Goal: Task Accomplishment & Management: Manage account settings

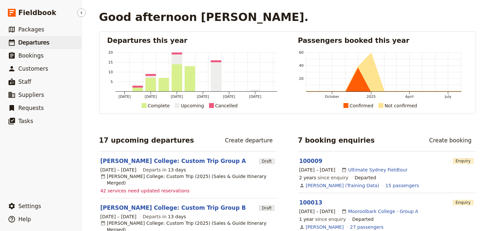
drag, startPoint x: 32, startPoint y: 44, endPoint x: 63, endPoint y: 43, distance: 31.1
click at [32, 44] on span "Departures" at bounding box center [33, 42] width 31 height 7
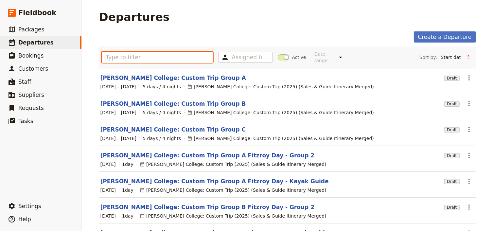
click at [118, 56] on input "text" at bounding box center [158, 57] width 112 height 11
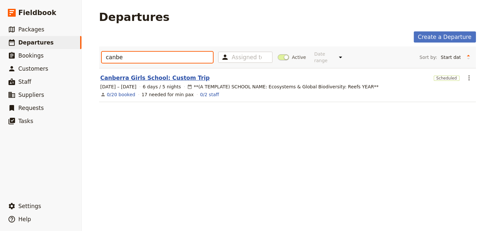
type input "canbe"
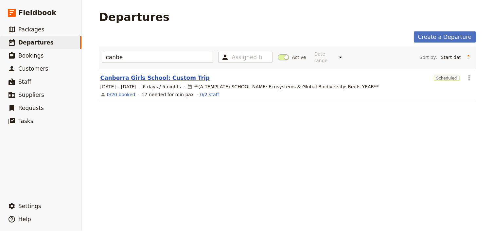
click at [168, 74] on link "Canberra Girls School: Custom Trip" at bounding box center [155, 78] width 110 height 8
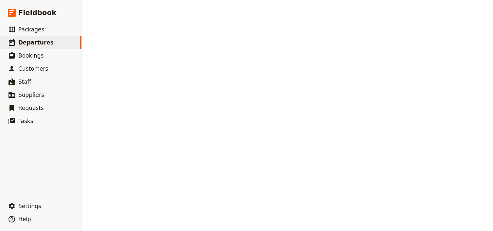
click at [168, 72] on div "Departures Create a Departure canbe Assigned to Active Date range This week Nex…" at bounding box center [287, 115] width 411 height 231
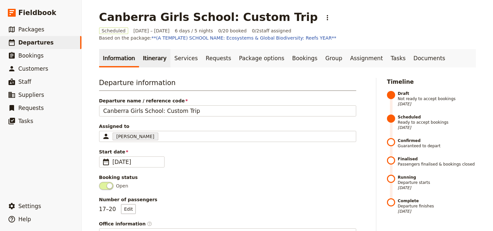
click at [154, 56] on link "Itinerary" at bounding box center [154, 58] width 31 height 18
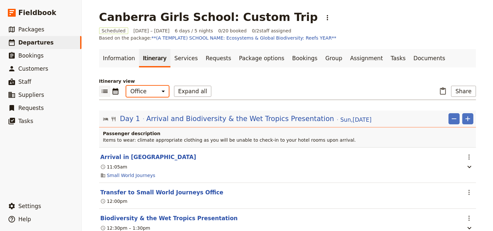
click at [147, 92] on select "Office Guide Passenger Sales" at bounding box center [147, 91] width 43 height 11
select select "PASSENGER"
click at [126, 86] on select "Office Guide Passenger Sales" at bounding box center [147, 91] width 43 height 11
click at [187, 92] on button "Expand all" at bounding box center [193, 91] width 38 height 11
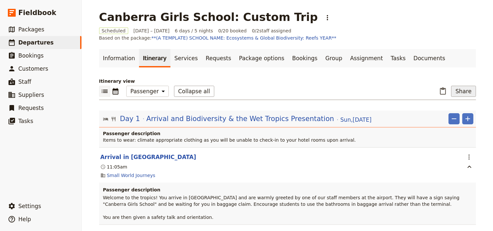
click at [466, 94] on button "Share" at bounding box center [463, 91] width 25 height 11
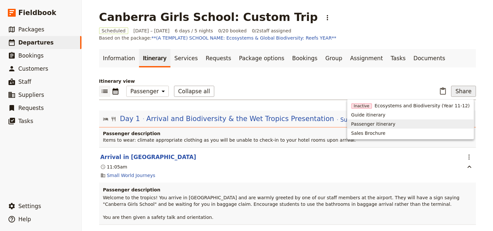
click at [388, 124] on span "Passenger itinerary" at bounding box center [373, 124] width 44 height 7
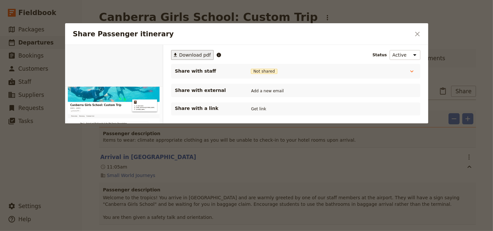
click at [186, 55] on span "Download pdf" at bounding box center [195, 55] width 32 height 7
click at [362, 13] on div at bounding box center [246, 115] width 493 height 231
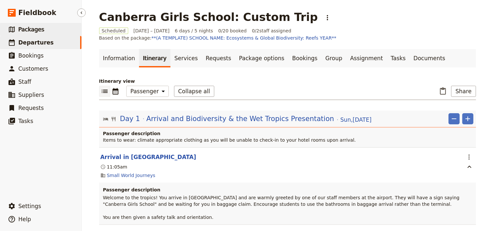
click at [32, 30] on span "Packages" at bounding box center [31, 29] width 26 height 7
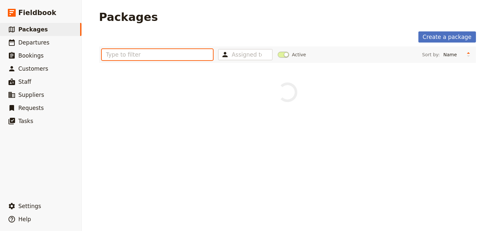
click at [134, 55] on input "text" at bounding box center [158, 54] width 112 height 11
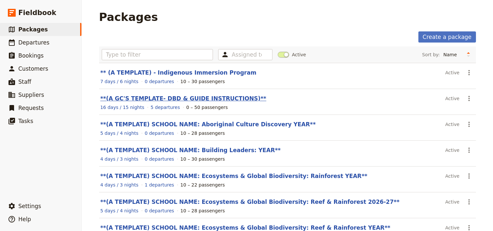
click at [201, 98] on link "**(A GC'S TEMPLATE- DBD & GUIDE INSTRUCTIONS)**" at bounding box center [183, 98] width 166 height 7
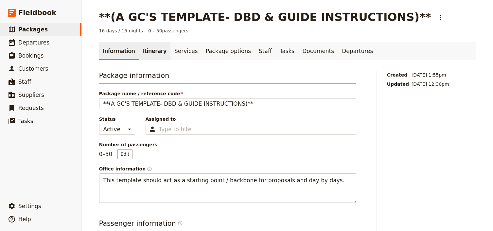
click at [145, 49] on link "Itinerary" at bounding box center [154, 51] width 31 height 18
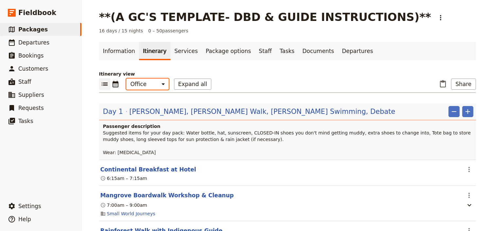
click at [152, 86] on select "Office Guide Passenger Sales" at bounding box center [147, 84] width 43 height 11
select select "PASSENGER"
click at [126, 79] on select "Office Guide Passenger Sales" at bounding box center [147, 84] width 43 height 11
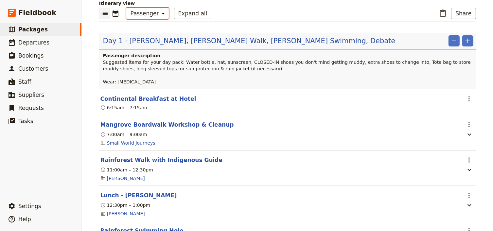
scroll to position [79, 0]
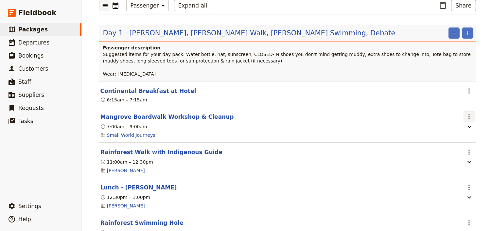
click at [469, 116] on icon "Actions" at bounding box center [469, 116] width 1 height 5
click at [458, 129] on span "Edit this itinerary item" at bounding box center [436, 130] width 51 height 7
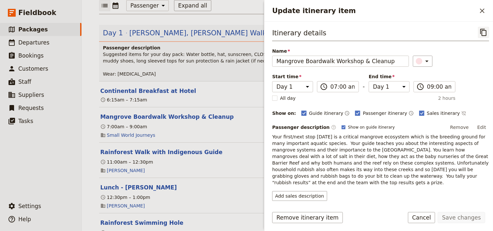
click at [480, 32] on icon "Copy itinerary item" at bounding box center [484, 32] width 8 height 8
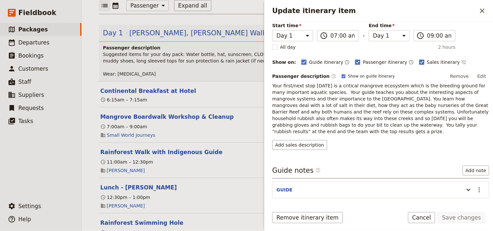
scroll to position [89, 0]
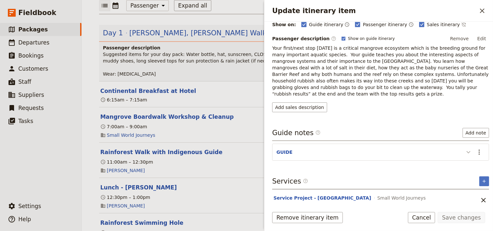
click at [465, 148] on icon "Update itinerary item" at bounding box center [469, 152] width 8 height 8
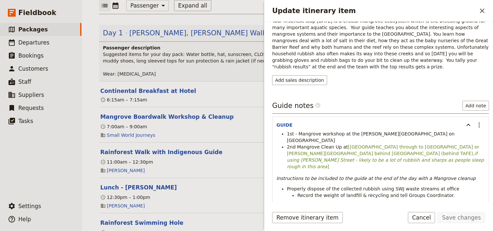
scroll to position [149, 0]
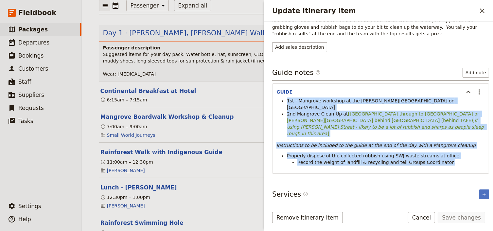
drag, startPoint x: 439, startPoint y: 144, endPoint x: 287, endPoint y: 91, distance: 161.3
click at [287, 98] on div "1st - Mangrove workshop at the Jack Barnes Boardwalk on Airport Drive 2nd Mangr…" at bounding box center [381, 132] width 208 height 68
copy div "1st - Mangrove workshop at the Jack Barnes Boardwalk on Airport Drive 2nd Mangr…"
click at [379, 150] on div "1st - Mangrove workshop at the Jack Barnes Boardwalk on Airport Drive 2nd Mangr…" at bounding box center [381, 136] width 216 height 77
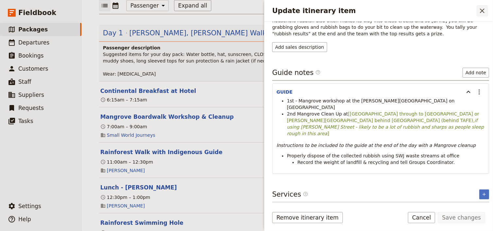
click at [487, 12] on button "​" at bounding box center [482, 10] width 11 height 11
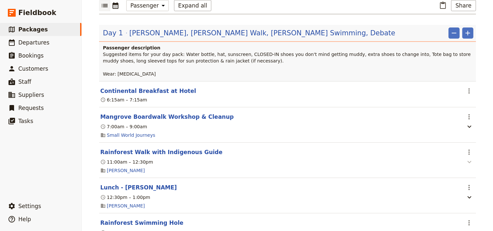
click at [467, 164] on icon "button" at bounding box center [470, 162] width 8 height 8
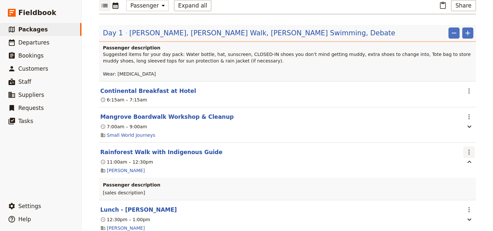
click at [465, 151] on icon "Actions" at bounding box center [469, 152] width 8 height 8
click at [461, 164] on span "Edit this itinerary item" at bounding box center [436, 166] width 51 height 7
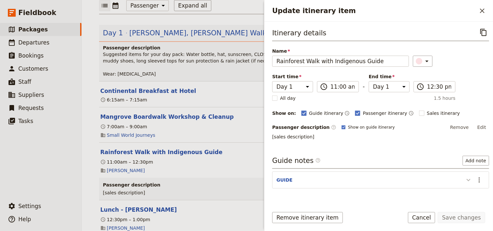
click at [467, 179] on icon "Update itinerary item" at bounding box center [469, 180] width 8 height 8
drag, startPoint x: 346, startPoint y: 195, endPoint x: 287, endPoint y: 188, distance: 59.3
click at [287, 188] on ul "Booking number #xxxx. You are to go on the walk." at bounding box center [381, 192] width 208 height 13
copy ul "Booking number #xxxx. You are to go on the walk."
click at [483, 9] on icon "Close drawer" at bounding box center [482, 11] width 8 height 8
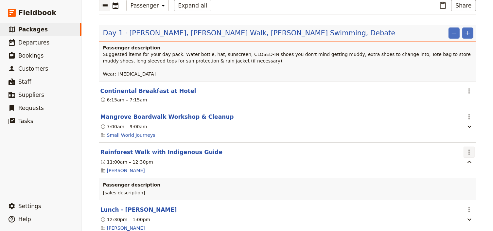
click at [469, 152] on icon "Actions" at bounding box center [469, 152] width 1 height 5
click at [459, 167] on span "Edit this itinerary item" at bounding box center [436, 166] width 51 height 7
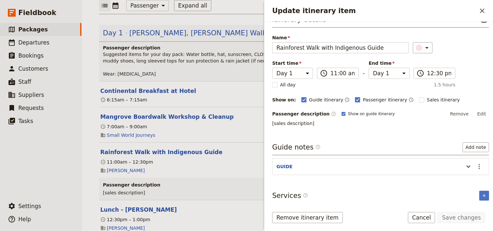
scroll to position [26, 0]
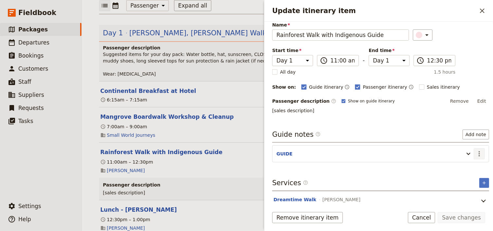
click at [475, 152] on icon "Actions" at bounding box center [479, 154] width 8 height 8
click at [465, 166] on span "Edit note" at bounding box center [456, 166] width 21 height 7
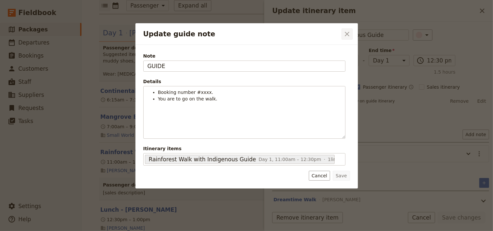
click at [347, 35] on icon "Close dialog" at bounding box center [347, 34] width 8 height 8
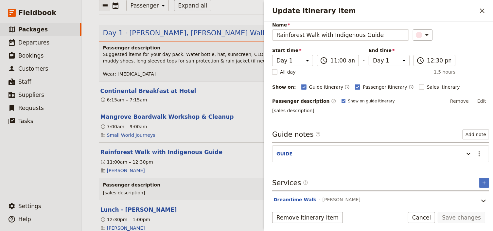
click at [483, 10] on icon "Close drawer" at bounding box center [482, 11] width 8 height 8
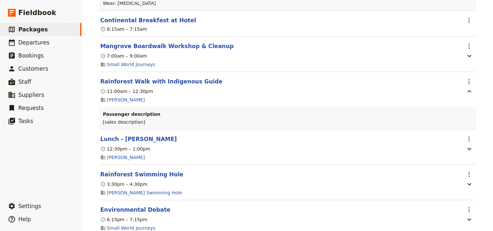
scroll to position [157, 0]
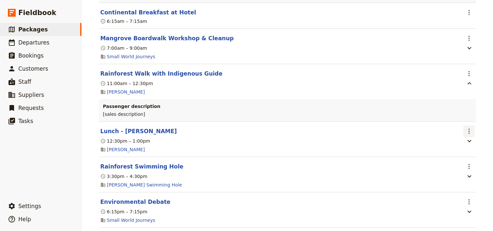
click at [469, 130] on icon "Actions" at bounding box center [469, 131] width 1 height 5
click at [456, 147] on span "Edit this itinerary item" at bounding box center [436, 145] width 51 height 7
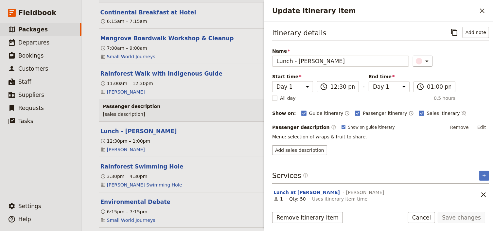
scroll to position [0, 0]
drag, startPoint x: 482, startPoint y: 10, endPoint x: 445, endPoint y: 24, distance: 39.4
click at [481, 10] on icon "Close drawer" at bounding box center [482, 11] width 8 height 8
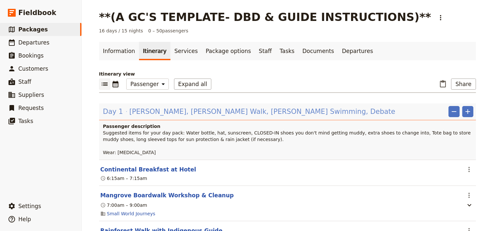
click at [180, 111] on span "Mangroves, Mossman Walk, Mason's Swimming, Debate" at bounding box center [262, 112] width 266 height 10
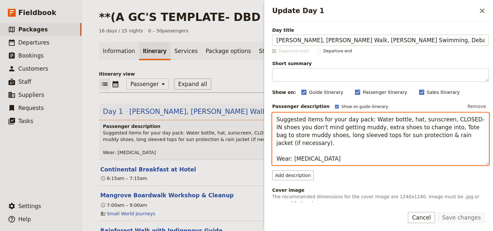
drag, startPoint x: 312, startPoint y: 152, endPoint x: 277, endPoint y: 119, distance: 48.1
click at [277, 119] on textarea "Suggested items for your day pack: Water bottle, hat, sunscreen, CLOSED-IN shoe…" at bounding box center [380, 139] width 217 height 53
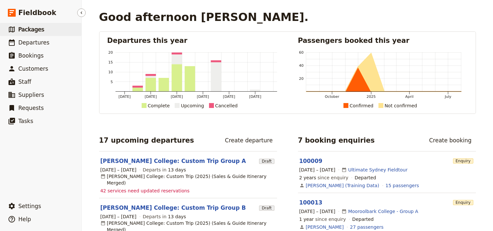
click at [30, 29] on span "Packages" at bounding box center [31, 29] width 26 height 7
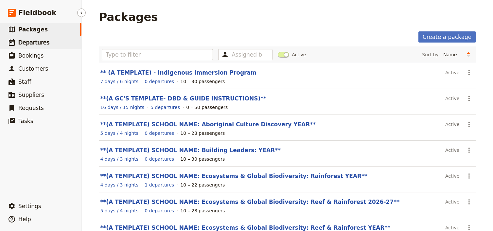
click at [30, 42] on span "Departures" at bounding box center [33, 42] width 31 height 7
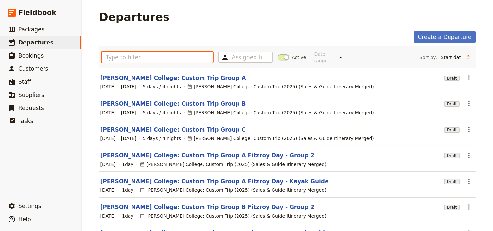
click at [116, 54] on input "text" at bounding box center [158, 57] width 112 height 11
click at [120, 54] on input "text" at bounding box center [158, 57] width 112 height 11
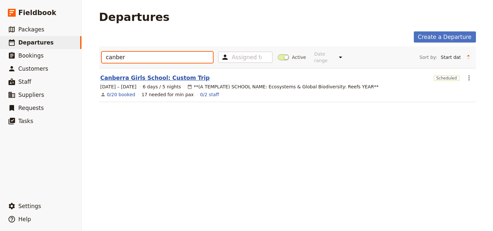
type input "canber"
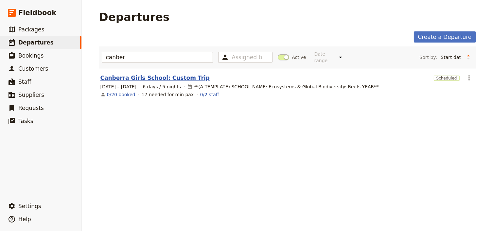
click at [148, 74] on link "Canberra Girls School: Custom Trip" at bounding box center [155, 78] width 110 height 8
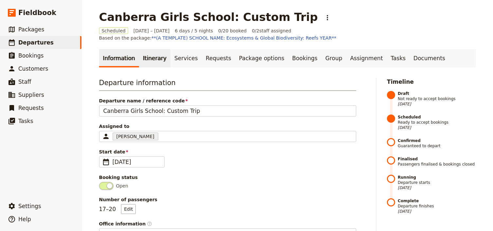
click at [151, 59] on link "Itinerary" at bounding box center [154, 58] width 31 height 18
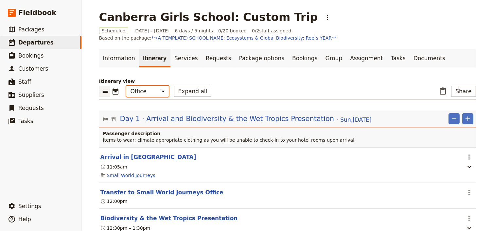
click at [153, 94] on select "Office Guide Passenger Sales" at bounding box center [147, 91] width 43 height 11
select select "PASSENGER"
click at [126, 86] on select "Office Guide Passenger Sales" at bounding box center [147, 91] width 43 height 11
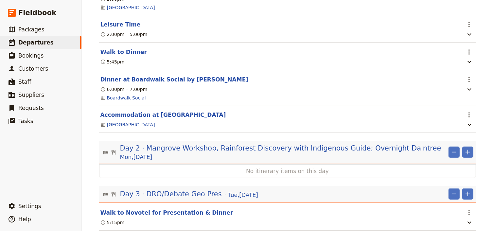
scroll to position [288, 0]
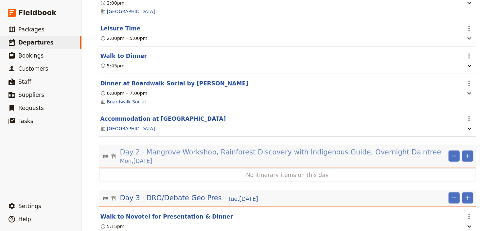
click at [209, 154] on span "Mangrove Workshop, Rainforest Discovery with Indigenous Guide; Overnight Daintr…" at bounding box center [293, 152] width 295 height 10
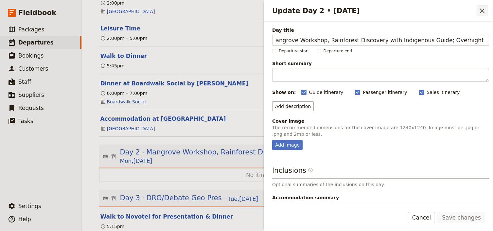
scroll to position [0, 0]
click at [483, 10] on icon "Close drawer" at bounding box center [482, 11] width 5 height 5
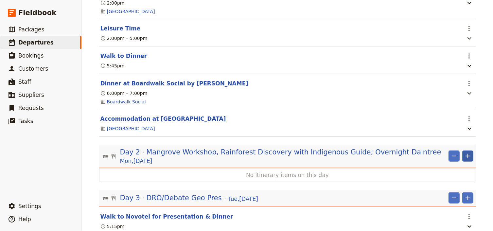
click at [468, 160] on icon "Add" at bounding box center [468, 156] width 8 height 8
click at [459, 174] on span "Add itinerary item" at bounding box center [447, 173] width 42 height 7
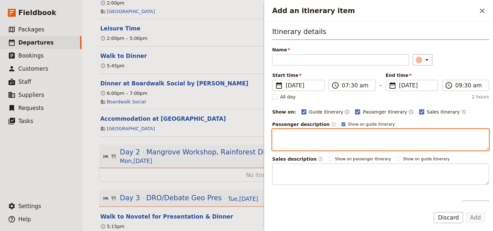
click at [281, 132] on textarea "Add an itinerary item" at bounding box center [380, 140] width 217 height 22
paste textarea "Mangrove Boardwalk Workshop & Cleanup Day 1, 7:00am – 9:00am Small World Journe…"
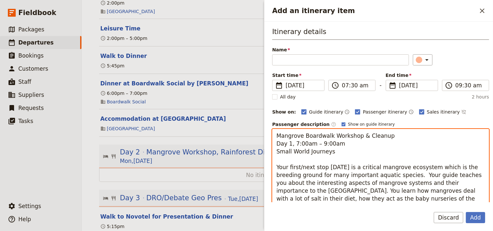
scroll to position [30, 0]
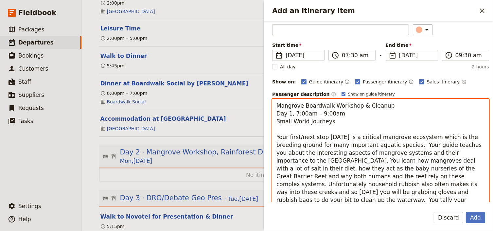
drag, startPoint x: 387, startPoint y: 105, endPoint x: 272, endPoint y: 105, distance: 114.9
click at [272, 105] on div "Itinerary details Name ​ Please fill in this field. Start time ​ [DATE] [DATE] …" at bounding box center [378, 112] width 229 height 181
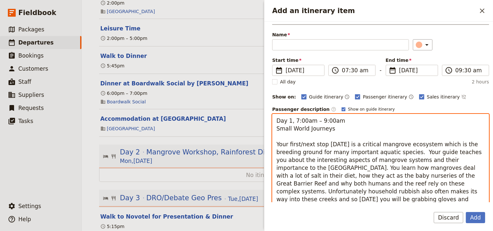
scroll to position [0, 0]
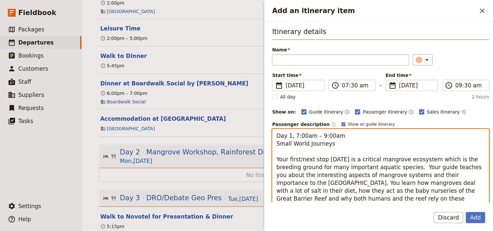
type textarea "Day 1, 7:00am – 9:00am Small World Journeys Your first/next stop [DATE] is a cr…"
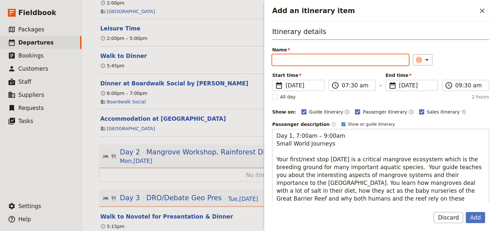
click at [283, 58] on input "Name" at bounding box center [340, 59] width 137 height 11
paste input "Mangrove Boardwalk Workshop & Cleanup"
type input "Mangrove Boardwalk Workshop & Cleanup"
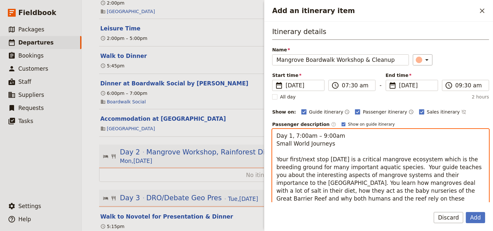
click at [331, 152] on textarea "Day 1, 7:00am – 9:00am Small World Journeys Your first/next stop [DATE] is a cr…" at bounding box center [380, 183] width 217 height 108
drag, startPoint x: 333, startPoint y: 153, endPoint x: 273, endPoint y: 127, distance: 65.1
click at [273, 127] on div "Passenger description ​ Show on guide itinerary Day 1, 7:00am – 9:00am Small Wo…" at bounding box center [380, 179] width 217 height 116
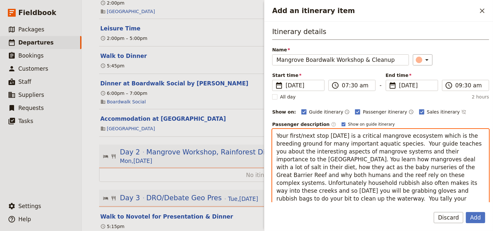
click at [277, 149] on textarea "Your first/next stop [DATE] is a critical mangrove ecosystem which is the breed…" at bounding box center [380, 175] width 217 height 92
drag, startPoint x: 312, startPoint y: 135, endPoint x: 299, endPoint y: 135, distance: 13.1
click at [299, 135] on textarea "Your first/next stop [DATE] is a critical mangrove ecosystem which is the breed…" at bounding box center [380, 167] width 217 height 77
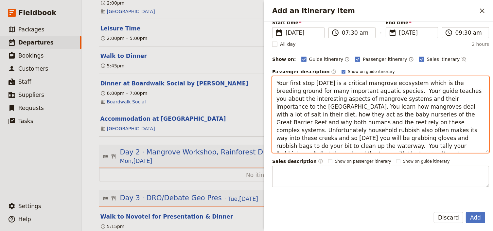
scroll to position [94, 0]
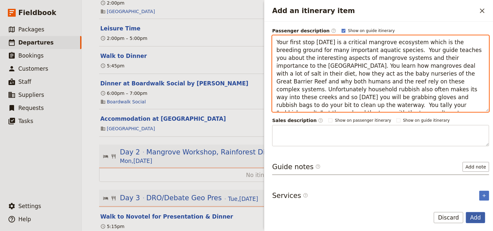
type textarea "Your first stop [DATE] is a critical mangrove ecosystem which is the breeding g…"
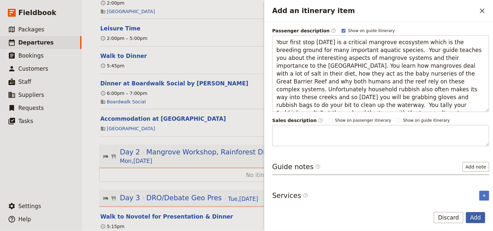
click at [476, 215] on button "Add" at bounding box center [475, 217] width 19 height 11
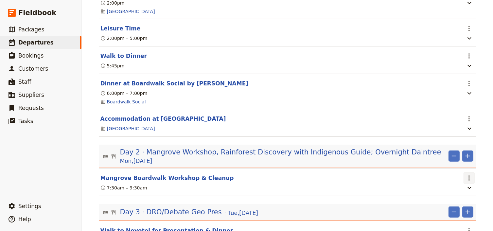
click at [465, 180] on icon "Actions" at bounding box center [469, 178] width 8 height 8
click at [456, 195] on span "Edit this itinerary item" at bounding box center [436, 194] width 51 height 7
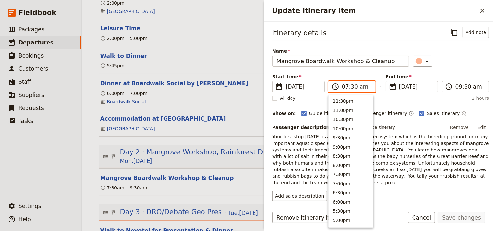
click at [344, 85] on input "07:30 am" at bounding box center [356, 87] width 29 height 8
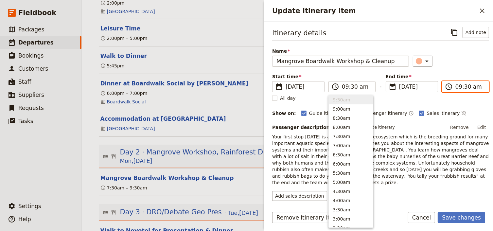
click at [456, 87] on input "09:30 am" at bounding box center [470, 87] width 29 height 8
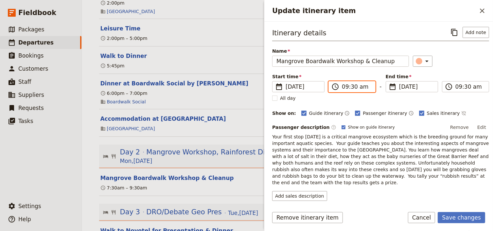
click at [349, 89] on input "09:30 am" at bounding box center [356, 87] width 29 height 8
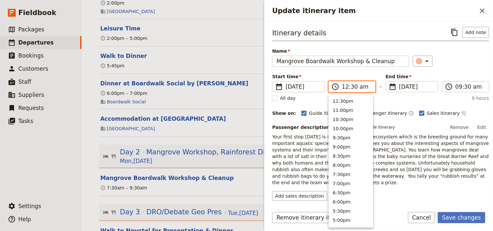
scroll to position [310, 0]
click at [346, 86] on input "12:30 am" at bounding box center [356, 87] width 29 height 8
type input "08:00 am"
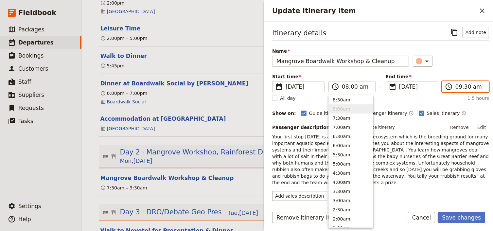
click at [456, 87] on input "09:30 am" at bounding box center [470, 87] width 29 height 8
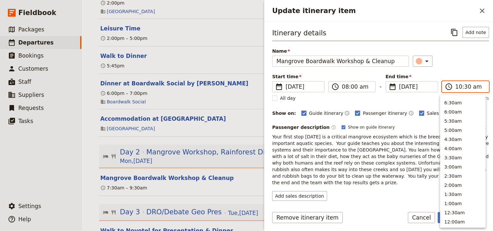
scroll to position [240, 0]
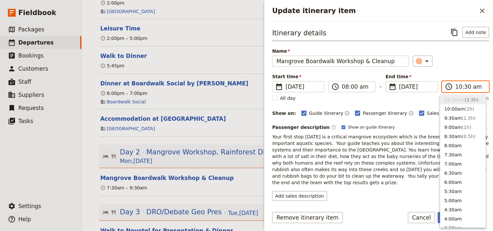
type input "10:00 am"
click at [455, 61] on div "​" at bounding box center [451, 61] width 76 height 11
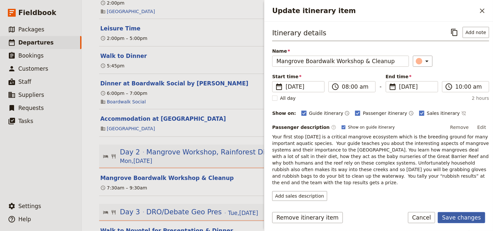
click at [462, 219] on button "Save changes" at bounding box center [461, 217] width 47 height 11
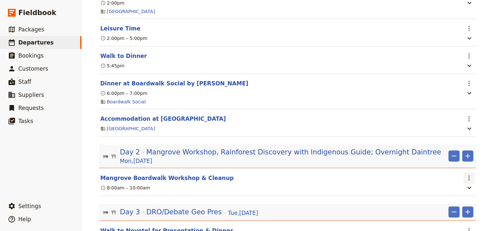
click at [466, 180] on icon "Actions" at bounding box center [469, 178] width 8 height 8
click at [466, 193] on span "Edit this itinerary item" at bounding box center [440, 194] width 58 height 7
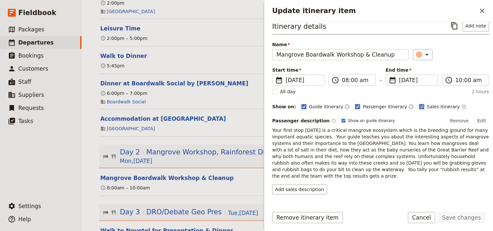
scroll to position [0, 0]
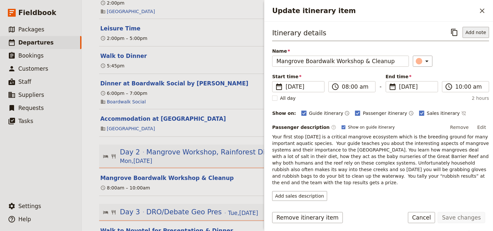
click at [471, 33] on button "Add note" at bounding box center [476, 32] width 27 height 11
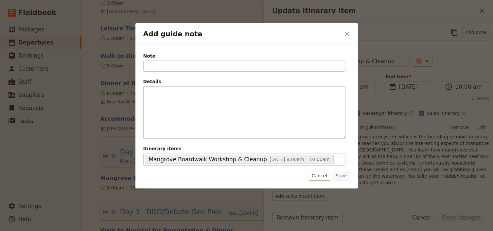
drag, startPoint x: 183, startPoint y: 85, endPoint x: 171, endPoint y: 99, distance: 18.3
click at [182, 85] on fieldset "Details ​ ​ ​ ​ ​ ​ ​ ​ ​" at bounding box center [244, 108] width 202 height 61
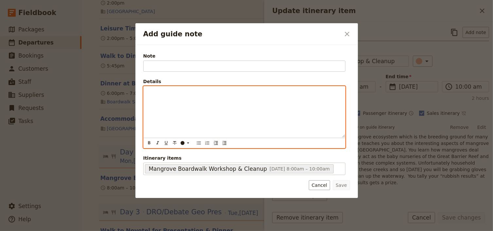
click at [150, 94] on p "Add guide note" at bounding box center [245, 92] width 194 height 7
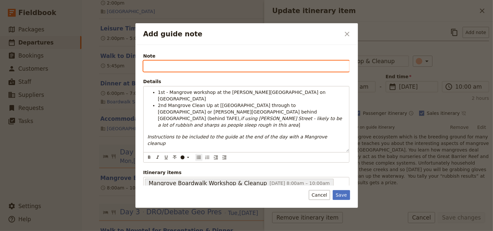
click at [149, 63] on input "Note" at bounding box center [246, 66] width 206 height 11
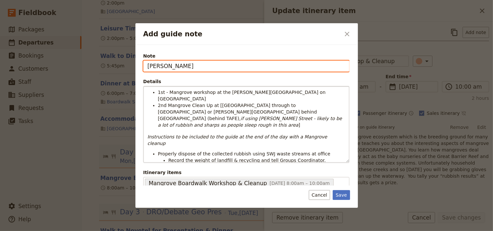
type input "[PERSON_NAME]"
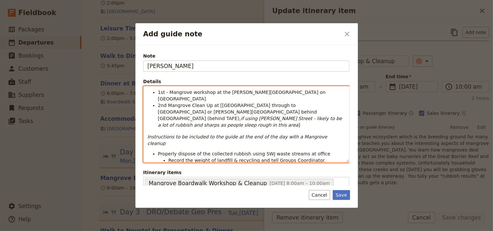
click at [207, 116] on em "if using [PERSON_NAME] Street - likely to be a lot of rubbish and sharps as peo…" at bounding box center [251, 122] width 186 height 12
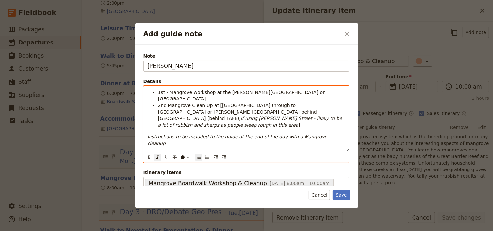
click at [215, 103] on span "2nd Mangrove Clean Up at [[GEOGRAPHIC_DATA] through to [GEOGRAPHIC_DATA] or [PE…" at bounding box center [238, 112] width 161 height 18
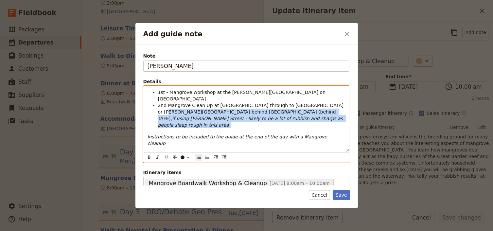
drag, startPoint x: 318, startPoint y: 99, endPoint x: 321, endPoint y: 112, distance: 13.7
click at [321, 112] on li "2nd Mangrove Clean Up at [GEOGRAPHIC_DATA] through to [GEOGRAPHIC_DATA] or [PER…" at bounding box center [251, 115] width 187 height 26
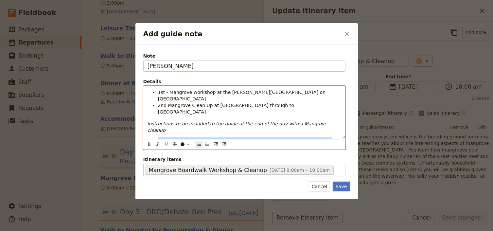
drag, startPoint x: 310, startPoint y: 128, endPoint x: 156, endPoint y: 122, distance: 154.6
click at [156, 137] on ul "Properly dispose of the collected rubbish using SWJ waste streams at office Rec…" at bounding box center [245, 143] width 194 height 13
drag, startPoint x: 171, startPoint y: 124, endPoint x: 315, endPoint y: 127, distance: 144.0
click at [315, 144] on li "Record the weight of landfill & recycling and tell Groups Coordinator." at bounding box center [255, 147] width 173 height 7
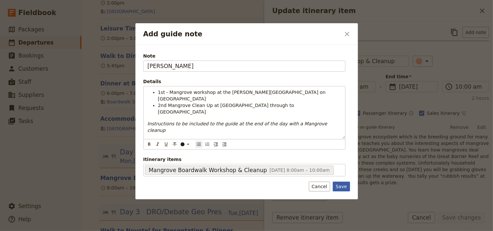
click at [340, 186] on button "Save" at bounding box center [341, 187] width 17 height 10
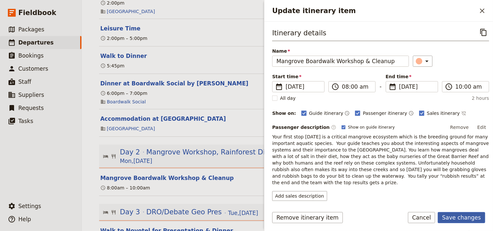
click at [468, 218] on button "Save changes" at bounding box center [461, 217] width 47 height 11
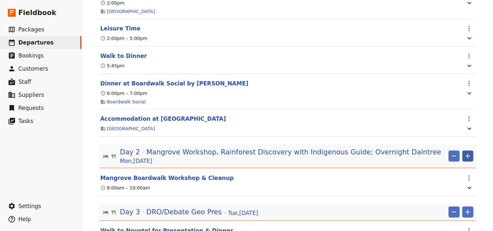
click at [465, 158] on icon "Add" at bounding box center [468, 156] width 8 height 8
click at [461, 173] on span "Add itinerary item" at bounding box center [447, 173] width 42 height 7
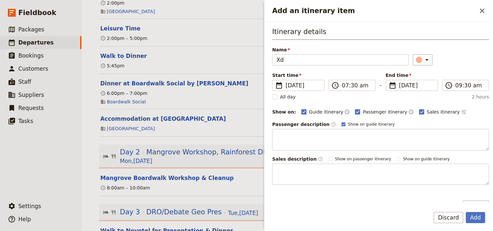
type input "X"
type input "Depart for [PERSON_NAME]"
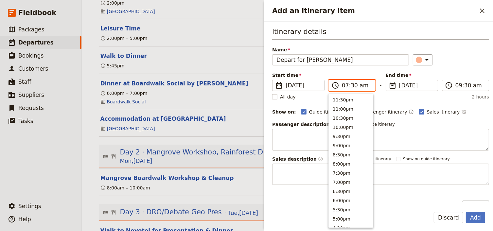
click at [346, 86] on input "07:30 am" at bounding box center [356, 85] width 29 height 8
type input "10:00 am"
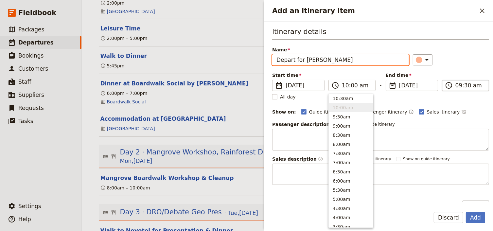
type input "10:00 am"
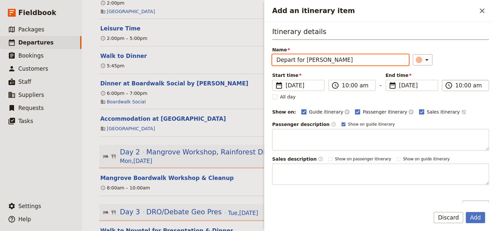
click at [456, 87] on input "10:00 am" at bounding box center [470, 85] width 29 height 8
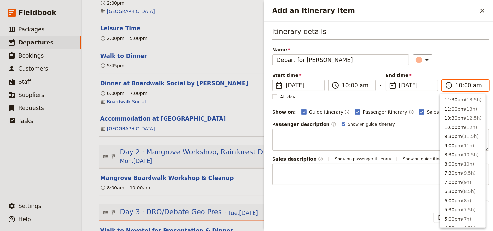
scroll to position [249, 0]
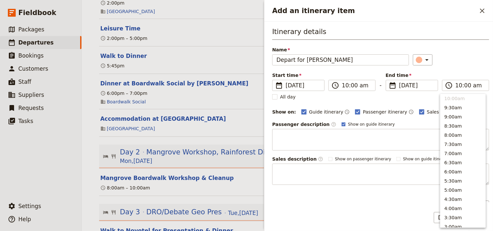
click at [448, 69] on div "Itinerary details Name Depart for [PERSON_NAME] ​ Start time ​ [DATE] [DATE] [D…" at bounding box center [380, 106] width 217 height 158
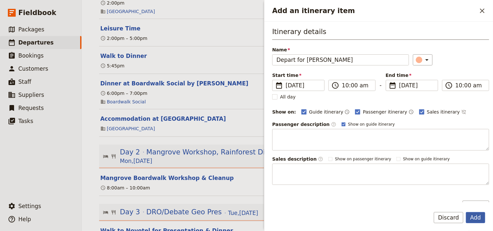
click at [474, 217] on button "Add" at bounding box center [475, 217] width 19 height 11
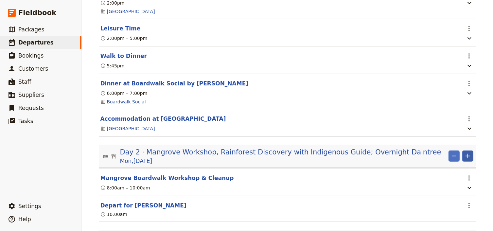
click at [465, 160] on icon "Add" at bounding box center [468, 156] width 8 height 8
click at [461, 171] on span "Add itinerary item" at bounding box center [447, 173] width 42 height 7
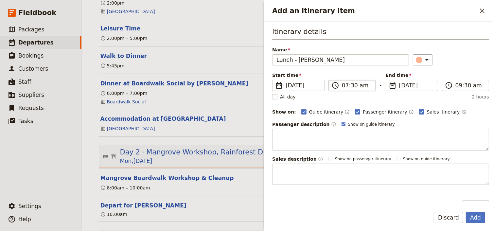
type input "Lunch - [PERSON_NAME]"
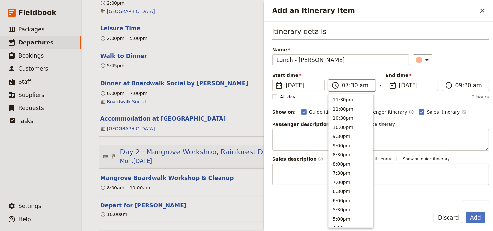
click at [343, 86] on input "07:30 am" at bounding box center [356, 85] width 29 height 8
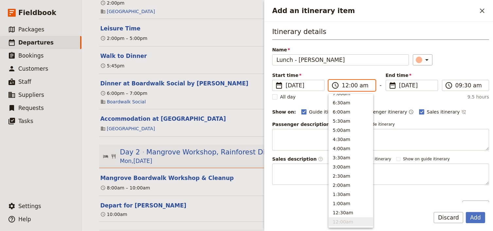
type input "12:00 pm"
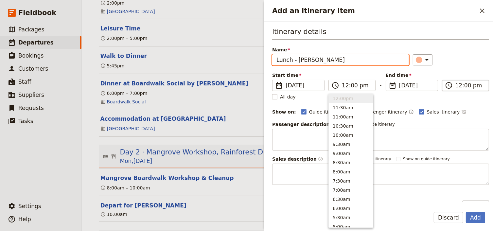
click at [456, 84] on input "12:00 pm" at bounding box center [470, 85] width 29 height 8
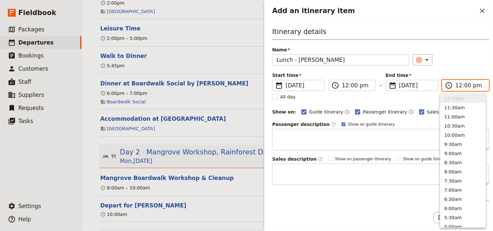
click at [464, 85] on input "12:00 pm" at bounding box center [470, 85] width 29 height 8
click at [457, 86] on input "12:01 pm" at bounding box center [470, 85] width 29 height 8
click at [463, 86] on input "01:01 pm" at bounding box center [470, 85] width 29 height 8
type input "01:00 pm"
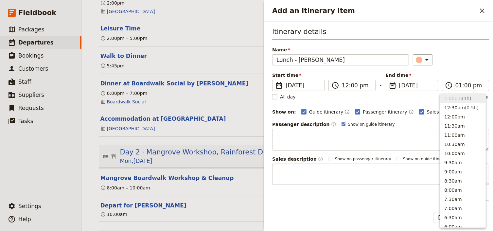
click at [461, 69] on div "Itinerary details Name Lunch - [PERSON_NAME] ​ Start time ​ [DATE] [DATE] [DATE…" at bounding box center [380, 106] width 217 height 158
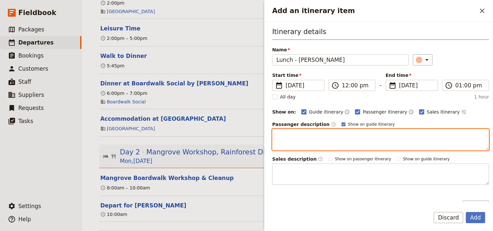
click at [275, 132] on textarea "Add an itinerary item" at bounding box center [380, 140] width 217 height 22
paste textarea "Menu: Selection of wraps"
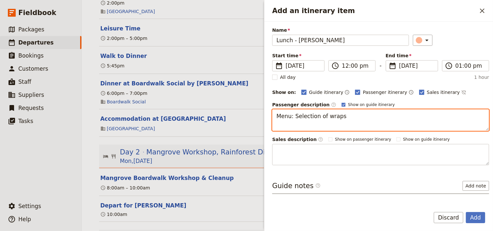
scroll to position [39, 0]
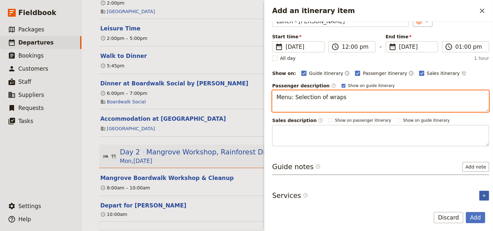
type textarea "Menu: Selection of wraps"
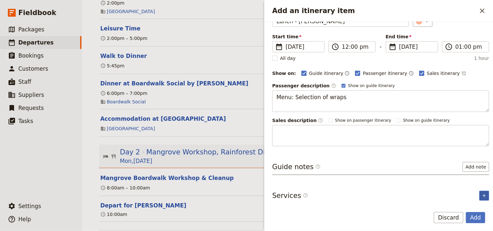
click at [483, 195] on icon "Add service inclusion" at bounding box center [484, 195] width 3 height 3
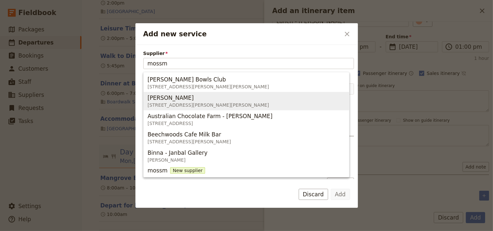
click at [183, 98] on span "[PERSON_NAME]" at bounding box center [171, 98] width 46 height 8
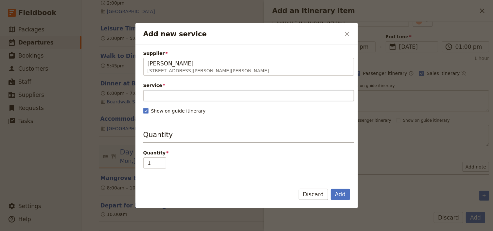
type input "[PERSON_NAME]"
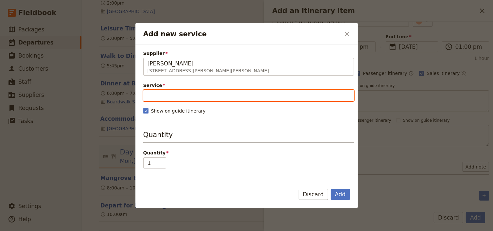
click at [162, 97] on input "Service" at bounding box center [248, 95] width 211 height 11
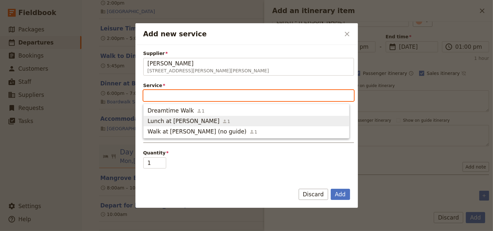
click at [163, 118] on span "Lunch at [PERSON_NAME]" at bounding box center [184, 121] width 72 height 8
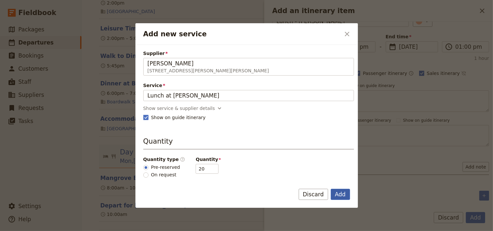
click at [341, 194] on button "Add" at bounding box center [340, 194] width 19 height 11
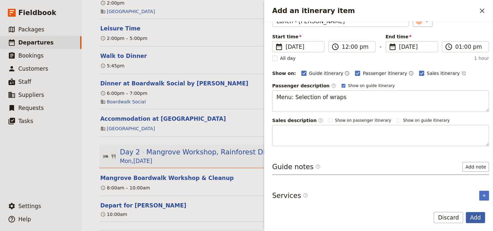
click at [479, 216] on button "Add" at bounding box center [475, 217] width 19 height 11
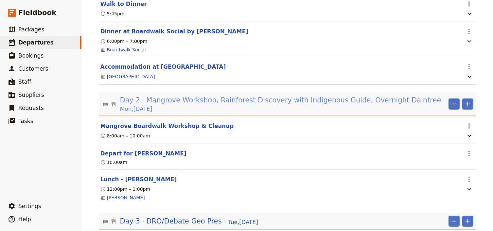
scroll to position [340, 0]
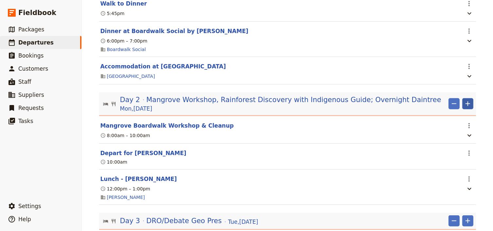
click at [465, 108] on icon "Add" at bounding box center [468, 104] width 8 height 8
click at [454, 120] on span "Add itinerary item" at bounding box center [447, 120] width 42 height 7
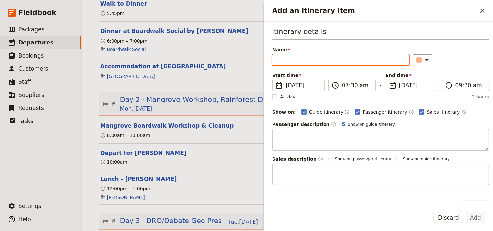
click at [288, 60] on input "Name" at bounding box center [340, 59] width 137 height 11
paste input "Rainforest Walk with Indigenous Guide"
type input "Rainforest Walk with Indigenous Guide"
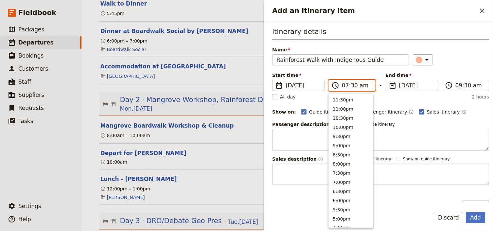
click at [342, 85] on input "07:30 am" at bounding box center [356, 85] width 29 height 8
click at [352, 84] on input "01:30 am" at bounding box center [356, 85] width 29 height 8
type input "01:00 pm"
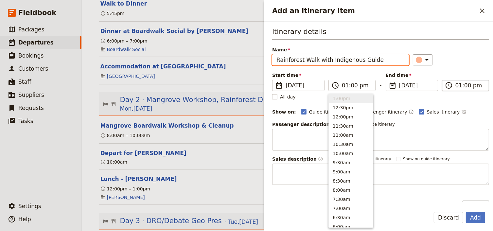
click at [456, 86] on input "01:00 pm" at bounding box center [470, 85] width 29 height 8
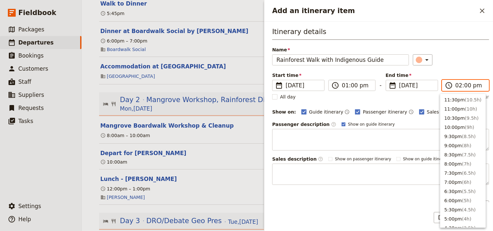
scroll to position [175, 0]
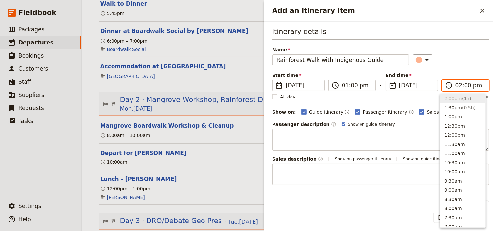
click at [463, 87] on input "02:00 pm" at bounding box center [470, 85] width 29 height 8
type input "02:30 pm"
click at [459, 74] on div "Start time ​ [DATE] [DATE] [DATE] 13:00 ​ 01:00 pm - End time ​ [DATE] [DATE] […" at bounding box center [380, 81] width 217 height 19
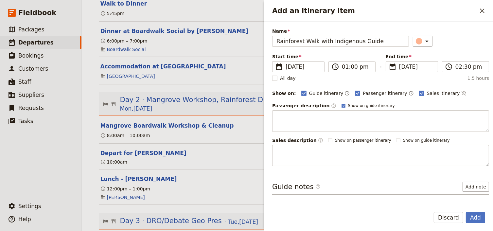
scroll to position [39, 0]
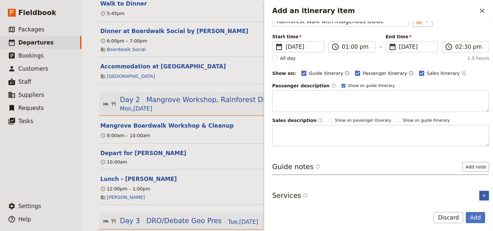
click at [483, 196] on button "​" at bounding box center [484, 196] width 10 height 10
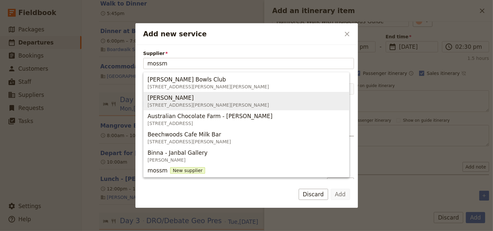
click at [193, 104] on span "[STREET_ADDRESS][PERSON_NAME][PERSON_NAME]" at bounding box center [208, 105] width 121 height 7
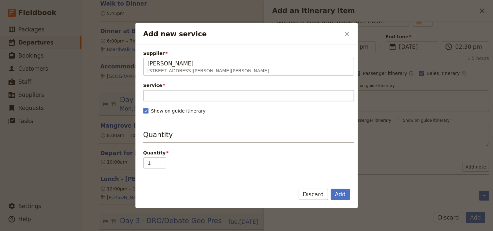
type input "[PERSON_NAME]"
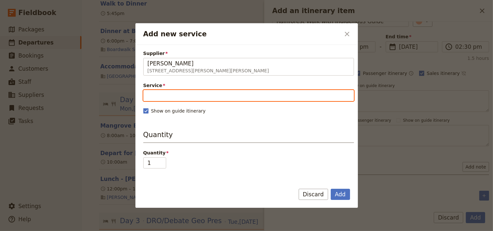
click at [166, 97] on input "Service" at bounding box center [248, 95] width 211 height 11
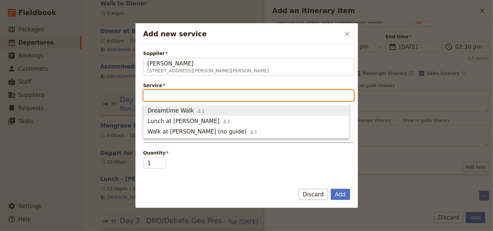
click at [171, 112] on span "Dreamtime Walk" at bounding box center [171, 111] width 46 height 8
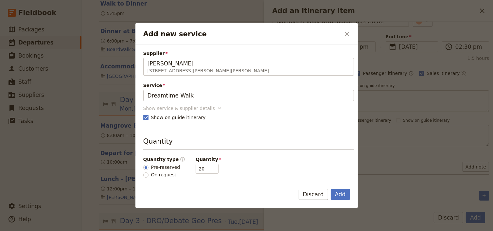
click at [205, 108] on div "Show service & supplier details" at bounding box center [179, 108] width 72 height 7
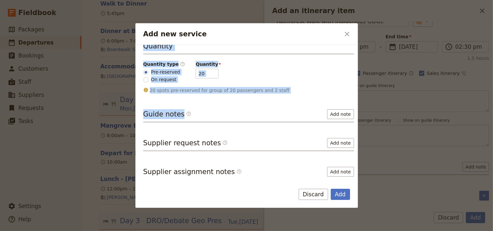
drag, startPoint x: 157, startPoint y: 157, endPoint x: 213, endPoint y: 95, distance: 84.1
click at [212, 94] on div "Supplier [PERSON_NAME] [STREET_ADDRESS][PERSON_NAME][PERSON_NAME] [PERSON_NAME]…" at bounding box center [248, 3] width 211 height 353
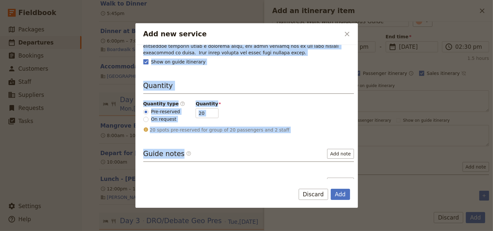
scroll to position [144, 0]
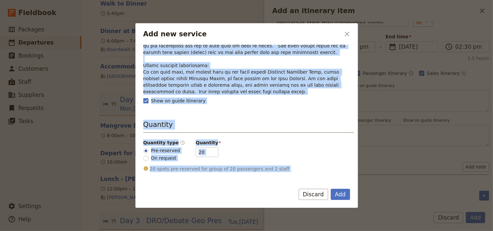
click at [202, 91] on p "Add new service" at bounding box center [248, 36] width 211 height 118
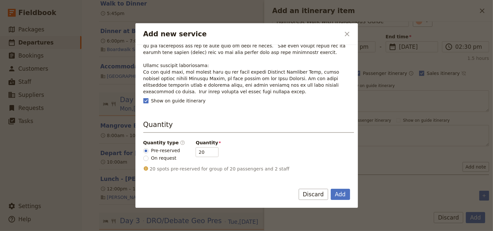
drag, startPoint x: 202, startPoint y: 90, endPoint x: 140, endPoint y: 65, distance: 67.1
click at [140, 65] on div "Supplier [PERSON_NAME] [STREET_ADDRESS][PERSON_NAME][PERSON_NAME] [PERSON_NAME]…" at bounding box center [246, 112] width 223 height 134
click at [212, 94] on div "Supplier [PERSON_NAME] [STREET_ADDRESS][PERSON_NAME][PERSON_NAME] [PERSON_NAME]…" at bounding box center [248, 82] width 211 height 353
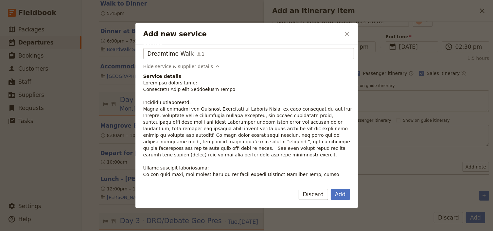
scroll to position [40, 0]
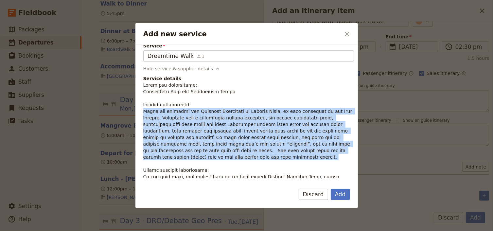
drag, startPoint x: 177, startPoint y: 157, endPoint x: 143, endPoint y: 113, distance: 55.7
click at [143, 113] on div "Supplier [PERSON_NAME] [STREET_ADDRESS][PERSON_NAME][PERSON_NAME] [PERSON_NAME]…" at bounding box center [246, 112] width 223 height 134
copy p "[DATE] you discover the Daintree Rainforest at [PERSON_NAME], an area important…"
click at [336, 196] on button "Add" at bounding box center [340, 194] width 19 height 11
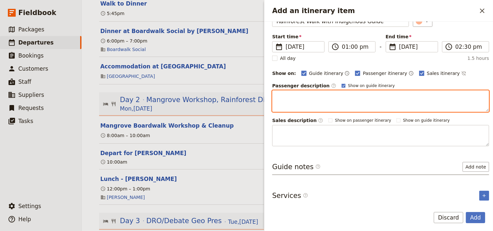
click at [274, 95] on textarea "Add an itinerary item" at bounding box center [380, 101] width 217 height 22
paste textarea "[DATE] you discover the Daintree Rainforest at [PERSON_NAME], an area important…"
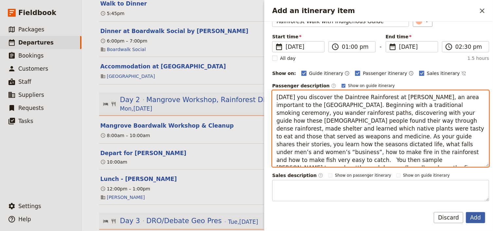
type textarea "[DATE] you discover the Daintree Rainforest at [PERSON_NAME], an area important…"
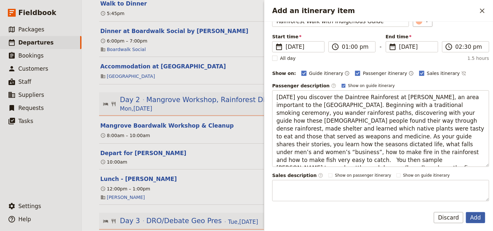
click at [476, 218] on button "Add" at bounding box center [475, 217] width 19 height 11
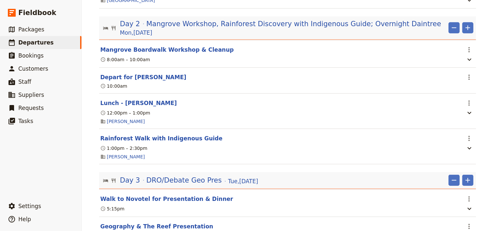
scroll to position [419, 0]
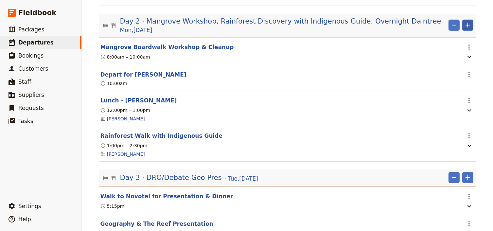
click at [466, 27] on icon "Add" at bounding box center [468, 25] width 5 height 5
click at [455, 43] on span "Add itinerary item" at bounding box center [447, 42] width 42 height 7
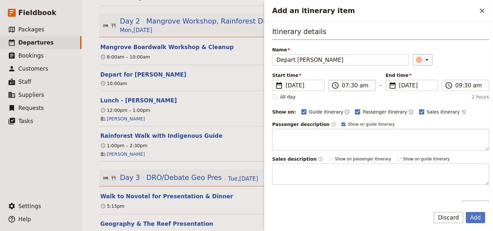
type input "Depart [PERSON_NAME]"
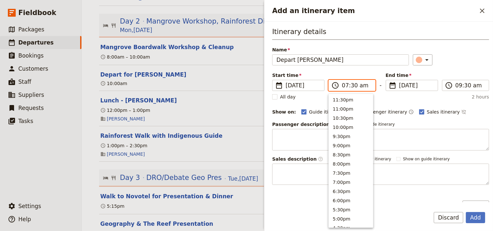
click at [344, 85] on input "07:30 am" at bounding box center [356, 85] width 29 height 8
click at [361, 85] on input "02:30 am" at bounding box center [356, 85] width 29 height 8
type input "02:30 pm"
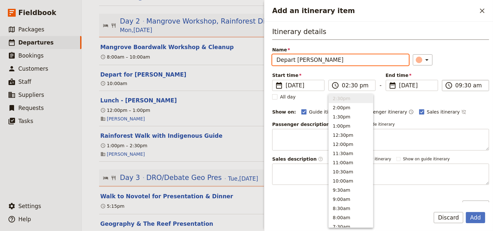
type input "02:30 pm"
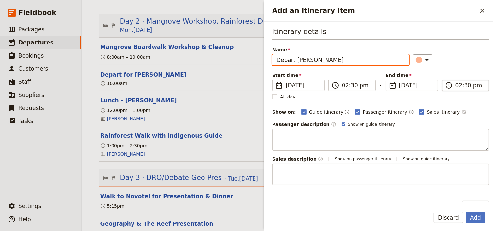
click at [456, 86] on input "02:30 pm" at bounding box center [470, 85] width 29 height 8
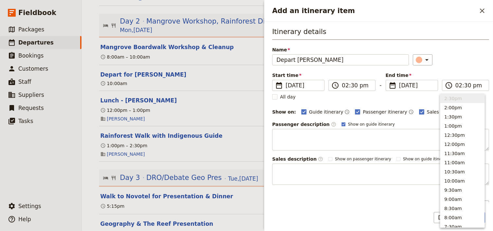
click at [461, 67] on div "Itinerary details Name Depart [PERSON_NAME] ​ Start time ​ [DATE] [DATE] [DATE]…" at bounding box center [380, 106] width 217 height 158
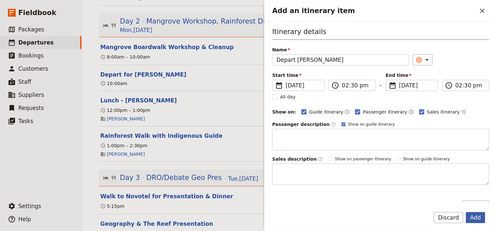
click at [476, 219] on button "Add" at bounding box center [475, 217] width 19 height 11
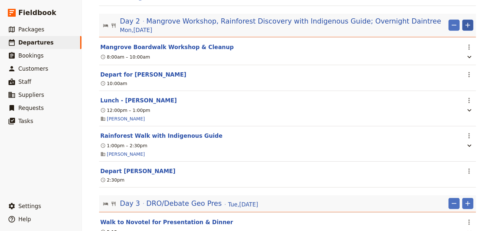
click at [466, 27] on icon "Add" at bounding box center [468, 25] width 5 height 5
click at [457, 41] on span "Add itinerary item" at bounding box center [447, 42] width 42 height 7
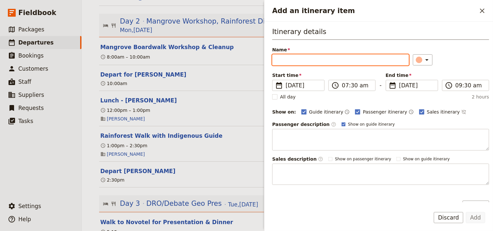
click at [282, 58] on input "Name" at bounding box center [340, 59] width 137 height 11
paste input "Accommodation at [GEOGRAPHIC_DATA]"
type input "Accommodation at [GEOGRAPHIC_DATA]"
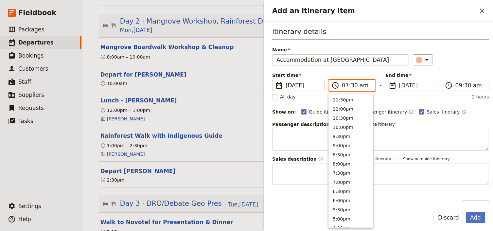
click at [345, 85] on input "07:30 am" at bounding box center [356, 85] width 29 height 8
click at [360, 85] on input "04:30 am" at bounding box center [356, 85] width 29 height 8
type input "04:30 pm"
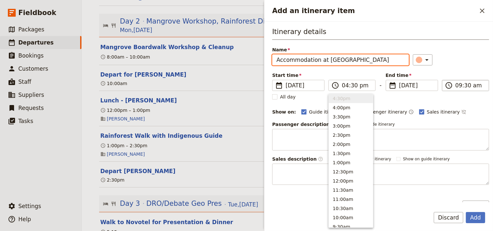
type input "04:30 pm"
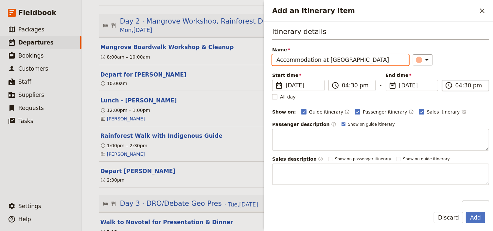
click at [451, 86] on span "​" at bounding box center [449, 85] width 8 height 8
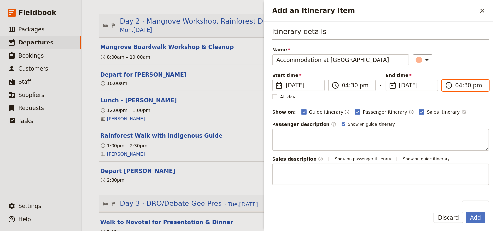
click at [456, 86] on input "04:30 pm" at bounding box center [470, 85] width 29 height 8
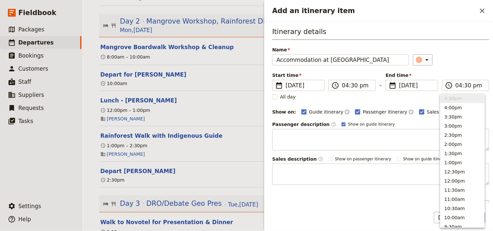
click at [459, 67] on div "Itinerary details Name Accommodation at [GEOGRAPHIC_DATA] ​ Start time ​ [DATE]…" at bounding box center [380, 106] width 217 height 158
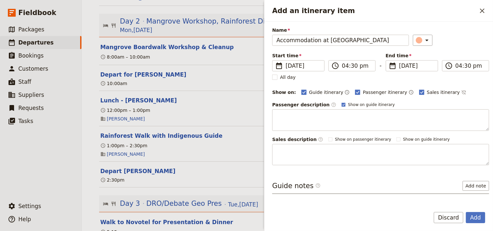
scroll to position [39, 0]
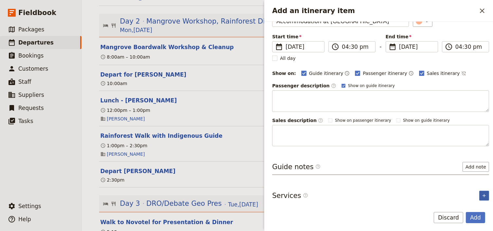
click at [482, 194] on icon "Add service inclusion" at bounding box center [484, 195] width 5 height 5
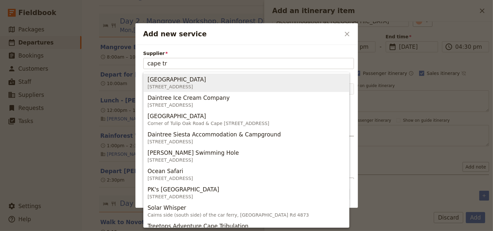
click at [206, 84] on span "[STREET_ADDRESS]" at bounding box center [177, 86] width 59 height 7
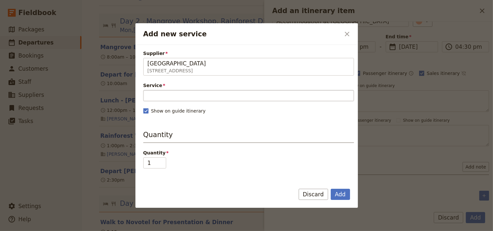
type input "[GEOGRAPHIC_DATA]"
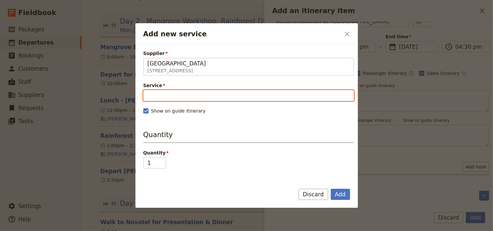
click at [157, 95] on input "Service" at bounding box center [248, 95] width 211 height 11
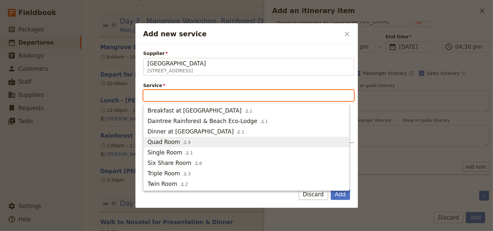
click at [171, 142] on span "Quad Room" at bounding box center [164, 142] width 32 height 8
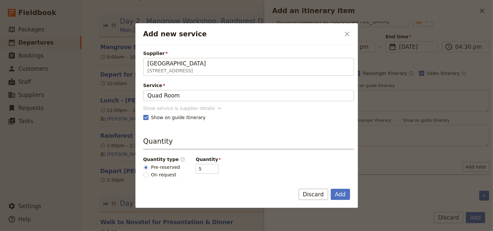
click at [203, 107] on div "Show service & supplier details" at bounding box center [179, 108] width 72 height 7
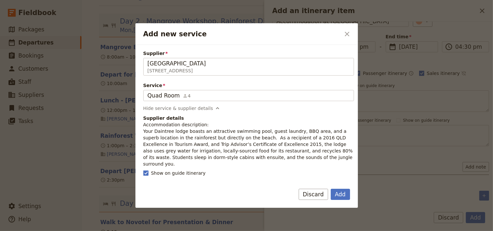
drag, startPoint x: 274, startPoint y: 159, endPoint x: 143, endPoint y: 131, distance: 134.1
click at [143, 131] on p "Accommodation description: Your Daintree lodge boasts an attractive swimming po…" at bounding box center [248, 144] width 211 height 46
copy p "Your [GEOGRAPHIC_DATA] boasts an attractive swimming pool, guest laundry, BBQ a…"
click at [343, 194] on button "Add" at bounding box center [340, 194] width 19 height 11
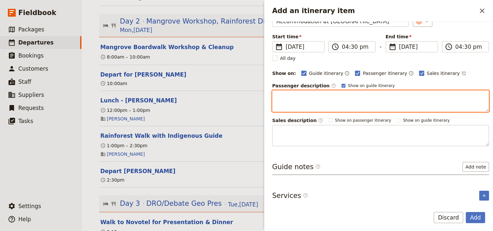
click at [280, 94] on textarea "Add an itinerary item" at bounding box center [380, 101] width 217 height 22
paste textarea "Your [GEOGRAPHIC_DATA] boasts an attractive swimming pool, guest laundry, BBQ a…"
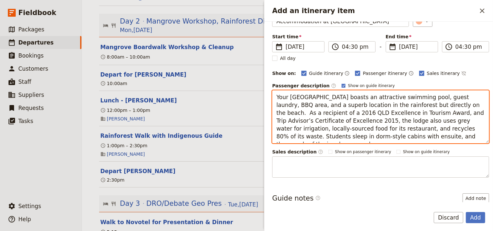
click at [412, 133] on textarea "Your [GEOGRAPHIC_DATA] boasts an attractive swimming pool, guest laundry, BBQ a…" at bounding box center [380, 116] width 217 height 53
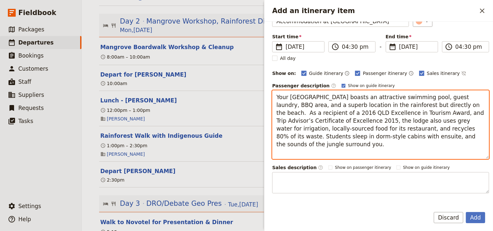
paste textarea "DO NOT SWIM at the beach or walk on the beach at high tide / after dark as croc…"
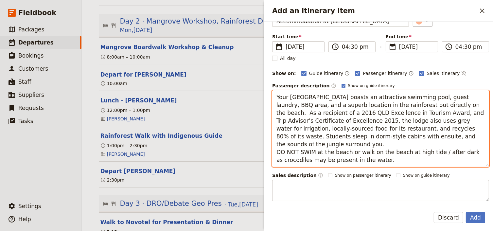
click at [408, 136] on textarea "Your [GEOGRAPHIC_DATA] boasts an attractive swimming pool, guest laundry, BBQ a…" at bounding box center [380, 128] width 217 height 77
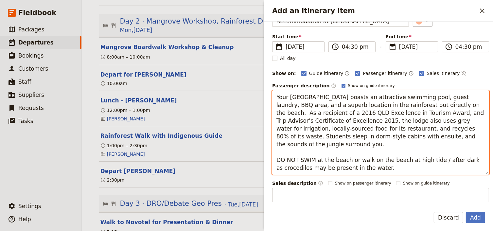
click at [276, 159] on textarea "Your [GEOGRAPHIC_DATA] boasts an attractive swimming pool, guest laundry, BBQ a…" at bounding box center [380, 132] width 217 height 84
click at [276, 169] on textarea "Your [GEOGRAPHIC_DATA] boasts an attractive swimming pool, guest laundry, BBQ a…" at bounding box center [380, 132] width 217 height 84
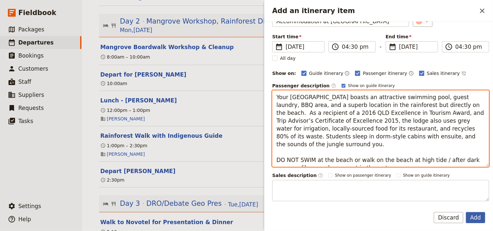
type textarea "Your [GEOGRAPHIC_DATA] boasts an attractive swimming pool, guest laundry, BBQ a…"
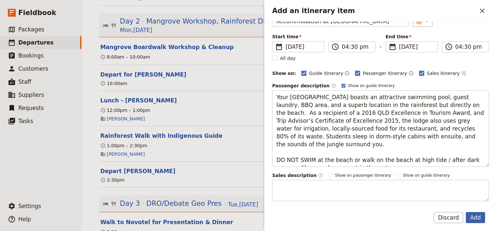
click at [474, 218] on button "Add" at bounding box center [475, 217] width 19 height 11
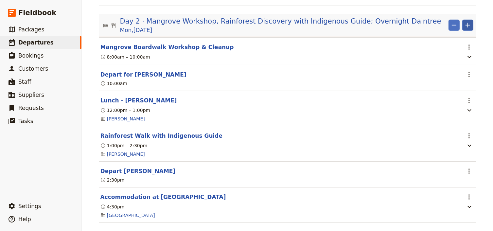
click at [464, 28] on icon "Add" at bounding box center [468, 25] width 8 height 8
click at [446, 43] on span "Add itinerary item" at bounding box center [447, 42] width 42 height 7
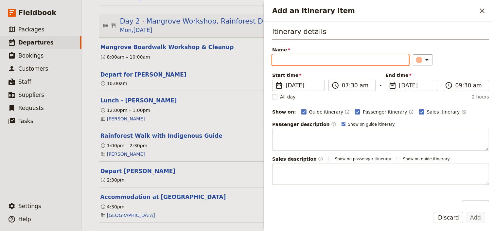
click at [290, 62] on input "Name" at bounding box center [340, 59] width 137 height 11
paste input "Dinner at [GEOGRAPHIC_DATA]"
type input "Dinner at [GEOGRAPHIC_DATA]"
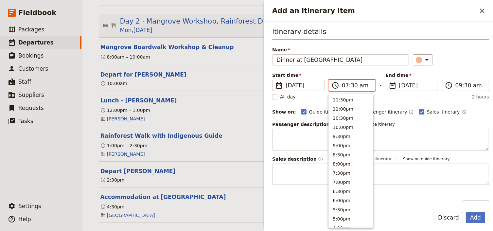
click at [346, 85] on input "07:30 am" at bounding box center [356, 85] width 29 height 8
click at [351, 85] on input "06:30 am" at bounding box center [356, 85] width 29 height 8
type input "06:00 pm"
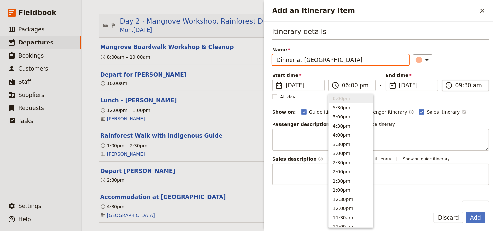
type input "06:00 pm"
click at [453, 83] on label "​ 06:00 pm" at bounding box center [465, 85] width 47 height 11
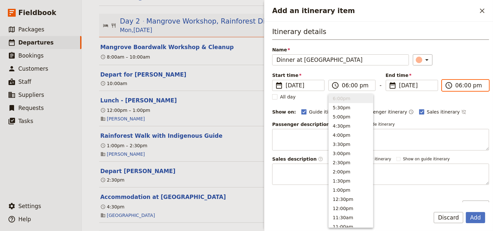
click at [456, 83] on input "06:00 pm" at bounding box center [470, 85] width 29 height 8
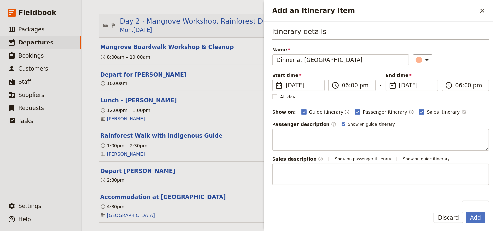
click at [463, 68] on div "Itinerary details Name Dinner at [GEOGRAPHIC_DATA] ​ Start time ​ [DATE] [DATE]…" at bounding box center [380, 106] width 217 height 158
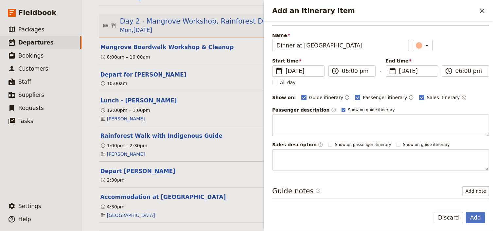
scroll to position [39, 0]
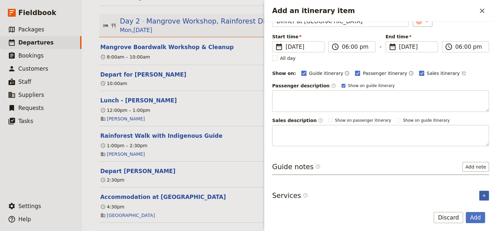
click at [482, 193] on icon "Add service inclusion" at bounding box center [484, 195] width 5 height 5
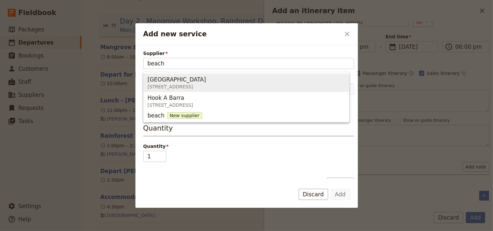
click at [174, 79] on span "[GEOGRAPHIC_DATA]" at bounding box center [177, 80] width 59 height 8
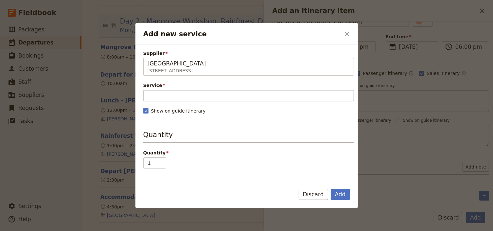
type input "[GEOGRAPHIC_DATA]"
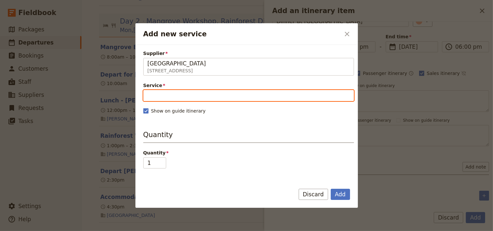
click at [154, 92] on input "Service" at bounding box center [248, 95] width 211 height 11
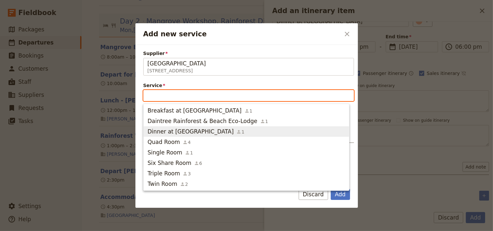
click at [176, 135] on span "Dinner at [GEOGRAPHIC_DATA]" at bounding box center [191, 132] width 86 height 8
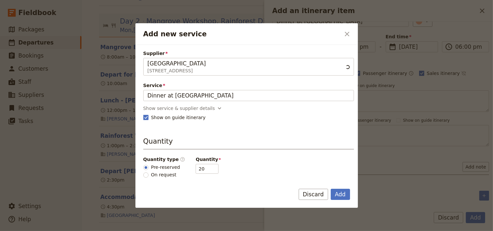
scroll to position [0, 0]
click at [189, 105] on div "Show service & supplier details" at bounding box center [179, 108] width 72 height 7
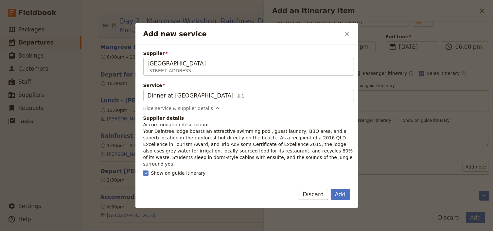
click at [276, 158] on p "Accommodation description: Your Daintree lodge boasts an attractive swimming po…" at bounding box center [248, 144] width 211 height 46
click at [204, 94] on span "Dinner at [GEOGRAPHIC_DATA]" at bounding box center [191, 96] width 86 height 8
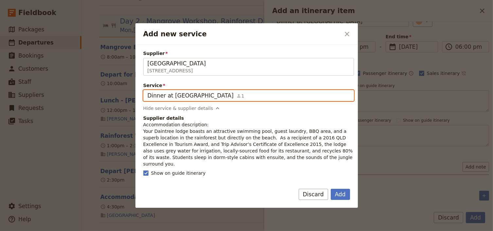
click at [148, 90] on input "Dinner at [GEOGRAPHIC_DATA]" at bounding box center [147, 90] width 0 height 0
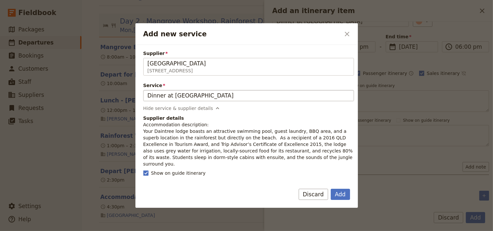
click at [317, 195] on button "Discard" at bounding box center [313, 194] width 29 height 11
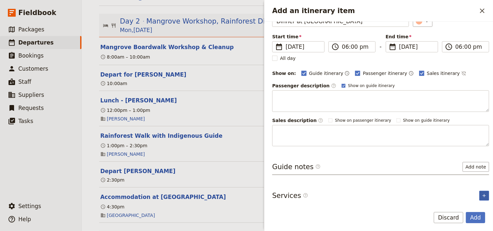
click at [482, 195] on icon "Add service inclusion" at bounding box center [484, 195] width 5 height 5
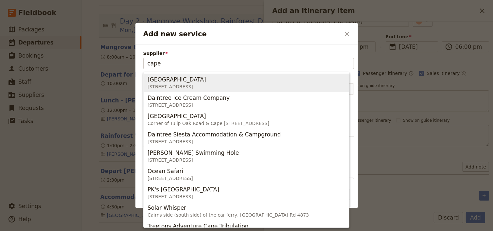
click at [206, 85] on span "[STREET_ADDRESS]" at bounding box center [177, 86] width 59 height 7
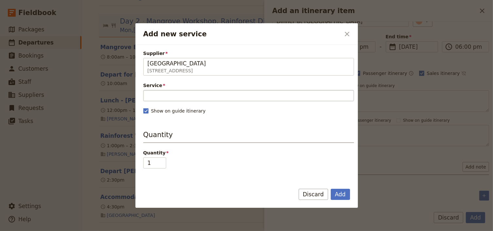
type input "[GEOGRAPHIC_DATA]"
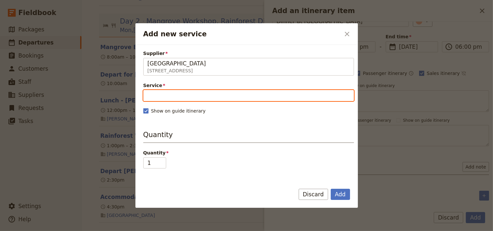
click at [165, 96] on input "Service" at bounding box center [248, 95] width 211 height 11
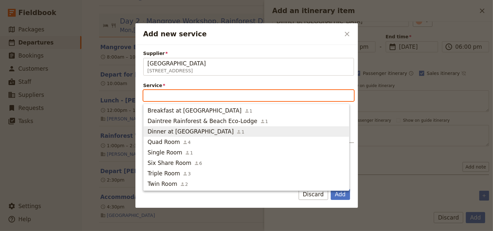
click at [171, 132] on span "Dinner at [GEOGRAPHIC_DATA]" at bounding box center [191, 132] width 86 height 8
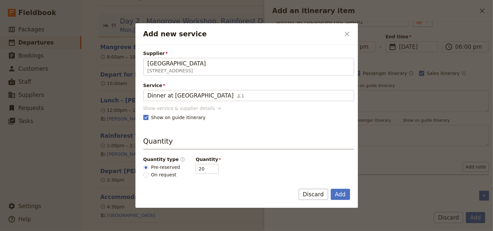
click at [195, 105] on div "Show service & supplier details" at bounding box center [179, 108] width 72 height 7
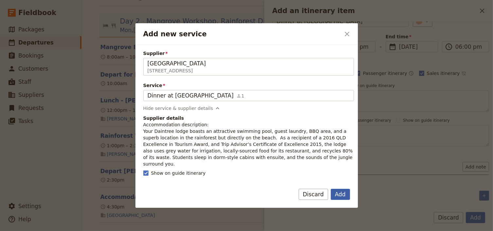
click at [341, 192] on button "Add" at bounding box center [340, 194] width 19 height 11
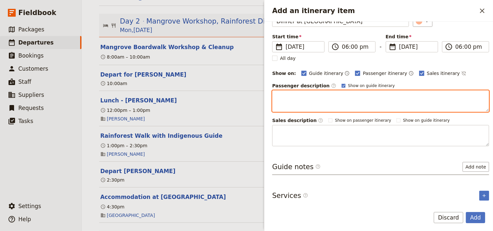
click at [279, 94] on textarea "Add an itinerary item" at bounding box center [380, 101] width 217 height 22
paste textarea "Menu: Pre-order of chicken parmy, rump steak, vegetarian lasagna or roast veggi…"
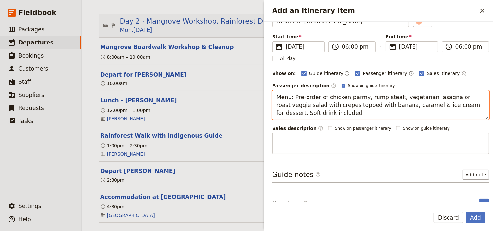
click at [276, 105] on textarea "Menu: Pre-order of chicken parmy, rump steak, vegetarian lasagna or roast veggi…" at bounding box center [380, 104] width 217 height 29
click at [278, 113] on textarea "Menu: Pre-order of chicken parmy, rump steak, vegetarian lasagna or roast veggi…" at bounding box center [380, 104] width 217 height 29
type textarea "Menu: Pre-order of chicken parmy, rump steak, vegetarian lasagna or roast veggi…"
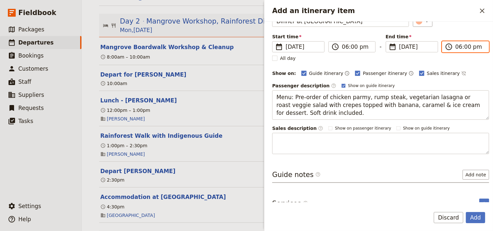
click at [457, 48] on input "06:00 pm" at bounding box center [470, 47] width 29 height 8
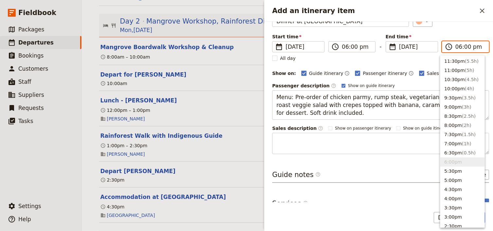
type input "07:00 pm"
click at [457, 37] on div "Start time ​ [DATE] [DATE] [DATE] 18:00 ​ 06:00 pm - End time ​ [DATE] [DATE] […" at bounding box center [380, 42] width 217 height 19
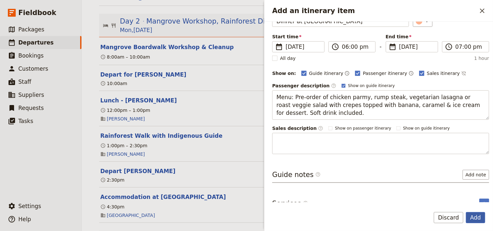
click at [474, 216] on button "Add" at bounding box center [475, 217] width 19 height 11
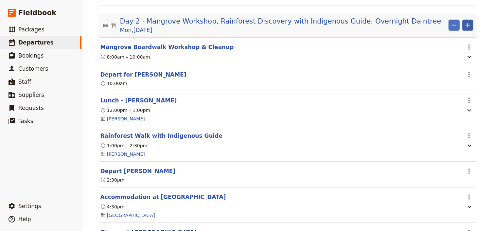
click at [469, 27] on icon "Add" at bounding box center [468, 25] width 8 height 8
click at [457, 43] on span "Add itinerary item" at bounding box center [447, 42] width 42 height 7
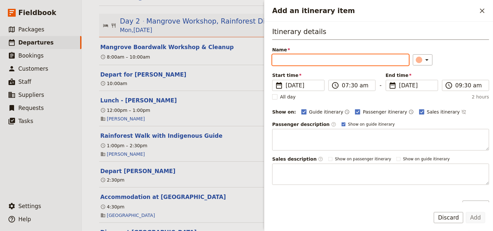
click at [276, 60] on input "Name" at bounding box center [340, 59] width 137 height 11
paste input "Accommodation at [GEOGRAPHIC_DATA]"
type input "Accommodation at [GEOGRAPHIC_DATA]"
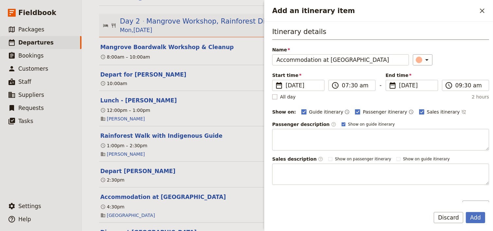
click at [275, 95] on rect "Add an itinerary item" at bounding box center [274, 96] width 5 height 5
click at [272, 94] on input "All day" at bounding box center [272, 93] width 0 height 0
checkbox input "true"
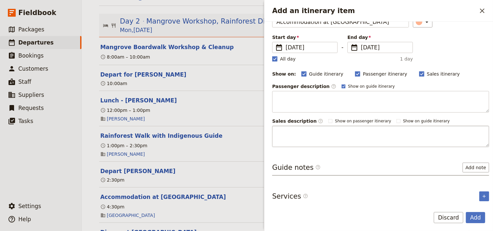
scroll to position [39, 0]
click at [483, 194] on icon "Add service inclusion" at bounding box center [484, 195] width 3 height 3
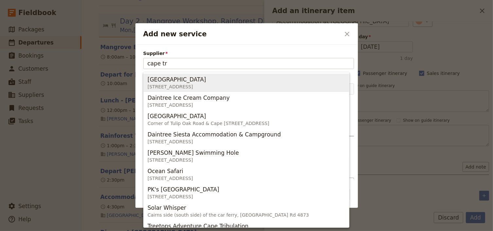
click at [170, 84] on span "[STREET_ADDRESS]" at bounding box center [177, 86] width 59 height 7
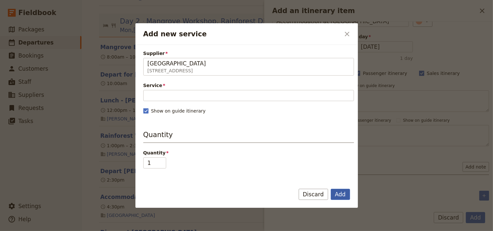
type input "[GEOGRAPHIC_DATA]"
drag, startPoint x: 342, startPoint y: 192, endPoint x: 350, endPoint y: 194, distance: 8.4
click at [342, 192] on button "Add" at bounding box center [340, 194] width 19 height 11
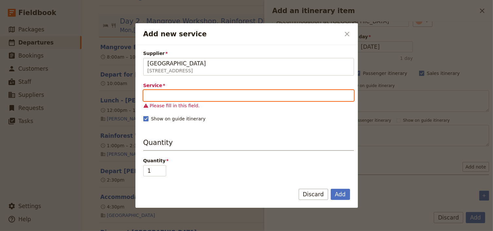
click at [162, 97] on input "Service" at bounding box center [248, 95] width 211 height 11
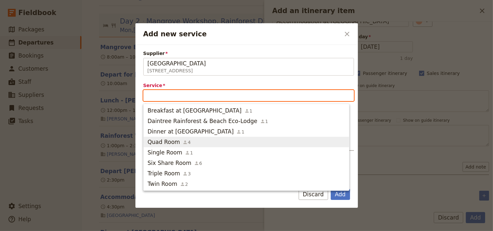
click at [164, 140] on span "Quad Room" at bounding box center [164, 142] width 32 height 8
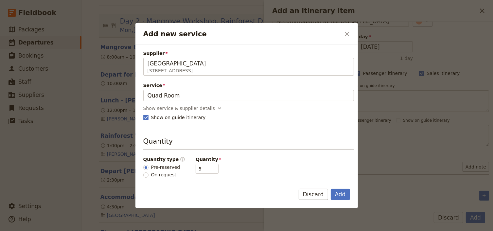
drag, startPoint x: 341, startPoint y: 190, endPoint x: 372, endPoint y: 202, distance: 32.6
click at [341, 190] on button "Add" at bounding box center [340, 194] width 19 height 11
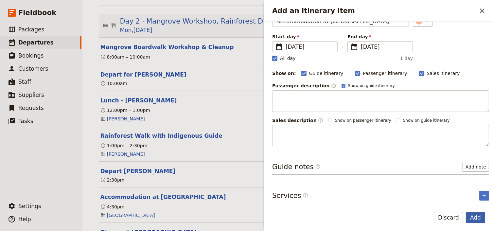
click at [473, 216] on button "Add" at bounding box center [475, 217] width 19 height 11
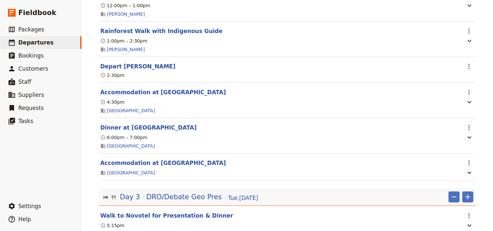
scroll to position [445, 0]
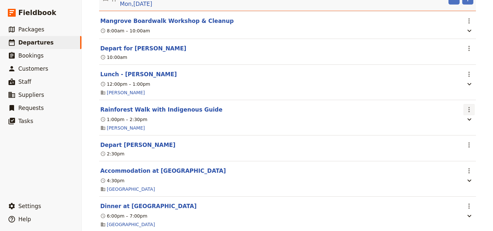
click at [470, 113] on icon "Actions" at bounding box center [469, 110] width 8 height 8
click at [461, 126] on span "Edit this itinerary item" at bounding box center [436, 127] width 51 height 7
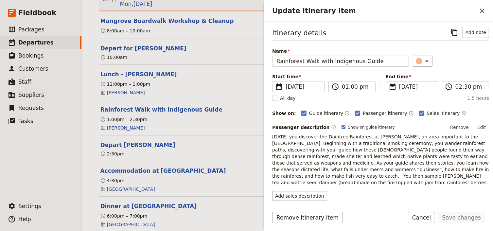
scroll to position [0, 0]
click at [466, 31] on button "Add note" at bounding box center [476, 32] width 27 height 11
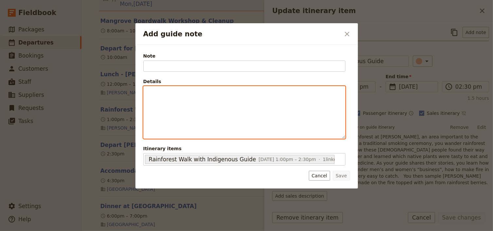
click at [166, 95] on p "Add guide note" at bounding box center [245, 92] width 194 height 7
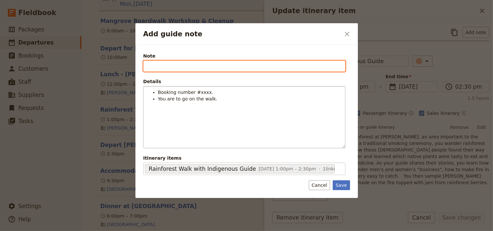
click at [153, 64] on input "Note" at bounding box center [244, 66] width 202 height 11
type input "[PERSON_NAME]"
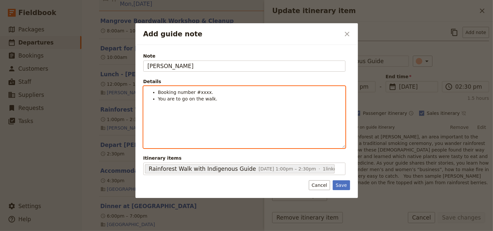
click at [206, 98] on span "You are to go on the walk." at bounding box center [188, 98] width 60 height 5
click at [205, 92] on li "Booking number #xxxx." at bounding box center [249, 92] width 183 height 7
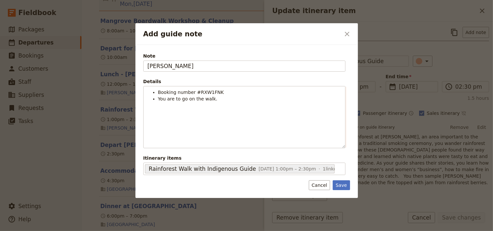
drag, startPoint x: 345, startPoint y: 183, endPoint x: 451, endPoint y: 216, distance: 110.9
click at [345, 183] on button "Save" at bounding box center [341, 185] width 17 height 10
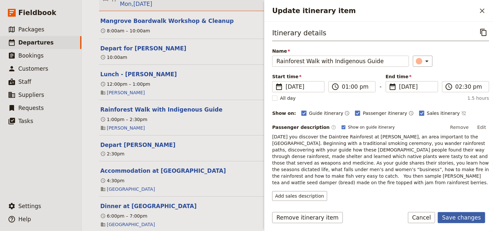
click at [464, 217] on button "Save changes" at bounding box center [461, 217] width 47 height 11
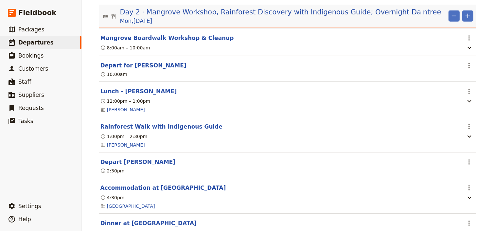
scroll to position [419, 0]
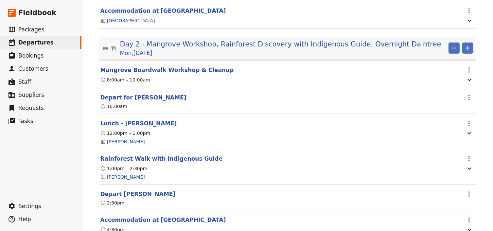
scroll to position [393, 0]
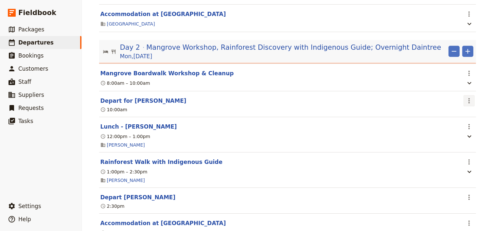
click at [465, 104] on icon "Actions" at bounding box center [469, 101] width 8 height 8
click at [456, 118] on span "Edit this itinerary item" at bounding box center [436, 118] width 51 height 7
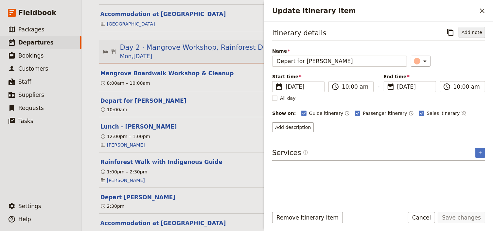
click at [466, 34] on button "Add note" at bounding box center [472, 32] width 27 height 11
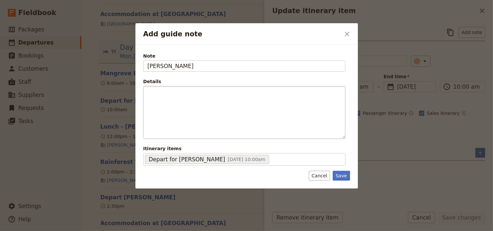
type input "[PERSON_NAME]"
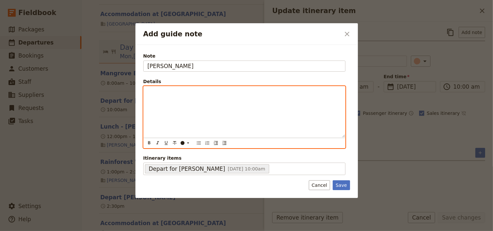
click at [158, 95] on div "Add guide note" at bounding box center [245, 111] width 202 height 51
click at [198, 143] on icon "Bulleted list" at bounding box center [198, 142] width 5 height 5
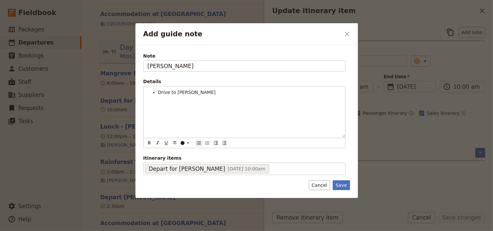
drag, startPoint x: 343, startPoint y: 182, endPoint x: 367, endPoint y: 190, distance: 24.8
click at [344, 183] on button "Save" at bounding box center [341, 185] width 17 height 10
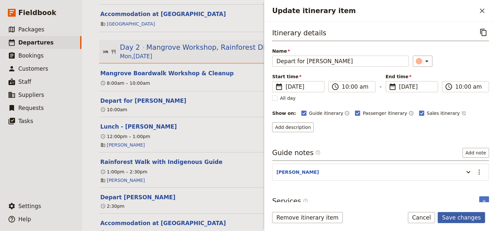
click at [469, 218] on button "Save changes" at bounding box center [461, 217] width 47 height 11
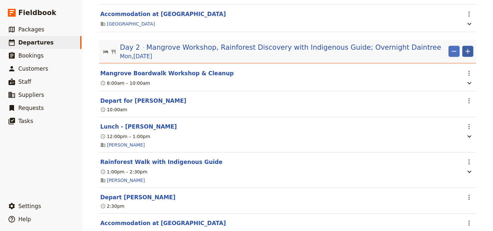
click at [467, 53] on icon "Add" at bounding box center [468, 51] width 8 height 8
click at [453, 68] on span "Add itinerary item" at bounding box center [447, 68] width 42 height 7
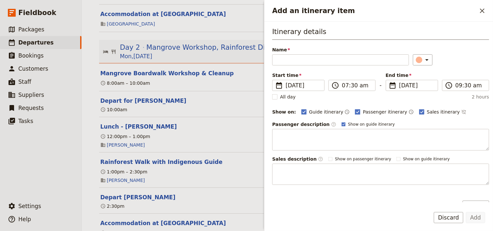
click at [363, 111] on span "Passenger itinerary" at bounding box center [385, 112] width 44 height 7
click at [355, 109] on input "Passenger itinerary" at bounding box center [355, 108] width 0 height 0
checkbox input "false"
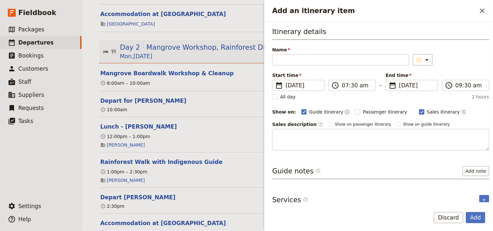
click at [427, 110] on span "Sales itinerary" at bounding box center [443, 112] width 33 height 7
click at [419, 109] on input "Sales itinerary" at bounding box center [419, 108] width 0 height 0
checkbox input "false"
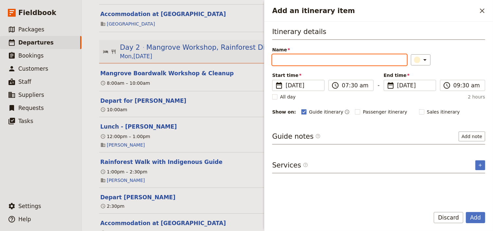
click at [283, 63] on input "Name" at bounding box center [339, 59] width 135 height 11
type input "[PERSON_NAME] at Office"
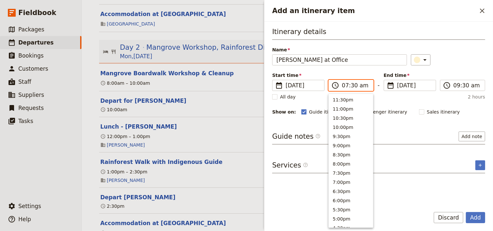
click at [344, 85] on input "07:30 am" at bounding box center [355, 85] width 27 height 8
click at [350, 85] on input "06:30 am" at bounding box center [355, 85] width 27 height 8
type input "06:45 am"
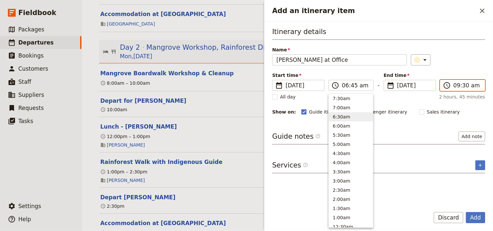
click at [456, 88] on input "09:30 am" at bounding box center [467, 85] width 27 height 8
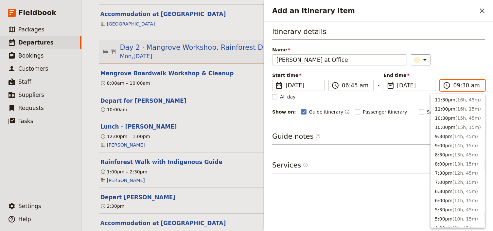
scroll to position [284, 0]
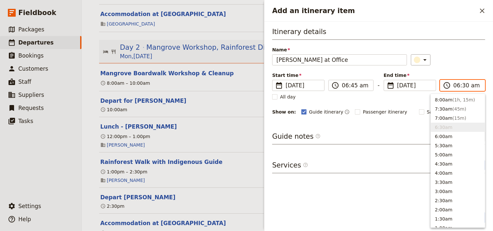
click at [464, 86] on input "06:30 am" at bounding box center [467, 85] width 27 height 8
type input "06:45 am"
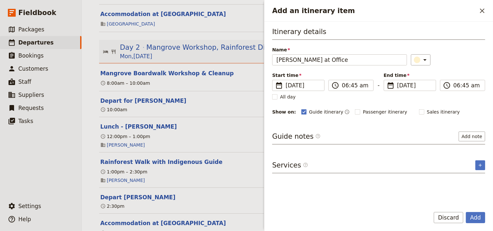
click at [464, 71] on div "Itinerary details Name [PERSON_NAME] - Arrive at Office ​ Start time ​ [DATE] […" at bounding box center [378, 71] width 213 height 89
click at [476, 135] on button "Add note" at bounding box center [472, 137] width 27 height 10
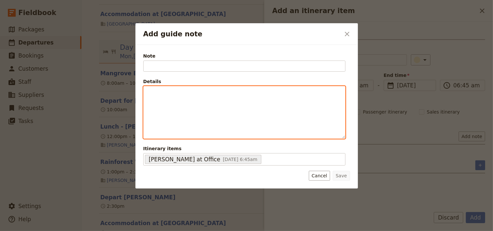
click at [150, 90] on p "Add guide note" at bounding box center [245, 92] width 194 height 7
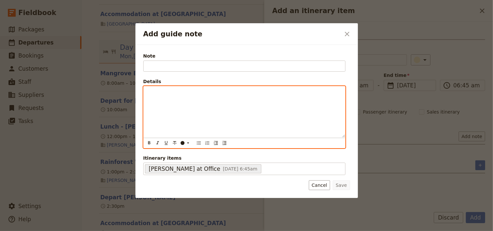
scroll to position [0, 0]
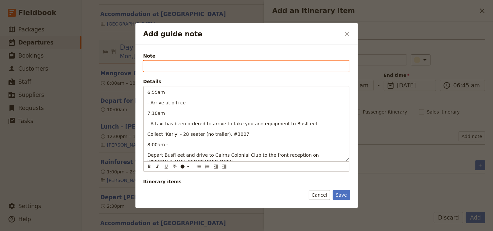
click at [152, 66] on input "Note" at bounding box center [246, 66] width 206 height 11
type input "[PERSON_NAME]"
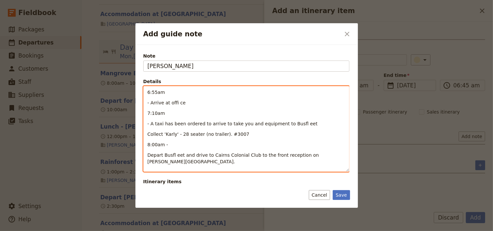
click at [153, 93] on span "6:55am" at bounding box center [157, 92] width 18 height 5
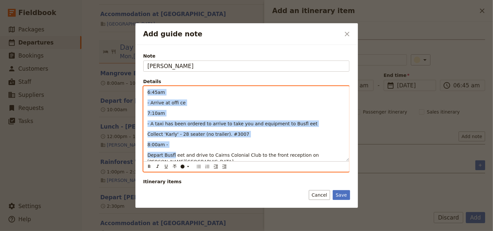
drag, startPoint x: 147, startPoint y: 92, endPoint x: 172, endPoint y: 153, distance: 66.0
click at [172, 153] on div "6:45am - Arrive at offi ce 7:10am - A taxi has been ordered to arrive to take y…" at bounding box center [247, 123] width 206 height 75
click at [197, 166] on icon "Bulleted list" at bounding box center [198, 166] width 5 height 5
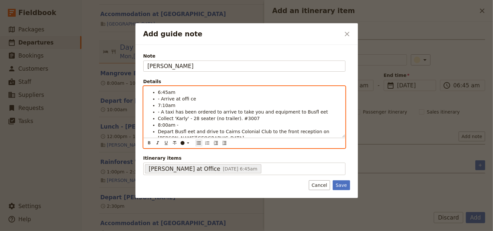
click at [169, 117] on span "Collect 'Karly' - 28 seater (no trailer). #3007" at bounding box center [209, 118] width 102 height 5
click at [161, 98] on span "- Arrive at offi ce" at bounding box center [177, 98] width 38 height 5
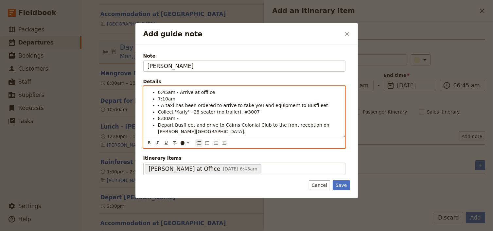
click at [204, 91] on span "6:45am - Arrive at offi ce" at bounding box center [186, 92] width 57 height 5
click at [173, 101] on li "7:10am" at bounding box center [249, 99] width 183 height 7
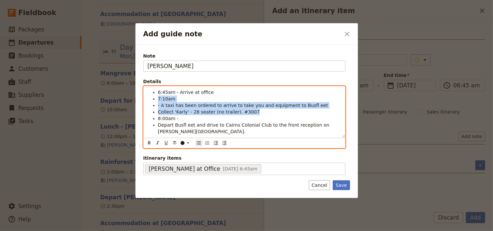
drag, startPoint x: 245, startPoint y: 113, endPoint x: 158, endPoint y: 99, distance: 88.0
click at [158, 99] on ul "6:45am - Arrive at office 7:10am - A taxi has been ordered to arrive to take yo…" at bounding box center [245, 112] width 194 height 46
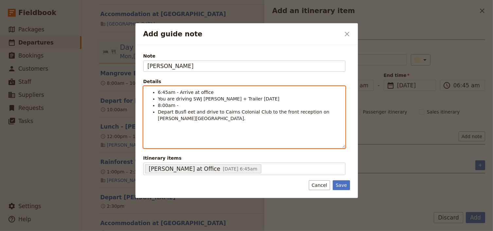
click at [208, 91] on li "6:45am - Arrive at office" at bounding box center [249, 92] width 183 height 7
drag, startPoint x: 175, startPoint y: 106, endPoint x: 158, endPoint y: 106, distance: 16.7
click at [158, 106] on span "8:00am -" at bounding box center [168, 105] width 21 height 5
click at [229, 106] on li "7:30am - Leave office and drive to" at bounding box center [249, 105] width 183 height 7
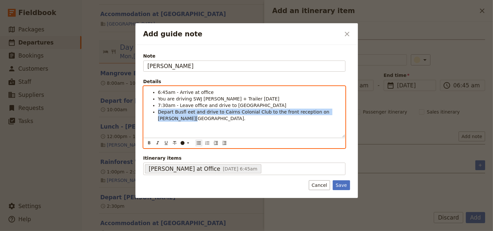
drag, startPoint x: 341, startPoint y: 112, endPoint x: 157, endPoint y: 112, distance: 183.9
click at [157, 112] on div "6:45am - Arrive at office You are driving SWJ [PERSON_NAME] + Trailer [DATE] 7:…" at bounding box center [245, 111] width 202 height 51
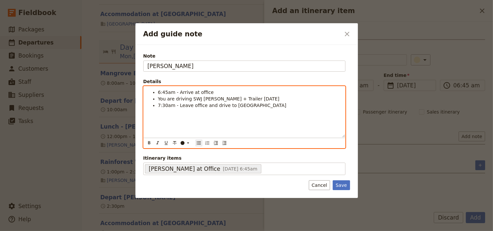
click at [156, 122] on div "6:45am - Arrive at office You are driving SWJ [PERSON_NAME] + Trailer [DATE] 7:…" at bounding box center [245, 111] width 202 height 51
drag, startPoint x: 172, startPoint y: 92, endPoint x: 158, endPoint y: 92, distance: 14.1
click at [158, 92] on span "6:45am - Arrive at office" at bounding box center [186, 92] width 56 height 5
drag, startPoint x: 147, startPoint y: 143, endPoint x: 153, endPoint y: 122, distance: 21.8
click at [148, 141] on icon "Format bold" at bounding box center [149, 142] width 5 height 5
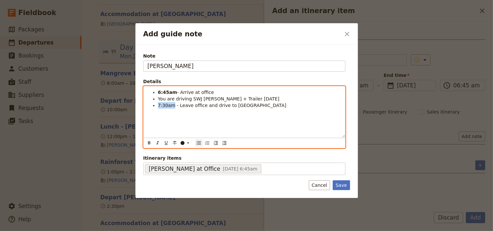
drag, startPoint x: 173, startPoint y: 104, endPoint x: 158, endPoint y: 104, distance: 15.1
click at [158, 104] on span "7:30am - Leave office and drive to [GEOGRAPHIC_DATA]" at bounding box center [222, 105] width 129 height 5
click at [148, 142] on icon "Format bold" at bounding box center [149, 142] width 2 height 3
click at [204, 123] on div "6:45am - Arrive at office You are driving SWJ [PERSON_NAME] + Trailer [DATE] 7:…" at bounding box center [245, 111] width 202 height 51
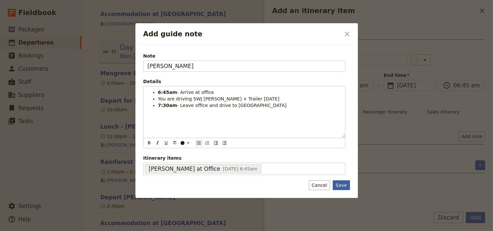
click at [340, 184] on button "Save" at bounding box center [341, 185] width 17 height 10
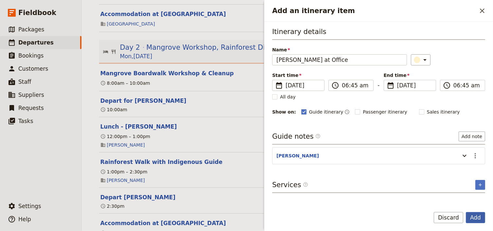
click at [477, 218] on button "Add" at bounding box center [475, 217] width 19 height 11
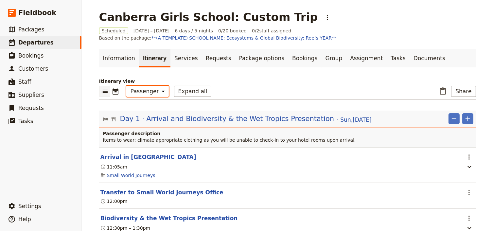
click at [146, 93] on select "Office Guide Passenger Sales" at bounding box center [147, 91] width 43 height 11
select select "ALL"
click at [126, 86] on select "Office Guide Passenger Sales" at bounding box center [147, 91] width 43 height 11
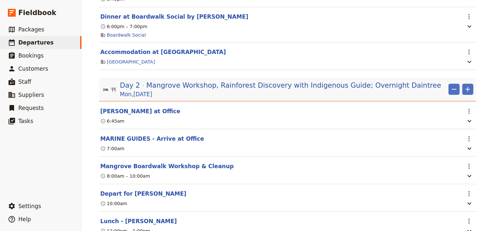
scroll to position [419, 0]
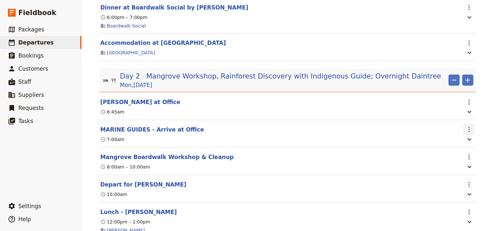
click at [467, 134] on icon "Actions" at bounding box center [469, 130] width 8 height 8
click at [460, 148] on span "Edit this itinerary item" at bounding box center [436, 147] width 51 height 7
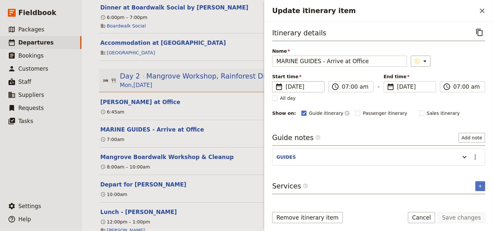
click at [305, 87] on span "[DATE]" at bounding box center [303, 87] width 35 height 8
click at [275, 81] on input "[DATE]" at bounding box center [275, 81] width 0 height 0
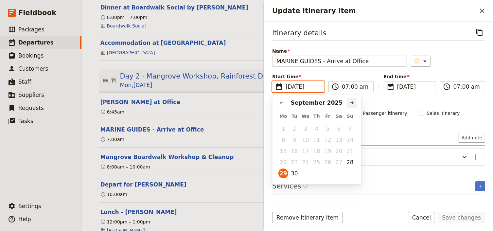
click at [354, 102] on icon "Next month" at bounding box center [351, 102] width 5 height 5
click at [307, 126] on button "1" at bounding box center [306, 129] width 10 height 10
type input "[DATE]"
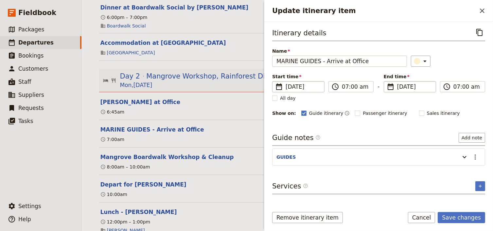
type input "[DATE]"
click at [409, 86] on span "[DATE]" at bounding box center [414, 87] width 35 height 8
click at [387, 81] on input "[DATE]" at bounding box center [386, 81] width 0 height 0
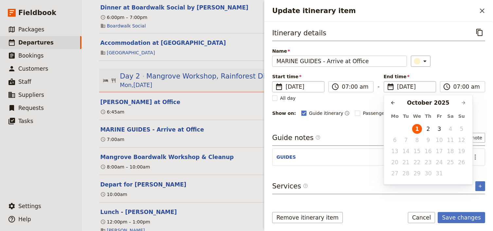
click at [441, 69] on div "Itinerary details ​ Name MARINE GUIDES - Arrive at Office ​ Start time ​ [DATE]…" at bounding box center [378, 72] width 213 height 90
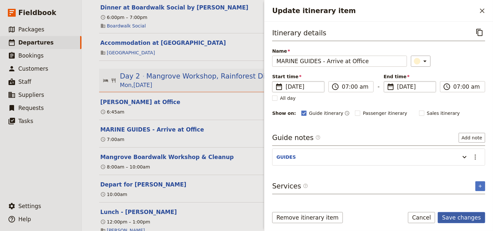
click at [456, 217] on button "Save changes" at bounding box center [461, 217] width 47 height 11
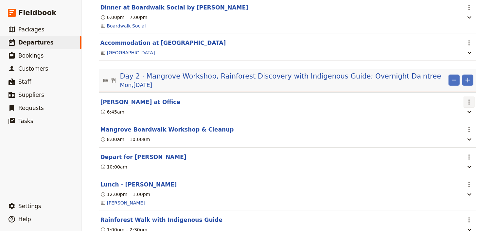
click at [469, 105] on icon "Actions" at bounding box center [469, 101] width 1 height 5
click at [456, 119] on span "Edit this itinerary item" at bounding box center [436, 119] width 51 height 7
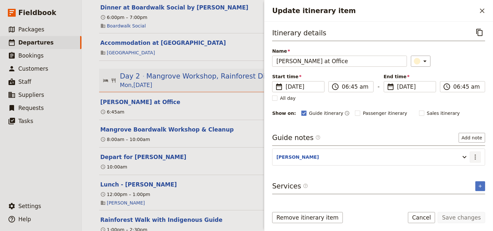
click at [475, 154] on icon "Actions" at bounding box center [476, 157] width 8 height 8
click at [457, 170] on span "Edit note" at bounding box center [456, 170] width 21 height 7
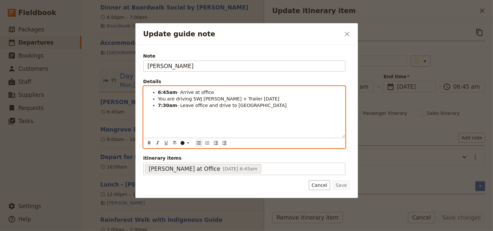
click at [264, 104] on li "7:30am - Leave office and drive to [GEOGRAPHIC_DATA]" at bounding box center [249, 105] width 183 height 7
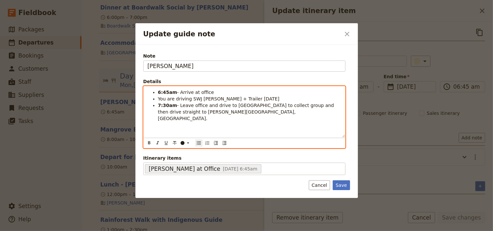
click at [291, 106] on span "- Leave office and drive to [GEOGRAPHIC_DATA] to collect group and then drive s…" at bounding box center [247, 112] width 178 height 18
drag, startPoint x: 240, startPoint y: 111, endPoint x: 229, endPoint y: 111, distance: 10.1
click at [229, 111] on span "7:45am - Depart [GEOGRAPHIC_DATA] and then drive straight to [PERSON_NAME] Mang…" at bounding box center [232, 115] width 149 height 12
drag, startPoint x: 172, startPoint y: 112, endPoint x: 158, endPoint y: 111, distance: 14.1
click at [158, 111] on span "7:45am - Depart [GEOGRAPHIC_DATA] and drive straight to [PERSON_NAME] Mangrove …" at bounding box center [246, 115] width 177 height 12
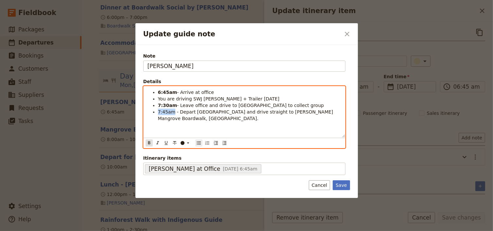
click at [149, 140] on icon "Format bold" at bounding box center [149, 142] width 5 height 5
click at [181, 130] on div "6:45am - Arrive at office You are driving SWJ [PERSON_NAME] + Trailer [DATE] 7:…" at bounding box center [245, 111] width 202 height 51
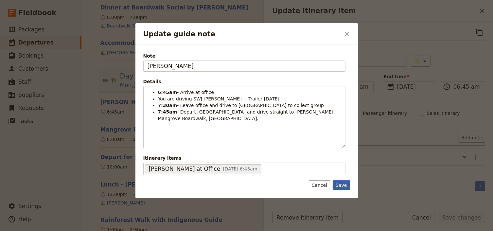
click at [343, 185] on button "Save" at bounding box center [341, 185] width 17 height 10
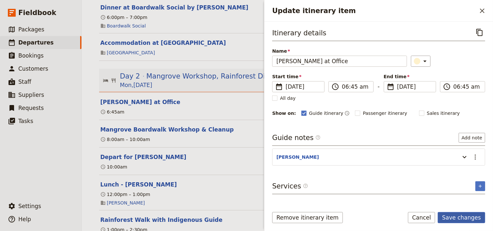
click at [456, 215] on button "Save changes" at bounding box center [461, 217] width 47 height 11
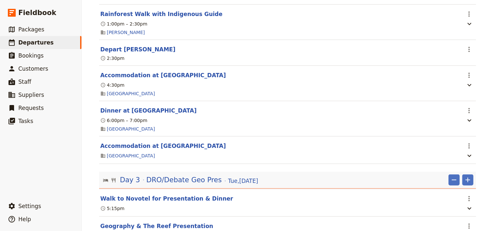
scroll to position [628, 0]
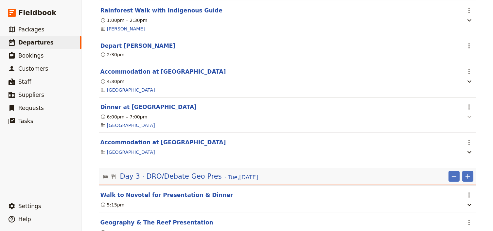
drag, startPoint x: 466, startPoint y: 113, endPoint x: 466, endPoint y: 120, distance: 7.2
click at [466, 111] on icon "Actions" at bounding box center [469, 107] width 8 height 8
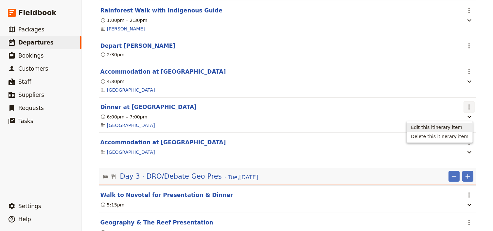
click at [464, 128] on span "Edit this itinerary item" at bounding box center [440, 127] width 58 height 7
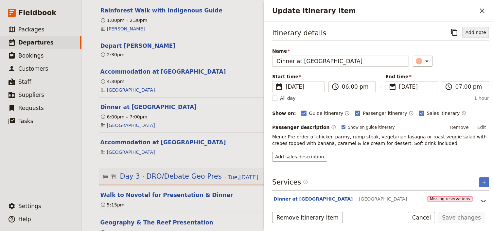
click at [467, 33] on button "Add note" at bounding box center [476, 32] width 27 height 11
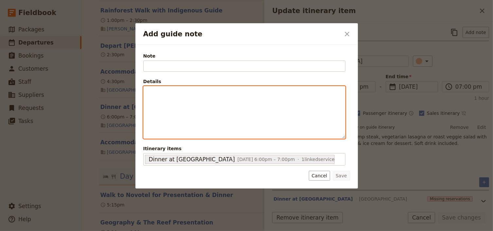
click at [163, 98] on div "Add guide note" at bounding box center [245, 112] width 202 height 52
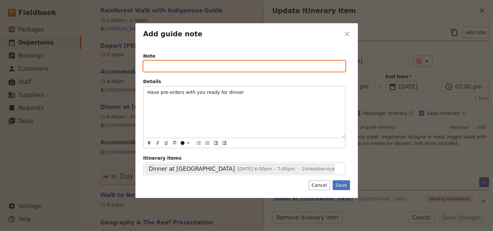
click at [160, 67] on input "Note" at bounding box center [244, 66] width 202 height 11
type input "[PERSON_NAME]"
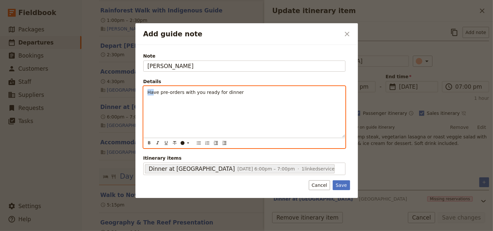
drag, startPoint x: 150, startPoint y: 92, endPoint x: 153, endPoint y: 92, distance: 3.3
click at [153, 92] on div "Have pre-orders with you ready for dinner" at bounding box center [245, 111] width 202 height 51
click at [198, 143] on icon "Bulleted list" at bounding box center [198, 142] width 5 height 5
click at [191, 109] on div "Have pre-orders with you ready for dinner" at bounding box center [245, 111] width 202 height 51
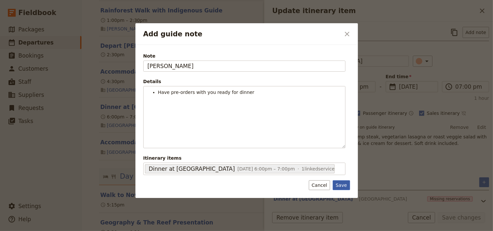
drag, startPoint x: 346, startPoint y: 182, endPoint x: 440, endPoint y: 207, distance: 97.4
click at [346, 183] on button "Save" at bounding box center [341, 185] width 17 height 10
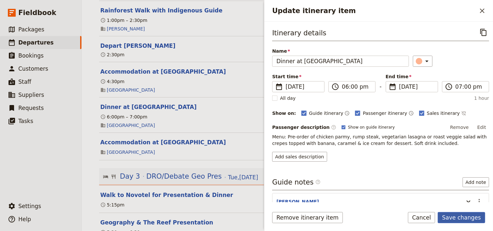
click at [461, 217] on button "Save changes" at bounding box center [461, 217] width 47 height 11
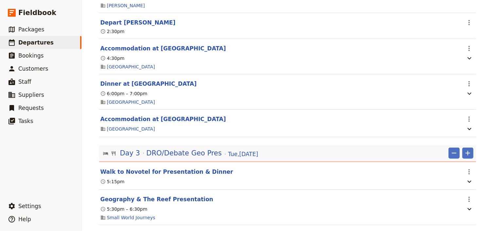
scroll to position [654, 0]
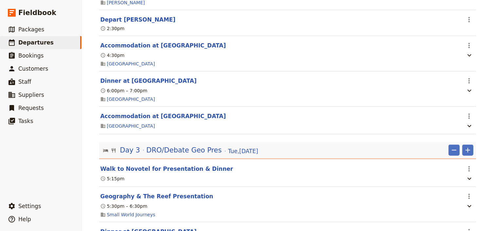
drag, startPoint x: 195, startPoint y: 158, endPoint x: 196, endPoint y: 163, distance: 5.4
click at [195, 155] on span "DRO/Debate Geo Pres" at bounding box center [184, 150] width 76 height 10
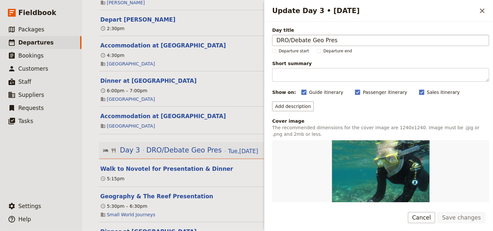
drag, startPoint x: 333, startPoint y: 39, endPoint x: 276, endPoint y: 40, distance: 57.6
click at [276, 40] on input "DRO/Debate Geo Pres" at bounding box center [380, 40] width 217 height 11
click at [353, 40] on input "JCU Rainforest Canopy Crane &Research Station" at bounding box center [380, 40] width 217 height 11
click at [398, 41] on input "JCU Rainforest Canopy Crane & Research Station" at bounding box center [380, 40] width 217 height 11
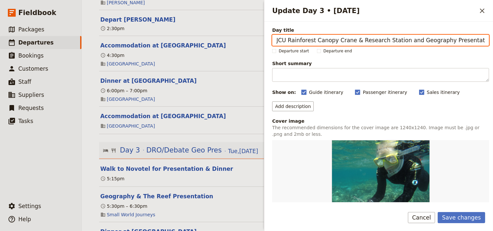
drag, startPoint x: 469, startPoint y: 39, endPoint x: 409, endPoint y: 38, distance: 60.2
click at [409, 38] on input "JCU Rainforest Canopy Crane & Research Station and Geography Presentation" at bounding box center [380, 40] width 217 height 11
paste input "& The Reef"
click at [450, 41] on input "JCU Rainforest Canopy Crane & Research Station and Geography & The ReefPresenta…" at bounding box center [380, 40] width 217 height 11
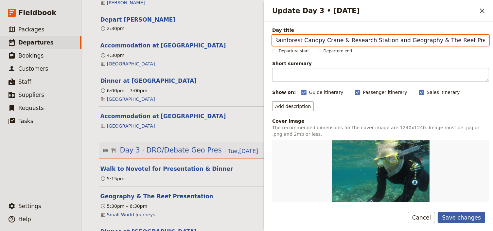
type input "JCU Rainforest Canopy Crane & Research Station and Geography & The Reef Present…"
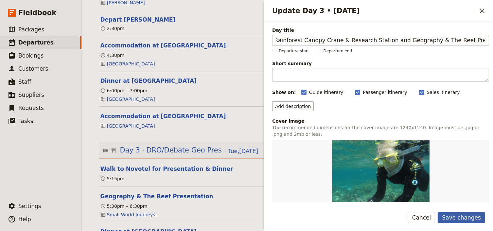
scroll to position [0, 0]
click at [466, 218] on button "Save changes" at bounding box center [461, 217] width 47 height 11
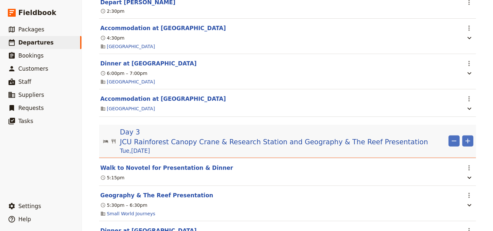
scroll to position [681, 0]
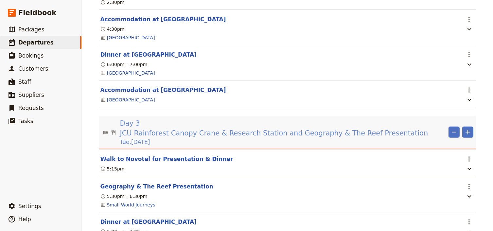
click at [228, 130] on span "JCU Rainforest Canopy Crane & Research Station and Geography & The Reef Present…" at bounding box center [274, 133] width 308 height 10
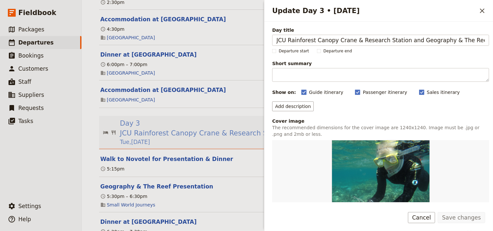
scroll to position [0, 15]
click at [291, 106] on button "Add description" at bounding box center [293, 106] width 42 height 10
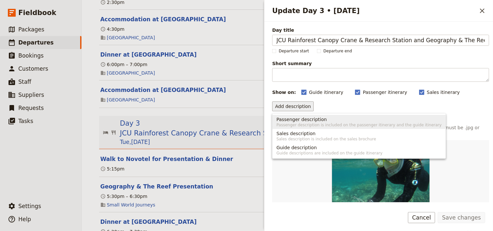
click at [292, 116] on span "Passenger description" at bounding box center [302, 119] width 50 height 7
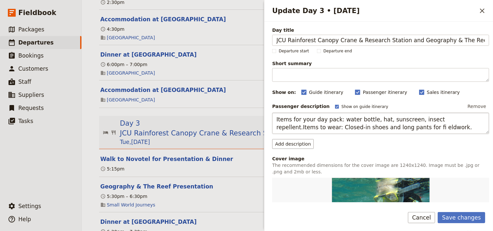
click at [445, 119] on textarea "Items for your day pack: water bottle, hat, sunscreen, insect repellent.Items t…" at bounding box center [380, 124] width 217 height 22
click at [384, 127] on textarea "Items for your day pack: water bottle, hat, sunscreen, insect repellent. Items …" at bounding box center [380, 124] width 217 height 22
type textarea "Items for your day pack: water bottle, hat, sunscreen, insect repellent. Items …"
click at [452, 218] on button "Save changes" at bounding box center [461, 217] width 47 height 11
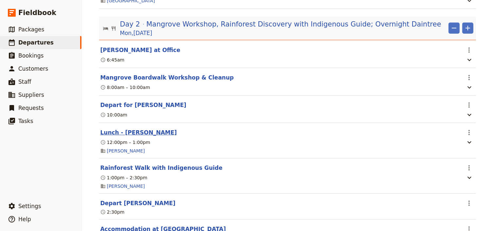
scroll to position [419, 0]
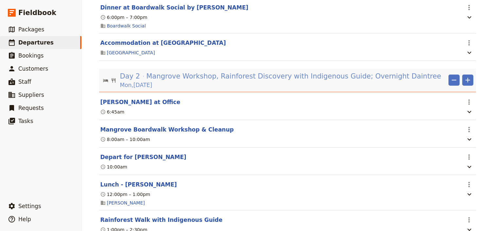
click at [170, 80] on span "Mangrove Workshop, Rainforest Discovery with Indigenous Guide; Overnight Daintr…" at bounding box center [293, 76] width 295 height 10
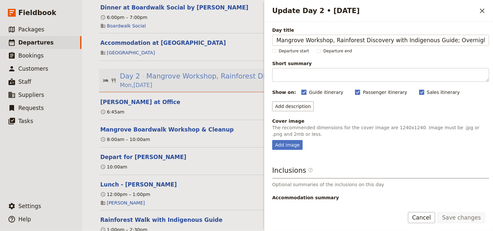
scroll to position [0, 6]
click at [291, 108] on button "Add description" at bounding box center [293, 106] width 42 height 10
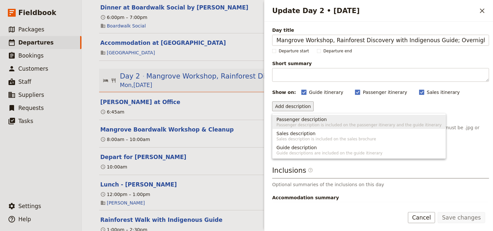
click at [291, 120] on span "Passenger description" at bounding box center [302, 119] width 50 height 7
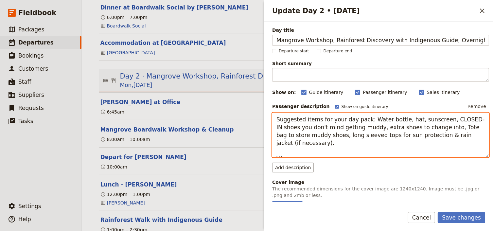
click at [310, 121] on textarea "Suggested items for your day pack: Water bottle, hat, sunscreen, CLOSED-IN shoe…" at bounding box center [380, 135] width 217 height 45
click at [305, 119] on textarea "Suggested items for your day pack: Water bottle, hat, sunscreen, CLOSED-IN shoe…" at bounding box center [380, 135] width 217 height 45
click at [278, 152] on textarea "Items for your day pack: Water bottle, hat, sunscreen, CLOSED-IN shoes you don'…" at bounding box center [380, 135] width 217 height 45
type textarea "Items for your day pack: Water bottle, hat, sunscreen, CLOSED-IN shoes you don'…"
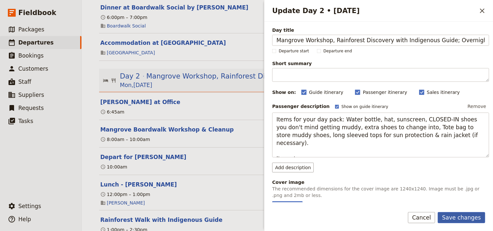
click at [459, 220] on button "Save changes" at bounding box center [461, 217] width 47 height 11
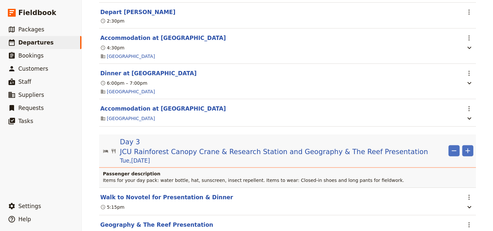
scroll to position [759, 0]
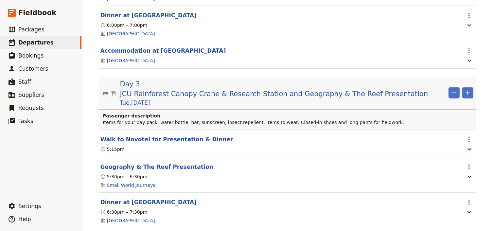
click at [335, 120] on p "Items for your day pack: water bottle, hat, sunscreen, insect repellent. Items …" at bounding box center [288, 122] width 370 height 7
click at [363, 119] on p "Items for your day pack: water bottle, hat, sunscreen, insect repellent. Items …" at bounding box center [288, 122] width 370 height 7
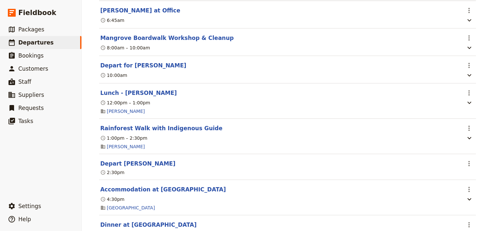
scroll to position [445, 0]
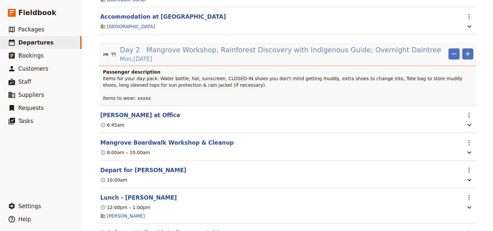
click at [146, 55] on span "Mangrove Workshop, Rainforest Discovery with Indigenous Guide; Overnight Daintr…" at bounding box center [293, 50] width 295 height 10
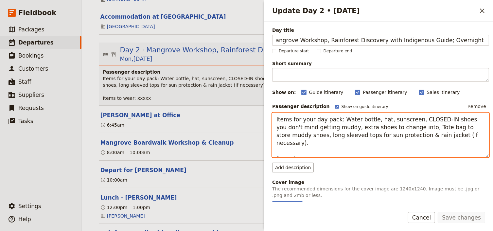
scroll to position [0, 0]
drag, startPoint x: 407, startPoint y: 118, endPoint x: 327, endPoint y: 124, distance: 80.8
click at [327, 124] on textarea "Items for your day pack: Water bottle, hat, sunscreen, CLOSED-IN shoes you don'…" at bounding box center [380, 135] width 217 height 45
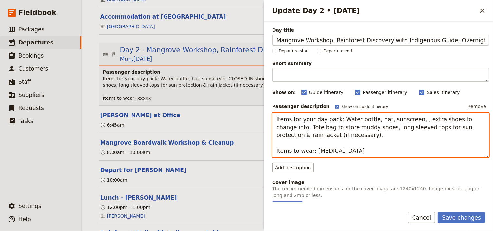
drag, startPoint x: 326, startPoint y: 152, endPoint x: 313, endPoint y: 151, distance: 12.8
click at [313, 151] on textarea "Items for your day pack: Water bottle, hat, sunscreen, , extra shoes to change …" at bounding box center [380, 135] width 217 height 45
paste textarea "CLOSED-IN shoes you don't mind getting muddy"
click at [410, 119] on textarea "Items for your day pack: Water bottle, hat, sunscreen, , extra shoes to change …" at bounding box center [380, 135] width 217 height 45
drag, startPoint x: 355, startPoint y: 126, endPoint x: 381, endPoint y: 132, distance: 27.2
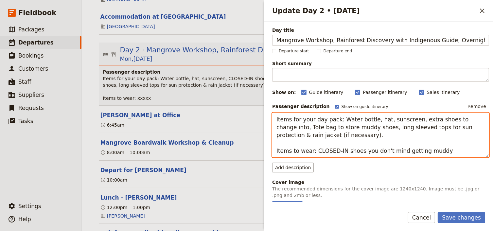
click at [381, 132] on textarea "Items for your day pack: Water bottle, hat, sunscreen, extra shoes to change in…" at bounding box center [380, 135] width 217 height 45
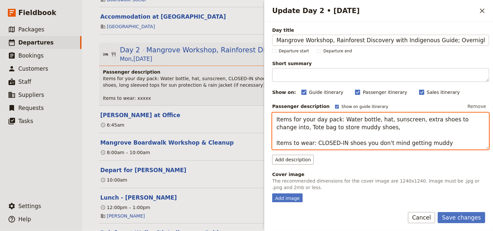
click at [434, 146] on textarea "Items for your day pack: Water bottle, hat, sunscreen, extra shoes to change in…" at bounding box center [380, 131] width 217 height 37
click at [444, 143] on textarea "Items for your day pack: Water bottle, hat, sunscreen, extra shoes to change in…" at bounding box center [380, 131] width 217 height 37
paste textarea "long sleeved tops for sun protection & rain jacket (if necessary)."
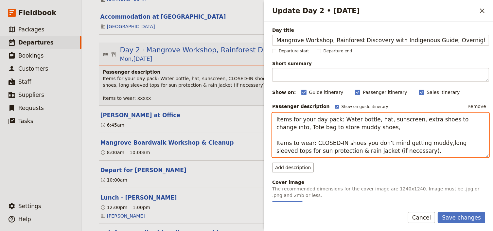
click at [433, 143] on textarea "Items for your day pack: Water bottle, hat, sunscreen, extra shoes to change in…" at bounding box center [380, 135] width 217 height 45
click at [407, 119] on textarea "Items for your day pack: Water bottle, hat, sunscreen, extra shoes to change in…" at bounding box center [380, 135] width 217 height 45
click at [391, 128] on textarea "Items for your day pack: Water bottle, hat, sunscreen, insect repellent, extra …" at bounding box center [380, 135] width 217 height 45
click at [478, 143] on textarea "Items for your day pack: Water bottle, hat, sunscreen, insect repellent, extra …" at bounding box center [380, 135] width 217 height 45
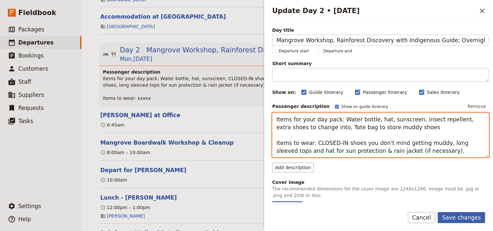
type textarea "Items for your day pack: Water bottle, hat, sunscreen, insect repellent, extra …"
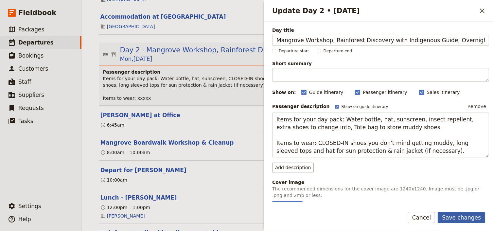
click at [456, 216] on button "Save changes" at bounding box center [461, 217] width 47 height 11
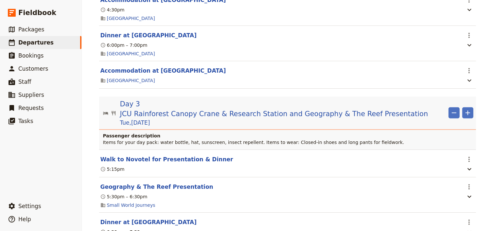
scroll to position [733, 0]
click at [466, 115] on icon "Add" at bounding box center [468, 112] width 5 height 5
click at [448, 128] on span "Add itinerary item" at bounding box center [447, 128] width 42 height 7
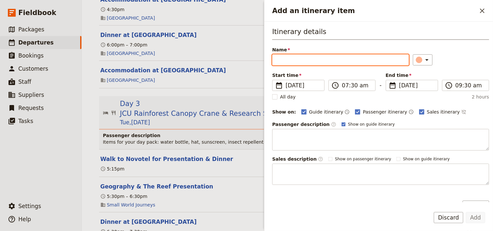
drag, startPoint x: 287, startPoint y: 55, endPoint x: 286, endPoint y: 60, distance: 4.5
click at [287, 55] on input "Name" at bounding box center [340, 59] width 137 height 11
paste input "Continental Breakfast [GEOGRAPHIC_DATA]"
click at [335, 59] on input "Continental Breakfast [GEOGRAPHIC_DATA]" at bounding box center [340, 59] width 137 height 11
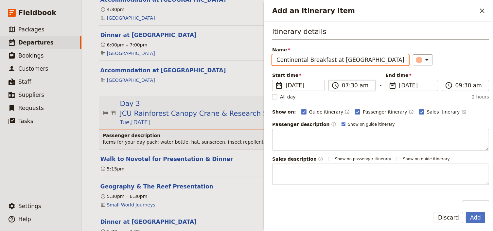
type input "Continental Breakfast at [GEOGRAPHIC_DATA]"
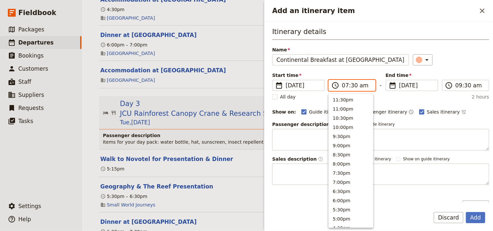
click at [343, 85] on input "07:30 am" at bounding box center [356, 85] width 29 height 8
type input "08:30 am"
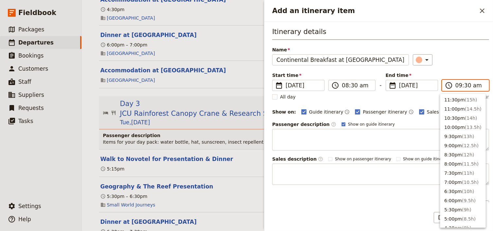
click at [456, 87] on input "09:30 am" at bounding box center [470, 85] width 29 height 8
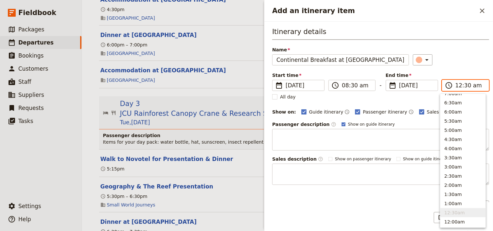
click at [456, 86] on input "12:30 am" at bounding box center [470, 85] width 29 height 8
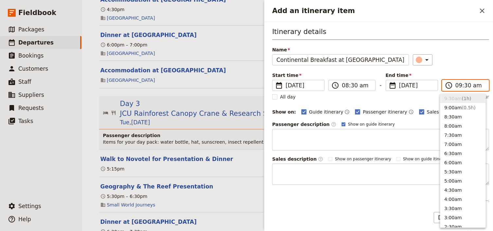
click at [465, 85] on input "09:30 am" at bounding box center [470, 85] width 29 height 8
type input "09:00 am"
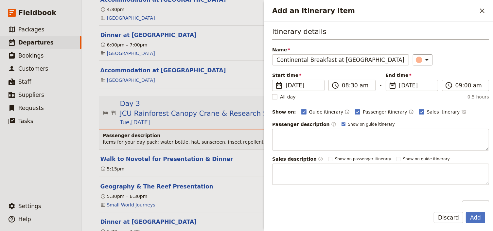
click at [460, 69] on div "Itinerary details Name Continental Breakfast at [GEOGRAPHIC_DATA] ​ Start time …" at bounding box center [380, 106] width 217 height 158
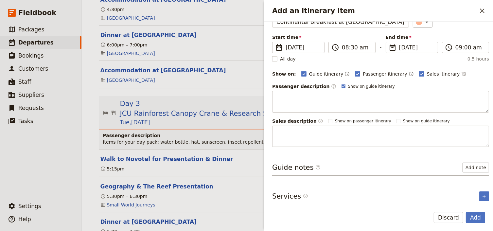
scroll to position [39, 0]
click at [483, 194] on icon "Add service inclusion" at bounding box center [484, 195] width 3 height 3
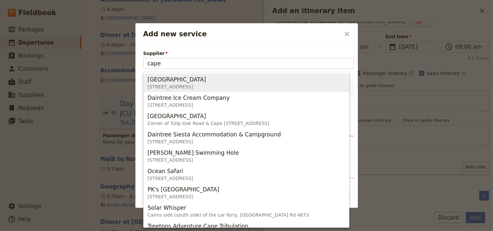
click at [205, 82] on div "[GEOGRAPHIC_DATA]" at bounding box center [177, 80] width 59 height 8
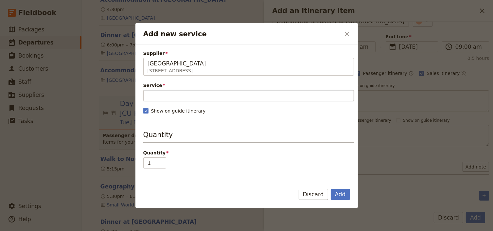
type input "[GEOGRAPHIC_DATA]"
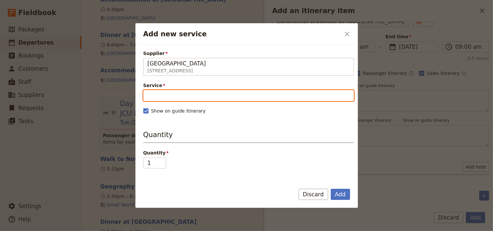
click at [162, 95] on input "Service" at bounding box center [248, 95] width 211 height 11
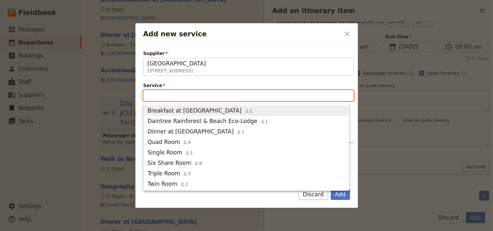
click at [162, 113] on span "Breakfast at [GEOGRAPHIC_DATA]" at bounding box center [195, 111] width 94 height 8
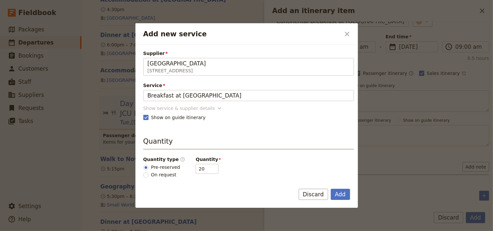
click at [216, 107] on icon "Add new service" at bounding box center [219, 108] width 7 height 7
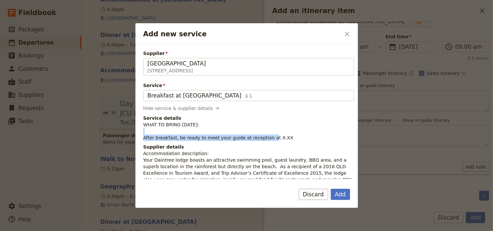
drag, startPoint x: 264, startPoint y: 137, endPoint x: 142, endPoint y: 137, distance: 121.7
click at [142, 137] on div "Supplier [GEOGRAPHIC_DATA] [STREET_ADDRESS] [GEOGRAPHIC_DATA] House Service Bre…" at bounding box center [246, 112] width 223 height 134
copy p "After breakfast, be ready to meet your guide at reception at"
click at [340, 195] on button "Add" at bounding box center [340, 194] width 19 height 11
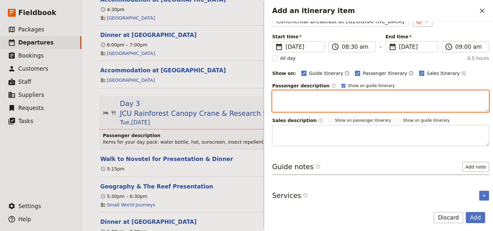
click at [287, 100] on textarea "Add an itinerary item" at bounding box center [380, 101] width 217 height 22
paste textarea "After breakfast, be ready to meet your guide at reception at"
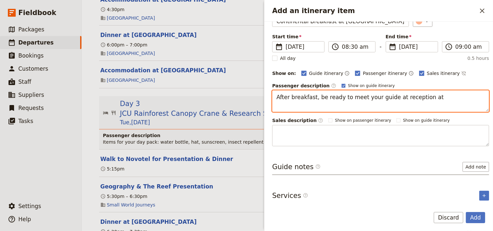
type textarea "After breakfast, be ready to meet your guide at reception at"
drag, startPoint x: 428, startPoint y: 97, endPoint x: 245, endPoint y: 93, distance: 183.6
click at [245, 93] on div "Canberra Girls School: Custom Trip ​ Scheduled [DATE] – [DATE] 6 days / 5 night…" at bounding box center [287, 115] width 411 height 231
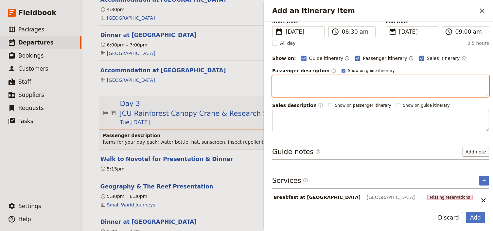
scroll to position [62, 0]
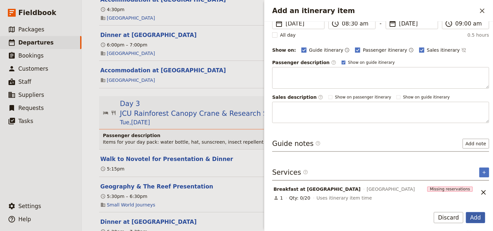
click at [473, 218] on button "Add" at bounding box center [475, 217] width 19 height 11
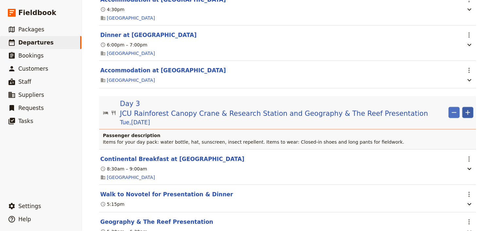
click at [466, 115] on icon "Add" at bounding box center [468, 112] width 5 height 5
click at [456, 128] on span "Add itinerary item" at bounding box center [447, 128] width 42 height 7
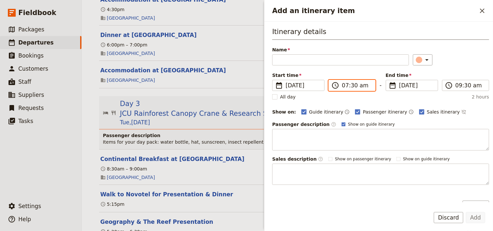
click at [345, 84] on input "07:30 am" at bounding box center [356, 85] width 29 height 8
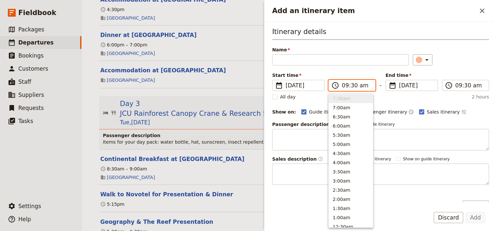
scroll to position [258, 0]
click at [352, 84] on input "09:30 am" at bounding box center [356, 85] width 29 height 8
type input "09:00 am"
click at [445, 84] on span "​" at bounding box center [449, 85] width 8 height 8
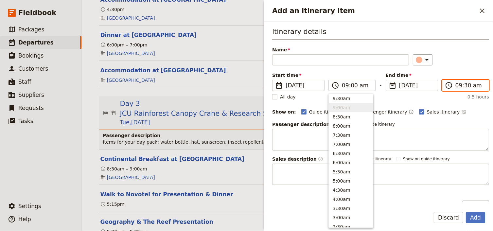
click at [456, 84] on input "09:30 am" at bounding box center [470, 85] width 29 height 8
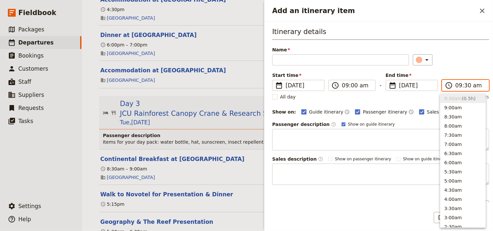
click at [461, 87] on input "09:30 am" at bounding box center [470, 85] width 29 height 8
type input "09:00 am"
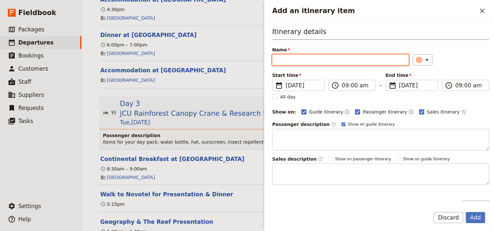
click at [291, 62] on input "Name" at bounding box center [340, 59] width 137 height 11
paste input "Check-out of Hotel"
type input "Check-out of Hotel"
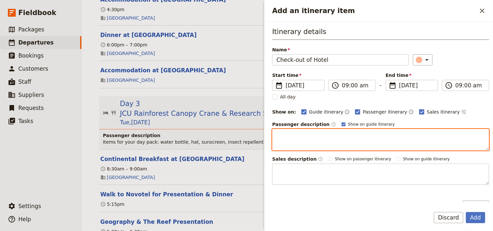
click at [286, 130] on textarea "Add an itinerary item" at bounding box center [380, 140] width 217 height 22
paste textarea "Ensure you have all your belongings, return your room keys to reception and tak…"
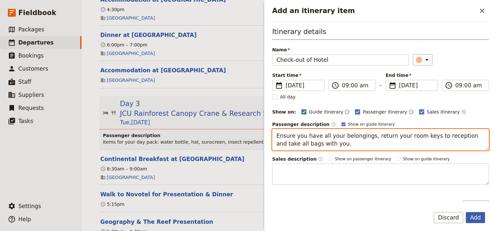
type textarea "Ensure you have all your belongings, return your room keys to reception and tak…"
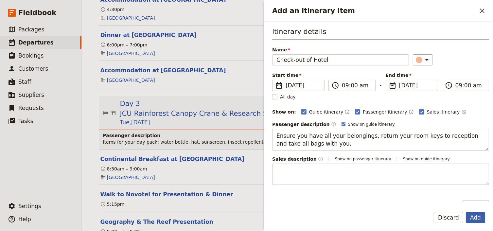
click at [477, 219] on button "Add" at bounding box center [475, 217] width 19 height 11
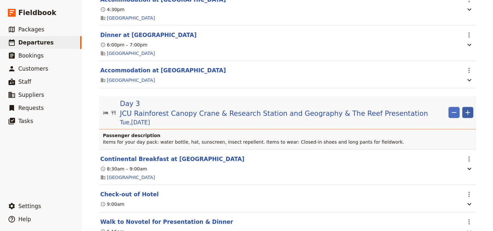
click at [468, 115] on icon "Add" at bounding box center [468, 113] width 8 height 8
click at [451, 131] on span "Add itinerary item" at bounding box center [447, 128] width 42 height 7
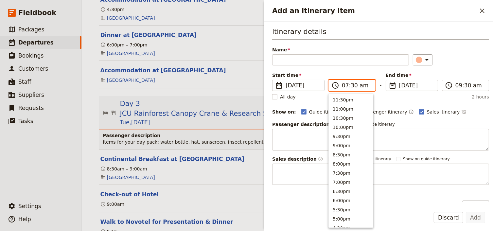
click at [345, 85] on input "07:30 am" at bounding box center [356, 85] width 29 height 8
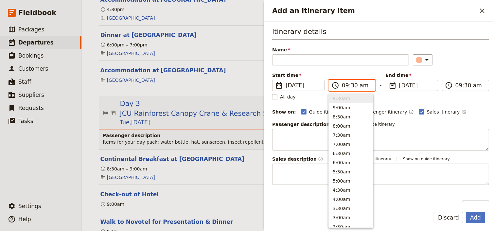
click at [352, 85] on input "09:30 am" at bounding box center [356, 85] width 29 height 8
type input "09:15 am"
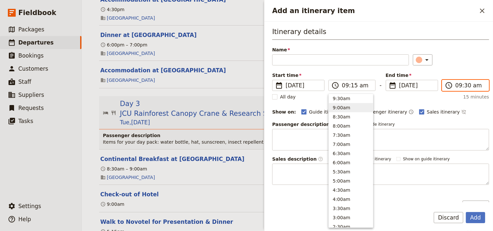
click at [466, 85] on input "09:30 am" at bounding box center [470, 85] width 29 height 8
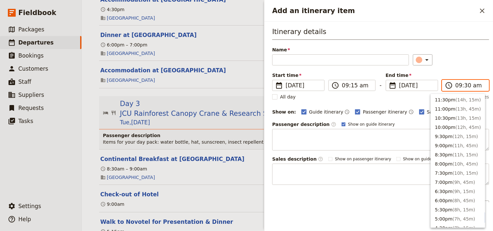
scroll to position [284, 0]
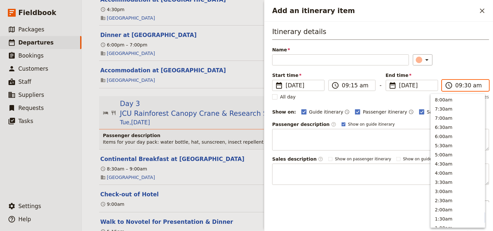
click at [463, 86] on input "09:30 am" at bounding box center [470, 85] width 29 height 8
type input "09:15 am"
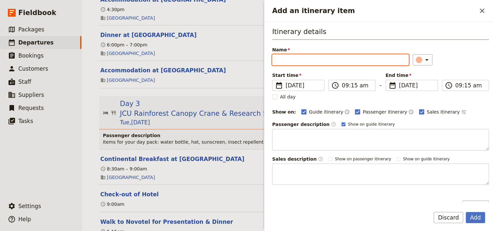
click at [281, 61] on input "Name" at bounding box center [340, 59] width 137 height 11
paste input "Meet Your Guide atReception & Depart"
click at [324, 60] on input "Meet Your Guide atReception & Depart" at bounding box center [340, 59] width 137 height 11
type input "Meet Your Guide at Reception & Depart"
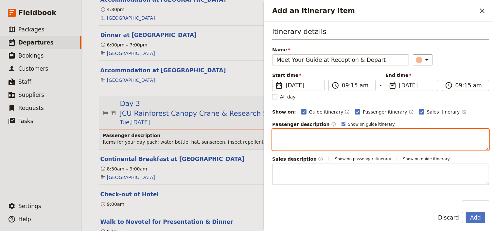
click at [287, 132] on textarea "Add an itinerary item" at bounding box center [380, 140] width 217 height 22
paste textarea "Have luggage ready to put into bus."
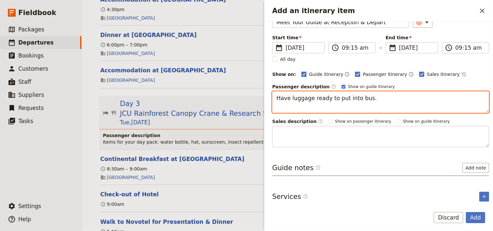
scroll to position [39, 0]
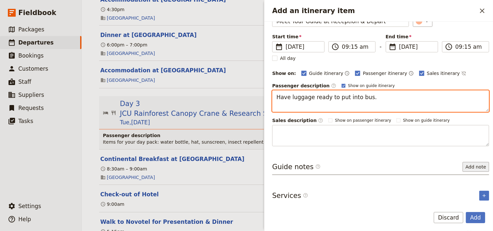
type textarea "Have luggage ready to put into bus."
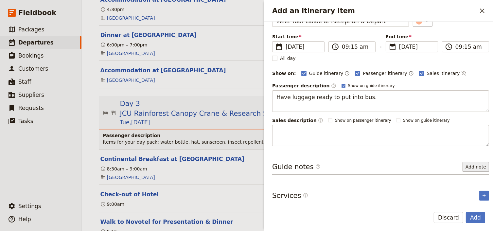
click at [466, 168] on button "Add note" at bounding box center [476, 167] width 27 height 10
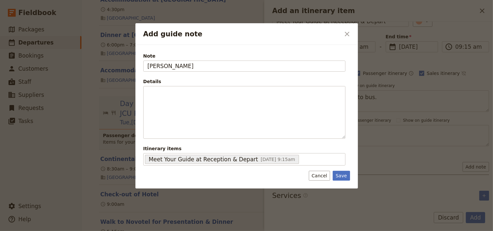
type input "[PERSON_NAME]"
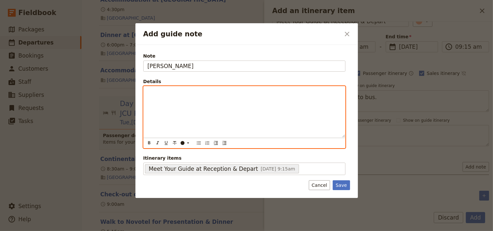
click at [150, 93] on p "Add guide note" at bounding box center [245, 92] width 194 height 7
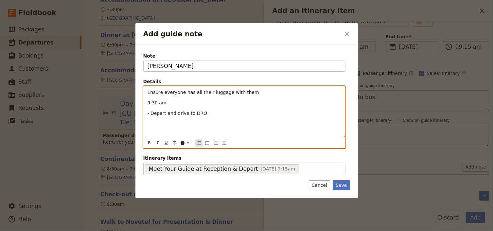
click at [196, 143] on icon "Bulleted list" at bounding box center [198, 142] width 5 height 5
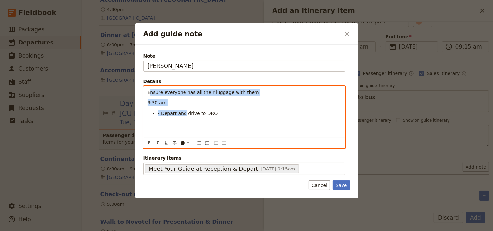
drag, startPoint x: 149, startPoint y: 93, endPoint x: 183, endPoint y: 116, distance: 40.9
click at [183, 116] on div "Ensure everyone has all their luggage with them 9:30 am - Depart and drive to D…" at bounding box center [245, 111] width 202 height 51
click at [198, 144] on icon "Bulleted list" at bounding box center [199, 142] width 4 height 3
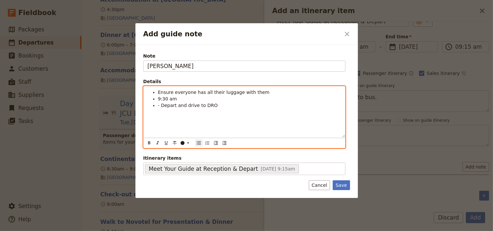
click at [166, 98] on span "9:30 am" at bounding box center [167, 98] width 19 height 5
click at [166, 97] on span "9:30 am" at bounding box center [167, 98] width 19 height 5
drag, startPoint x: 173, startPoint y: 98, endPoint x: 159, endPoint y: 98, distance: 14.1
click at [159, 98] on span "9:30 am" at bounding box center [167, 98] width 19 height 5
drag, startPoint x: 147, startPoint y: 143, endPoint x: 156, endPoint y: 123, distance: 22.5
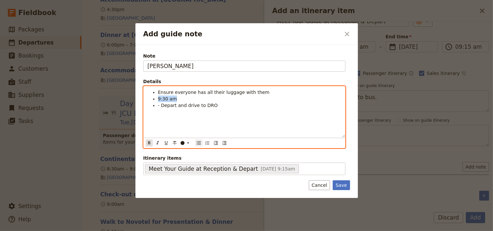
click at [147, 143] on icon "Format bold" at bounding box center [149, 142] width 5 height 5
click at [158, 105] on span "- Depart and drive to DRO" at bounding box center [188, 105] width 60 height 5
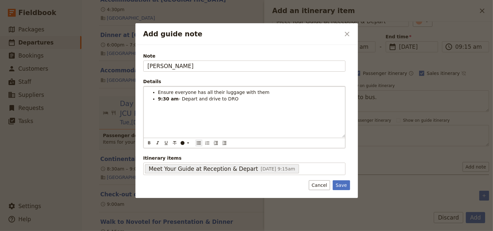
drag, startPoint x: 342, startPoint y: 183, endPoint x: 407, endPoint y: 203, distance: 67.8
click at [343, 183] on button "Save" at bounding box center [341, 185] width 17 height 10
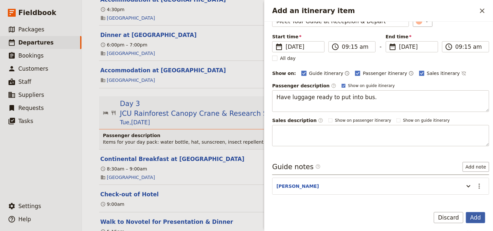
click at [476, 218] on button "Add" at bounding box center [475, 217] width 19 height 11
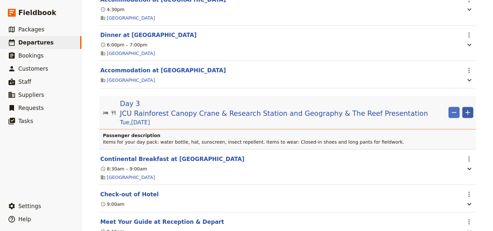
click at [469, 116] on icon "Add" at bounding box center [468, 113] width 8 height 8
click at [460, 128] on span "Add itinerary item" at bounding box center [447, 128] width 42 height 7
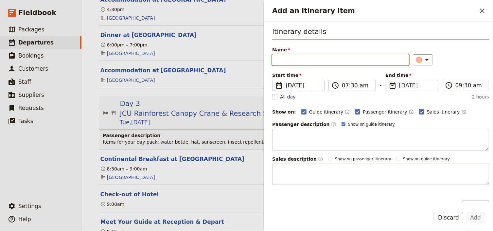
click at [282, 60] on input "Name" at bounding box center [340, 59] width 137 height 11
paste input "Arrive at [GEOGRAPHIC_DATA]"
click at [319, 59] on input "Arrive at [GEOGRAPHIC_DATA]" at bounding box center [340, 59] width 137 height 11
type input "Arrive at [GEOGRAPHIC_DATA]"
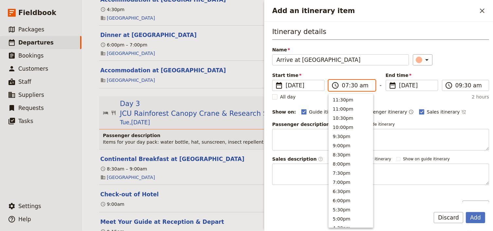
click at [345, 87] on input "07:30 am" at bounding box center [356, 85] width 29 height 8
click at [352, 85] on input "09:30 am" at bounding box center [356, 85] width 29 height 8
type input "09:45 am"
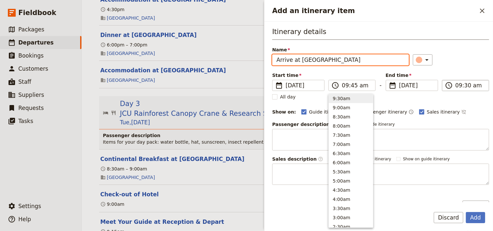
type input "09:45 am"
click at [457, 85] on input "09:45 am" at bounding box center [470, 85] width 29 height 8
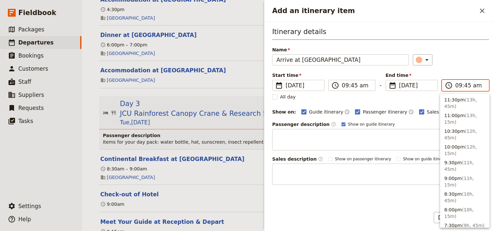
scroll to position [284, 0]
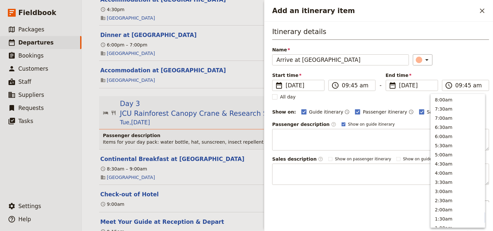
click at [458, 73] on div "Start time ​ [DATE] [DATE] [DATE] 09:45 ​ 09:45 am - End time ​ [DATE] [DATE] […" at bounding box center [380, 81] width 217 height 19
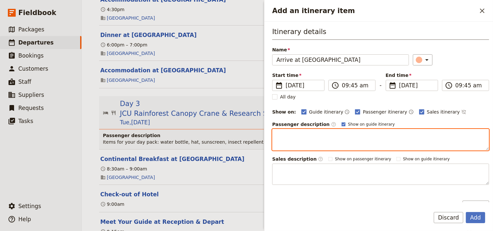
click at [277, 132] on textarea "Add an itinerary item" at bounding box center [380, 140] width 217 height 22
paste textarea "You arrive at [PERSON_NAME][GEOGRAPHIC_DATA]’s [GEOGRAPHIC_DATA], an eco-monito…"
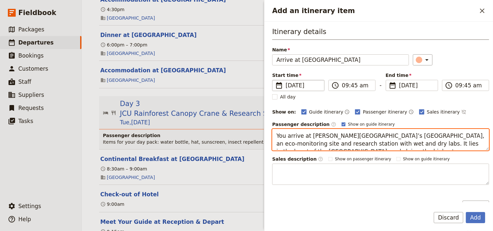
scroll to position [7, 0]
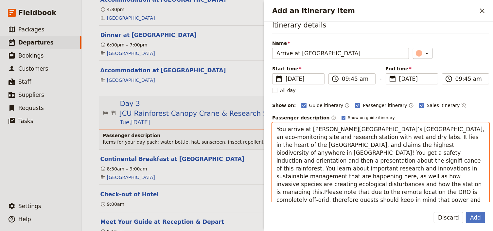
click at [428, 174] on textarea "You arrive at [PERSON_NAME][GEOGRAPHIC_DATA]’s [GEOGRAPHIC_DATA], an eco-monito…" at bounding box center [380, 164] width 217 height 84
click at [457, 174] on textarea "You arrive at [PERSON_NAME][GEOGRAPHIC_DATA]’s [GEOGRAPHIC_DATA], an eco-monito…" at bounding box center [380, 164] width 217 height 84
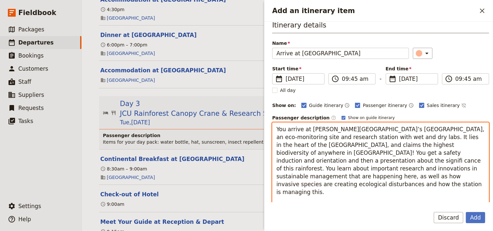
click at [277, 160] on textarea "You arrive at [PERSON_NAME][GEOGRAPHIC_DATA]’s [GEOGRAPHIC_DATA], an eco-monito…" at bounding box center [380, 168] width 217 height 92
click at [362, 157] on textarea "You arrive at [PERSON_NAME][GEOGRAPHIC_DATA]’s [GEOGRAPHIC_DATA], an eco-monito…" at bounding box center [380, 168] width 217 height 92
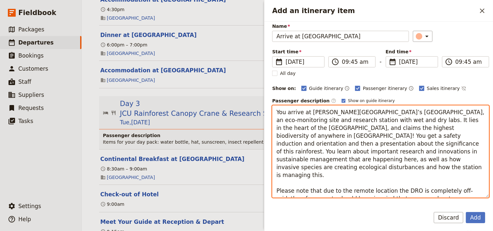
scroll to position [33, 0]
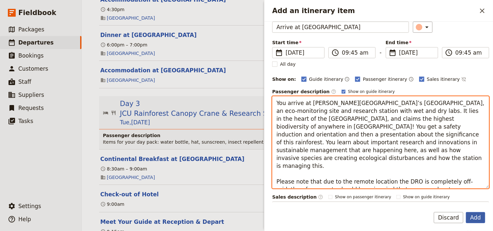
type textarea "You arrive at [PERSON_NAME][GEOGRAPHIC_DATA]’s [GEOGRAPHIC_DATA], an eco-monito…"
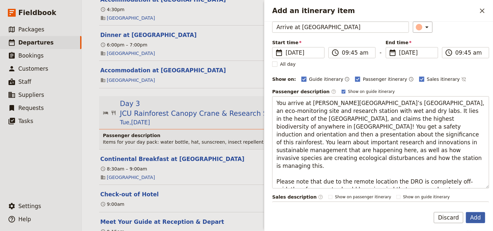
click at [473, 219] on button "Add" at bounding box center [475, 217] width 19 height 11
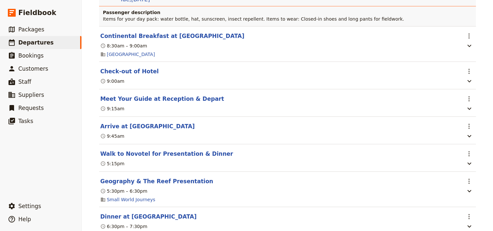
scroll to position [864, 0]
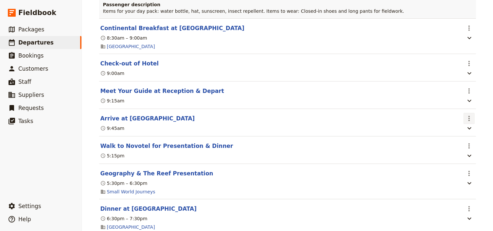
click at [465, 116] on icon "Actions" at bounding box center [469, 119] width 8 height 8
click at [456, 131] on span "Edit this itinerary item" at bounding box center [436, 131] width 51 height 7
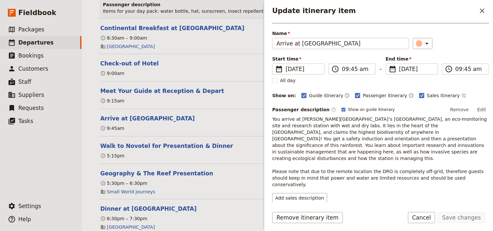
scroll to position [32, 0]
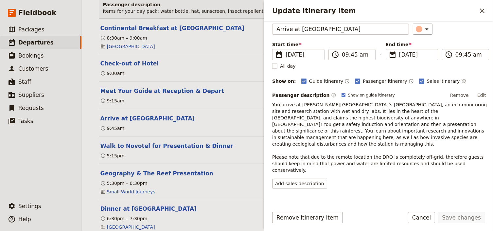
click at [483, 207] on icon "Add service inclusion" at bounding box center [484, 208] width 3 height 3
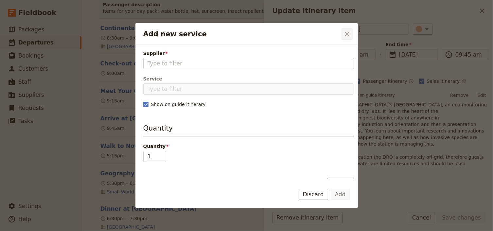
click at [344, 33] on icon "Close dialog" at bounding box center [347, 34] width 8 height 8
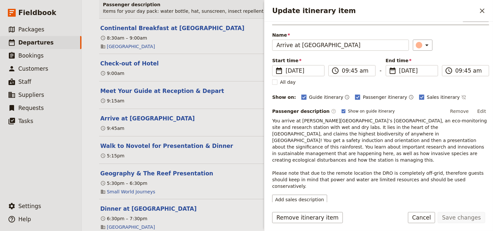
scroll to position [0, 0]
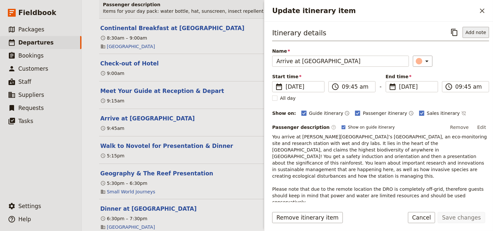
click at [468, 32] on button "Add note" at bounding box center [476, 32] width 27 height 11
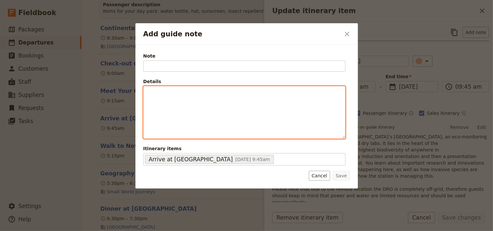
click at [163, 97] on div "Add guide note" at bounding box center [245, 112] width 202 height 52
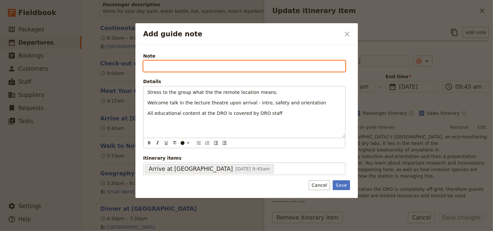
click at [150, 67] on input "Note" at bounding box center [244, 66] width 202 height 11
type input "[PERSON_NAME]"
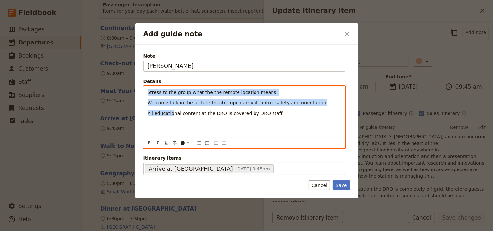
drag, startPoint x: 147, startPoint y: 91, endPoint x: 171, endPoint y: 116, distance: 34.9
click at [171, 116] on div "Stress to the group what the the remote location means. Welcome talk in the lec…" at bounding box center [245, 111] width 202 height 51
click at [199, 144] on icon "Bulleted list" at bounding box center [199, 142] width 4 height 3
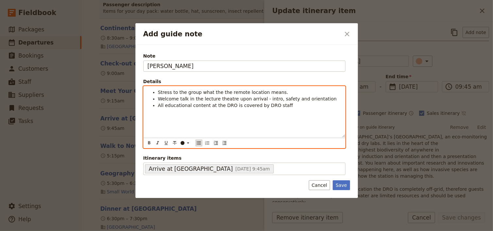
click at [197, 143] on icon "Bulleted list" at bounding box center [198, 142] width 5 height 5
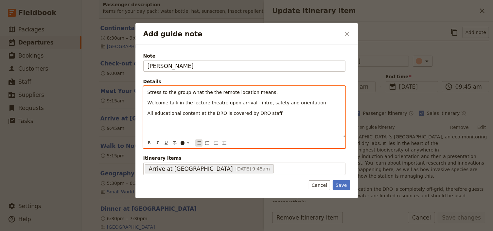
click at [198, 143] on icon "Bulleted list" at bounding box center [198, 142] width 5 height 5
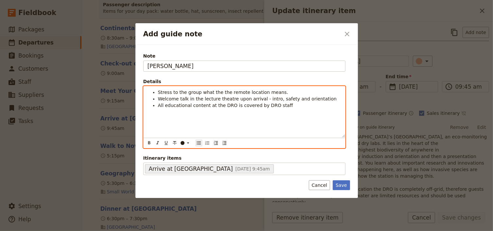
click at [193, 106] on span "All educational content at the DRO is covered by DRO staff" at bounding box center [225, 105] width 135 height 5
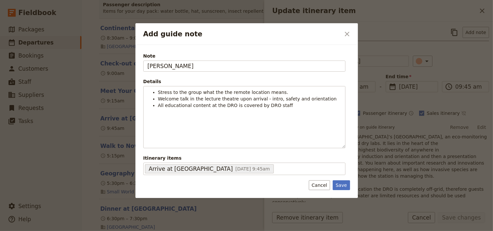
drag, startPoint x: 344, startPoint y: 184, endPoint x: 379, endPoint y: 191, distance: 35.0
click at [345, 184] on button "Save" at bounding box center [341, 185] width 17 height 10
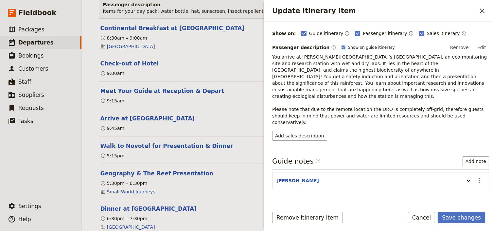
scroll to position [80, 0]
click at [482, 206] on icon "Add service inclusion" at bounding box center [484, 208] width 5 height 5
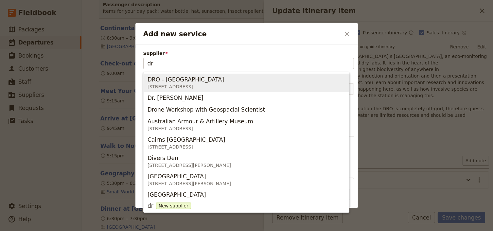
click at [203, 82] on span "DRO - [GEOGRAPHIC_DATA]" at bounding box center [186, 80] width 77 height 8
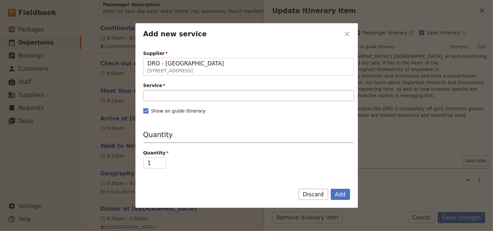
type input "DRO - [GEOGRAPHIC_DATA]"
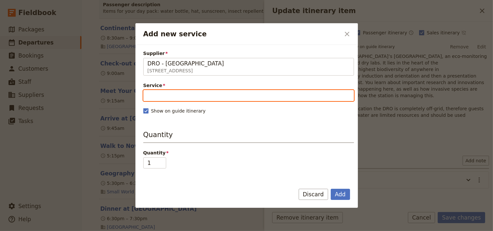
click at [167, 99] on input "Service" at bounding box center [248, 95] width 211 height 11
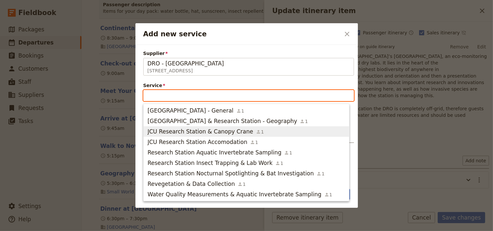
click at [222, 132] on span "JCU Research Station & Canopy Crane" at bounding box center [201, 132] width 106 height 8
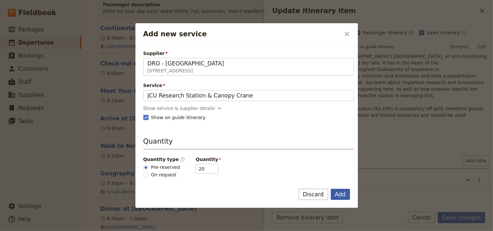
click at [343, 194] on button "Add" at bounding box center [340, 194] width 19 height 11
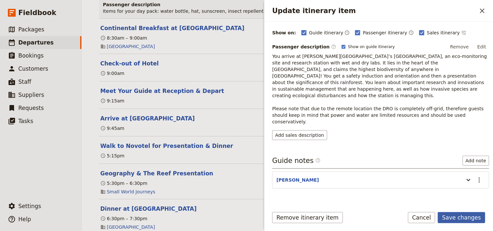
click at [458, 217] on button "Save changes" at bounding box center [461, 217] width 47 height 11
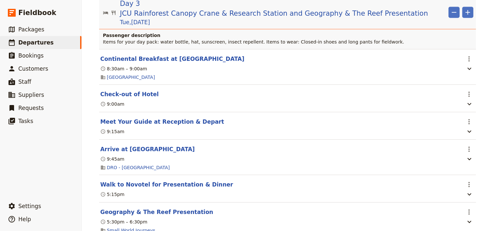
scroll to position [785, 0]
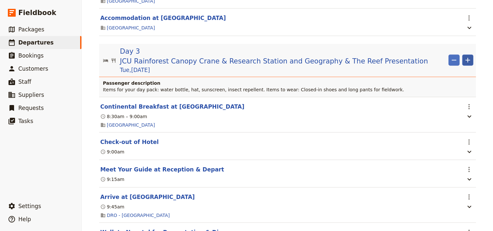
click at [470, 62] on icon "Add" at bounding box center [468, 60] width 8 height 8
click at [451, 78] on span "Add itinerary item" at bounding box center [447, 76] width 42 height 7
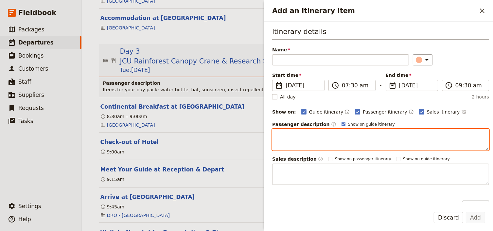
click at [291, 132] on textarea "Add an itinerary item" at bounding box center [380, 140] width 217 height 22
paste textarea "Whilst not in the crane, the group participates in an important service project…"
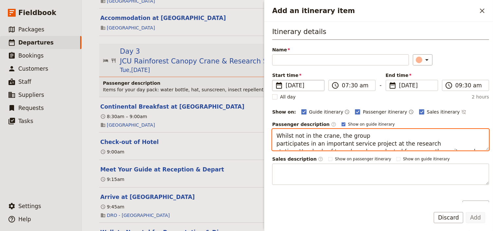
scroll to position [14, 0]
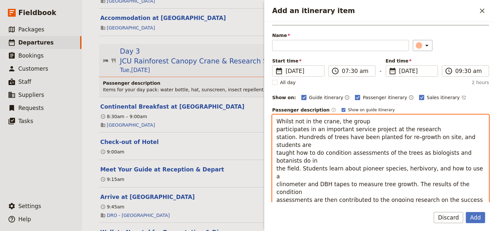
click at [277, 129] on textarea "Whilst not in the crane, the group participates in an important service project…" at bounding box center [380, 161] width 217 height 92
click at [274, 135] on textarea "Whilst not in the crane, the group participates in an important service project…" at bounding box center [380, 161] width 217 height 92
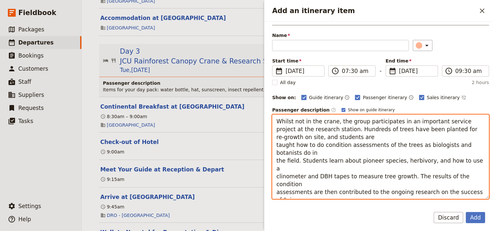
click at [276, 143] on textarea "Whilst not in the crane, the group participates in an important service project…" at bounding box center [380, 157] width 217 height 84
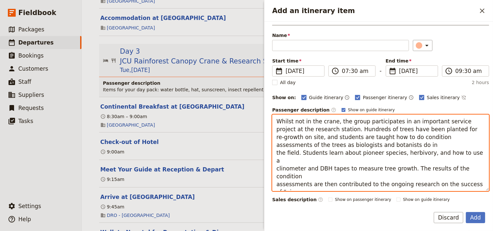
click at [276, 151] on textarea "Whilst not in the crane, the group participates in an important service project…" at bounding box center [380, 153] width 217 height 77
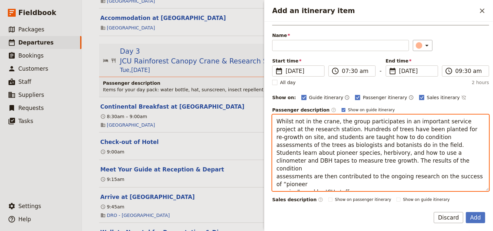
click at [276, 158] on textarea "Whilst not in the crane, the group participates in an important service project…" at bounding box center [380, 153] width 217 height 77
click at [274, 166] on textarea "Whilst not in the crane, the group participates in an important service project…" at bounding box center [380, 153] width 217 height 77
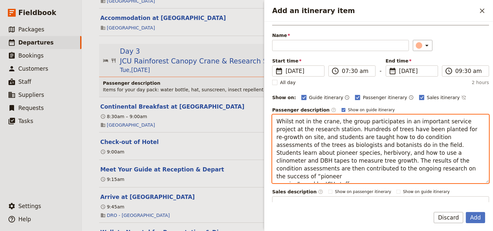
click at [276, 175] on textarea "Whilst not in the crane, the group participates in an important service project…" at bounding box center [380, 149] width 217 height 69
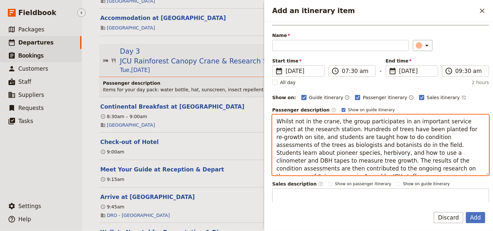
type textarea "Whilst not in the crane, the group participates in an important service project…"
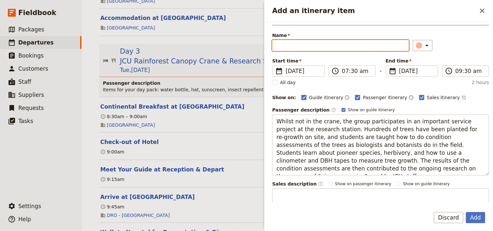
click at [280, 46] on input "Name" at bounding box center [340, 45] width 137 height 11
type input "Service Project"
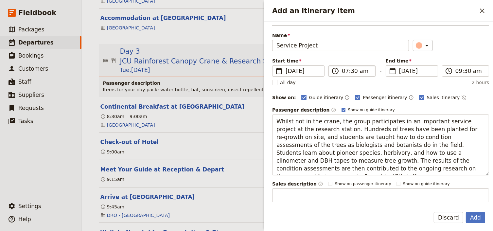
click at [340, 72] on label "​ 07:30 am" at bounding box center [352, 70] width 47 height 11
click at [342, 72] on input "07:30 am" at bounding box center [356, 71] width 29 height 8
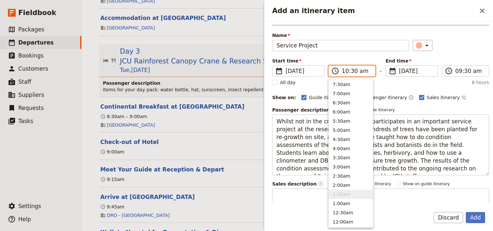
scroll to position [240, 0]
type input "10:00 am"
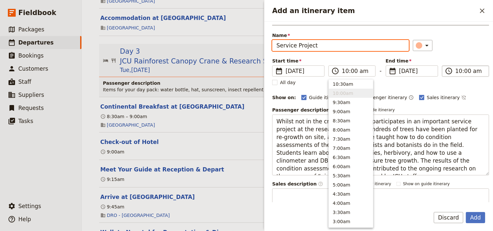
click at [456, 73] on input "10:00 am" at bounding box center [470, 71] width 29 height 8
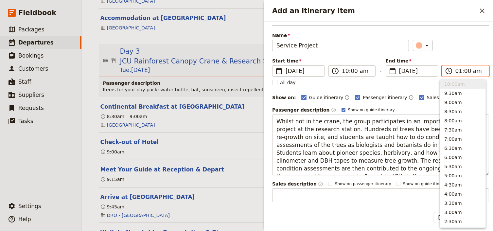
scroll to position [294, 0]
click at [463, 72] on input "01:00 am" at bounding box center [470, 71] width 29 height 8
click at [470, 72] on input "01:00 am" at bounding box center [470, 71] width 29 height 8
type input "01:00 pm"
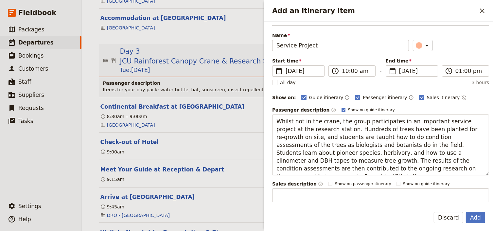
click at [469, 48] on div "​" at bounding box center [451, 45] width 76 height 11
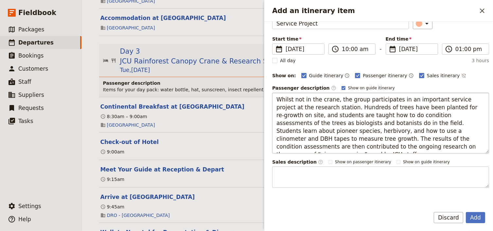
scroll to position [78, 0]
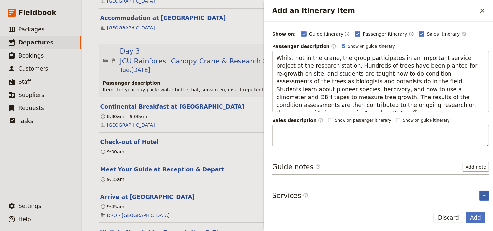
click at [482, 194] on icon "Add service inclusion" at bounding box center [484, 195] width 5 height 5
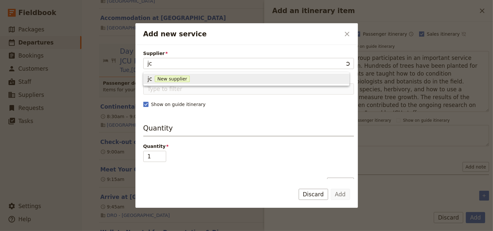
type input "j"
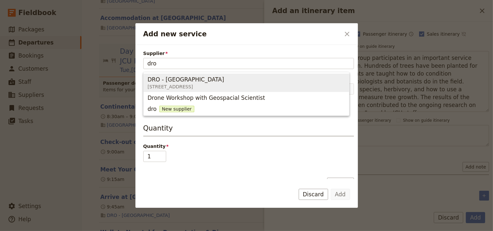
click at [177, 86] on span "[STREET_ADDRESS]" at bounding box center [186, 86] width 77 height 7
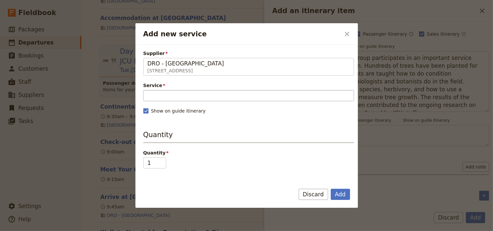
type input "DRO - [GEOGRAPHIC_DATA]"
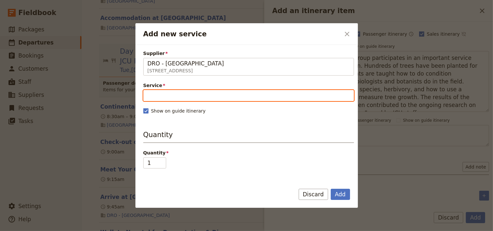
click at [156, 95] on input "Service" at bounding box center [248, 95] width 211 height 11
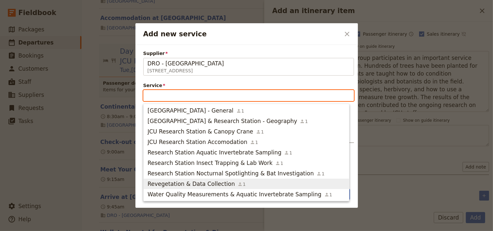
click at [206, 183] on span "Revegetation & Data Collection" at bounding box center [191, 184] width 87 height 8
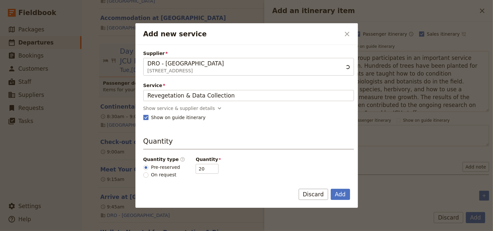
scroll to position [0, 0]
click at [343, 194] on button "Add" at bounding box center [340, 194] width 19 height 11
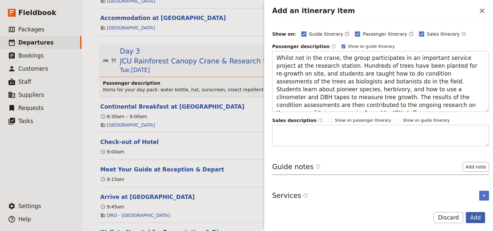
click at [478, 218] on button "Add" at bounding box center [475, 217] width 19 height 11
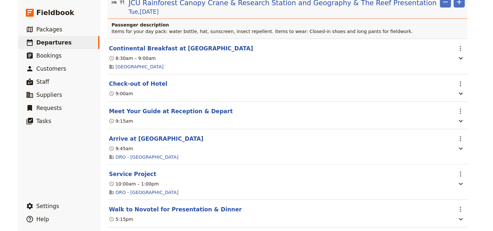
scroll to position [831, 0]
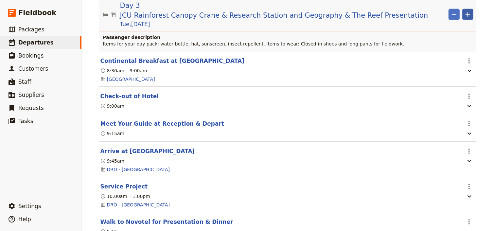
click at [467, 18] on icon "Add" at bounding box center [468, 14] width 8 height 8
click at [454, 31] on span "Add itinerary item" at bounding box center [447, 30] width 42 height 7
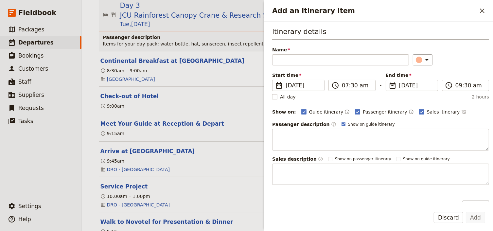
type input "L"
type input "Lunch ??"
click at [344, 86] on input "07:30 am" at bounding box center [356, 85] width 29 height 8
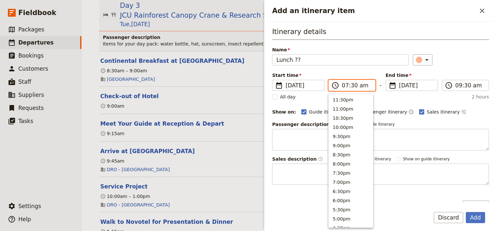
scroll to position [295, 0]
click at [350, 85] on input "01:30 am" at bounding box center [356, 85] width 29 height 8
type input "01:00 am"
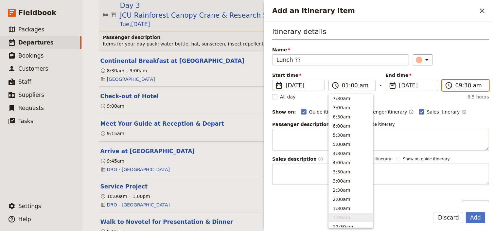
click at [456, 85] on input "09:30 am" at bounding box center [470, 85] width 29 height 8
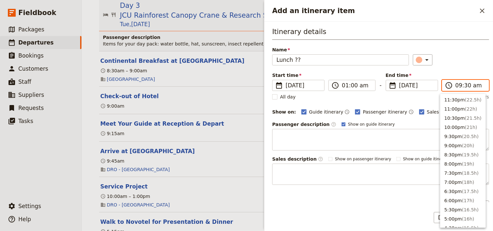
scroll to position [258, 0]
type input "01:30 am"
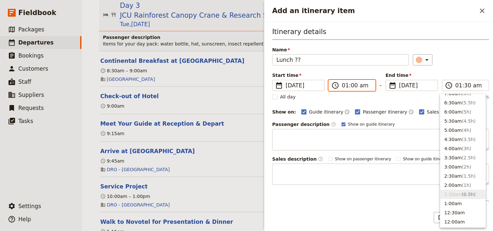
drag, startPoint x: 353, startPoint y: 85, endPoint x: 358, endPoint y: 85, distance: 4.3
click at [354, 85] on input "01:00 am" at bounding box center [356, 85] width 29 height 8
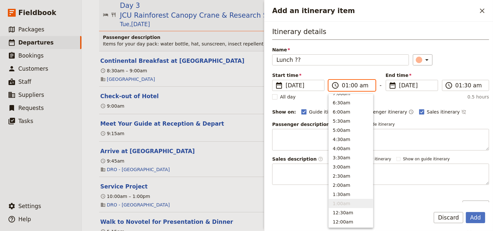
type input "01:00 pm"
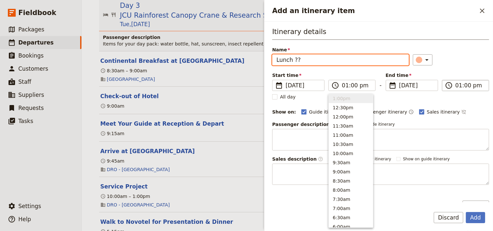
click at [465, 85] on input "01:00 pm" at bounding box center [470, 85] width 29 height 8
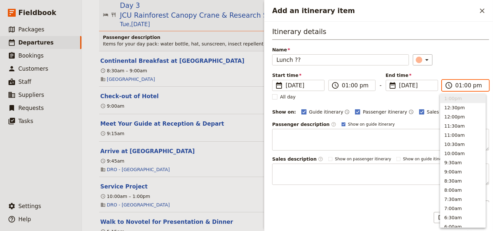
click at [471, 86] on input "01:00 pm" at bounding box center [470, 85] width 29 height 8
click at [459, 68] on div "Itinerary details Name Lunch ?? ​ Start time ​ [DATE] [DATE] [DATE] 13:00 ​ 01:…" at bounding box center [380, 106] width 217 height 158
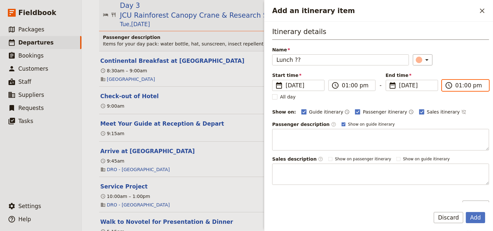
click at [460, 86] on input "01:00 pm" at bounding box center [470, 85] width 29 height 8
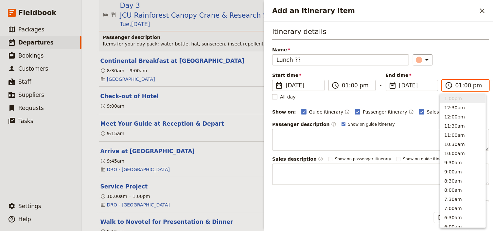
click at [463, 85] on input "01:00 pm" at bounding box center [470, 85] width 29 height 8
type input "01:30 pm"
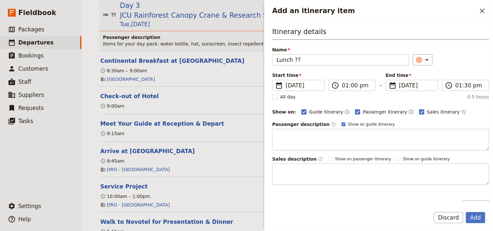
click at [472, 60] on div "​" at bounding box center [451, 59] width 76 height 11
click at [478, 219] on button "Add" at bounding box center [475, 217] width 19 height 11
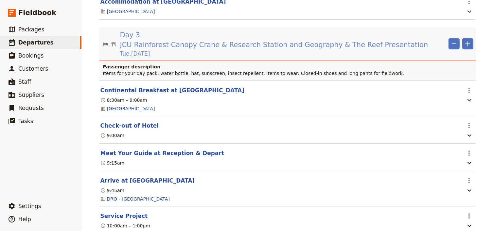
scroll to position [753, 0]
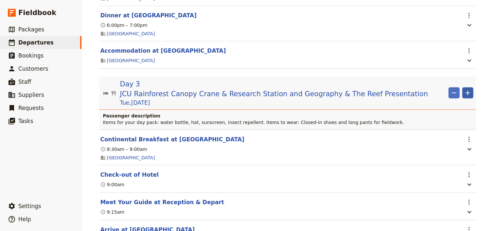
drag, startPoint x: 469, startPoint y: 94, endPoint x: 465, endPoint y: 98, distance: 6.0
click at [469, 94] on icon "Add" at bounding box center [468, 93] width 8 height 8
click at [437, 110] on span "Add itinerary item" at bounding box center [447, 109] width 42 height 7
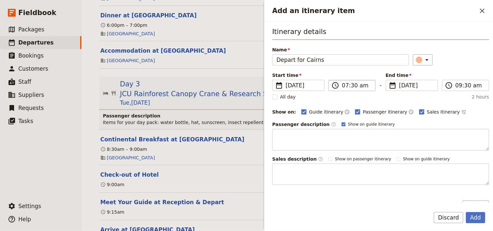
type input "Depart for Cairns"
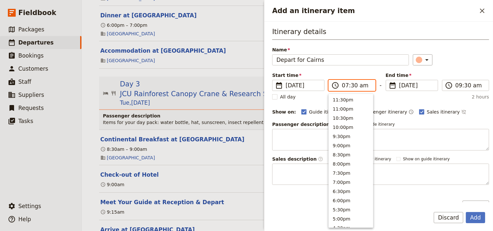
click at [345, 85] on input "07:30 am" at bounding box center [356, 85] width 29 height 8
click at [363, 86] on input "01:30 am" at bounding box center [356, 85] width 29 height 8
click at [360, 87] on input "01:30 am" at bounding box center [356, 85] width 29 height 8
type input "01:30 pm"
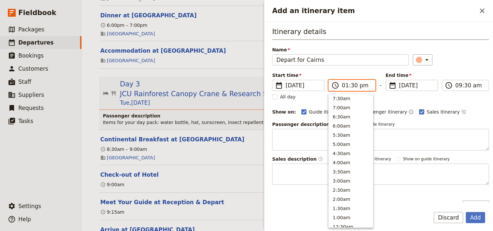
scroll to position [185, 0]
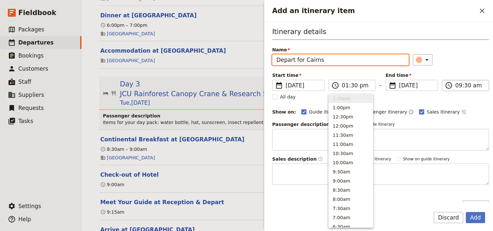
type input "01:30 pm"
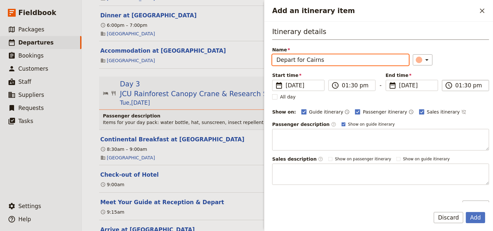
click at [456, 87] on input "01:30 pm" at bounding box center [470, 85] width 29 height 8
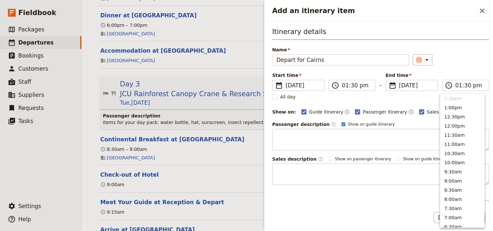
click at [465, 62] on div "​" at bounding box center [451, 59] width 76 height 11
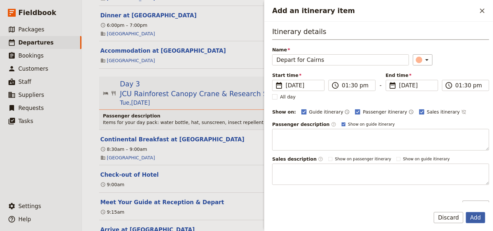
click at [474, 218] on button "Add" at bounding box center [475, 217] width 19 height 11
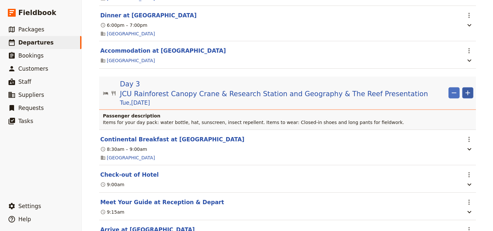
click at [467, 94] on icon "Add" at bounding box center [468, 93] width 5 height 5
click at [443, 109] on span "Add itinerary item" at bounding box center [447, 109] width 42 height 7
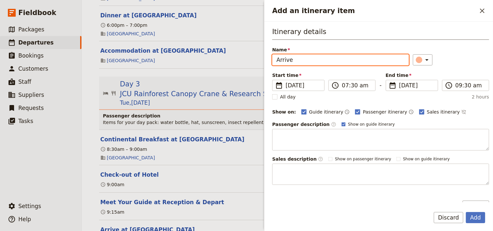
click at [303, 63] on input "Arrive" at bounding box center [340, 59] width 137 height 11
drag, startPoint x: 301, startPoint y: 63, endPoint x: 258, endPoint y: 60, distance: 43.6
click at [258, 60] on div "Canberra Girls School: Custom Trip ​ Scheduled [DATE] – [DATE] 6 days / 5 night…" at bounding box center [287, 115] width 411 height 231
click at [300, 64] on input "Arrive" at bounding box center [340, 59] width 137 height 11
drag, startPoint x: 299, startPoint y: 61, endPoint x: 269, endPoint y: 61, distance: 30.4
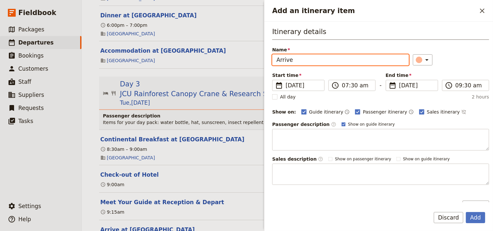
click at [269, 61] on div "Itinerary details Name Arrive ​ Start time ​ [DATE] [DATE] [DATE] 07:30 ​ 07:30…" at bounding box center [378, 112] width 229 height 181
paste input "Check-in to Hotel"
type input "Check-in to Hotel"
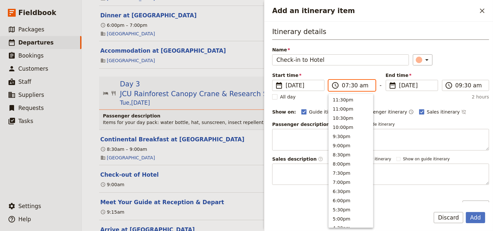
click at [343, 87] on input "07:30 am" at bounding box center [356, 85] width 29 height 8
click at [360, 85] on input "04:30 am" at bounding box center [356, 85] width 29 height 8
type input "04:30 pm"
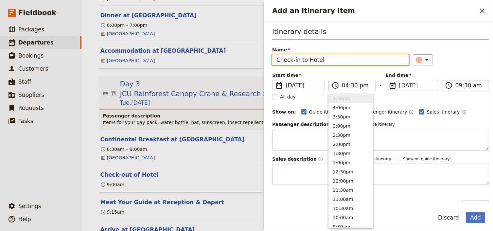
type input "04:30 pm"
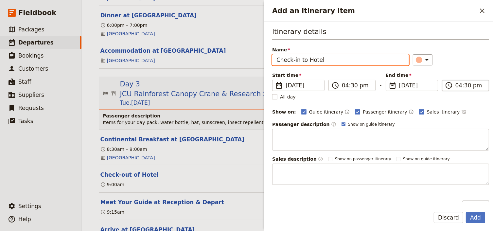
click at [452, 88] on label "​ 04:30 pm" at bounding box center [465, 85] width 47 height 11
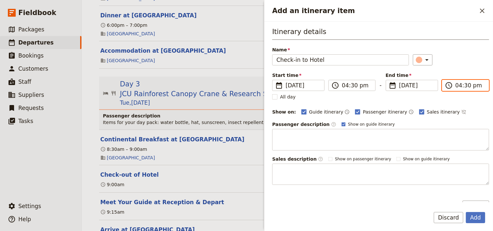
click at [456, 88] on input "04:30 pm" at bounding box center [470, 85] width 29 height 8
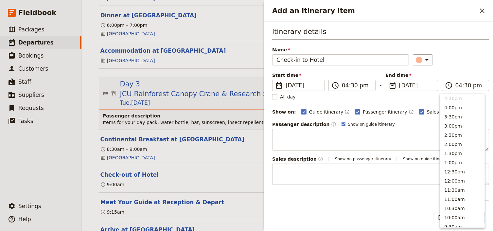
click at [460, 65] on div "Itinerary details Name Check-in to Hotel ​ Start time ​ [DATE] [DATE] [DATE] 16…" at bounding box center [380, 106] width 217 height 158
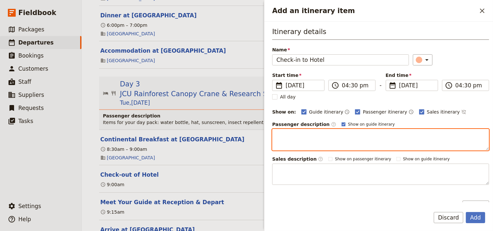
click at [286, 134] on textarea "Add an itinerary item" at bounding box center [380, 140] width 217 height 22
paste textarea "Collect your keys from reception, retrieve your luggage, and check back in. You…"
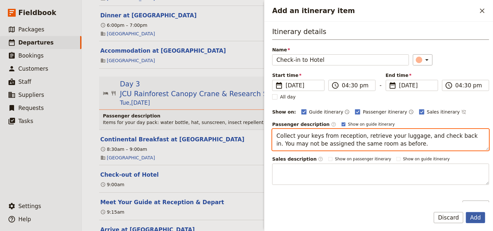
type textarea "Collect your keys from reception, retrieve your luggage, and check back in. You…"
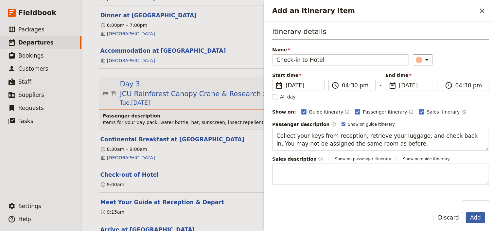
click at [473, 217] on button "Add" at bounding box center [475, 217] width 19 height 11
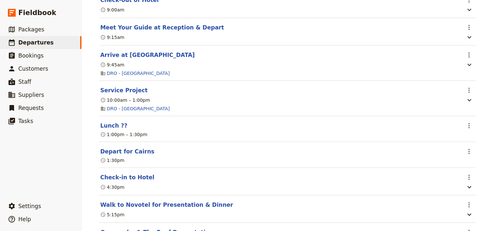
scroll to position [936, 0]
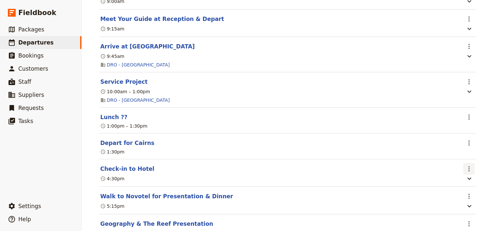
click at [465, 169] on icon "Actions" at bounding box center [469, 169] width 8 height 8
click at [466, 178] on button "Edit this itinerary item" at bounding box center [439, 181] width 65 height 9
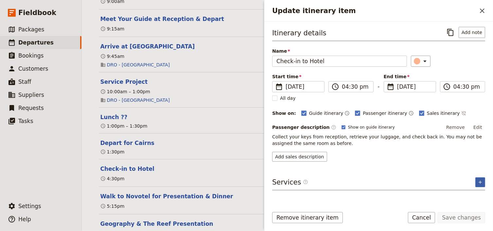
click at [479, 182] on icon "Add service inclusion" at bounding box center [480, 182] width 5 height 5
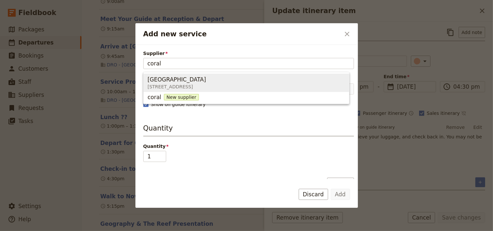
click at [173, 82] on span "[GEOGRAPHIC_DATA]" at bounding box center [177, 80] width 59 height 8
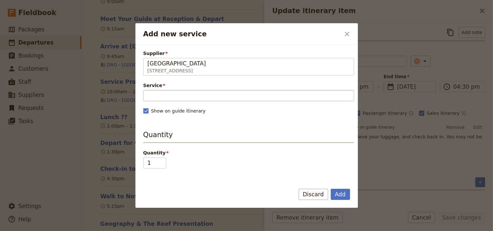
type input "[GEOGRAPHIC_DATA]"
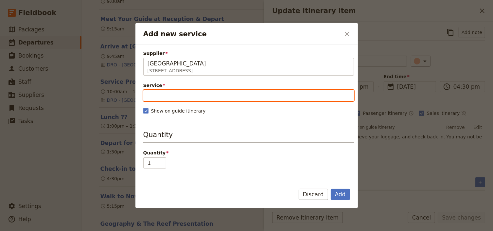
click at [156, 93] on input "Service" at bounding box center [248, 95] width 211 height 11
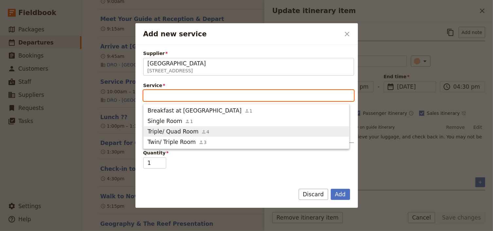
click at [165, 129] on span "Triple/ Quad Room" at bounding box center [173, 132] width 51 height 8
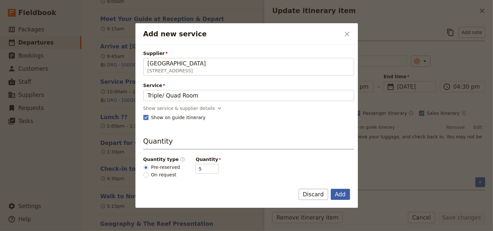
click at [343, 196] on button "Add" at bounding box center [340, 194] width 19 height 11
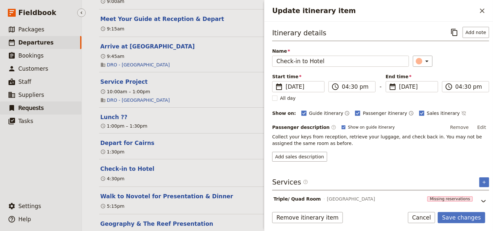
drag, startPoint x: 474, startPoint y: 218, endPoint x: 54, endPoint y: 105, distance: 435.1
click at [452, 210] on form "Itinerary details ​ Add note Name Check-in to Hotel ​ Start time ​ [DATE] [DATE…" at bounding box center [378, 126] width 229 height 209
click at [463, 217] on button "Save changes" at bounding box center [461, 217] width 47 height 11
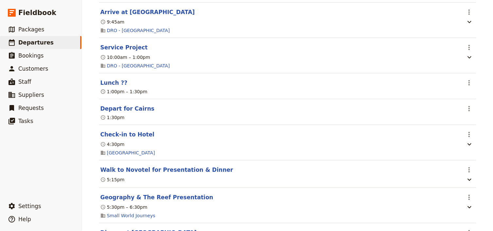
scroll to position [995, 0]
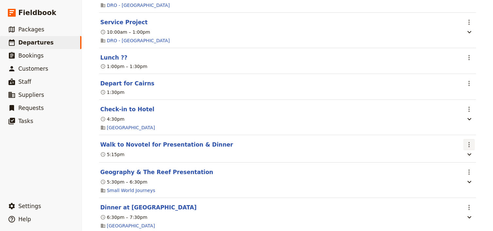
click at [469, 143] on icon "Actions" at bounding box center [469, 144] width 1 height 5
click at [461, 157] on span "Edit this itinerary item" at bounding box center [436, 157] width 51 height 7
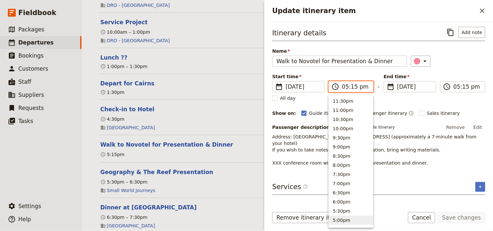
click at [351, 86] on input "05:15 pm" at bounding box center [355, 87] width 27 height 8
click at [353, 87] on input "05:15 pm" at bounding box center [355, 87] width 27 height 8
type input "05:20 pm"
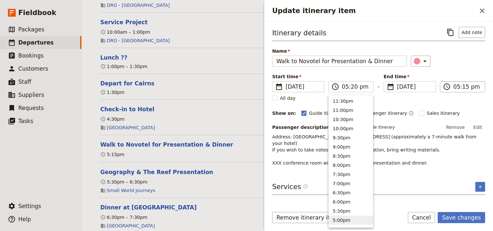
type input "05:20 pm"
click at [465, 87] on input "05:20 pm" at bounding box center [467, 87] width 27 height 8
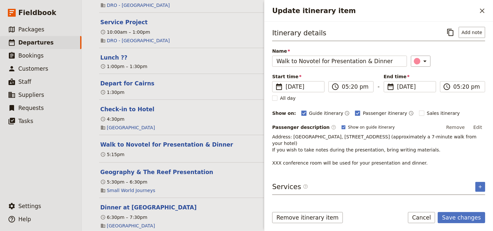
click at [460, 74] on div "Start time ​ [DATE] [DATE] [DATE] 17:20 ​ 05:20 pm - End time ​ [DATE] [DATE] […" at bounding box center [378, 82] width 213 height 19
click at [478, 127] on button "Edit" at bounding box center [478, 127] width 15 height 10
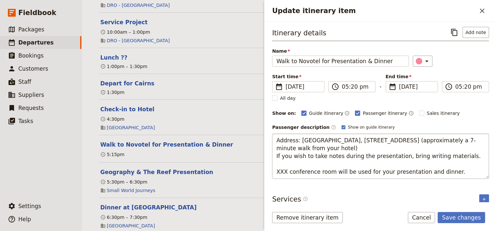
click at [319, 147] on textarea "Address: [GEOGRAPHIC_DATA], [STREET_ADDRESS] (approximately a 7-minute walk fro…" at bounding box center [380, 156] width 217 height 45
type textarea "Address: [GEOGRAPHIC_DATA], [STREET_ADDRESS] (approximately a 5-minute walk fro…"
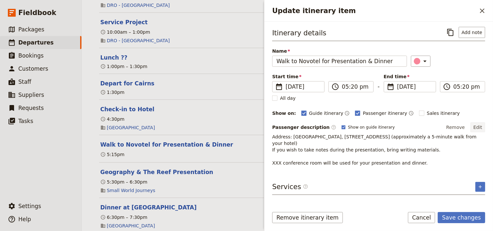
click at [479, 124] on button "Edit" at bounding box center [478, 127] width 15 height 10
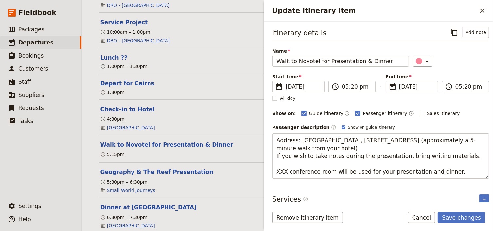
drag, startPoint x: 287, startPoint y: 171, endPoint x: 264, endPoint y: 170, distance: 22.3
click at [264, 170] on div "Itinerary details ​ Add note Name Walk to Novotel for Presentation & Dinner ​ S…" at bounding box center [378, 112] width 229 height 181
type textarea "Address: [GEOGRAPHIC_DATA], [STREET_ADDRESS] (approximately a 5-minute walk fro…"
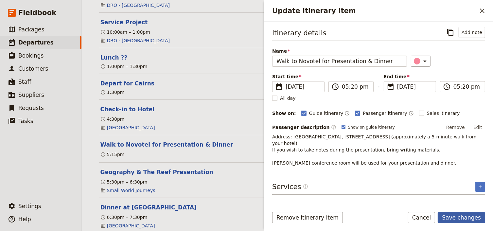
click at [465, 218] on button "Save changes" at bounding box center [461, 217] width 47 height 11
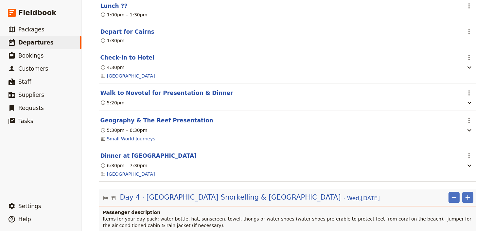
scroll to position [1048, 0]
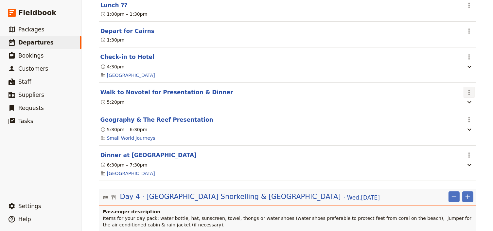
click at [470, 90] on icon "Actions" at bounding box center [469, 92] width 8 height 8
click at [464, 105] on span "Edit this itinerary item" at bounding box center [440, 105] width 58 height 7
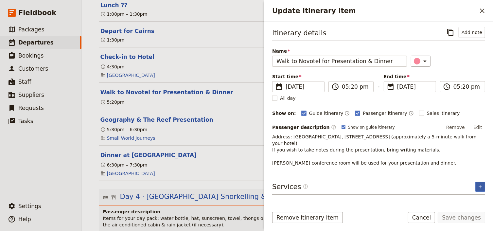
click at [479, 187] on icon "Add service inclusion" at bounding box center [480, 186] width 5 height 5
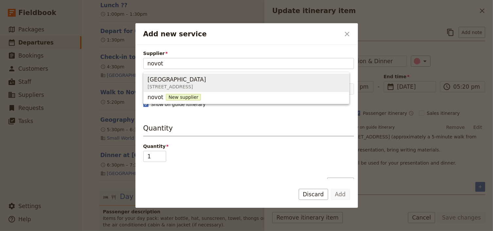
click at [158, 80] on span "[GEOGRAPHIC_DATA]" at bounding box center [177, 80] width 59 height 8
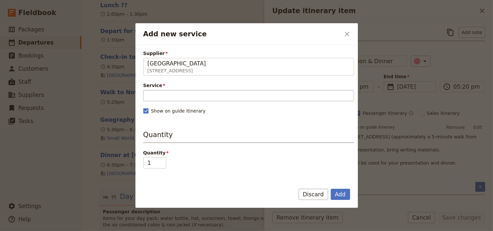
type input "[GEOGRAPHIC_DATA]"
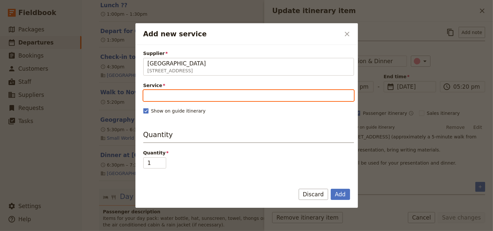
click at [160, 97] on input "Service" at bounding box center [248, 95] width 211 height 11
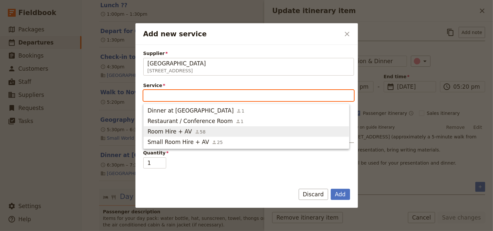
click at [178, 129] on span "Room Hire + AV" at bounding box center [170, 132] width 45 height 8
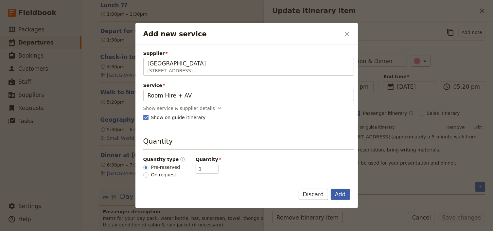
click at [340, 196] on button "Add" at bounding box center [340, 194] width 19 height 11
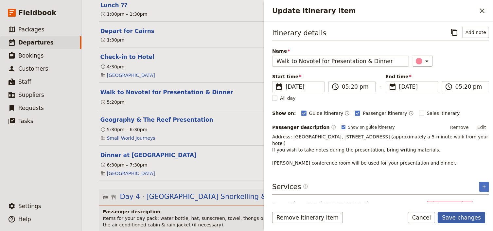
click at [467, 220] on button "Save changes" at bounding box center [461, 217] width 47 height 11
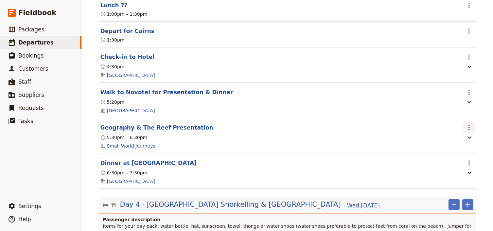
click at [468, 126] on icon "Actions" at bounding box center [469, 128] width 8 height 8
click at [465, 140] on span "Edit this itinerary item" at bounding box center [440, 141] width 58 height 7
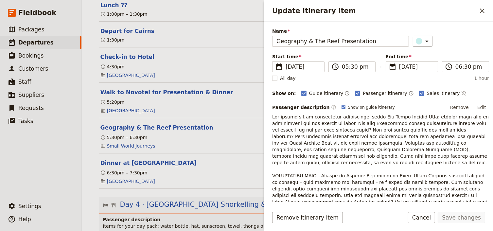
scroll to position [52, 0]
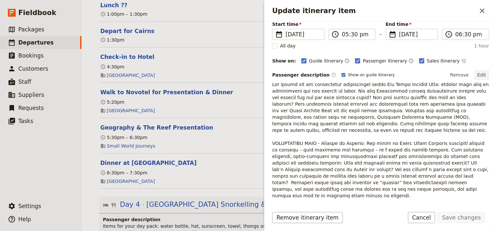
click at [479, 75] on button "Edit" at bounding box center [481, 75] width 15 height 10
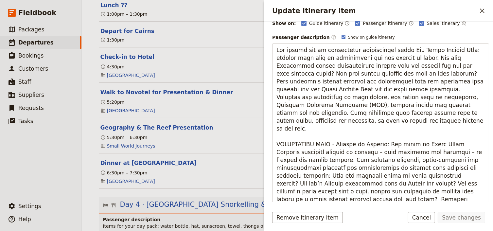
scroll to position [131, 0]
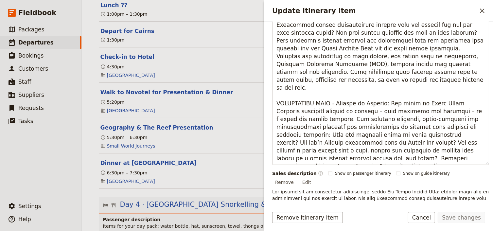
drag, startPoint x: 405, startPoint y: 159, endPoint x: 259, endPoint y: 86, distance: 164.0
click at [259, 86] on div "Canberra Girls School: Custom Trip ​ Scheduled [DATE] – [DATE] 6 days / 5 night…" at bounding box center [287, 115] width 411 height 231
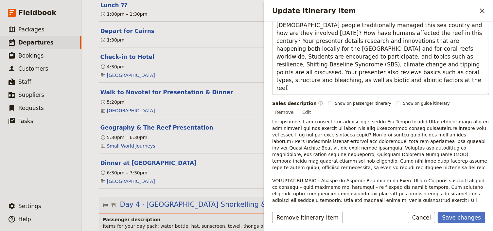
scroll to position [131, 0]
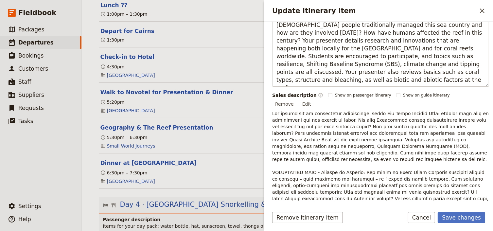
type textarea "You gather for an interactive presentation about The Great Barrier Reef: factor…"
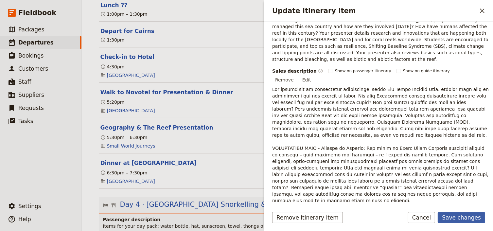
click at [457, 218] on button "Save changes" at bounding box center [461, 217] width 47 height 11
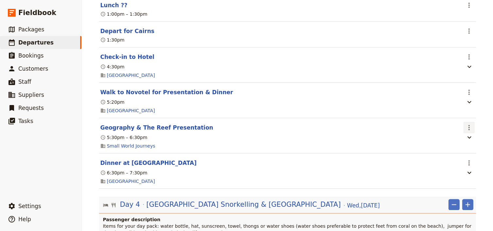
click at [466, 126] on icon "Actions" at bounding box center [469, 128] width 8 height 8
click at [459, 141] on span "Edit this itinerary item" at bounding box center [436, 141] width 51 height 7
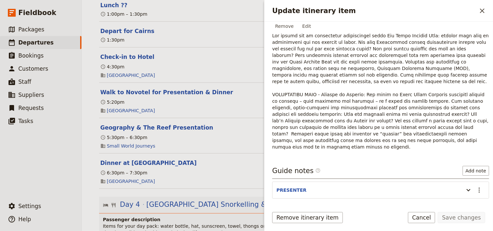
scroll to position [197, 0]
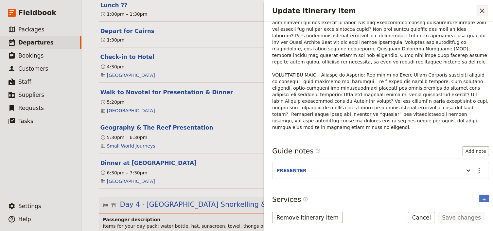
click at [483, 6] on button "​" at bounding box center [482, 10] width 11 height 11
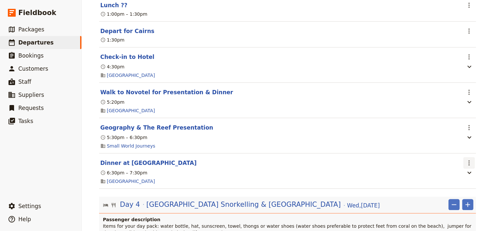
click at [469, 164] on icon "Actions" at bounding box center [469, 162] width 1 height 5
click at [464, 175] on span "Edit this itinerary item" at bounding box center [440, 177] width 58 height 7
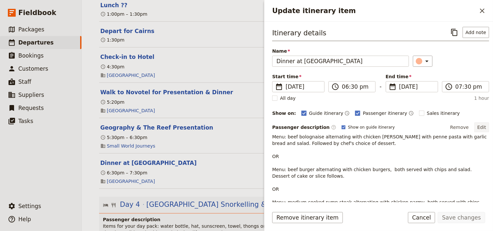
click at [479, 127] on button "Edit" at bounding box center [481, 127] width 15 height 10
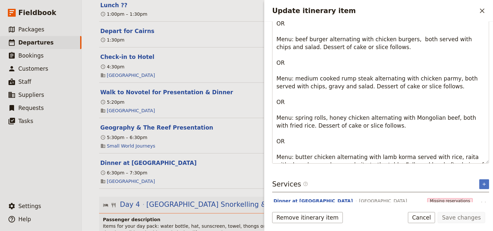
scroll to position [134, 0]
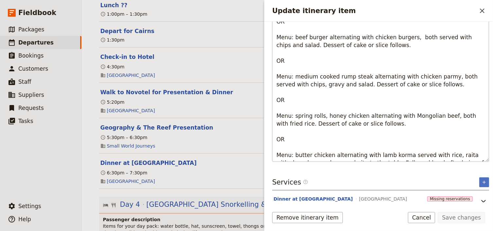
drag, startPoint x: 276, startPoint y: 159, endPoint x: 474, endPoint y: 157, distance: 198.3
click at [474, 157] on textarea "Menu: beef bolognaise alternating with chicken [PERSON_NAME] with penne pasta w…" at bounding box center [380, 80] width 217 height 162
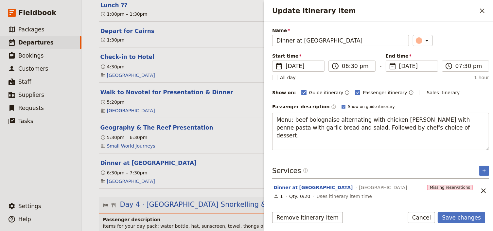
scroll to position [17, 0]
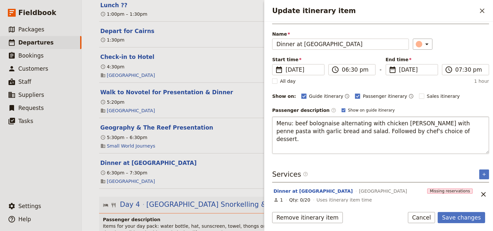
click at [285, 144] on textarea "Menu: beef bolognaise alternating with chicken [PERSON_NAME] with penne pasta w…" at bounding box center [380, 134] width 217 height 37
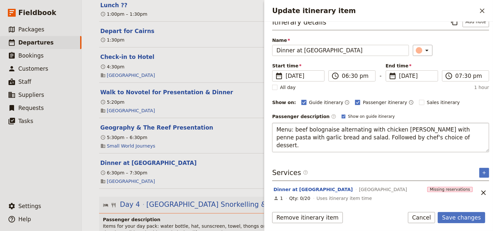
type textarea "Menu: beef bolognaise alternating with chicken [PERSON_NAME] with penne pasta w…"
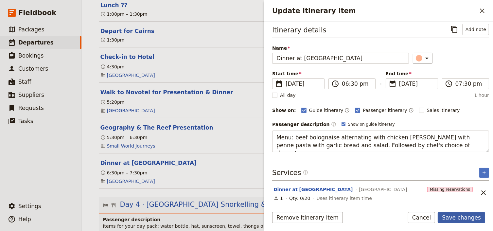
scroll to position [0, 0]
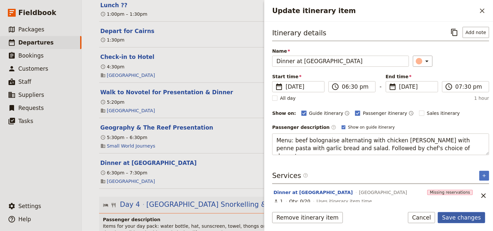
click at [463, 216] on button "Save changes" at bounding box center [461, 217] width 47 height 11
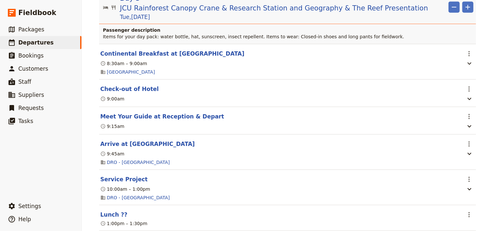
scroll to position [786, 0]
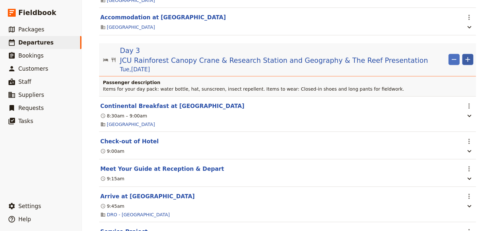
click at [465, 60] on icon "Add" at bounding box center [468, 60] width 8 height 8
click at [438, 75] on span "Add itinerary item" at bounding box center [447, 75] width 42 height 7
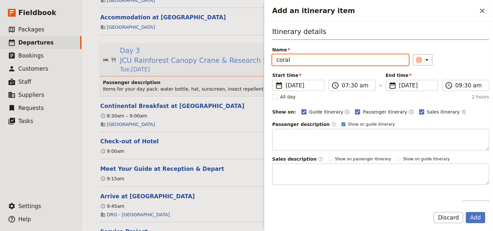
drag, startPoint x: 296, startPoint y: 59, endPoint x: 241, endPoint y: 59, distance: 54.6
click at [241, 59] on div "Canberra Girls School: Custom Trip ​ Scheduled [DATE] – [DATE] 6 days / 5 night…" at bounding box center [287, 115] width 411 height 231
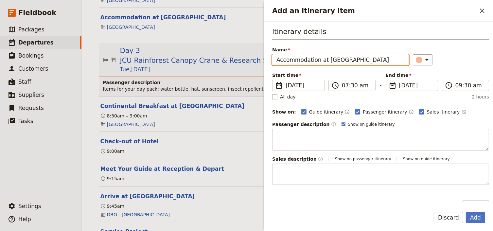
type input "Accommodation at [GEOGRAPHIC_DATA]"
click at [275, 97] on rect "Add an itinerary item" at bounding box center [274, 96] width 5 height 5
click at [272, 94] on input "All day" at bounding box center [272, 93] width 0 height 0
checkbox input "true"
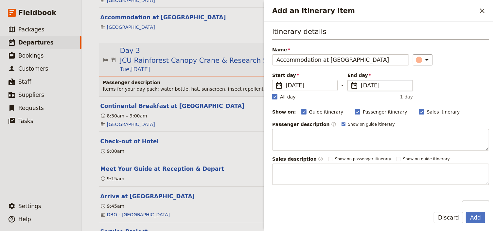
click at [373, 86] on span "[DATE]" at bounding box center [385, 85] width 48 height 8
click at [350, 80] on input "[DATE]" at bounding box center [350, 80] width 0 height 0
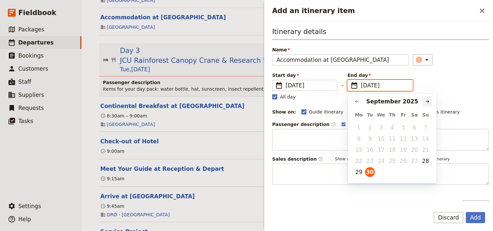
click at [428, 103] on icon "Next month" at bounding box center [427, 101] width 5 height 5
click at [404, 128] on button "3" at bounding box center [404, 128] width 10 height 10
type input "[DATE]"
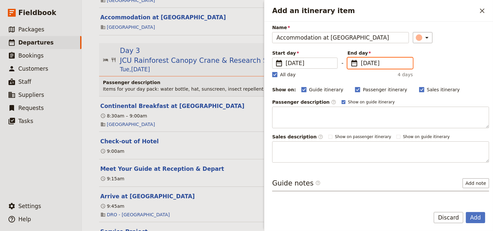
scroll to position [39, 0]
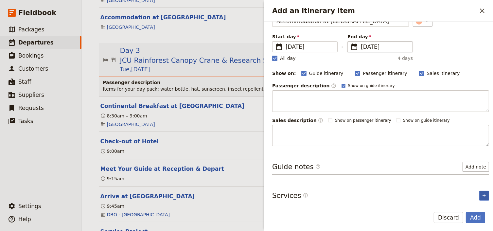
click at [483, 193] on icon "Add service inclusion" at bounding box center [484, 195] width 5 height 5
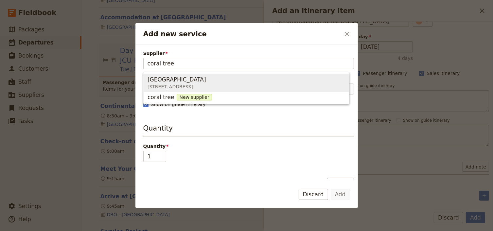
click at [171, 83] on span "[STREET_ADDRESS]" at bounding box center [177, 86] width 59 height 7
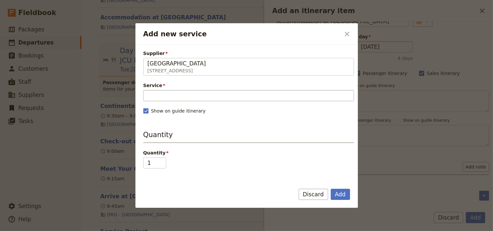
type input "[GEOGRAPHIC_DATA]"
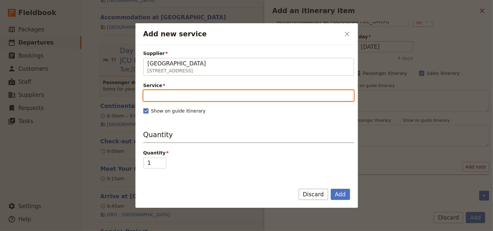
click at [165, 93] on input "Service" at bounding box center [248, 95] width 211 height 11
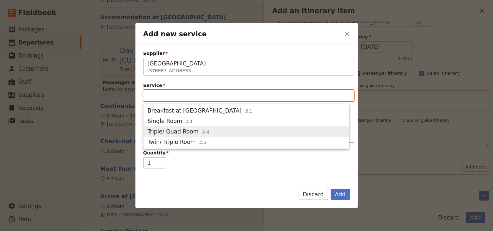
click at [177, 131] on span "Triple/ Quad Room" at bounding box center [173, 132] width 51 height 8
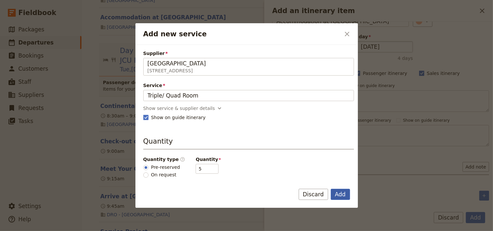
click at [342, 194] on button "Add" at bounding box center [340, 194] width 19 height 11
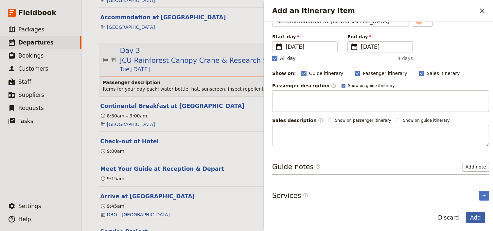
click at [477, 219] on button "Add" at bounding box center [475, 217] width 19 height 11
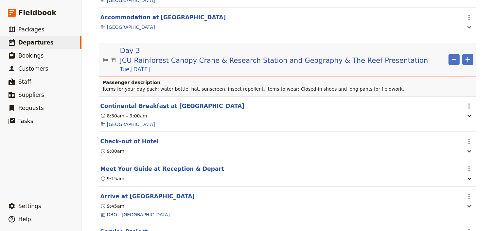
click at [485, 161] on div "Canberra Girls School: Custom Trip ​ Scheduled [DATE] – [DATE] 6 days / 5 night…" at bounding box center [287, 115] width 411 height 231
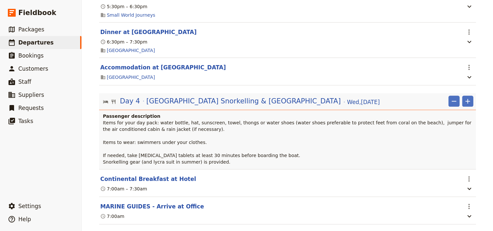
scroll to position [1205, 0]
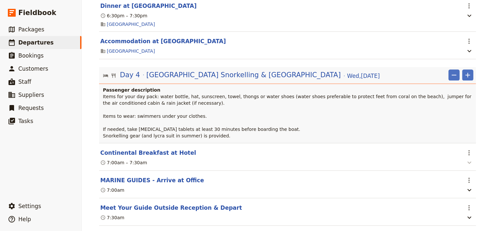
click at [468, 163] on icon "button" at bounding box center [470, 163] width 4 height 2
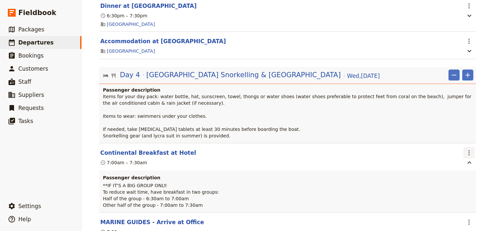
click at [469, 151] on icon "Actions" at bounding box center [469, 152] width 1 height 5
click at [460, 166] on span "Edit this itinerary item" at bounding box center [436, 167] width 51 height 7
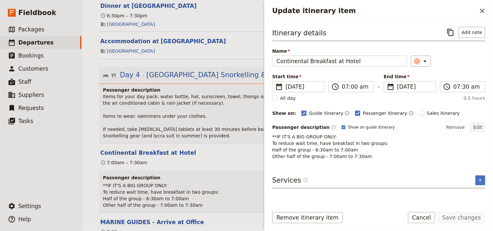
click at [482, 127] on button "Edit" at bounding box center [478, 127] width 15 height 10
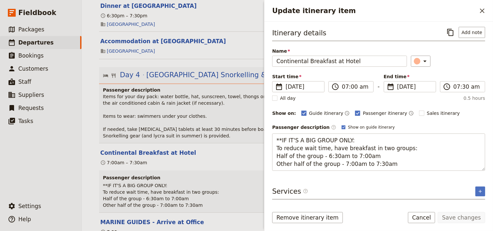
drag, startPoint x: 385, startPoint y: 163, endPoint x: 264, endPoint y: 128, distance: 126.1
click at [264, 128] on div "Itinerary details ​ Add note Name Continental Breakfast at Hotel ​ Start time ​…" at bounding box center [378, 112] width 229 height 181
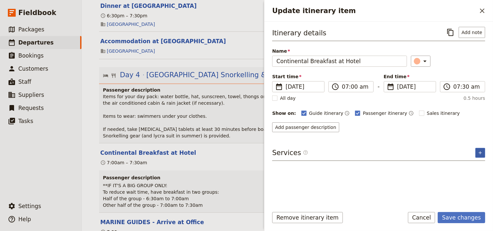
click at [481, 174] on div "Itinerary details ​ Add note Name Continental Breakfast at Hotel ​ Start time ​…" at bounding box center [378, 114] width 213 height 175
click at [482, 153] on icon "Add service inclusion" at bounding box center [480, 152] width 5 height 5
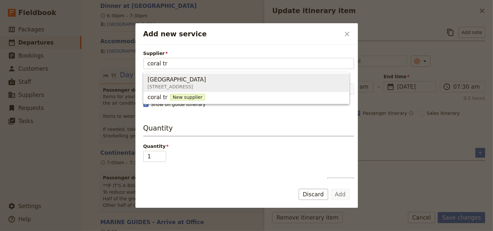
click at [170, 80] on span "[GEOGRAPHIC_DATA]" at bounding box center [177, 80] width 59 height 8
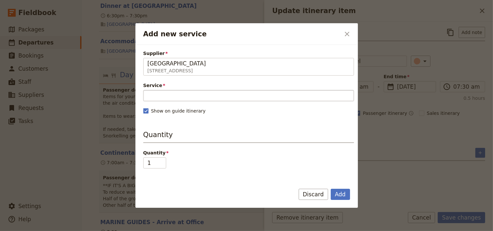
type input "[GEOGRAPHIC_DATA]"
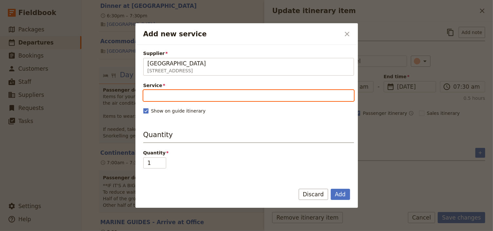
click at [154, 91] on input "Service" at bounding box center [248, 95] width 211 height 11
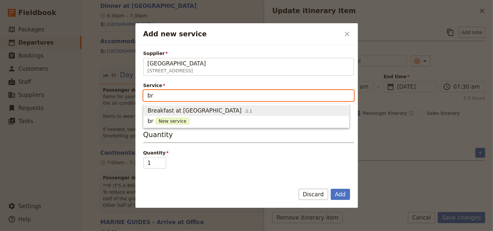
type input "bre"
click at [189, 106] on button "Breakfast at [GEOGRAPHIC_DATA] 1" at bounding box center [247, 110] width 206 height 10
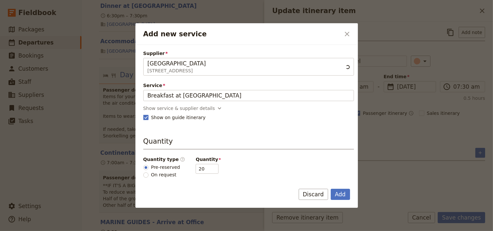
scroll to position [0, 0]
click at [340, 195] on button "Add" at bounding box center [340, 194] width 19 height 11
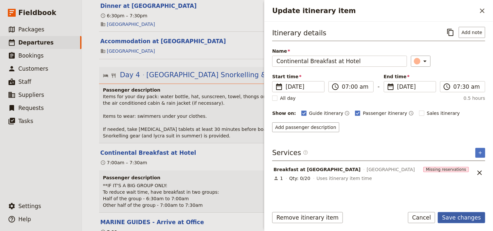
click at [476, 216] on button "Save changes" at bounding box center [461, 217] width 47 height 11
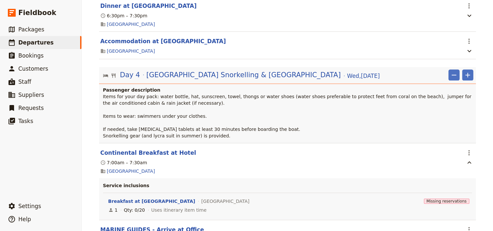
click at [482, 148] on div "Canberra Girls School: Custom Trip ​ Scheduled [DATE] – [DATE] 6 days / 5 night…" at bounding box center [287, 115] width 411 height 231
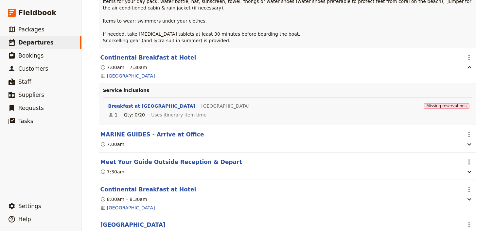
scroll to position [1310, 0]
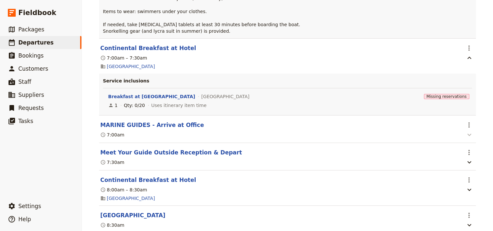
click at [466, 135] on icon "button" at bounding box center [470, 135] width 8 height 8
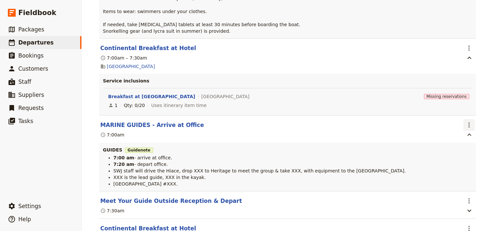
click at [467, 127] on icon "Actions" at bounding box center [469, 125] width 8 height 8
click at [465, 140] on span "Edit this itinerary item" at bounding box center [440, 140] width 58 height 7
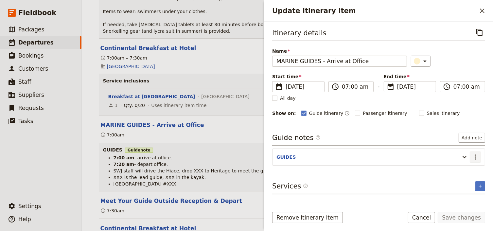
click at [475, 155] on icon "Actions" at bounding box center [475, 156] width 1 height 5
click at [460, 170] on span "Edit note" at bounding box center [456, 170] width 21 height 7
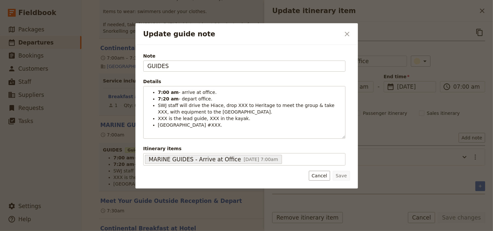
drag, startPoint x: 133, startPoint y: 65, endPoint x: 119, endPoint y: 65, distance: 14.1
click at [119, 231] on div "Update guide note ​ Note GUIDES Details 7:00 am - arrive at office. 7:20 am - d…" at bounding box center [246, 231] width 493 height 0
type input "J"
type input "BEE & JESS"
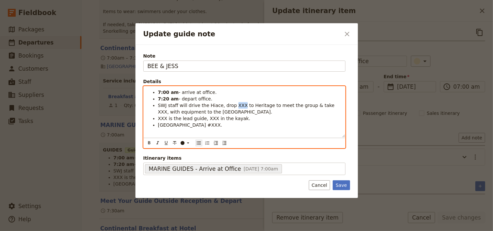
drag, startPoint x: 237, startPoint y: 104, endPoint x: 229, endPoint y: 104, distance: 7.2
click at [229, 104] on span "SWJ staff will drive the Hiace, drop XXX to Heritage to meet the group & take X…" at bounding box center [247, 109] width 178 height 12
drag, startPoint x: 258, startPoint y: 105, endPoint x: 243, endPoint y: 105, distance: 14.1
click at [243, 105] on span "SWJ staff will drive the Hiace, drop Bee to Heritage to meet the group & take X…" at bounding box center [247, 109] width 178 height 12
drag, startPoint x: 332, startPoint y: 105, endPoint x: 325, endPoint y: 105, distance: 7.2
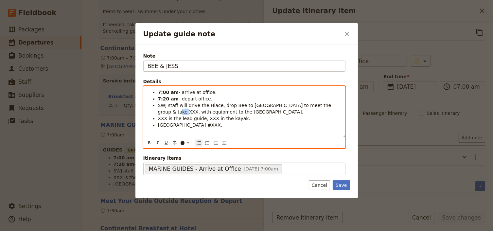
click at [325, 105] on span "SWJ staff will drive the Hiace, drop Bee to [GEOGRAPHIC_DATA] to meet the group…" at bounding box center [245, 109] width 175 height 12
drag, startPoint x: 165, startPoint y: 118, endPoint x: 158, endPoint y: 117, distance: 6.6
click at [158, 117] on span "XXX is the lead guide, XXX in the kayak." at bounding box center [204, 118] width 92 height 5
drag, startPoint x: 210, startPoint y: 117, endPoint x: 203, endPoint y: 116, distance: 7.3
click at [203, 116] on span "Bee is the lead guide, XXX in the kayak." at bounding box center [204, 118] width 92 height 5
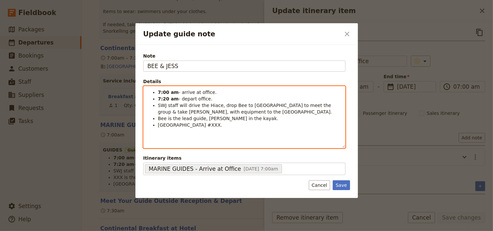
click at [221, 125] on span "[GEOGRAPHIC_DATA] #XXX." at bounding box center [190, 124] width 64 height 5
drag, startPoint x: 222, startPoint y: 125, endPoint x: 214, endPoint y: 124, distance: 7.9
click at [214, 124] on span "[GEOGRAPHIC_DATA] #XXX." at bounding box center [190, 124] width 64 height 5
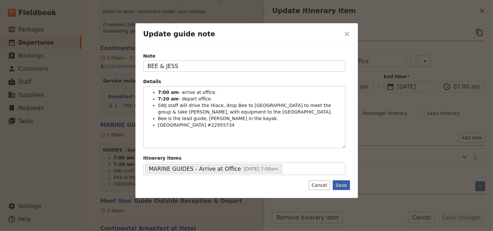
click at [341, 184] on button "Save" at bounding box center [341, 185] width 17 height 10
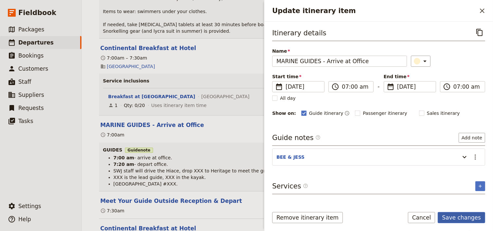
click at [463, 218] on button "Save changes" at bounding box center [461, 217] width 47 height 11
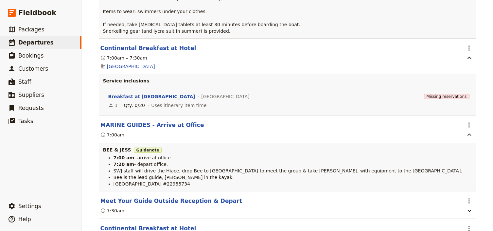
click at [466, 125] on icon "Actions" at bounding box center [469, 125] width 8 height 8
click at [464, 138] on span "Edit this itinerary item" at bounding box center [440, 140] width 58 height 7
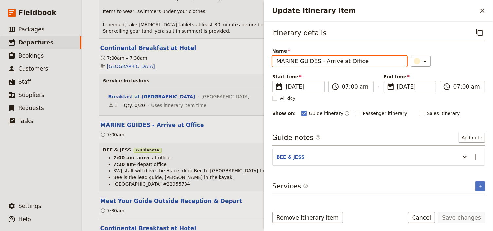
drag, startPoint x: 312, startPoint y: 61, endPoint x: 251, endPoint y: 60, distance: 60.2
click at [251, 60] on div "Canberra Girls School: Custom Trip ​ Scheduled [DATE] – [DATE] 6 days / 5 night…" at bounding box center [287, 115] width 411 height 231
type input "BEE & JESS - Arrive at Office"
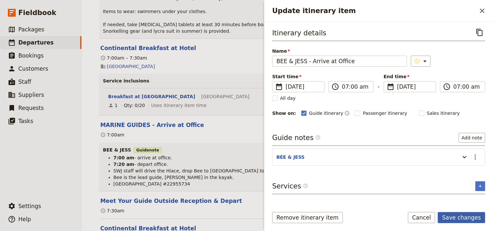
click at [464, 220] on button "Save changes" at bounding box center [461, 217] width 47 height 11
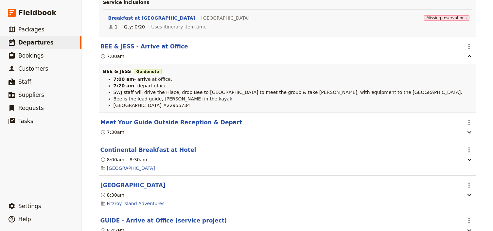
scroll to position [1414, 0]
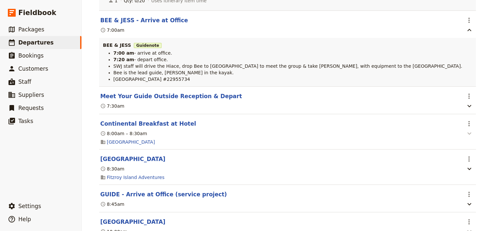
click at [466, 135] on icon "button" at bounding box center [470, 134] width 8 height 8
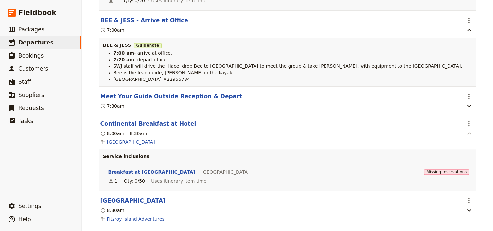
click at [466, 135] on icon "button" at bounding box center [470, 134] width 8 height 8
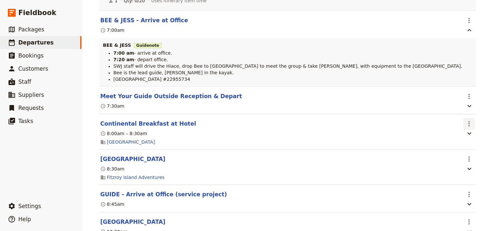
click at [466, 125] on icon "Actions" at bounding box center [469, 124] width 8 height 8
click at [448, 149] on span "Delete this itinerary item" at bounding box center [440, 148] width 58 height 7
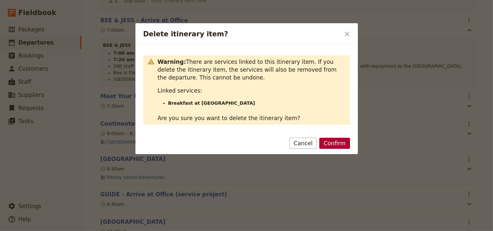
click at [335, 143] on button "Confirm" at bounding box center [334, 143] width 30 height 11
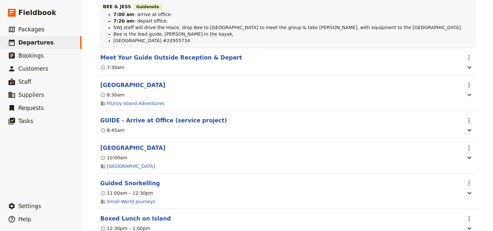
scroll to position [1467, 0]
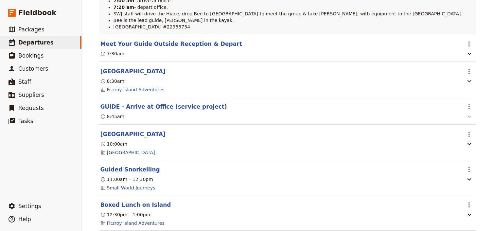
drag, startPoint x: 464, startPoint y: 109, endPoint x: 468, endPoint y: 114, distance: 6.8
click at [465, 109] on icon "Actions" at bounding box center [469, 107] width 8 height 8
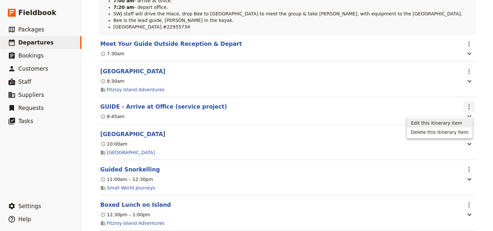
click at [460, 119] on button "Edit this itinerary item" at bounding box center [439, 122] width 65 height 9
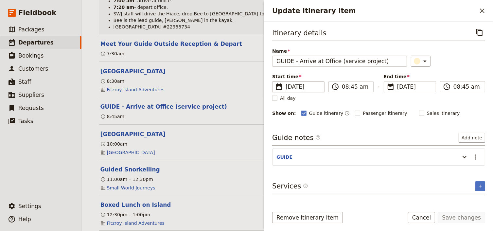
click at [296, 88] on span "[DATE]" at bounding box center [303, 87] width 35 height 8
click at [275, 81] on input "[DATE]" at bounding box center [275, 81] width 0 height 0
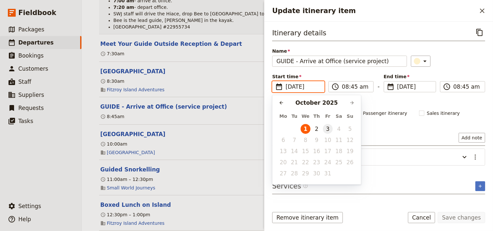
click at [328, 131] on button "3" at bounding box center [328, 129] width 10 height 10
type input "[DATE]"
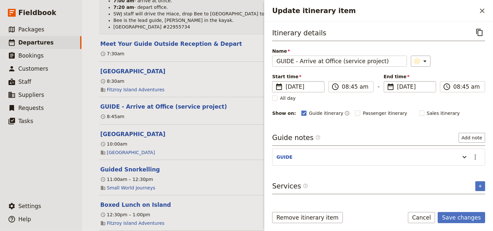
type input "[DATE]"
click at [407, 88] on span "[DATE]" at bounding box center [414, 87] width 35 height 8
click at [387, 81] on input "[DATE]" at bounding box center [386, 81] width 0 height 0
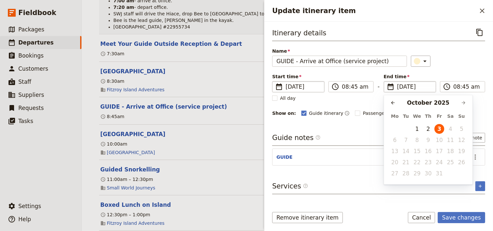
click at [448, 63] on div "​" at bounding box center [448, 61] width 74 height 11
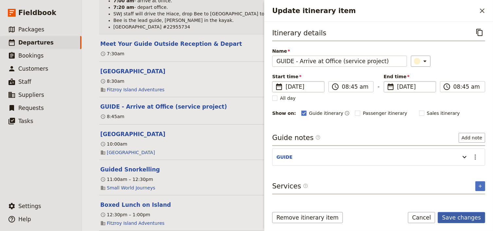
click at [460, 216] on button "Save changes" at bounding box center [461, 217] width 47 height 11
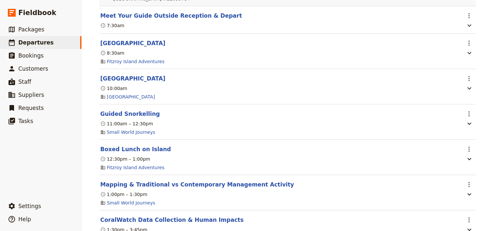
scroll to position [1493, 0]
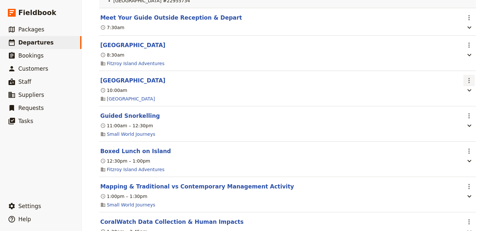
click at [467, 84] on icon "Actions" at bounding box center [469, 81] width 8 height 8
click at [466, 97] on span "Edit this itinerary item" at bounding box center [440, 97] width 58 height 7
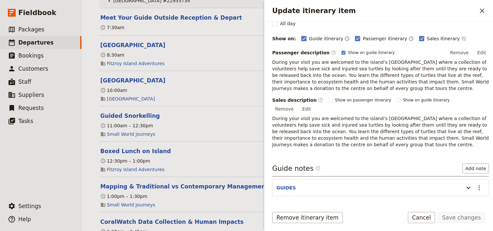
scroll to position [105, 0]
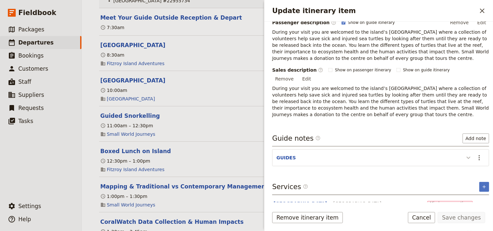
click at [465, 154] on icon "Update itinerary item" at bounding box center [469, 158] width 8 height 8
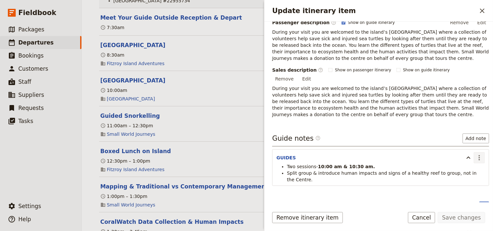
click at [479, 155] on icon "Actions" at bounding box center [479, 157] width 1 height 5
click at [464, 162] on span "Edit note" at bounding box center [456, 163] width 21 height 7
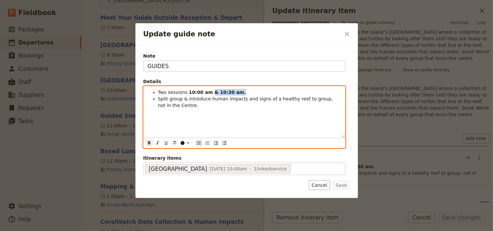
drag, startPoint x: 234, startPoint y: 91, endPoint x: 207, endPoint y: 91, distance: 26.8
click at [207, 91] on strong "10:00 am & 10:30 am." at bounding box center [217, 92] width 57 height 5
drag, startPoint x: 166, startPoint y: 92, endPoint x: 159, endPoint y: 92, distance: 6.9
click at [159, 92] on span "Two sessions-" at bounding box center [173, 92] width 31 height 5
click at [182, 92] on span "One sessions-" at bounding box center [174, 92] width 32 height 5
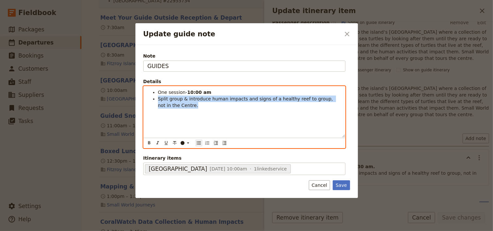
drag, startPoint x: 182, startPoint y: 107, endPoint x: 138, endPoint y: 96, distance: 44.5
click at [138, 96] on div "Note GUIDES Details One session- 10:00 am Split group & introduce human impacts…" at bounding box center [246, 121] width 223 height 153
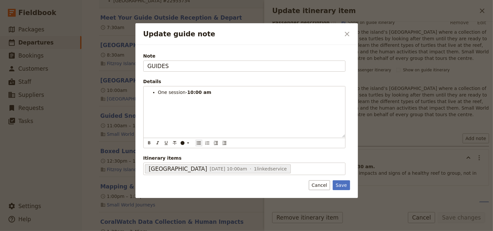
drag, startPoint x: 340, startPoint y: 185, endPoint x: 423, endPoint y: 195, distance: 83.1
click at [341, 185] on button "Save" at bounding box center [341, 185] width 17 height 10
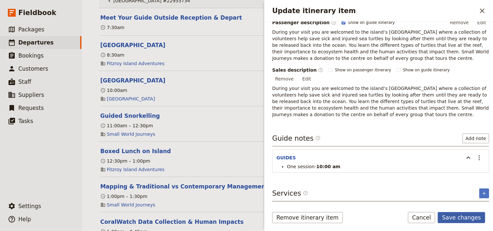
click at [457, 220] on button "Save changes" at bounding box center [461, 217] width 47 height 11
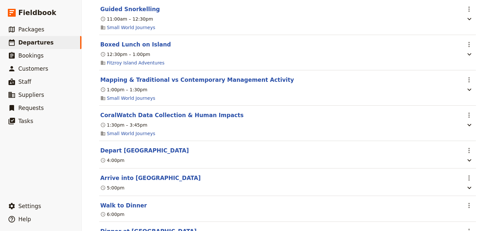
scroll to position [1624, 0]
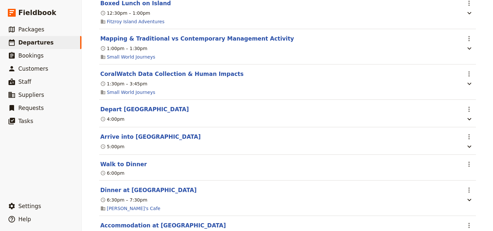
scroll to position [1650, 0]
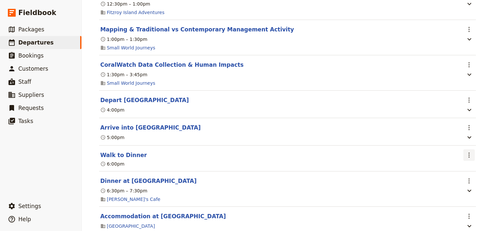
click at [468, 159] on icon "Actions" at bounding box center [469, 155] width 8 height 8
click at [461, 174] on span "Edit this itinerary item" at bounding box center [436, 174] width 51 height 7
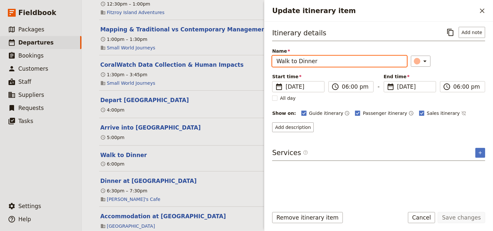
drag, startPoint x: 315, startPoint y: 61, endPoint x: 290, endPoint y: 60, distance: 25.2
click at [290, 60] on input "Walk to Dinner" at bounding box center [339, 61] width 135 height 11
type input "Walk back to your hotel"
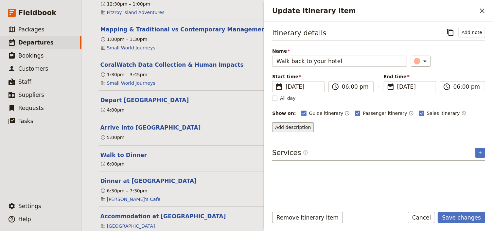
click at [295, 128] on button "Add description" at bounding box center [293, 127] width 42 height 10
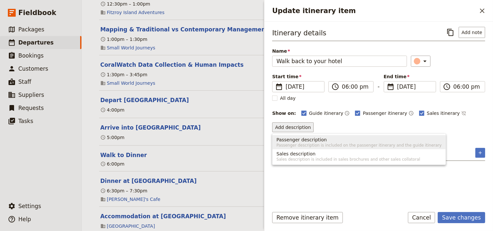
click at [295, 140] on span "Passenger description" at bounding box center [302, 139] width 50 height 7
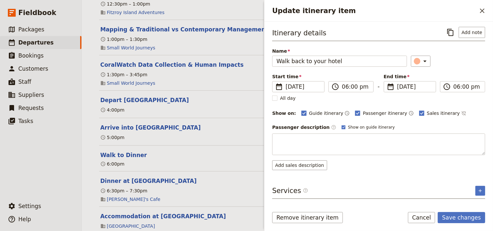
type textarea "Address: [GEOGRAPHIC_DATA][STREET_ADDRESS] -under [GEOGRAPHIC_DATA][PERSON_NAME…"
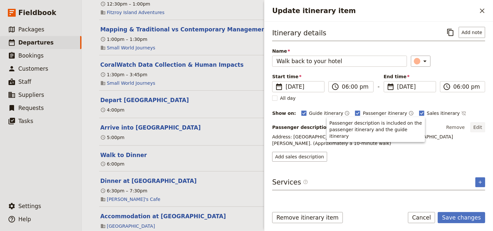
click at [477, 125] on button "Edit" at bounding box center [478, 127] width 15 height 10
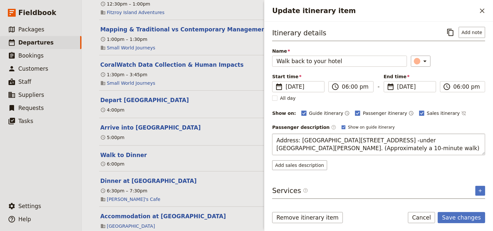
drag, startPoint x: 420, startPoint y: 139, endPoint x: 299, endPoint y: 139, distance: 121.1
click at [299, 139] on textarea "Address: [GEOGRAPHIC_DATA][STREET_ADDRESS] -under [GEOGRAPHIC_DATA][PERSON_NAME…" at bounding box center [378, 145] width 213 height 22
click at [299, 139] on textarea "Address: [STREET_ADDRESS] -under [GEOGRAPHIC_DATA][PERSON_NAME]. (Approximately…" at bounding box center [378, 145] width 213 height 22
drag, startPoint x: 438, startPoint y: 139, endPoint x: 339, endPoint y: 147, distance: 99.2
click at [339, 147] on textarea "Address: [GEOGRAPHIC_DATA], [STREET_ADDRESS] -under [GEOGRAPHIC_DATA][PERSON_NA…" at bounding box center [378, 145] width 213 height 22
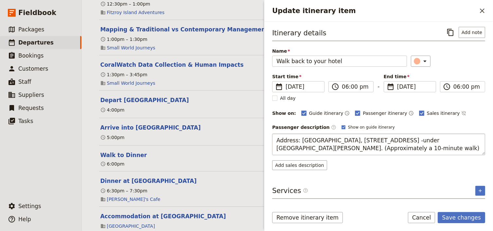
type textarea "Address: [GEOGRAPHIC_DATA], [STREET_ADDRESS] (Approximately a 10-minute walk)"
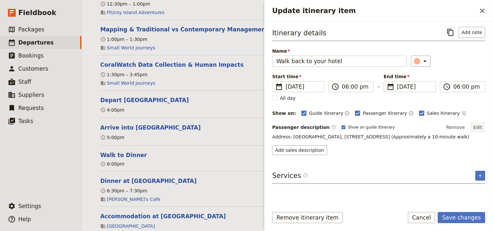
click at [477, 126] on button "Edit" at bounding box center [478, 127] width 15 height 10
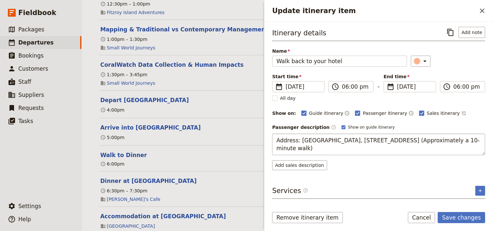
click at [278, 147] on textarea "Address: [GEOGRAPHIC_DATA], [STREET_ADDRESS] (Approximately a 10-minute walk)" at bounding box center [378, 145] width 213 height 22
type textarea "Address: [GEOGRAPHIC_DATA], [STREET_ADDRESS] (Approximately a 20-minute walk)"
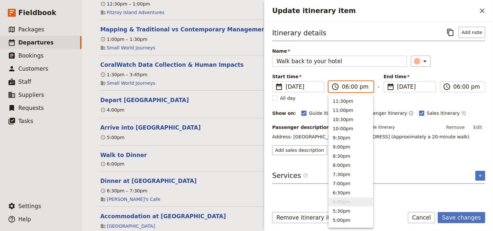
click at [343, 85] on input "06:00 pm" at bounding box center [355, 87] width 27 height 8
type input "05:00 pm"
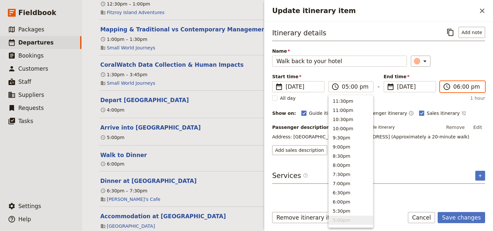
click at [455, 86] on input "06:00 pm" at bounding box center [467, 87] width 27 height 8
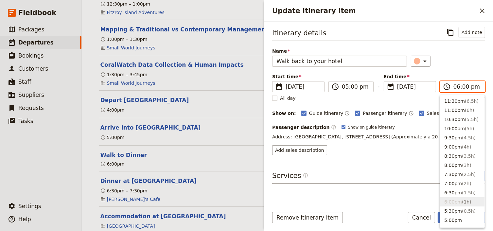
type input "05:00 pm"
click at [452, 70] on div "Itinerary details ​ Add note Name Walk back to your hotel ​ Start time ​ [DATE]…" at bounding box center [378, 91] width 213 height 128
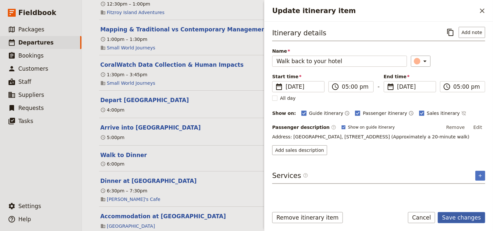
click at [462, 219] on button "Save changes" at bounding box center [461, 217] width 47 height 11
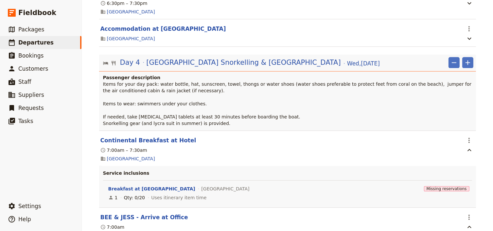
scroll to position [1205, 0]
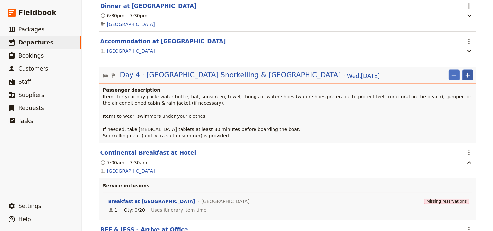
click at [466, 75] on icon "Add" at bounding box center [468, 75] width 8 height 8
click at [454, 89] on span "Add itinerary item" at bounding box center [447, 90] width 42 height 7
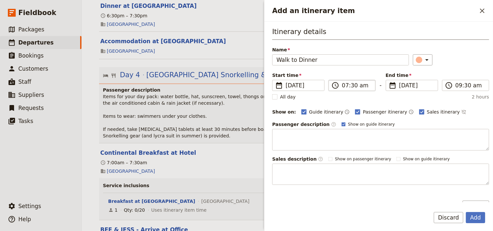
type input "Walk to Dinner"
click at [345, 85] on input "07:30 am" at bounding box center [356, 85] width 29 height 8
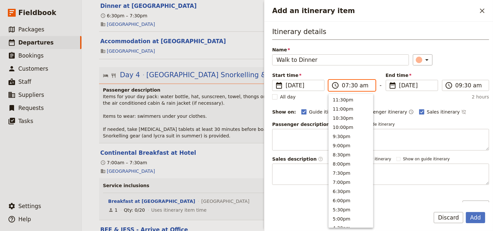
scroll to position [295, 0]
click at [352, 85] on input "06:30 am" at bounding box center [356, 85] width 29 height 8
type input "06:10 pm"
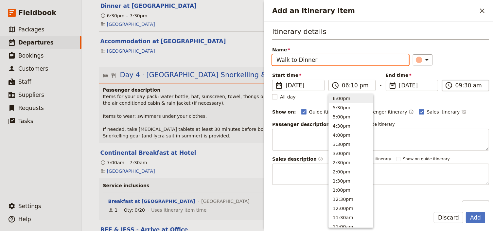
type input "06:10 pm"
click at [456, 85] on input "06:10 pm" at bounding box center [470, 85] width 29 height 8
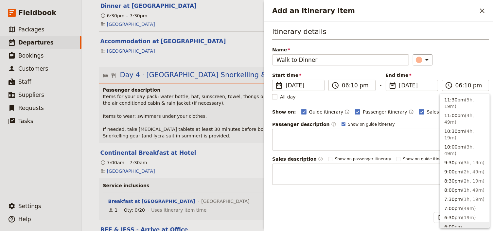
click at [465, 65] on div "Itinerary details Name Walk to Dinner ​ Start time ​ [DATE] [DATE] [DATE] 18:10…" at bounding box center [380, 106] width 217 height 158
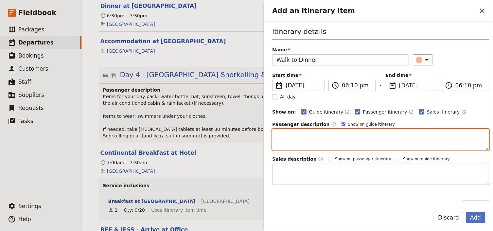
click at [279, 135] on textarea "Add an itinerary item" at bounding box center [380, 140] width 217 height 22
paste textarea "Address: [PERSON_NAME][GEOGRAPHIC_DATA], [STREET_ADDRESS]. (Approximately a 15-…"
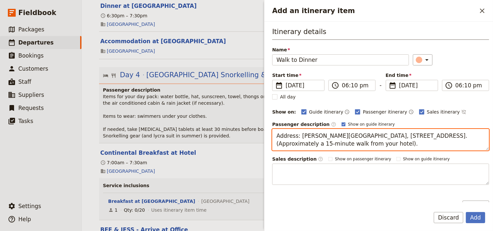
type textarea "Address: [PERSON_NAME][GEOGRAPHIC_DATA], [STREET_ADDRESS]. (Approximately a 15-…"
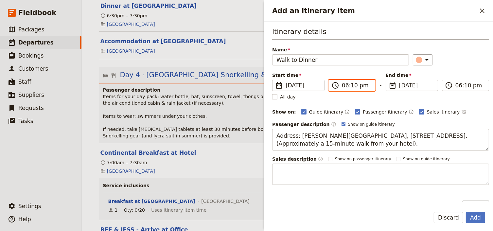
click at [350, 85] on input "06:10 pm" at bounding box center [356, 85] width 29 height 8
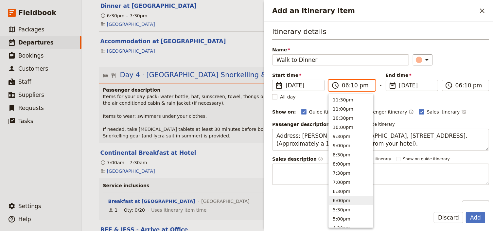
click at [353, 85] on input "06:10 pm" at bounding box center [356, 85] width 29 height 8
type input "06:15 pm"
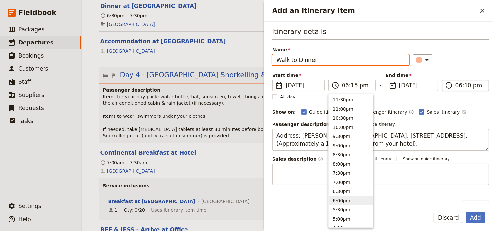
type input "06:15 pm"
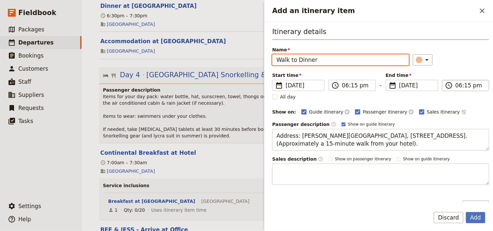
click at [459, 86] on input "06:15 pm" at bounding box center [470, 85] width 29 height 8
click at [460, 72] on div "Start time ​ [DATE] [DATE] [DATE] 18:15 ​ 06:15 pm - End time ​ [DATE] [DATE] […" at bounding box center [380, 81] width 217 height 19
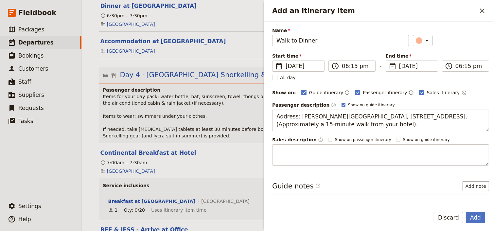
scroll to position [39, 0]
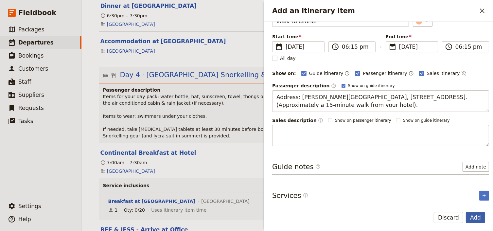
click at [475, 216] on button "Add" at bounding box center [475, 217] width 19 height 11
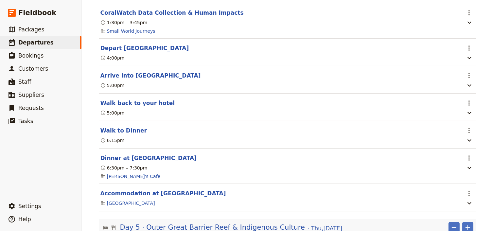
scroll to position [1702, 0]
click at [469, 116] on icon "button" at bounding box center [470, 113] width 8 height 8
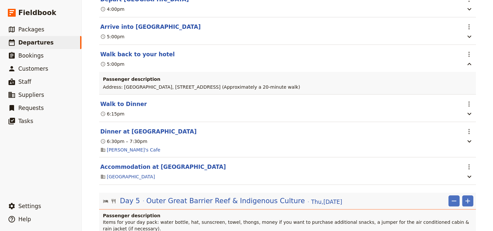
scroll to position [1755, 0]
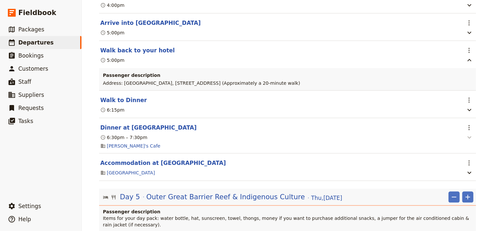
click at [468, 139] on icon "button" at bounding box center [470, 137] width 4 height 2
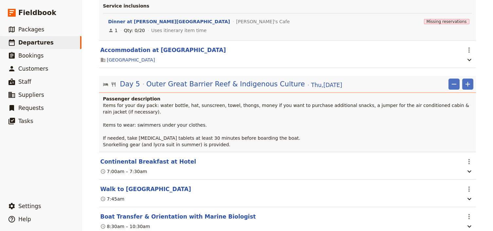
scroll to position [1964, 0]
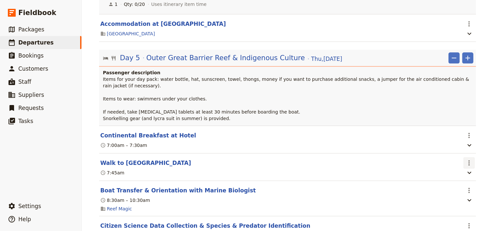
click at [466, 159] on icon "Actions" at bounding box center [469, 163] width 8 height 8
click at [463, 172] on span "Edit this itinerary item" at bounding box center [440, 171] width 58 height 7
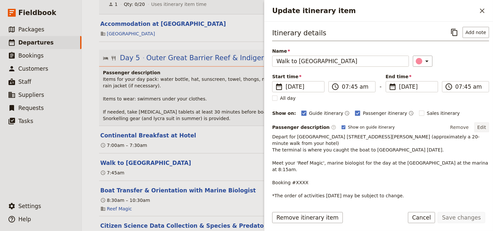
click at [481, 127] on button "Edit" at bounding box center [481, 127] width 15 height 10
drag, startPoint x: 478, startPoint y: 124, endPoint x: 475, endPoint y: 126, distance: 3.5
click at [478, 124] on button "Edit" at bounding box center [481, 127] width 15 height 10
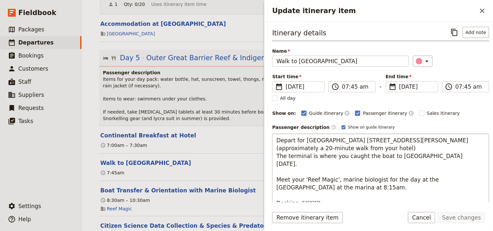
drag, startPoint x: 315, startPoint y: 195, endPoint x: 301, endPoint y: 195, distance: 14.7
click at [301, 195] on textarea "Depart for [GEOGRAPHIC_DATA] [STREET_ADDRESS][PERSON_NAME] (approximately a 20-…" at bounding box center [380, 176] width 217 height 84
type textarea "Depart for [GEOGRAPHIC_DATA] [STREET_ADDRESS][PERSON_NAME] (approximately a 20-…"
click at [357, 193] on textarea "Depart for [GEOGRAPHIC_DATA] [STREET_ADDRESS][PERSON_NAME] (approximately a 20-…" at bounding box center [380, 176] width 217 height 84
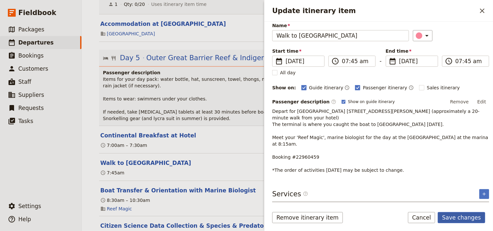
scroll to position [10, 0]
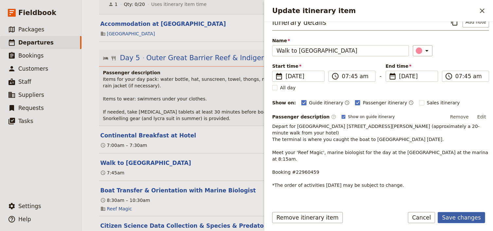
click at [453, 217] on button "Save changes" at bounding box center [461, 217] width 47 height 11
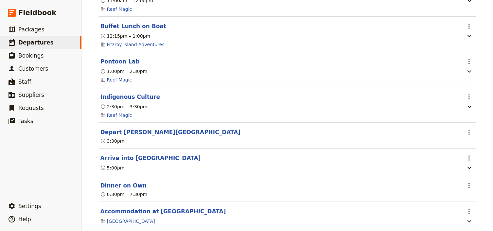
scroll to position [2226, 0]
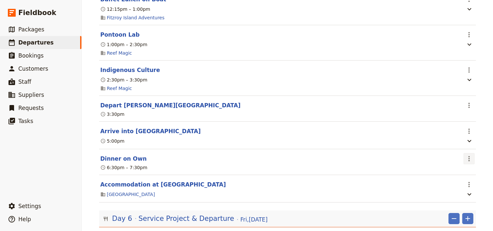
click at [469, 155] on icon "Actions" at bounding box center [469, 159] width 8 height 8
click at [460, 170] on span "Edit this itinerary item" at bounding box center [436, 170] width 51 height 7
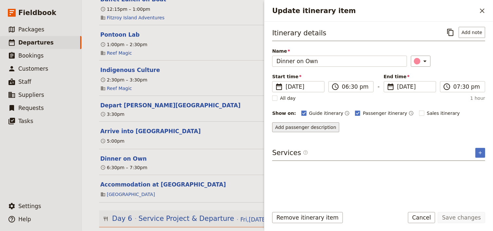
click at [291, 127] on button "Add passenger description" at bounding box center [305, 127] width 67 height 10
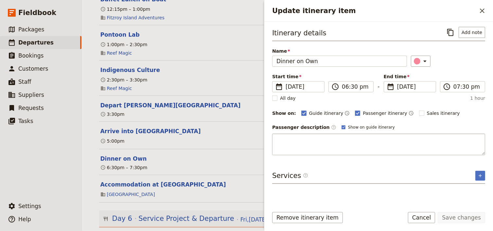
click at [290, 136] on textarea "Update itinerary item" at bounding box center [378, 145] width 213 height 22
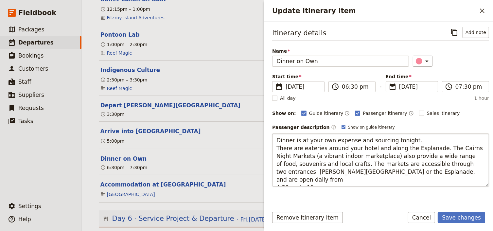
click at [410, 139] on textarea "Dinner is at your own expense and sourcing tonight. There are eateries around y…" at bounding box center [380, 160] width 217 height 53
type textarea "Dinner is at your own expense and sourcing tonight. There are eateries around y…"
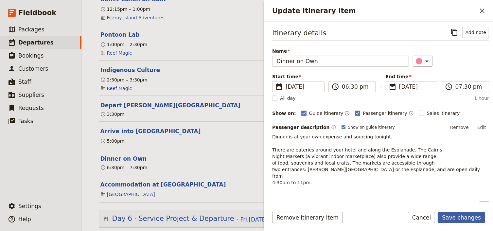
click at [456, 219] on button "Save changes" at bounding box center [461, 217] width 47 height 11
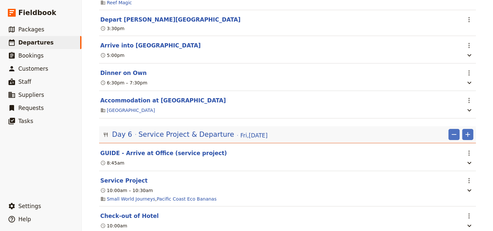
scroll to position [2357, 0]
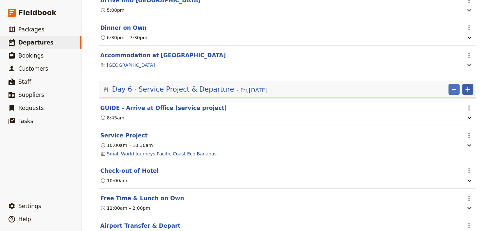
click at [465, 88] on icon "Add" at bounding box center [468, 89] width 8 height 8
click at [456, 101] on span "Add itinerary item" at bounding box center [447, 101] width 42 height 7
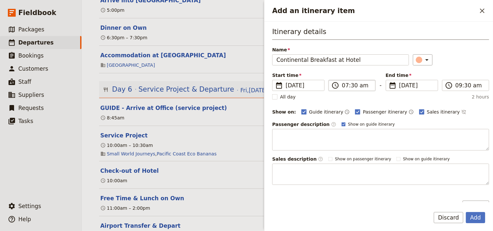
type input "Continental Breakfast at Hotel"
click at [342, 85] on input "07:30 am" at bounding box center [356, 85] width 29 height 8
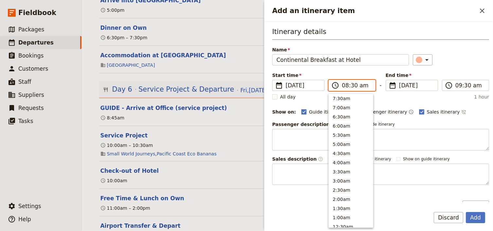
scroll to position [276, 0]
click at [351, 84] on input "08:30 am" at bounding box center [356, 85] width 29 height 8
type input "08:00 am"
click at [451, 87] on label "​ 09:30 am" at bounding box center [465, 85] width 47 height 11
click at [456, 87] on input "09:30 am" at bounding box center [470, 85] width 29 height 8
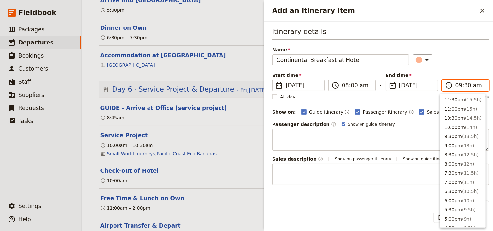
scroll to position [258, 0]
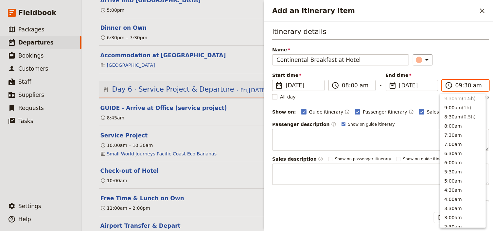
type input "08:30 am"
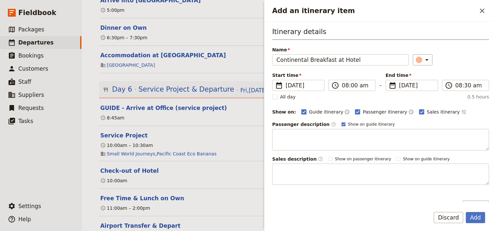
click at [465, 69] on div "Itinerary details Name Continental Breakfast at Hotel ​ Start time ​ [DATE] [DA…" at bounding box center [380, 106] width 217 height 158
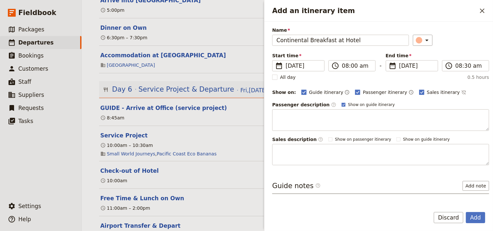
scroll to position [39, 0]
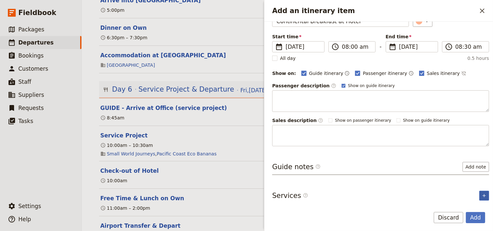
click at [483, 195] on icon "Add service inclusion" at bounding box center [484, 195] width 3 height 3
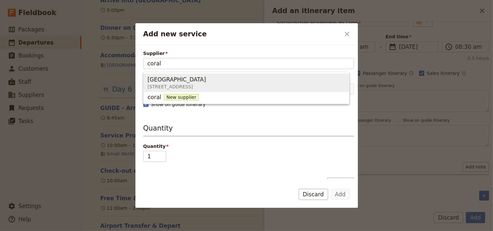
click at [158, 86] on span "[STREET_ADDRESS]" at bounding box center [177, 86] width 59 height 7
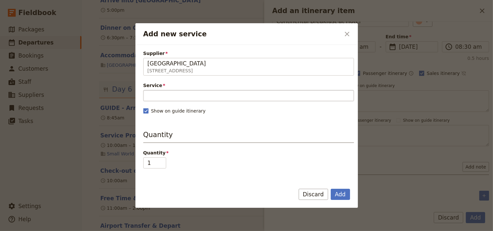
type input "[GEOGRAPHIC_DATA]"
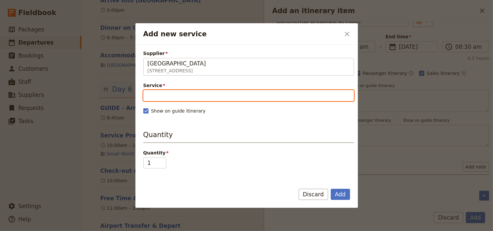
click at [160, 94] on input "Service" at bounding box center [248, 95] width 211 height 11
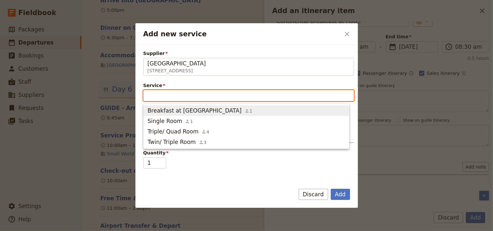
click at [161, 111] on span "Breakfast at [GEOGRAPHIC_DATA]" at bounding box center [195, 111] width 94 height 8
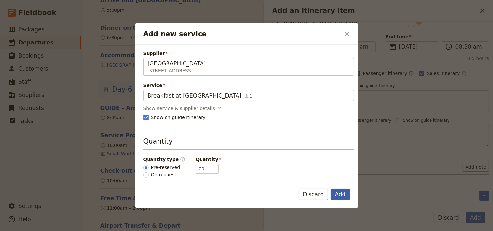
click at [342, 193] on button "Add" at bounding box center [340, 194] width 19 height 11
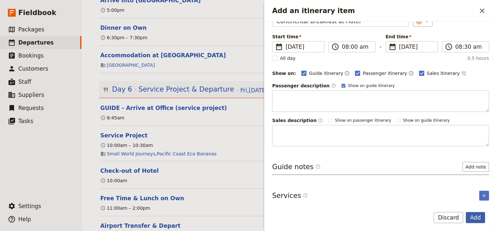
click at [476, 215] on button "Add" at bounding box center [475, 217] width 19 height 11
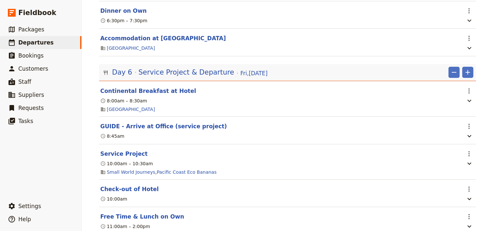
scroll to position [2383, 0]
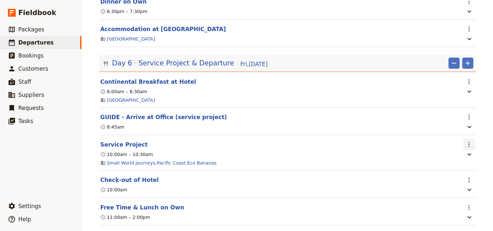
click at [466, 142] on icon "Actions" at bounding box center [469, 145] width 8 height 8
click at [464, 156] on span "Edit this itinerary item" at bounding box center [440, 157] width 58 height 7
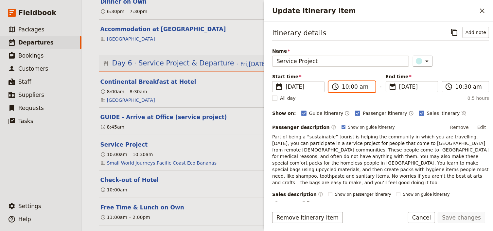
click at [346, 87] on input "10:00 am" at bounding box center [356, 87] width 29 height 8
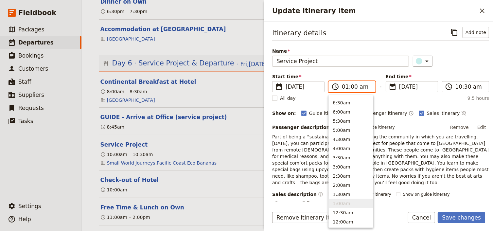
type input "11:00 am"
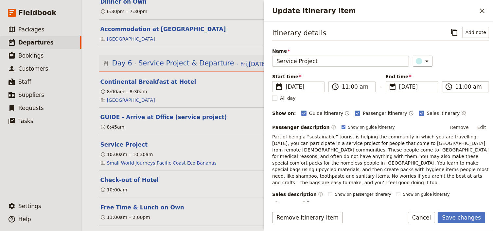
click at [456, 88] on input "11:00 am" at bounding box center [470, 87] width 29 height 8
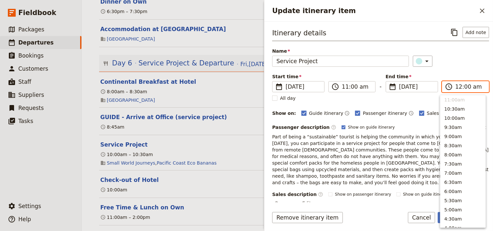
scroll to position [310, 0]
click at [472, 87] on input "12:00 am" at bounding box center [470, 87] width 29 height 8
type input "12:00 pm"
click at [460, 69] on div "Itinerary details ​ Add note Name Service Project ​ Start time ​ [DATE] [DATE] …" at bounding box center [380, 229] width 217 height 405
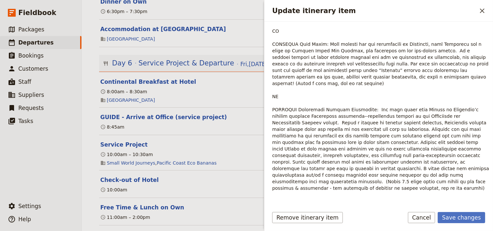
scroll to position [276, 0]
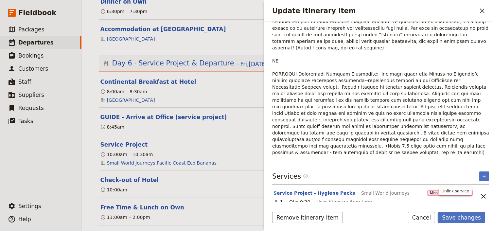
click at [481, 217] on icon "Unlink service" at bounding box center [483, 219] width 5 height 5
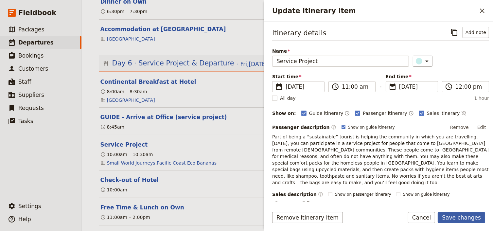
click at [461, 219] on button "Save changes" at bounding box center [461, 217] width 47 height 11
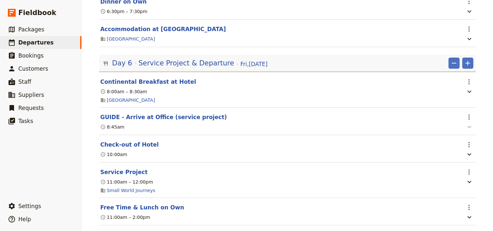
click at [468, 123] on icon "button" at bounding box center [470, 127] width 8 height 8
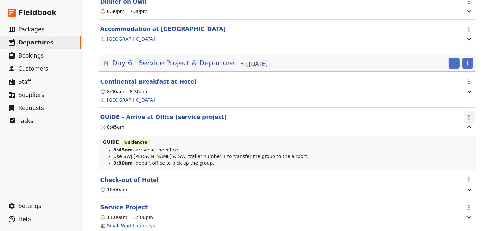
click at [469, 115] on icon "Actions" at bounding box center [469, 117] width 1 height 5
click at [459, 128] on span "Edit this itinerary item" at bounding box center [436, 129] width 51 height 7
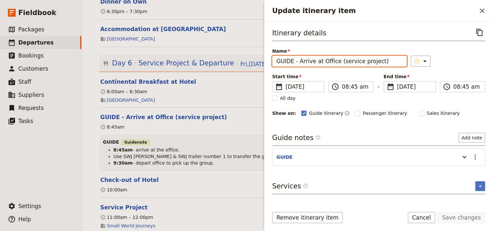
drag, startPoint x: 378, startPoint y: 61, endPoint x: 335, endPoint y: 61, distance: 42.5
click at [335, 61] on input "GUIDE - Arrive at Office (service project)" at bounding box center [339, 61] width 135 height 11
type input "GUIDE - Arrive at Office"
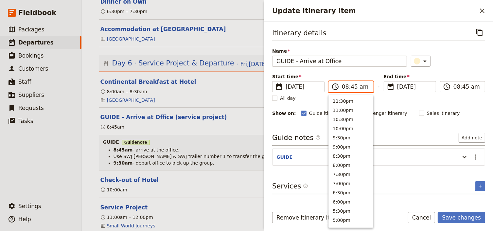
click at [344, 86] on input "08:45 am" at bounding box center [355, 87] width 27 height 8
type input "09:45 am"
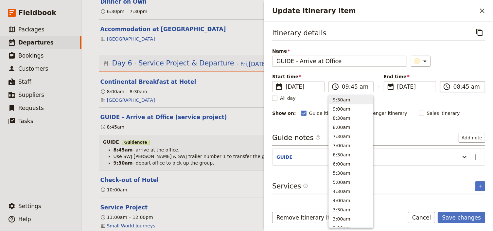
type input "09:45 am"
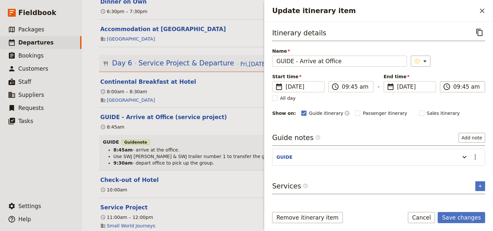
click at [456, 86] on input "09:45 am" at bounding box center [467, 87] width 27 height 8
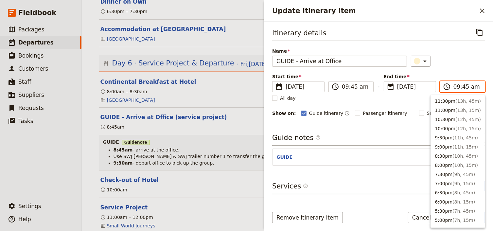
scroll to position [284, 0]
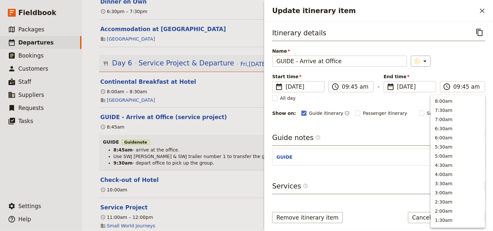
click at [453, 68] on div "Itinerary details ​ Name GUIDE - Arrive at Office ​ Start time ​ [DATE] [DATE] …" at bounding box center [378, 72] width 213 height 90
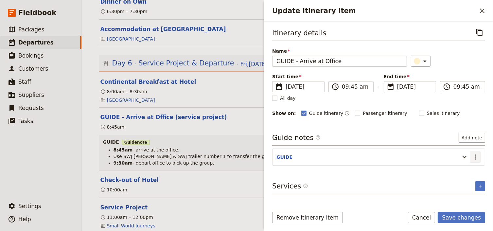
click at [477, 160] on button "​" at bounding box center [475, 157] width 11 height 11
click at [466, 171] on span "Edit note" at bounding box center [456, 170] width 21 height 7
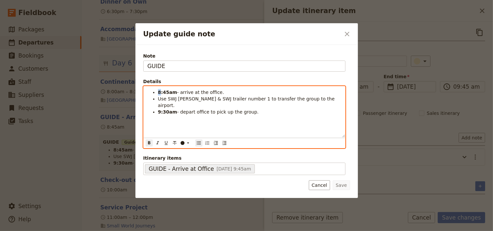
click at [157, 91] on ul "8:45am - arrive at the office. Use SWJ [PERSON_NAME] & SWJ trailer number 1 to …" at bounding box center [245, 102] width 194 height 26
click at [202, 109] on span "- depart office to pick up the group." at bounding box center [217, 111] width 81 height 5
drag, startPoint x: 314, startPoint y: 99, endPoint x: 235, endPoint y: 99, distance: 78.9
click at [235, 99] on li "Use SWJ [PERSON_NAME] & SWJ trailer number 1 to transfer the group to the airpo…" at bounding box center [249, 102] width 183 height 13
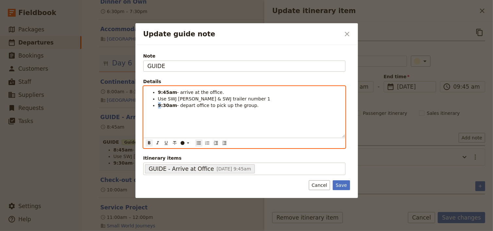
click at [157, 105] on ul "9:45am - arrive at the office. Use SWJ [PERSON_NAME] & SWJ trailer number 1 9:3…" at bounding box center [245, 99] width 194 height 20
click at [252, 105] on li "10:30am - depart office to pick up the group." at bounding box center [249, 105] width 183 height 7
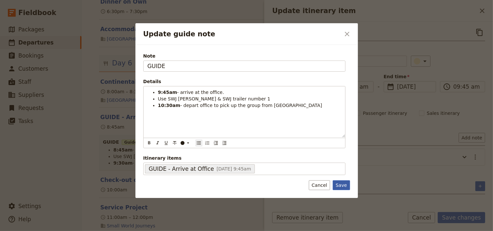
click at [342, 183] on button "Save" at bounding box center [341, 185] width 17 height 10
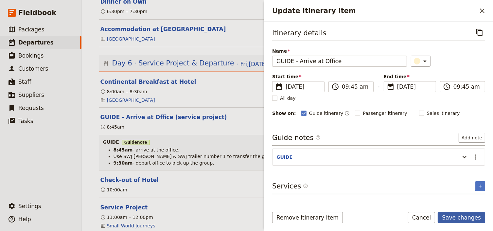
click at [464, 217] on button "Save changes" at bounding box center [461, 217] width 47 height 11
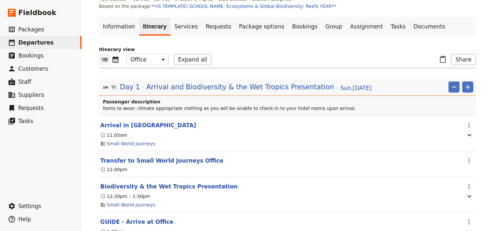
scroll to position [79, 0]
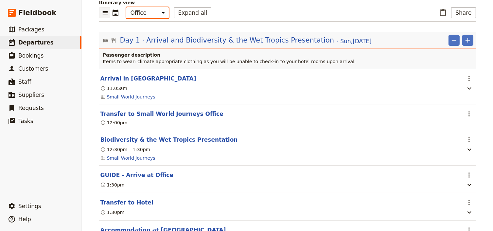
click at [153, 14] on select "Office Guide Passenger Sales" at bounding box center [147, 12] width 43 height 11
click at [466, 184] on icon "button" at bounding box center [470, 185] width 8 height 8
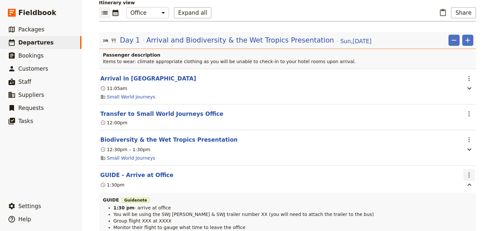
click at [469, 173] on icon "Actions" at bounding box center [469, 174] width 1 height 5
click at [448, 190] on span "Edit this itinerary item" at bounding box center [436, 189] width 51 height 7
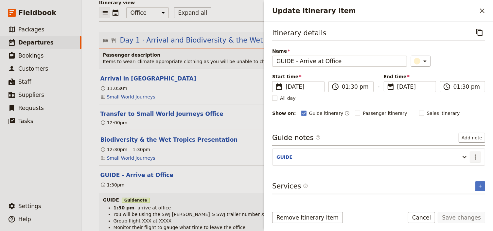
click at [477, 158] on icon "Actions" at bounding box center [476, 157] width 8 height 8
click at [462, 169] on span "Edit note" at bounding box center [456, 170] width 21 height 7
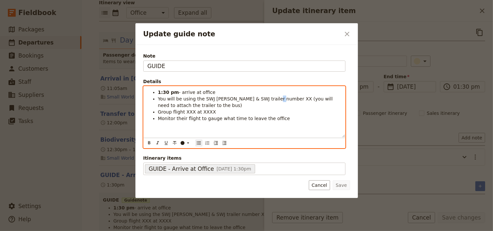
drag, startPoint x: 271, startPoint y: 98, endPoint x: 266, endPoint y: 97, distance: 4.9
click at [266, 97] on span "You will be using the SWJ [PERSON_NAME] & SWJ trailer number XX (you will need …" at bounding box center [246, 102] width 176 height 12
drag, startPoint x: 209, startPoint y: 111, endPoint x: 182, endPoint y: 111, distance: 27.2
click at [182, 111] on li "Group flight XXX at XXXX" at bounding box center [249, 112] width 183 height 7
click at [190, 142] on icon "Update guide note" at bounding box center [188, 142] width 5 height 5
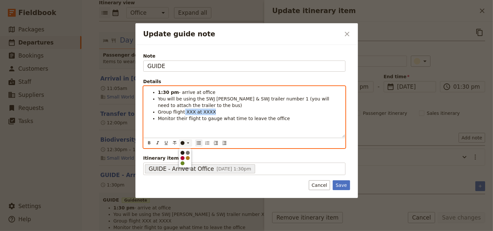
click at [183, 156] on div "button" at bounding box center [183, 158] width 4 height 4
click at [190, 120] on span "Monitor their flight to gauge what time to leave the office" at bounding box center [224, 118] width 132 height 5
click at [210, 116] on span "Monitor their flight to gauge what time to leave the office" at bounding box center [224, 118] width 132 height 5
drag, startPoint x: 211, startPoint y: 110, endPoint x: 198, endPoint y: 110, distance: 12.8
click at [198, 110] on li "Group flight XXX at XXXX" at bounding box center [249, 112] width 183 height 7
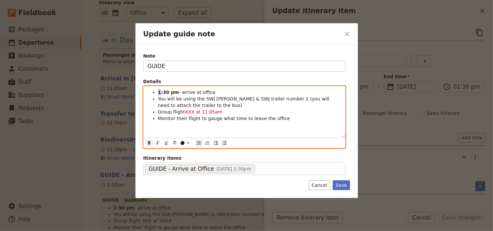
click at [158, 92] on strong "1:30 pm" at bounding box center [168, 92] width 21 height 5
click at [172, 90] on strong "10:15 pm" at bounding box center [170, 92] width 24 height 5
click at [161, 127] on div "10:15 am - arrive at office You will be using the SWJ [PERSON_NAME] & SWJ trail…" at bounding box center [245, 111] width 202 height 51
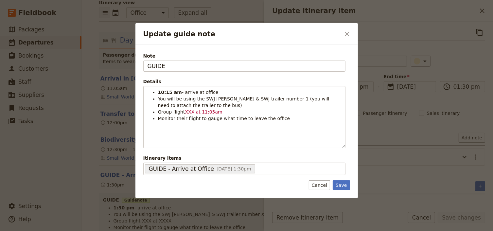
drag, startPoint x: 342, startPoint y: 187, endPoint x: 428, endPoint y: 212, distance: 90.0
click at [343, 187] on button "Save" at bounding box center [341, 185] width 17 height 10
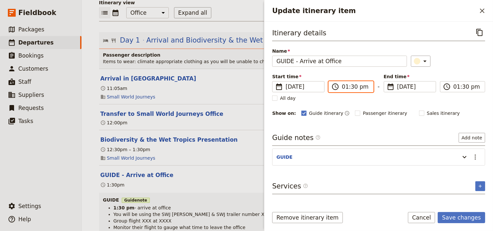
click at [344, 86] on input "01:30 pm" at bounding box center [355, 87] width 27 height 8
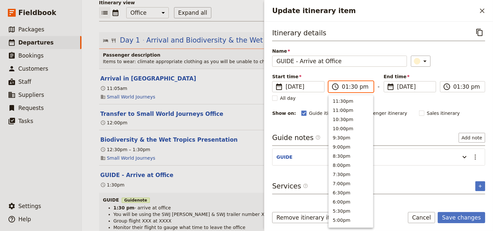
scroll to position [185, 0]
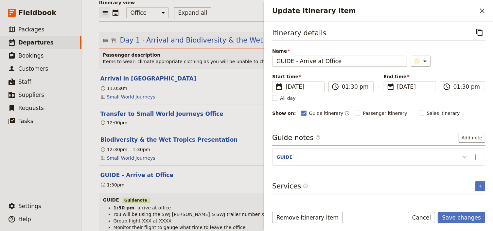
click at [465, 156] on icon "Update itinerary item" at bounding box center [465, 157] width 8 height 8
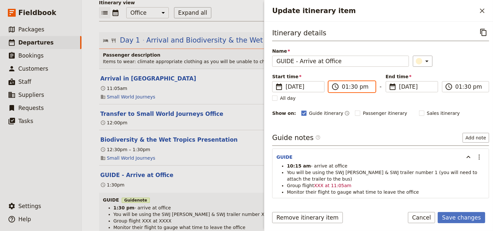
click at [344, 86] on input "01:30 pm" at bounding box center [356, 87] width 29 height 8
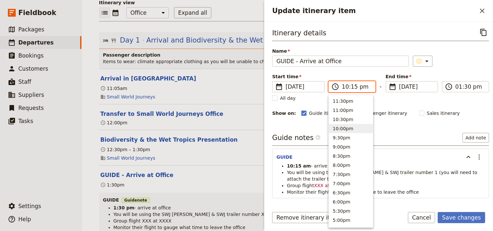
type input "10:15 am"
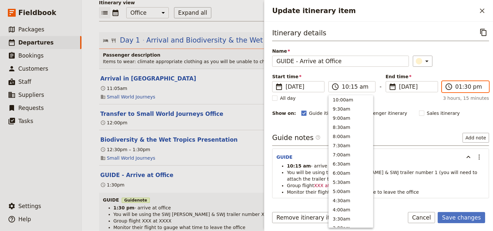
click at [456, 86] on input "01:30 pm" at bounding box center [470, 87] width 29 height 8
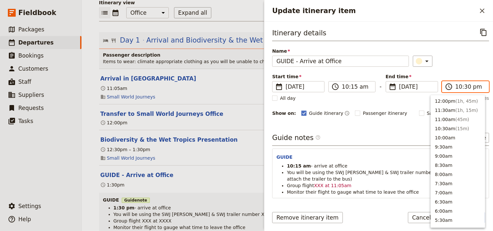
scroll to position [20, 0]
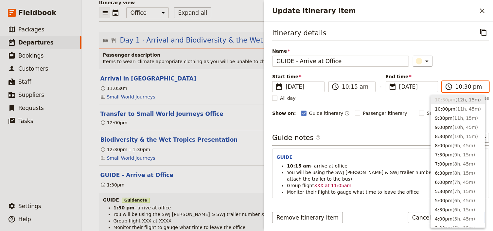
click at [462, 87] on input "10:30 pm" at bounding box center [470, 87] width 29 height 8
type input "10:15 am"
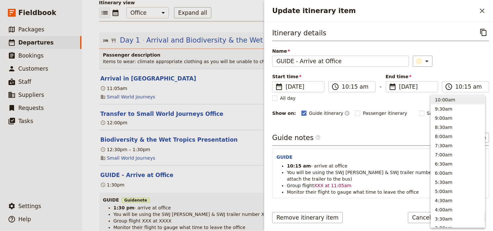
click at [469, 63] on div "​" at bounding box center [451, 61] width 76 height 11
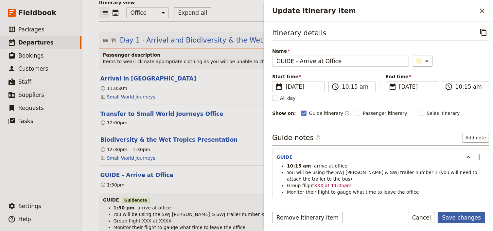
click at [452, 219] on button "Save changes" at bounding box center [461, 217] width 47 height 11
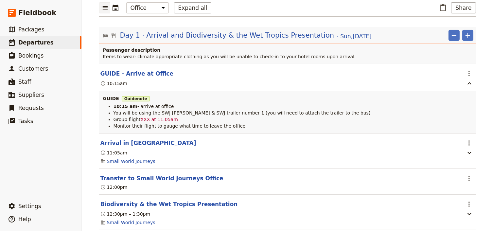
scroll to position [26, 0]
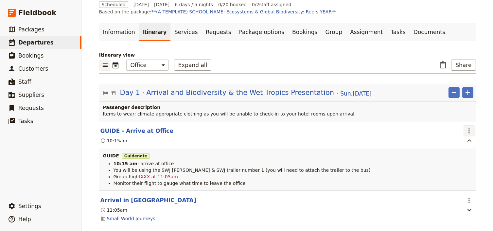
click at [470, 130] on icon "Actions" at bounding box center [469, 131] width 8 height 8
click at [457, 146] on span "Edit this itinerary item" at bounding box center [436, 144] width 51 height 7
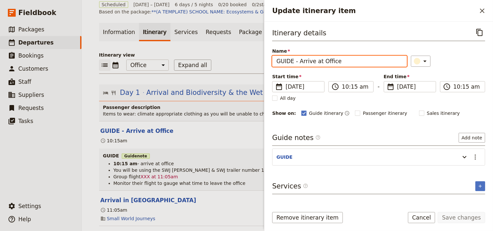
drag, startPoint x: 293, startPoint y: 60, endPoint x: 242, endPoint y: 57, distance: 50.5
click at [242, 57] on div "Canberra Girls School: Custom Trip ​ Scheduled [DATE] – [DATE] 6 days / 5 night…" at bounding box center [287, 115] width 411 height 231
type input "[PERSON_NAME] at Office"
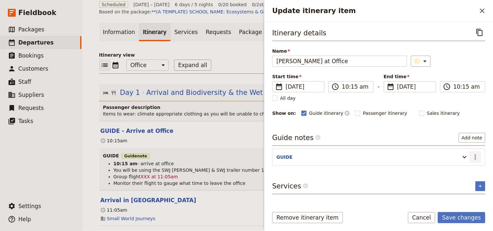
click at [474, 154] on icon "Actions" at bounding box center [476, 157] width 8 height 8
drag, startPoint x: 457, startPoint y: 169, endPoint x: 453, endPoint y: 168, distance: 4.5
click at [453, 168] on span "Edit note" at bounding box center [456, 170] width 21 height 7
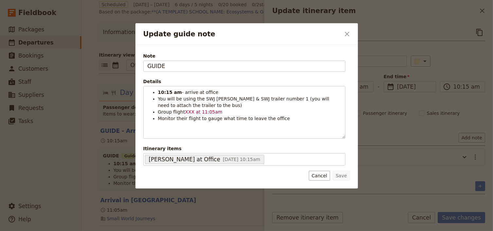
drag, startPoint x: 178, startPoint y: 66, endPoint x: 108, endPoint y: 57, distance: 70.3
click at [109, 231] on div "Update guide note ​ Note GUIDE Details 10:15 am - arrive at office You will be …" at bounding box center [246, 231] width 493 height 0
type input "[PERSON_NAME]"
click at [344, 173] on button "Save" at bounding box center [341, 176] width 17 height 10
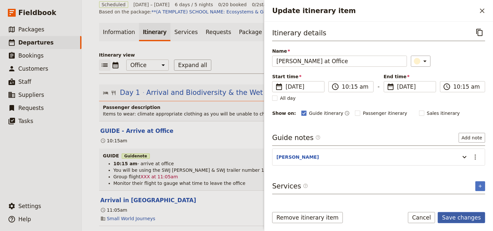
click at [455, 217] on button "Save changes" at bounding box center [461, 217] width 47 height 11
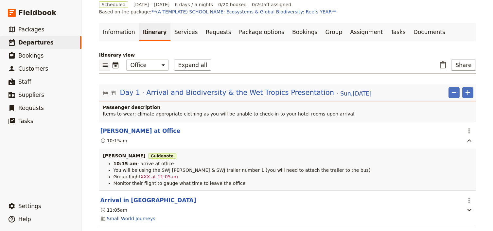
click at [482, 139] on div "Canberra Girls School: Custom Trip ​ Scheduled [DATE] – [DATE] 6 days / 5 night…" at bounding box center [287, 115] width 411 height 231
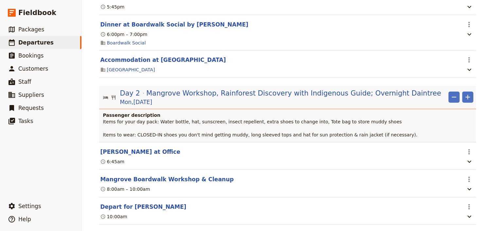
scroll to position [445, 0]
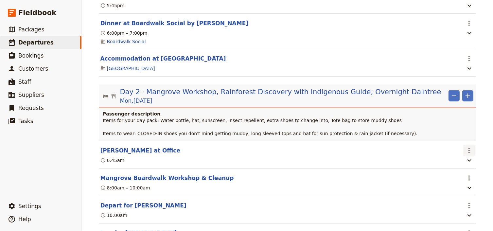
click at [469, 153] on icon "Actions" at bounding box center [469, 151] width 8 height 8
click at [462, 168] on span "Edit this itinerary item" at bounding box center [436, 168] width 51 height 7
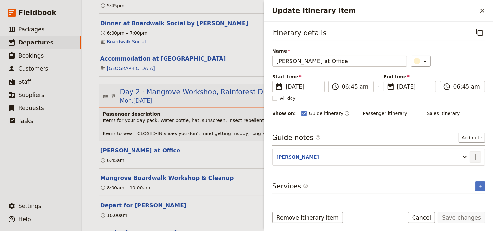
click at [475, 156] on icon "Actions" at bounding box center [476, 157] width 8 height 8
click at [463, 168] on span "Edit note" at bounding box center [456, 170] width 21 height 7
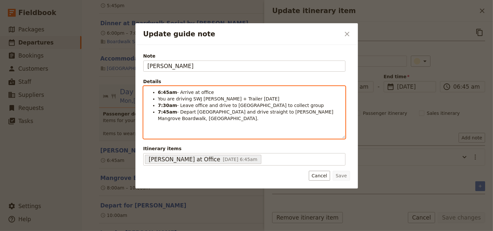
click at [227, 99] on span "You are driving SWJ [PERSON_NAME] + Trailer [DATE]" at bounding box center [219, 98] width 122 height 5
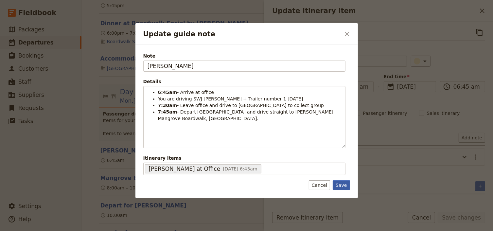
click at [343, 185] on button "Save" at bounding box center [341, 185] width 17 height 10
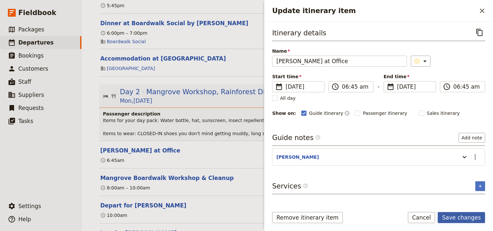
click at [455, 217] on button "Save changes" at bounding box center [461, 217] width 47 height 11
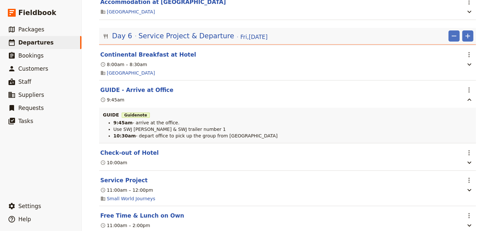
scroll to position [2461, 0]
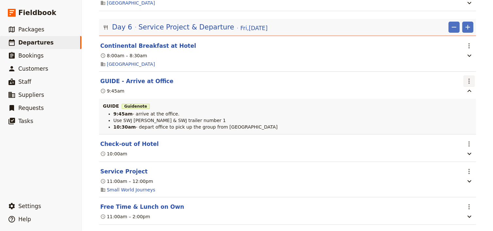
click at [468, 79] on icon "Actions" at bounding box center [469, 81] width 8 height 8
click at [462, 95] on span "Edit this itinerary item" at bounding box center [436, 93] width 51 height 7
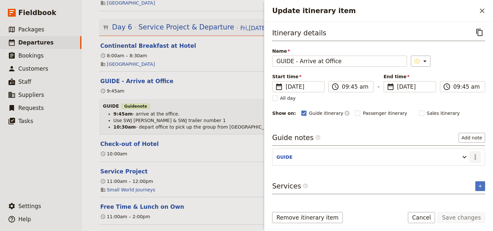
click at [473, 157] on icon "Actions" at bounding box center [476, 157] width 8 height 8
click at [459, 171] on span "Edit note" at bounding box center [456, 170] width 21 height 7
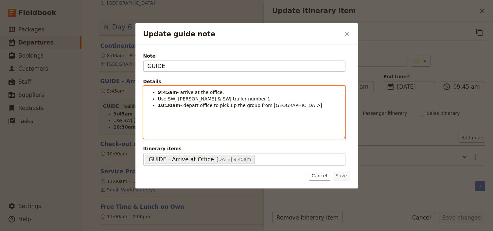
click at [303, 106] on li "10:30am - depart office to pick up the group from [GEOGRAPHIC_DATA]" at bounding box center [249, 105] width 183 height 7
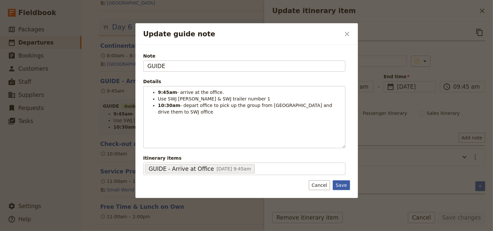
drag, startPoint x: 341, startPoint y: 183, endPoint x: 458, endPoint y: 202, distance: 118.8
click at [341, 183] on button "Save" at bounding box center [341, 185] width 17 height 10
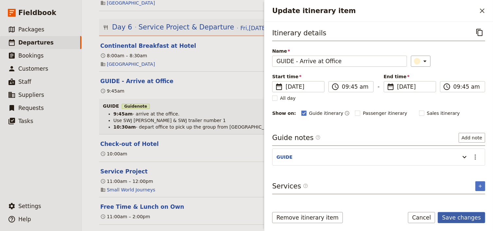
click at [463, 218] on button "Save changes" at bounding box center [461, 217] width 47 height 11
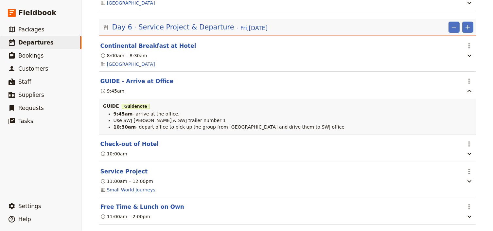
click at [483, 149] on div "Canberra Girls School: Custom Trip ​ Scheduled [DATE] – [DATE] 6 days / 5 night…" at bounding box center [287, 115] width 411 height 231
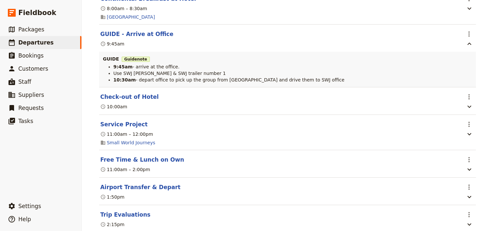
scroll to position [2513, 0]
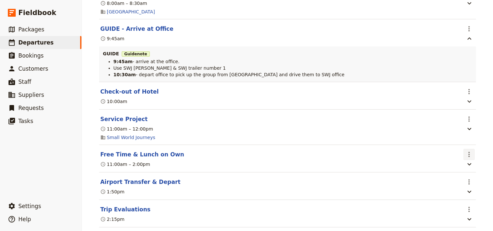
click at [466, 154] on icon "Actions" at bounding box center [469, 155] width 8 height 8
click at [445, 179] on span "Delete this itinerary item" at bounding box center [440, 177] width 58 height 7
click at [468, 155] on icon "Actions" at bounding box center [469, 155] width 8 height 8
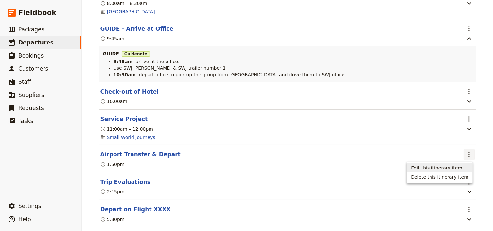
click at [461, 166] on span "Edit this itinerary item" at bounding box center [436, 168] width 51 height 7
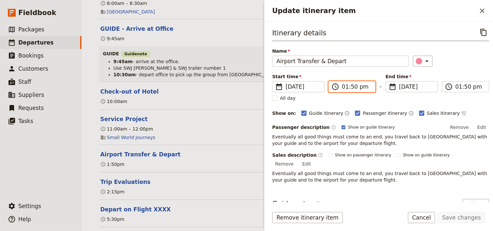
click at [344, 86] on input "01:50 pm" at bounding box center [356, 87] width 29 height 8
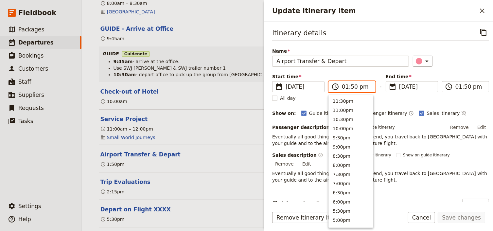
scroll to position [185, 0]
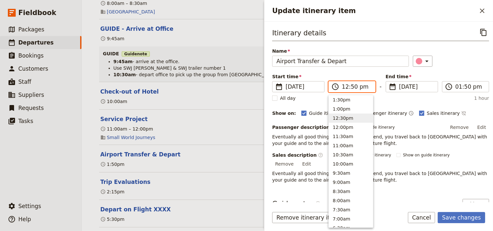
type input "12:00 pm"
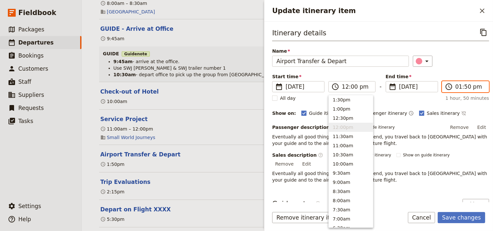
click at [457, 86] on input "01:50 pm" at bounding box center [470, 87] width 29 height 8
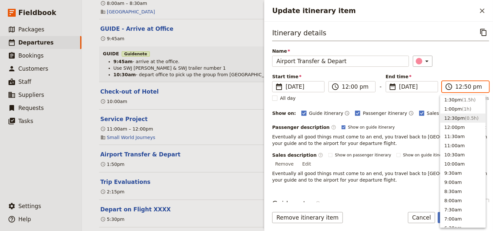
type input "12:00 pm"
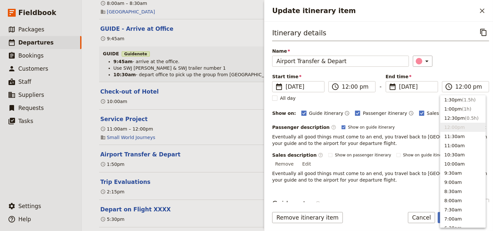
click at [463, 73] on div "Start time ​ [DATE] [DATE] [DATE] 12:00 ​ 12:00 pm - End time ​ [DATE] [DATE] […" at bounding box center [380, 82] width 217 height 19
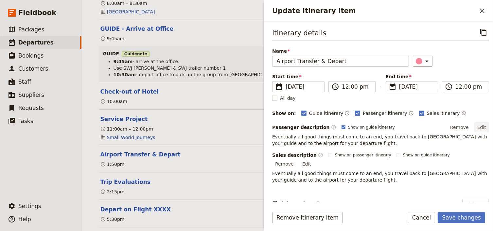
click at [480, 127] on button "Edit" at bounding box center [481, 127] width 15 height 10
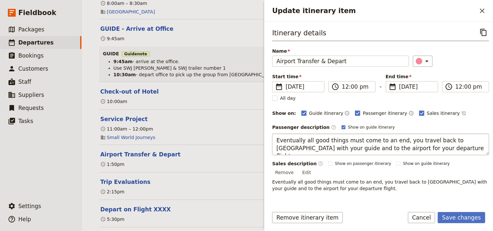
drag, startPoint x: 456, startPoint y: 139, endPoint x: 422, endPoint y: 139, distance: 34.4
click at [422, 139] on textarea "Eventually all good things must come to an end, you travel back to [GEOGRAPHIC_…" at bounding box center [380, 145] width 217 height 22
drag, startPoint x: 471, startPoint y: 140, endPoint x: 462, endPoint y: 139, distance: 9.5
click at [462, 139] on textarea "Eventually all good things must come to an end, you travel with your guide and …" at bounding box center [380, 145] width 217 height 22
type textarea "Eventually all good things must come to an end, you travel with your guide to t…"
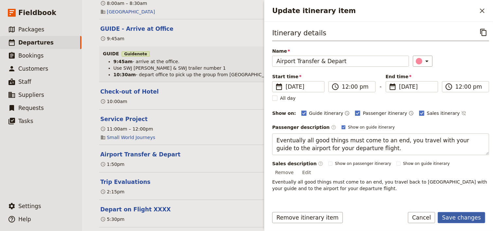
click at [463, 217] on button "Save changes" at bounding box center [461, 217] width 47 height 11
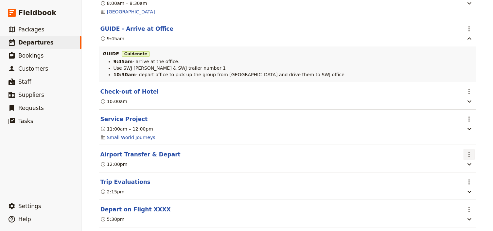
click at [467, 154] on icon "Actions" at bounding box center [469, 155] width 8 height 8
click at [455, 168] on span "Edit this itinerary item" at bounding box center [436, 168] width 51 height 7
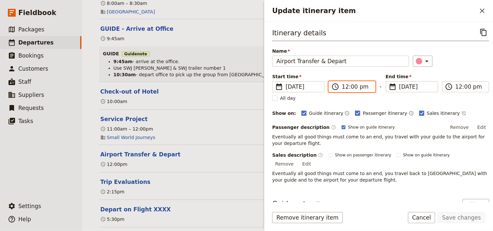
click at [346, 85] on input "12:00 pm" at bounding box center [356, 87] width 29 height 8
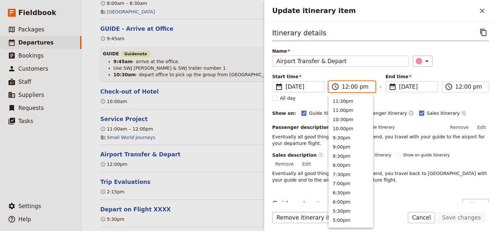
scroll to position [212, 0]
click at [350, 85] on input "12:00 pm" at bounding box center [356, 87] width 29 height 8
type input "12:15 pm"
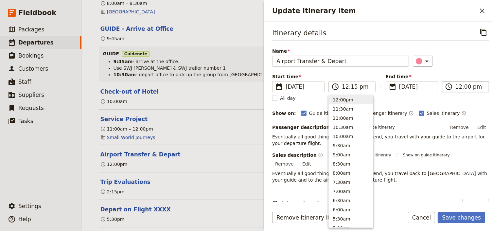
type input "12:15 pm"
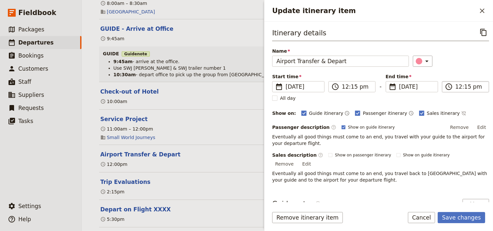
click at [464, 86] on input "12:15 pm" at bounding box center [470, 87] width 29 height 8
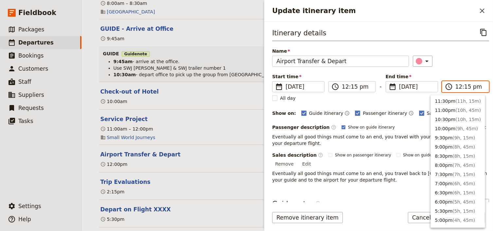
scroll to position [232, 0]
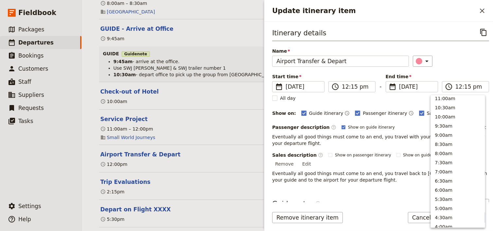
click at [458, 71] on div "Itinerary details ​ Name Airport Transfer & Depart ​ Start time ​ [DATE] [DATE]…" at bounding box center [380, 105] width 217 height 156
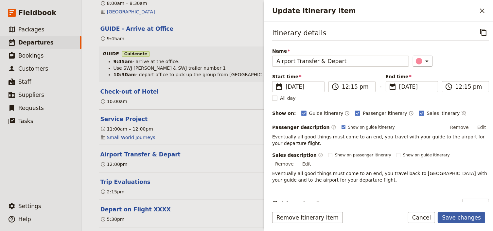
click at [465, 219] on button "Save changes" at bounding box center [461, 217] width 47 height 11
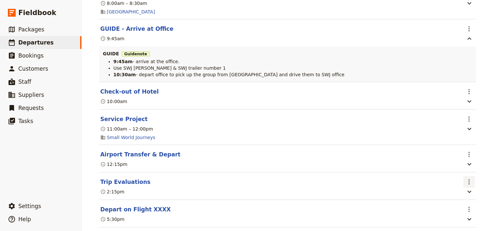
click at [467, 183] on icon "Actions" at bounding box center [469, 182] width 8 height 8
click at [458, 192] on button "Edit this itinerary item" at bounding box center [439, 195] width 65 height 9
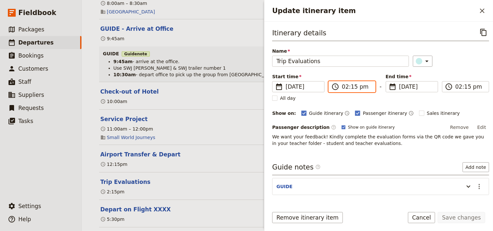
click at [346, 86] on input "02:15 pm" at bounding box center [356, 87] width 29 height 8
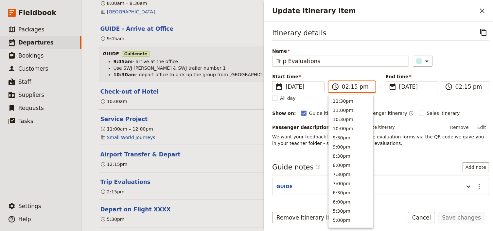
scroll to position [175, 0]
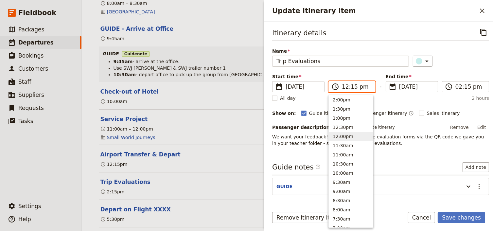
type input "12:00 pm"
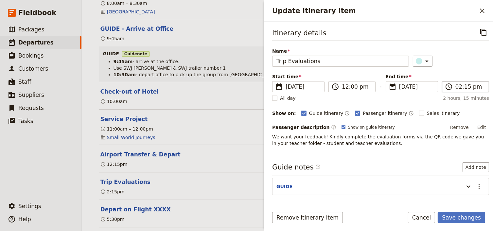
click at [452, 85] on label "​ 02:15 pm" at bounding box center [465, 86] width 47 height 11
click at [456, 85] on input "02:15 pm" at bounding box center [470, 87] width 29 height 8
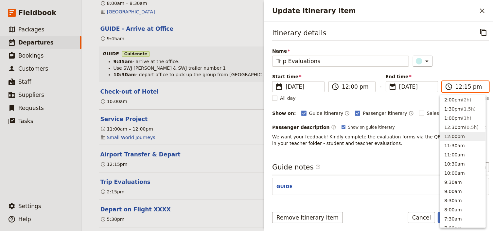
type input "12:00 pm"
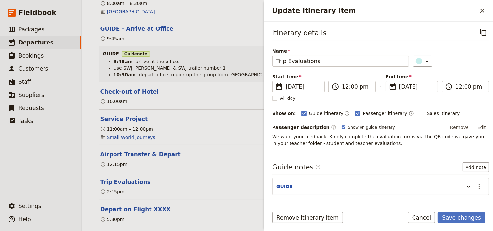
click at [465, 71] on div "Itinerary details ​ Name Trip Evaluations ​ Start time ​ [DATE] [DATE] [DATE] 1…" at bounding box center [380, 87] width 217 height 120
click at [476, 186] on icon "Actions" at bounding box center [479, 187] width 8 height 8
click at [463, 197] on span "Edit note" at bounding box center [456, 199] width 21 height 7
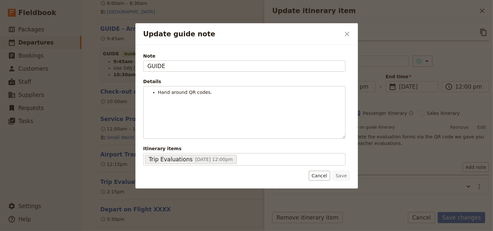
drag, startPoint x: 166, startPoint y: 67, endPoint x: 127, endPoint y: 64, distance: 39.3
click at [128, 231] on div "Update guide note ​ Note GUIDE Details Hand around QR codes. ​ ​ ​ ​ ​ ​ ​ ​ ​ …" at bounding box center [246, 231] width 493 height 0
type input "[PERSON_NAME]"
click at [344, 175] on button "Save" at bounding box center [341, 176] width 17 height 10
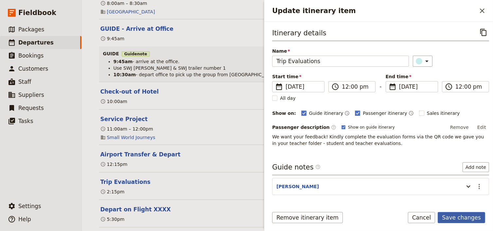
click at [451, 216] on button "Save changes" at bounding box center [461, 217] width 47 height 11
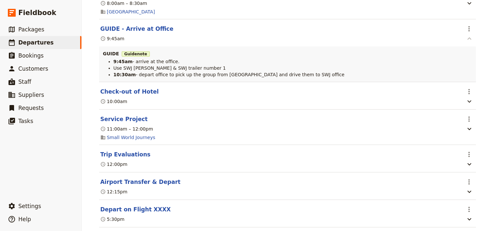
drag, startPoint x: 469, startPoint y: 27, endPoint x: 469, endPoint y: 33, distance: 6.2
click at [469, 27] on icon "Actions" at bounding box center [469, 29] width 8 height 8
click at [468, 40] on span "Edit this itinerary item" at bounding box center [440, 41] width 58 height 7
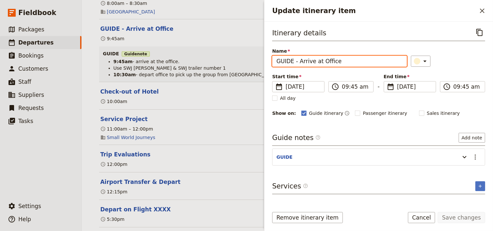
drag, startPoint x: 293, startPoint y: 60, endPoint x: 252, endPoint y: 60, distance: 40.9
click at [252, 60] on div "Canberra Girls School: Custom Trip ​ Scheduled [DATE] – [DATE] 6 days / 5 night…" at bounding box center [287, 115] width 411 height 231
type input "[PERSON_NAME] at Office"
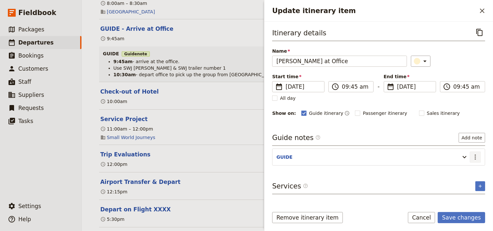
click at [477, 157] on icon "Actions" at bounding box center [476, 157] width 8 height 8
click at [461, 170] on span "Edit note" at bounding box center [456, 170] width 21 height 7
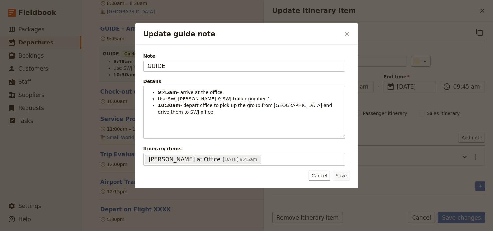
drag, startPoint x: 176, startPoint y: 66, endPoint x: 115, endPoint y: 62, distance: 60.7
click at [116, 231] on div "Update guide note ​ Note GUIDE Details 9:45am - arrive at the office. Use SWJ […" at bounding box center [246, 231] width 493 height 0
type input "[PERSON_NAME]"
drag, startPoint x: 340, startPoint y: 173, endPoint x: 358, endPoint y: 176, distance: 18.9
click at [340, 173] on button "Save" at bounding box center [341, 176] width 17 height 10
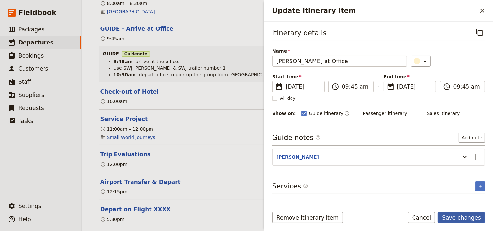
click at [454, 215] on button "Save changes" at bounding box center [461, 217] width 47 height 11
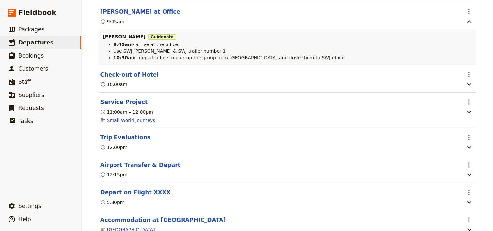
scroll to position [2539, 0]
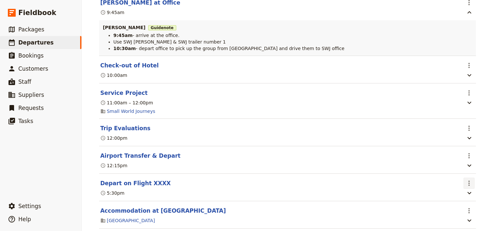
click at [467, 187] on icon "Actions" at bounding box center [469, 183] width 8 height 8
click at [467, 197] on span "Edit this itinerary item" at bounding box center [440, 197] width 58 height 7
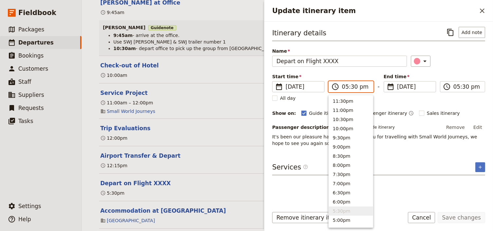
click at [343, 86] on input "05:30 pm" at bounding box center [355, 87] width 27 height 8
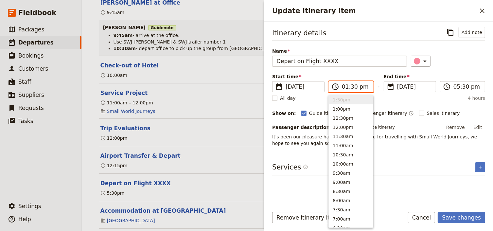
click at [352, 85] on input "01:30 pm" at bounding box center [355, 87] width 27 height 8
type input "01:50 pm"
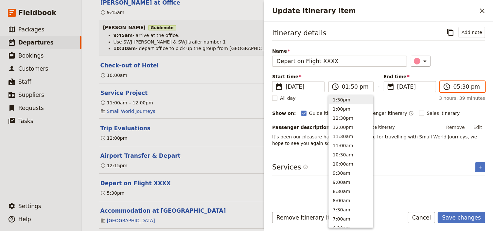
click at [456, 87] on input "05:30 pm" at bounding box center [467, 87] width 27 height 8
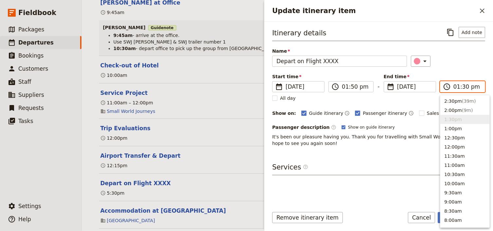
click at [464, 86] on input "01:30 pm" at bounding box center [467, 87] width 27 height 8
type input "01:50 pm"
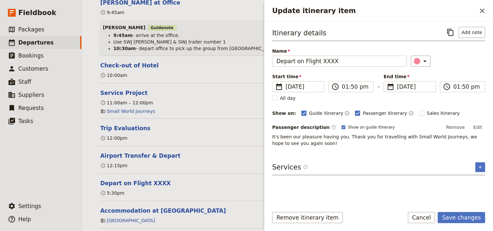
click at [459, 73] on div "Start time ​ [DATE] [DATE] [DATE] 13:50 ​ 01:50 pm - End time ​ [DATE] [DATE] […" at bounding box center [378, 82] width 213 height 19
click at [471, 217] on button "Save changes" at bounding box center [461, 217] width 47 height 11
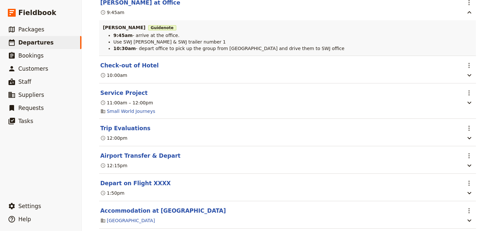
click at [482, 177] on div "Canberra Girls School: Custom Trip ​ Scheduled [DATE] – [DATE] 6 days / 5 night…" at bounding box center [287, 115] width 411 height 231
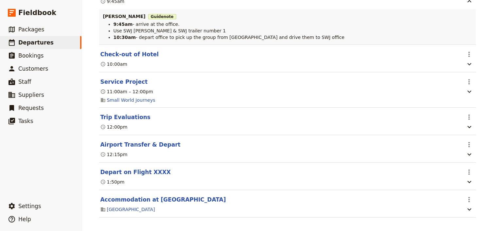
scroll to position [2556, 0]
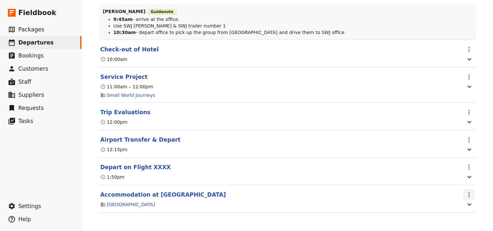
click at [469, 195] on icon "Actions" at bounding box center [469, 195] width 8 height 8
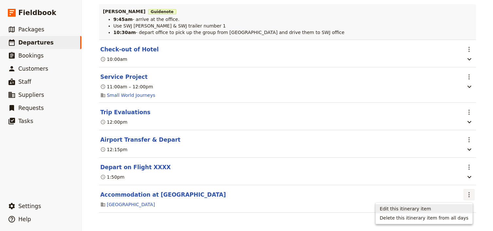
click at [430, 209] on span "Edit this itinerary item" at bounding box center [405, 209] width 51 height 7
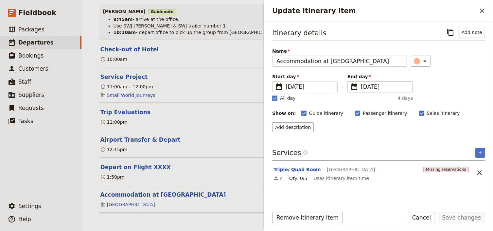
click at [374, 88] on span "[DATE]" at bounding box center [385, 87] width 48 height 8
click at [350, 81] on input "[DATE]" at bounding box center [350, 81] width 0 height 0
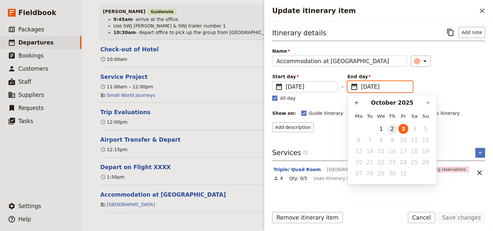
click at [392, 128] on button "2" at bounding box center [392, 129] width 10 height 10
type input "[DATE]"
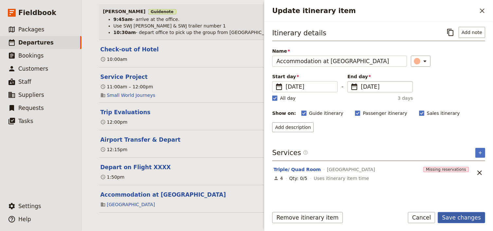
click at [469, 217] on button "Save changes" at bounding box center [461, 217] width 47 height 11
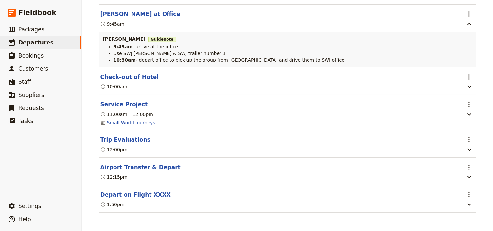
scroll to position [2528, 0]
click at [484, 168] on div "Canberra Girls School: Custom Trip ​ Scheduled [DATE] – [DATE] 6 days / 5 night…" at bounding box center [287, 115] width 411 height 231
drag, startPoint x: 474, startPoint y: 172, endPoint x: 492, endPoint y: 213, distance: 45.0
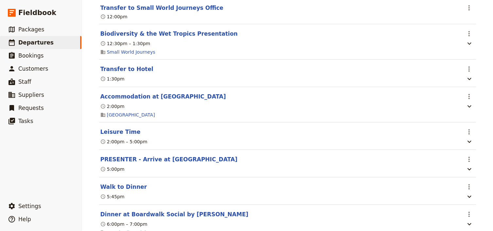
scroll to position [0, 0]
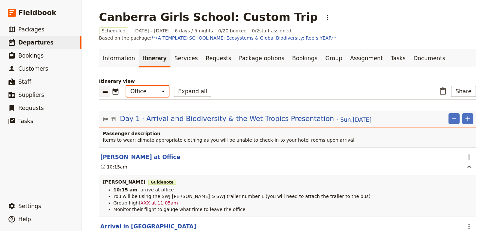
click at [153, 93] on select "Office Guide Passenger Sales" at bounding box center [147, 91] width 43 height 11
select select "PASSENGER"
click at [126, 86] on select "Office Guide Passenger Sales" at bounding box center [147, 91] width 43 height 11
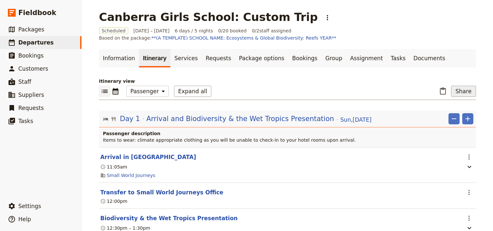
click at [469, 89] on button "Share" at bounding box center [463, 91] width 25 height 11
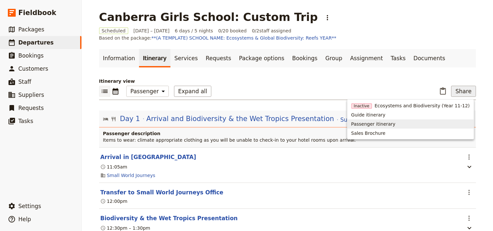
click at [396, 125] on span "Passenger itinerary" at bounding box center [373, 124] width 44 height 7
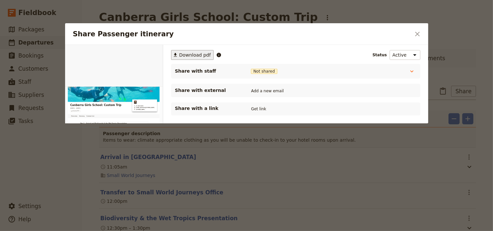
click at [187, 54] on span "Download pdf" at bounding box center [195, 55] width 32 height 7
drag, startPoint x: 473, startPoint y: 73, endPoint x: 463, endPoint y: 72, distance: 9.2
click at [472, 73] on div at bounding box center [246, 115] width 493 height 231
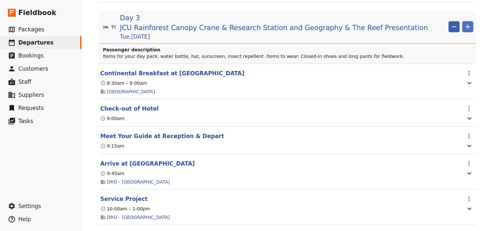
scroll to position [707, 0]
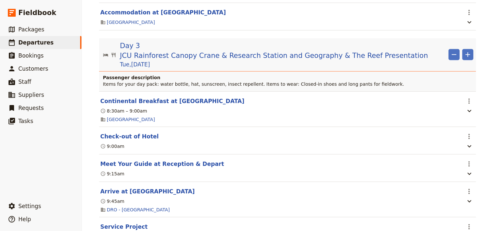
drag, startPoint x: 466, startPoint y: 55, endPoint x: 457, endPoint y: 62, distance: 11.2
click at [466, 55] on icon "Add" at bounding box center [468, 54] width 5 height 5
click at [439, 69] on span "Add itinerary item" at bounding box center [447, 69] width 42 height 7
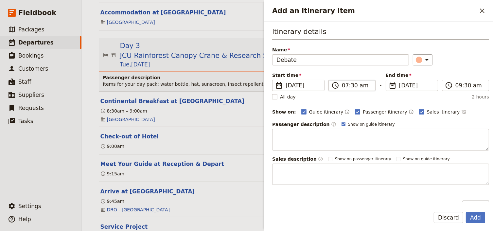
type input "Debate"
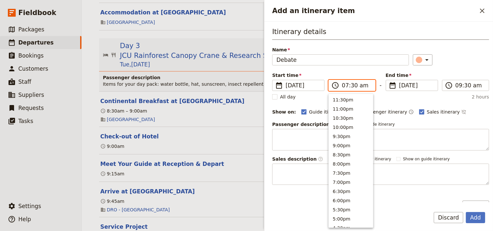
click at [343, 85] on input "07:30 am" at bounding box center [356, 85] width 29 height 8
click at [359, 85] on input "01:30 am" at bounding box center [356, 85] width 29 height 8
type input "01:30 pm"
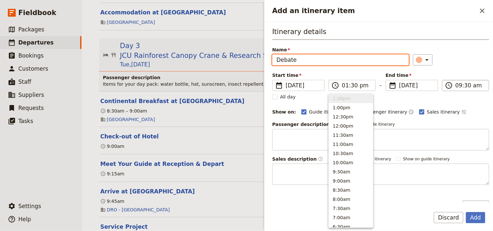
type input "01:30 pm"
click at [456, 86] on input "01:30 pm" at bounding box center [470, 85] width 29 height 8
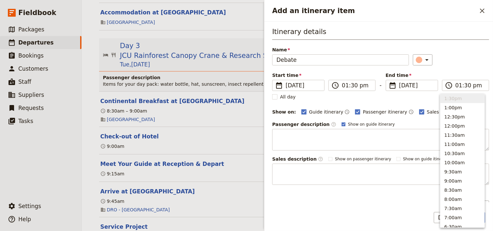
click at [462, 65] on div "Itinerary details Name Debate ​ Start time ​ [DATE] [DATE] [DATE] 13:30 ​ 01:30…" at bounding box center [380, 106] width 217 height 158
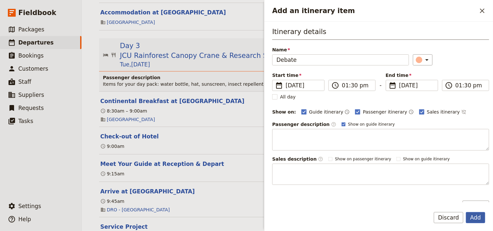
click at [476, 217] on button "Add" at bounding box center [475, 217] width 19 height 11
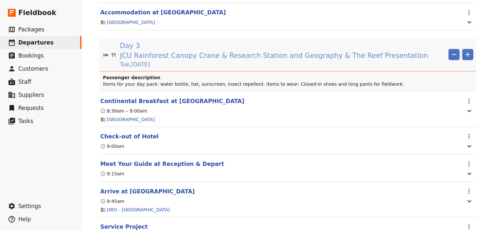
click at [199, 53] on span "JCU Rainforest Canopy Crane & Research Station and Geography & The Reef Present…" at bounding box center [274, 56] width 308 height 10
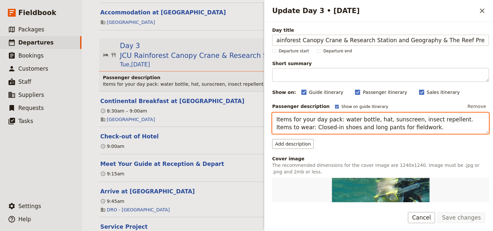
scroll to position [0, 0]
click at [276, 119] on textarea "Items for your day pack: water bottle, hat, sunscreen, insect repellent. Items …" at bounding box center [380, 124] width 217 height 22
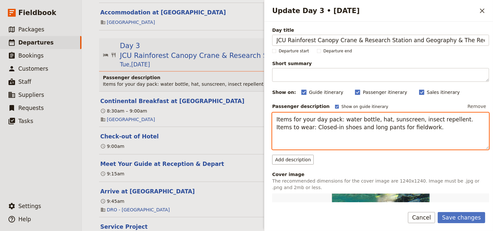
click at [276, 119] on textarea "Items for your day pack: water bottle, hat, sunscreen, insect repellent. Items …" at bounding box center [380, 131] width 217 height 37
paste textarea "Pack lightly, as your luggage will need to fi t under your seat on the bus. Big…"
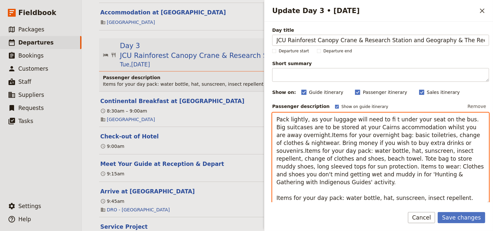
click at [382, 119] on textarea "Pack lightly, as your luggage will need to fi t under your seat on the bus. Big…" at bounding box center [380, 159] width 217 height 92
click at [454, 120] on textarea "Pack lightly, as your luggage will need to fi t under your seat on the bus. Big…" at bounding box center [380, 159] width 217 height 92
click at [300, 135] on textarea "Pack lightly, as your luggage will need to fi t under your seat on the bus. Big…" at bounding box center [380, 159] width 217 height 92
click at [302, 136] on textarea "Pack lightly, as your luggage will need to fi t under your seat on the bus. Big…" at bounding box center [380, 159] width 217 height 92
click at [301, 136] on textarea "Pack lightly, as your luggage will need to fi t under your seat on the bus. Big…" at bounding box center [380, 159] width 217 height 92
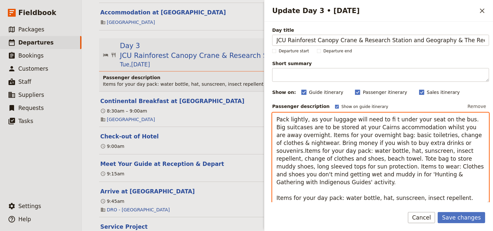
drag, startPoint x: 301, startPoint y: 136, endPoint x: 277, endPoint y: 118, distance: 30.0
click at [277, 118] on textarea "Pack lightly, as your luggage will need to fi t under your seat on the bus. Big…" at bounding box center [380, 159] width 217 height 92
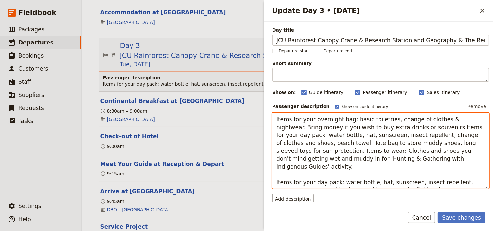
click at [401, 127] on textarea "Items for your overnight bag: basic toiletries, change of clothes & nightwear. …" at bounding box center [380, 151] width 217 height 77
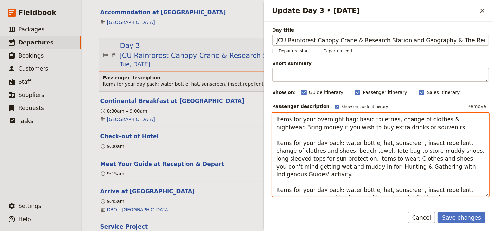
click at [404, 127] on textarea "Items for your overnight bag: basic toiletries, change of clothes & nightwear. …" at bounding box center [380, 155] width 217 height 84
paste textarea "Pack lightly, as your luggage will need to fi t under your seat on the bus. Big…"
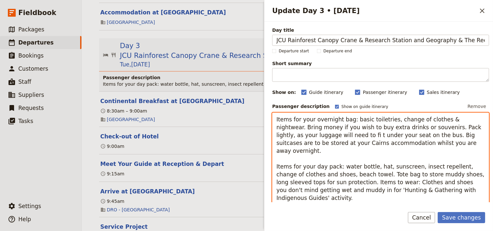
drag, startPoint x: 380, startPoint y: 135, endPoint x: 273, endPoint y: 135, distance: 107.3
click at [273, 135] on textarea "Items for your overnight bag: basic toiletries, change of clothes & nightwear. …" at bounding box center [380, 163] width 217 height 100
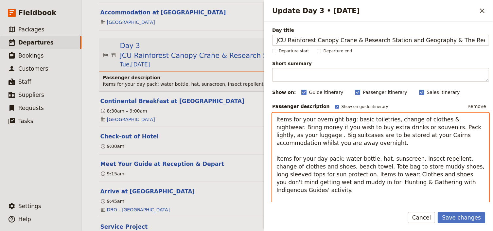
drag, startPoint x: 471, startPoint y: 128, endPoint x: 402, endPoint y: 127, distance: 68.4
click at [402, 127] on textarea "Items for your overnight bag: basic toiletries, change of clothes & nightwear. …" at bounding box center [380, 163] width 217 height 100
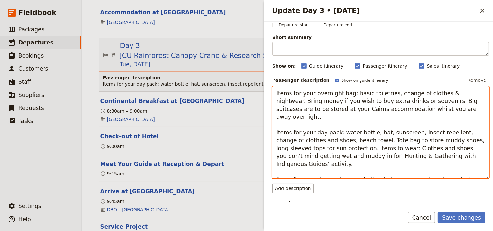
scroll to position [52, 0]
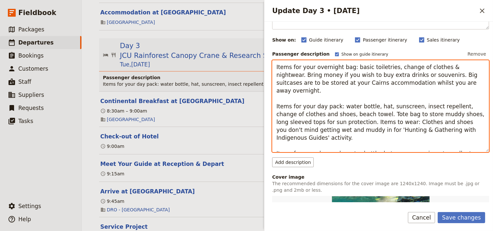
drag, startPoint x: 464, startPoint y: 124, endPoint x: 359, endPoint y: 114, distance: 105.6
click at [359, 114] on textarea "Items for your overnight bag: basic toiletries, change of clothes & nightwear. …" at bounding box center [380, 106] width 217 height 92
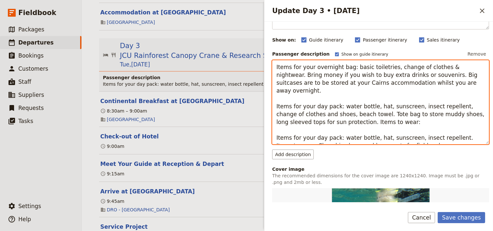
drag, startPoint x: 290, startPoint y: 138, endPoint x: 280, endPoint y: 127, distance: 15.0
click at [280, 127] on textarea "Items for your overnight bag: basic toiletries, change of clothes & nightwear. …" at bounding box center [380, 102] width 217 height 84
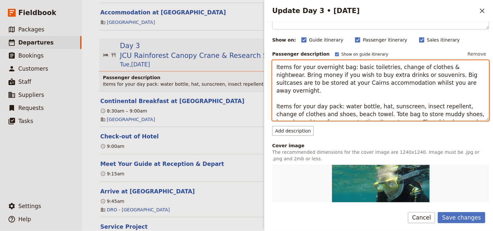
drag, startPoint x: 354, startPoint y: 106, endPoint x: 319, endPoint y: 106, distance: 35.0
click at [319, 106] on textarea "Items for your overnight bag: basic toiletries, change of clothes & nightwear. …" at bounding box center [380, 90] width 217 height 61
type textarea "Items for your overnight bag: basic toiletries, change of clothes & nightwear. …"
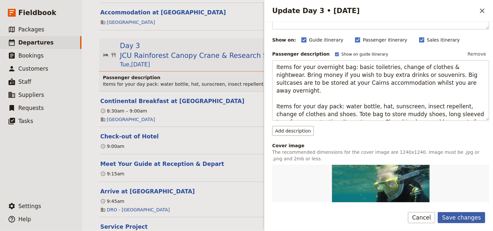
click at [460, 219] on button "Save changes" at bounding box center [461, 217] width 47 height 11
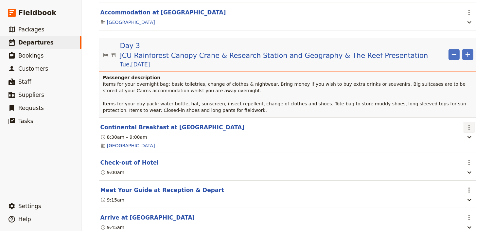
click at [466, 123] on icon "Actions" at bounding box center [469, 127] width 8 height 8
click at [462, 134] on span "Edit this itinerary item" at bounding box center [436, 136] width 51 height 7
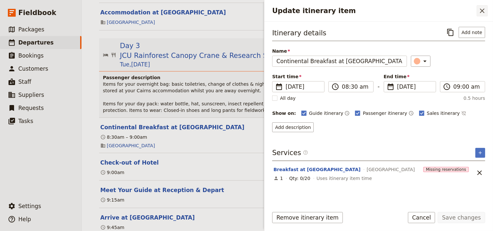
click at [481, 9] on icon "Close drawer" at bounding box center [482, 11] width 5 height 5
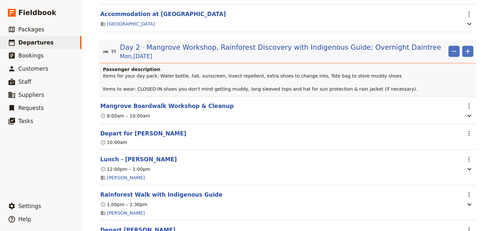
scroll to position [393, 0]
click at [466, 54] on icon "Add" at bounding box center [468, 51] width 5 height 5
click at [446, 69] on span "Add itinerary item" at bounding box center [447, 68] width 42 height 7
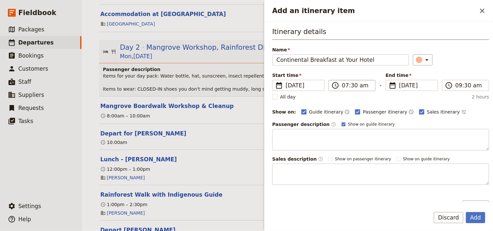
type input "Continental Breakfast at Your Hotel"
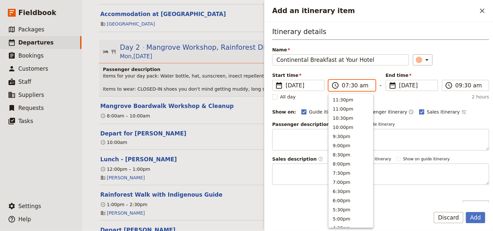
click at [352, 86] on input "07:30 am" at bounding box center [356, 85] width 29 height 8
click at [351, 87] on input "07:30 am" at bounding box center [356, 85] width 29 height 8
type input "07:00 am"
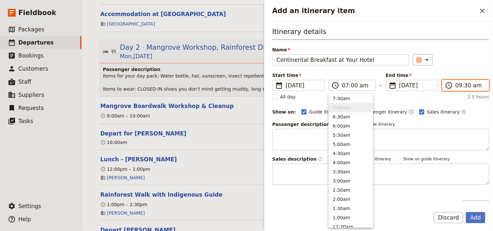
click at [457, 85] on input "09:30 am" at bounding box center [470, 85] width 29 height 8
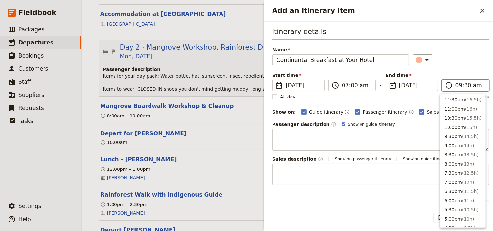
scroll to position [258, 0]
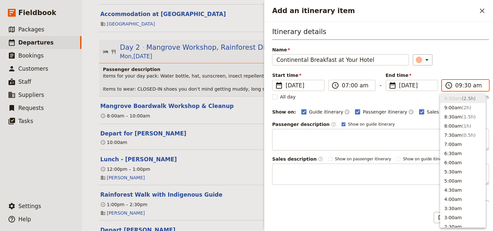
type input "07:30 am"
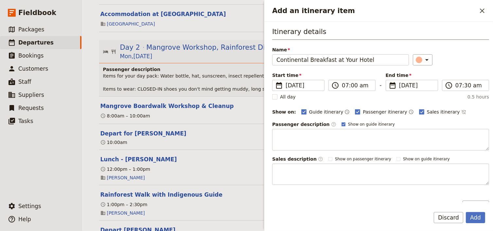
click at [465, 75] on div "Start time ​ [DATE] [DATE] [DATE] 07:00 ​ 07:00 am - End time ​ [DATE] [DATE] […" at bounding box center [380, 81] width 217 height 19
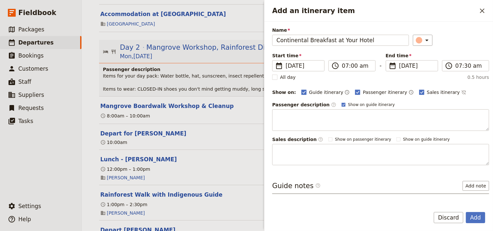
scroll to position [39, 0]
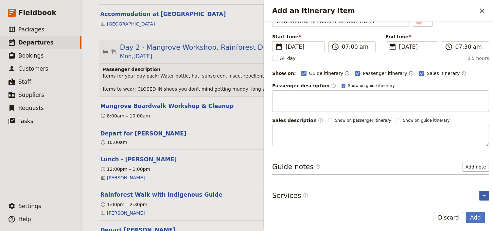
click at [482, 194] on icon "Add service inclusion" at bounding box center [484, 195] width 5 height 5
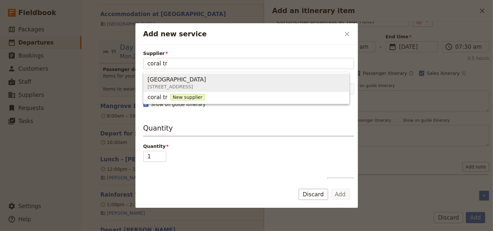
click at [173, 79] on span "[GEOGRAPHIC_DATA]" at bounding box center [177, 80] width 59 height 8
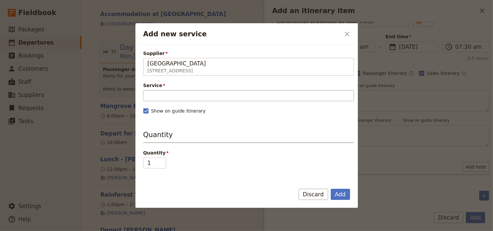
type input "[GEOGRAPHIC_DATA]"
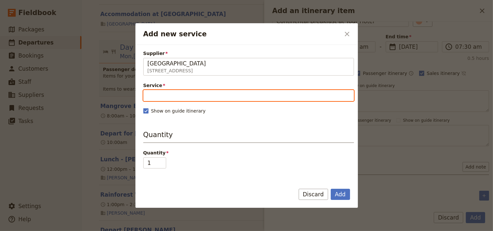
click at [174, 96] on input "Service" at bounding box center [248, 95] width 211 height 11
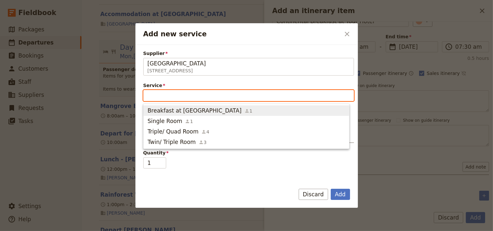
click at [169, 111] on span "Breakfast at [GEOGRAPHIC_DATA]" at bounding box center [195, 111] width 94 height 8
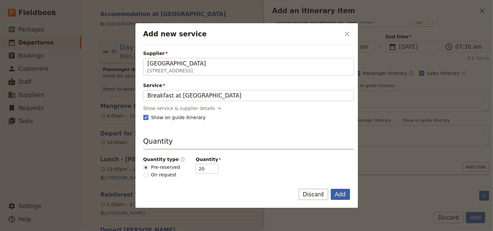
click at [345, 194] on button "Add" at bounding box center [340, 194] width 19 height 11
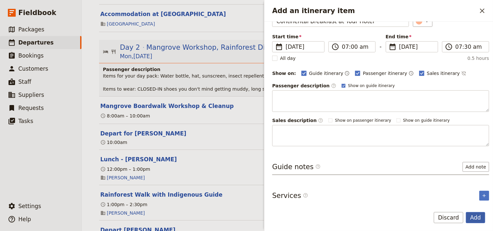
click at [475, 216] on button "Add" at bounding box center [475, 217] width 19 height 11
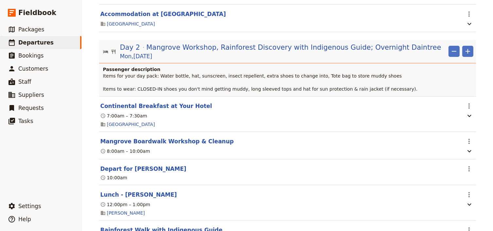
scroll to position [314, 0]
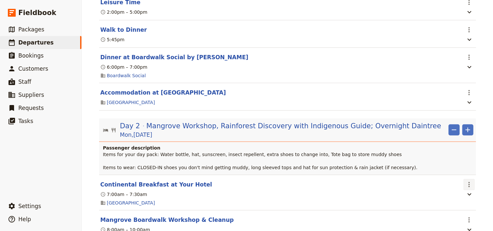
click at [469, 185] on icon "Actions" at bounding box center [469, 185] width 8 height 8
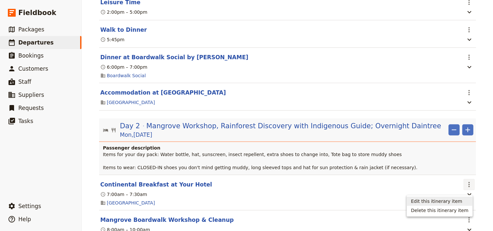
click at [456, 201] on span "Edit this itinerary item" at bounding box center [436, 201] width 51 height 7
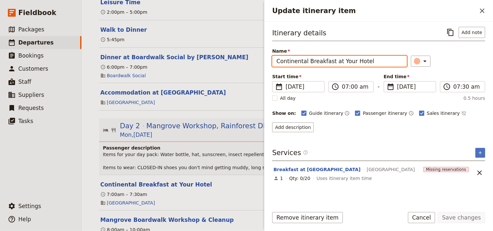
click at [344, 60] on input "Continental Breakfast at Your Hotel" at bounding box center [339, 61] width 135 height 11
click at [348, 61] on input "Continental Breakfast at Your Hotel" at bounding box center [339, 61] width 135 height 11
type input "Continental Breakfast at Hotel"
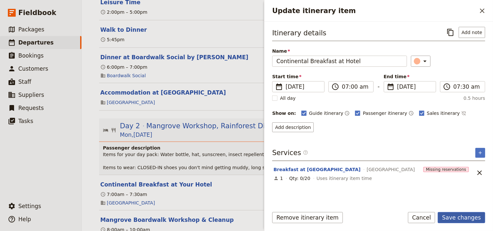
click at [458, 218] on button "Save changes" at bounding box center [461, 217] width 47 height 11
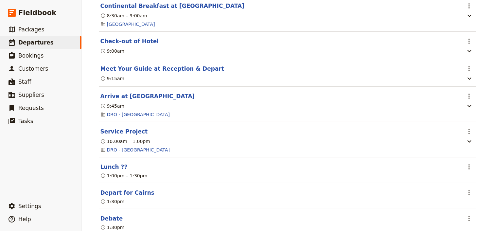
scroll to position [864, 0]
click at [470, 164] on icon "Actions" at bounding box center [469, 167] width 8 height 8
click at [459, 177] on span "Edit this itinerary item" at bounding box center [436, 178] width 51 height 7
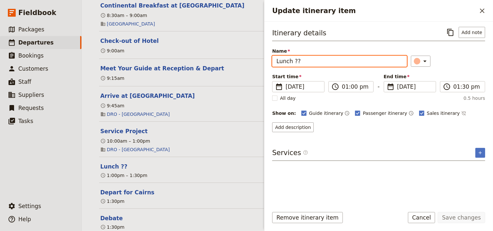
click at [301, 62] on input "Lunch ??" at bounding box center [339, 61] width 135 height 11
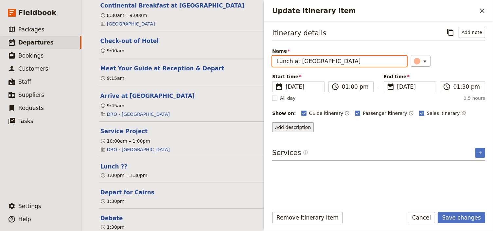
type input "Lunch at [GEOGRAPHIC_DATA]"
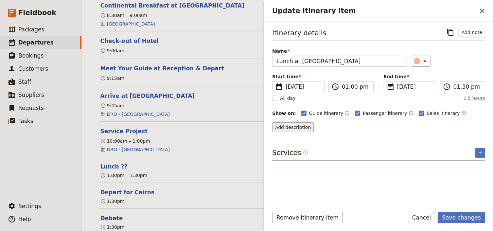
click at [287, 126] on button "Add description" at bounding box center [293, 127] width 42 height 10
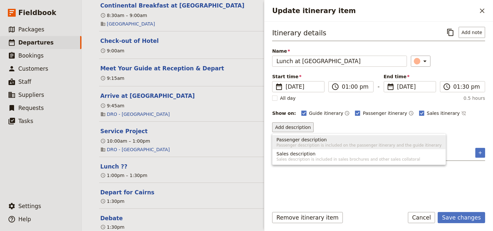
click at [287, 140] on span "Passenger description" at bounding box center [302, 139] width 50 height 7
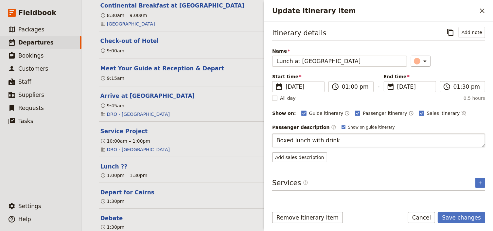
type textarea "Boxed lunch with drinks"
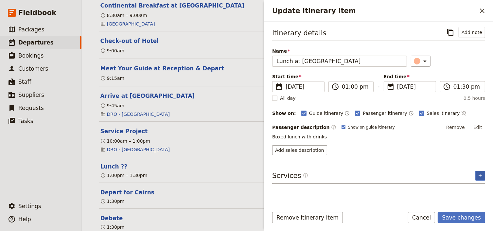
click at [479, 183] on div "Itinerary details ​ Add note Name Lunch at [GEOGRAPHIC_DATA] ​ Start time ​ [DA…" at bounding box center [378, 114] width 213 height 175
click at [476, 175] on button "​" at bounding box center [480, 176] width 10 height 10
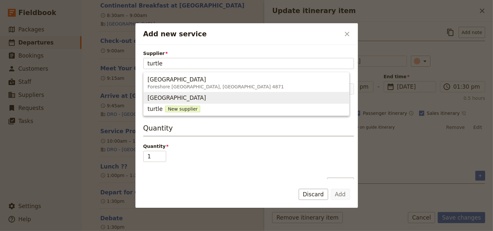
drag, startPoint x: 174, startPoint y: 97, endPoint x: 164, endPoint y: 91, distance: 12.0
click at [174, 97] on span "[GEOGRAPHIC_DATA]" at bounding box center [177, 98] width 59 height 8
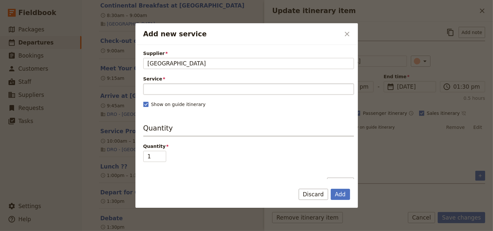
type input "[GEOGRAPHIC_DATA]"
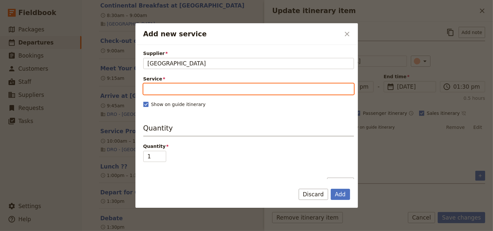
click at [162, 90] on input "Service" at bounding box center [248, 88] width 211 height 11
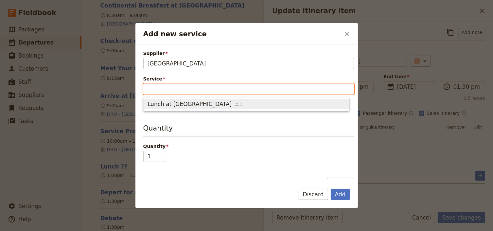
click at [170, 105] on span "Lunch at [GEOGRAPHIC_DATA]" at bounding box center [190, 104] width 84 height 8
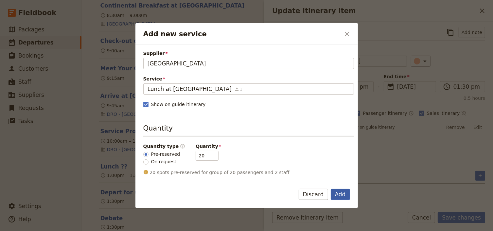
drag, startPoint x: 340, startPoint y: 195, endPoint x: 442, endPoint y: 201, distance: 102.2
click at [341, 195] on button "Add" at bounding box center [340, 194] width 19 height 11
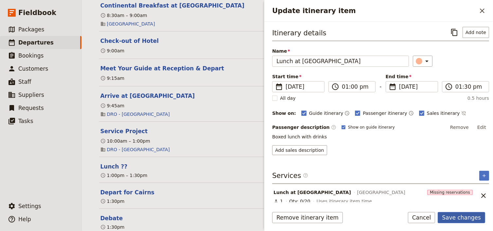
click at [467, 216] on button "Save changes" at bounding box center [461, 217] width 47 height 11
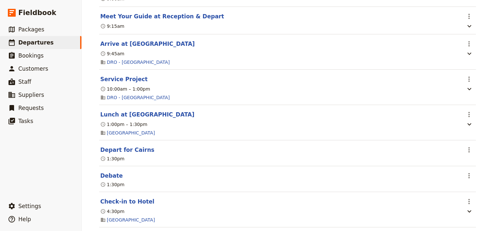
scroll to position [916, 0]
click at [465, 148] on icon "Actions" at bounding box center [469, 150] width 8 height 8
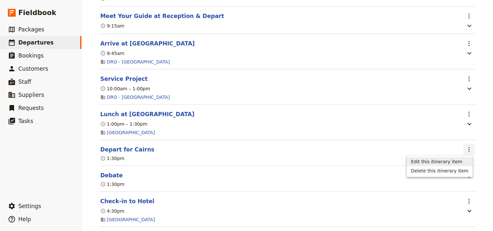
click at [453, 161] on span "Edit this itinerary item" at bounding box center [436, 161] width 51 height 7
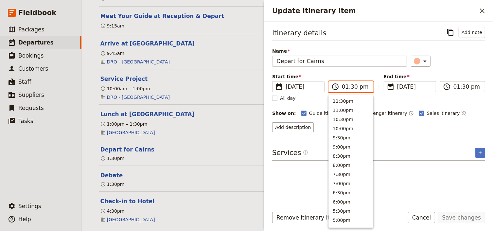
click at [344, 85] on input "01:30 pm" at bounding box center [355, 87] width 27 height 8
type input "02:30 pm"
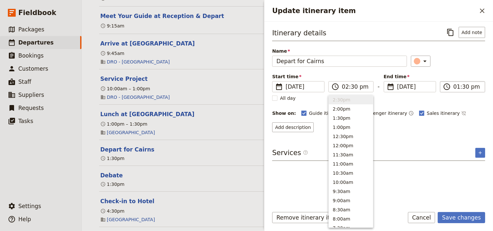
type input "02:30 pm"
click at [455, 86] on input "02:30 pm" at bounding box center [467, 87] width 27 height 8
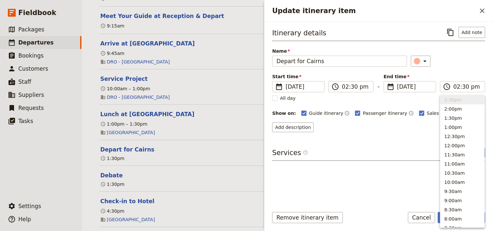
click at [450, 79] on div "Start time ​ [DATE] [DATE] [DATE] 14:30 ​ 02:30 pm - End time ​ [DATE] [DATE] […" at bounding box center [378, 82] width 213 height 19
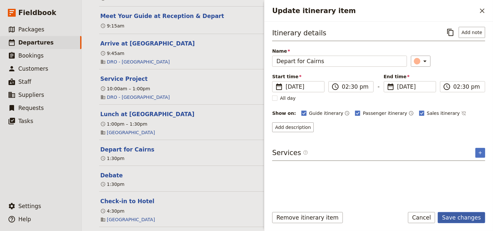
click at [462, 216] on button "Save changes" at bounding box center [461, 217] width 47 height 11
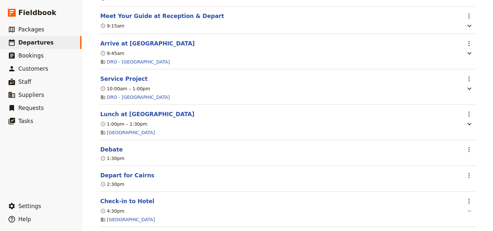
drag, startPoint x: 467, startPoint y: 195, endPoint x: 468, endPoint y: 204, distance: 9.2
click at [467, 197] on icon "Actions" at bounding box center [469, 201] width 8 height 8
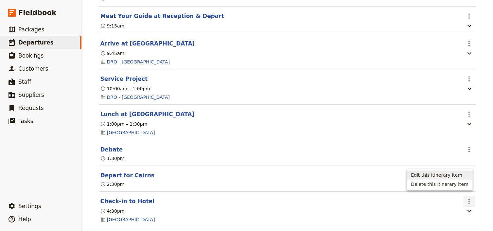
click at [439, 176] on span "Edit this itinerary item" at bounding box center [436, 175] width 51 height 7
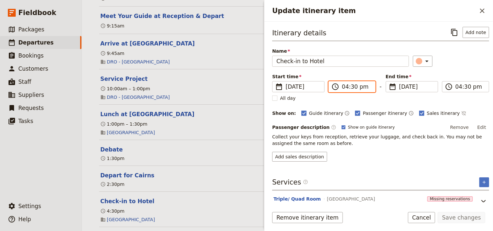
click at [343, 85] on input "04:30 pm" at bounding box center [356, 87] width 29 height 8
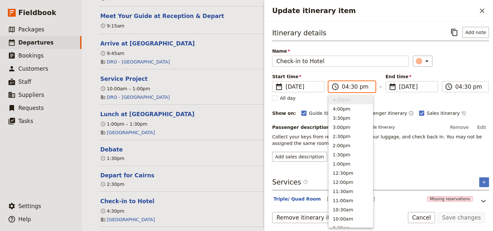
type input "05:30 pm"
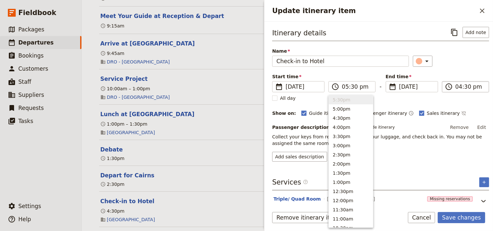
type input "05:30 pm"
click at [456, 86] on input "05:30 pm" at bounding box center [470, 87] width 29 height 8
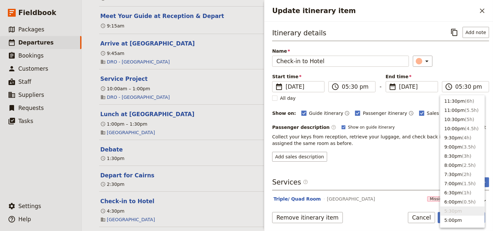
click at [459, 65] on div "​" at bounding box center [451, 61] width 76 height 11
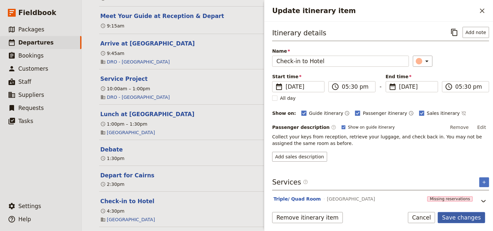
click at [471, 218] on button "Save changes" at bounding box center [461, 217] width 47 height 11
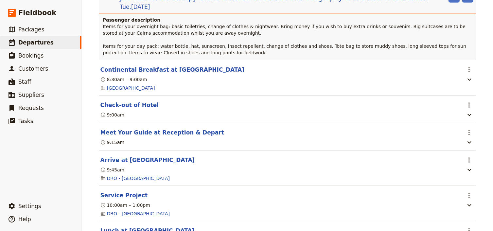
scroll to position [809, 0]
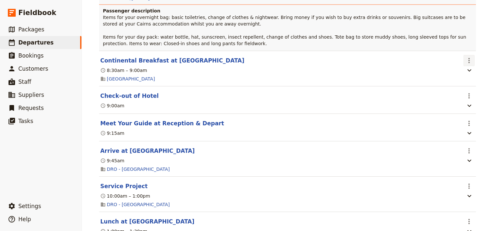
click at [469, 57] on icon "Actions" at bounding box center [469, 61] width 8 height 8
click at [462, 69] on span "Edit this itinerary item" at bounding box center [436, 69] width 51 height 7
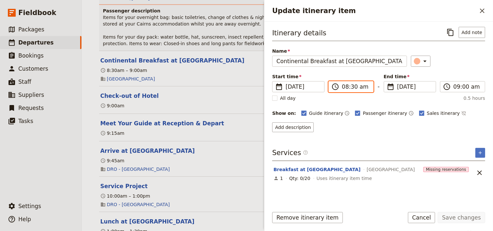
click at [343, 86] on input "08:30 am" at bounding box center [355, 87] width 27 height 8
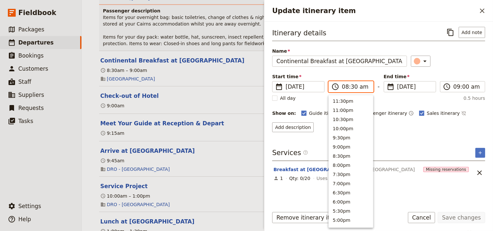
scroll to position [276, 0]
click at [351, 85] on input "08:30 am" at bounding box center [355, 87] width 27 height 8
type input "08:00 am"
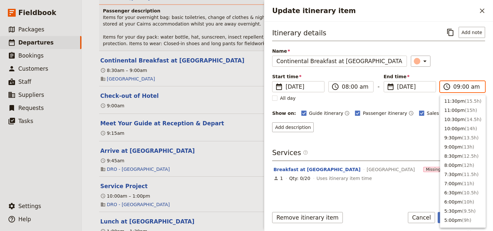
click at [456, 86] on input "09:00 am" at bounding box center [467, 87] width 27 height 8
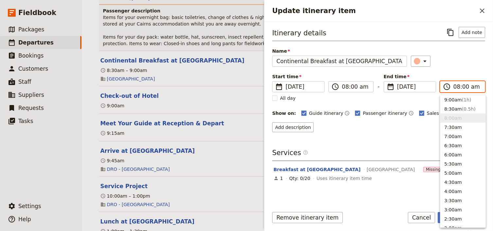
click at [464, 86] on input "08:00 am" at bounding box center [467, 87] width 27 height 8
type input "08:30 am"
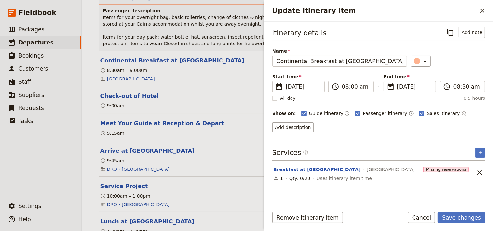
click at [473, 72] on div "Itinerary details ​ Add note Name Continental Breakfast at [GEOGRAPHIC_DATA] ​ …" at bounding box center [378, 79] width 213 height 105
click at [461, 218] on button "Save changes" at bounding box center [461, 217] width 47 height 11
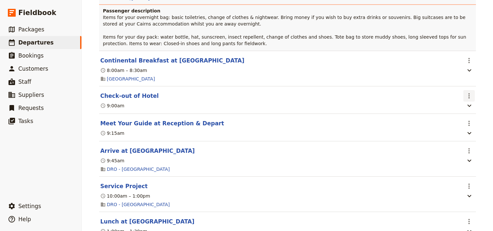
click at [468, 92] on icon "Actions" at bounding box center [469, 96] width 8 height 8
click at [461, 106] on span "Edit this itinerary item" at bounding box center [436, 105] width 51 height 7
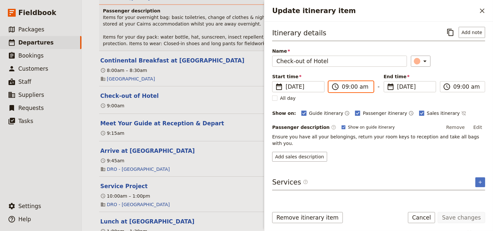
click at [342, 87] on input "09:00 am" at bounding box center [355, 87] width 27 height 8
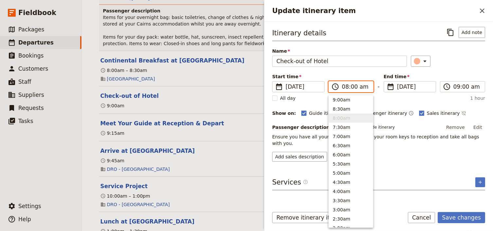
click at [351, 86] on input "08:00 am" at bounding box center [355, 87] width 27 height 8
type input "08:30 am"
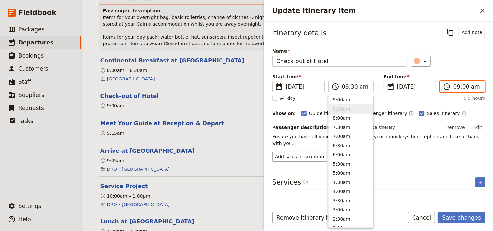
click at [455, 87] on input "09:00 am" at bounding box center [467, 87] width 27 height 8
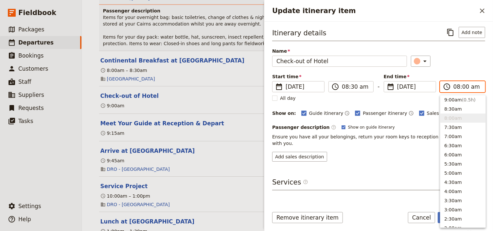
click at [462, 87] on input "08:00 am" at bounding box center [467, 87] width 27 height 8
type input "08:30 am"
click at [465, 68] on div "Itinerary details ​ Add note Name Check-out of Hotel ​ Start time ​ [DATE] [DAT…" at bounding box center [378, 94] width 213 height 135
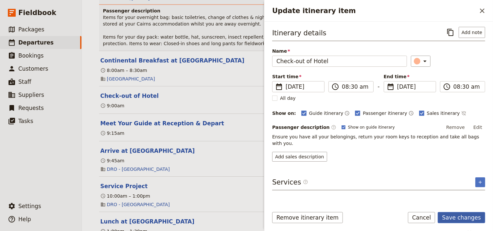
click at [462, 218] on button "Save changes" at bounding box center [461, 217] width 47 height 11
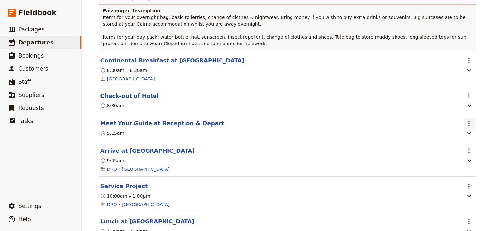
click at [469, 121] on icon "Actions" at bounding box center [469, 123] width 1 height 5
click at [456, 135] on span "Edit this itinerary item" at bounding box center [436, 133] width 51 height 7
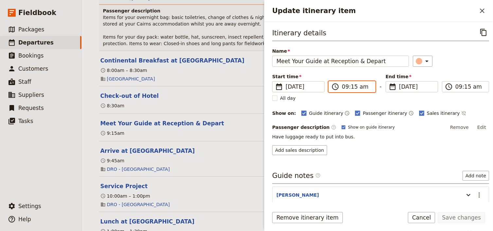
click at [344, 87] on input "09:15 am" at bounding box center [356, 87] width 29 height 8
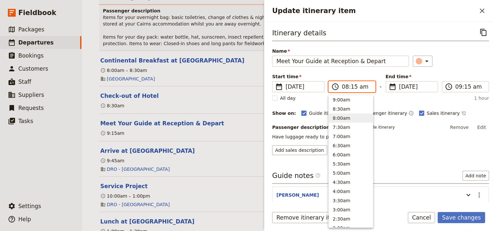
click at [353, 87] on input "08:15 am" at bounding box center [356, 87] width 29 height 8
type input "08:45 am"
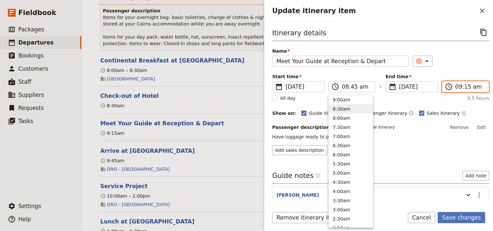
click at [457, 87] on input "09:15 am" at bounding box center [470, 87] width 29 height 8
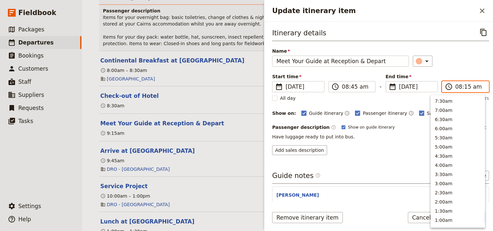
scroll to position [285, 0]
click at [465, 86] on input "08:15 am" at bounding box center [470, 87] width 29 height 8
type input "08:45 am"
click at [461, 69] on div "Itinerary details ​ Name Meet Your Guide at Reception & Depart ​ Start time ​ […" at bounding box center [380, 91] width 217 height 128
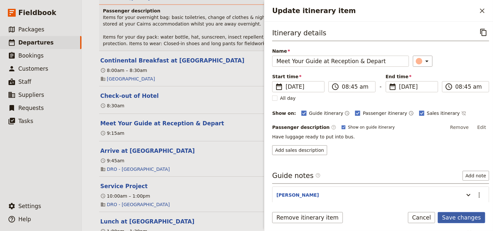
click at [465, 217] on button "Save changes" at bounding box center [461, 217] width 47 height 11
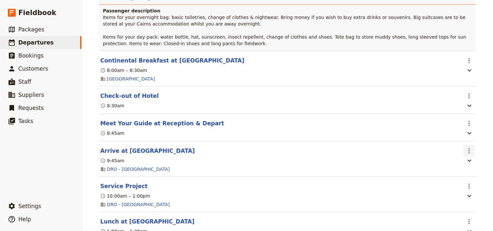
click at [469, 148] on icon "Actions" at bounding box center [469, 150] width 1 height 5
click at [465, 157] on button "Edit this itinerary item" at bounding box center [439, 161] width 65 height 9
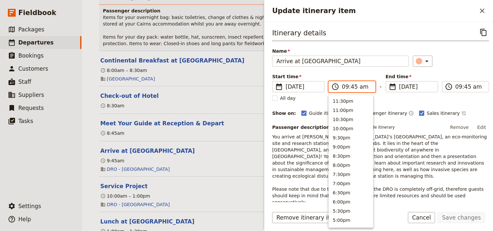
click at [344, 86] on input "09:45 am" at bounding box center [356, 87] width 29 height 8
click at [352, 86] on input "09:45 am" at bounding box center [356, 87] width 29 height 8
type input "09:00 am"
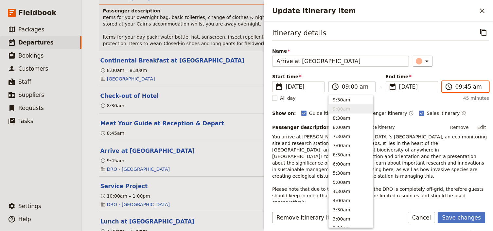
click at [465, 88] on input "09:45 am" at bounding box center [470, 87] width 29 height 8
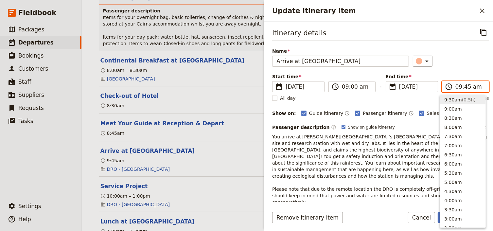
click at [461, 87] on input "09:45 am" at bounding box center [470, 87] width 29 height 8
type input "09:00 am"
click at [464, 69] on div "Itinerary details ​ Name Arrive at [GEOGRAPHIC_DATA] ​ Start time ​ [DATE] [DAT…" at bounding box center [380, 124] width 217 height 194
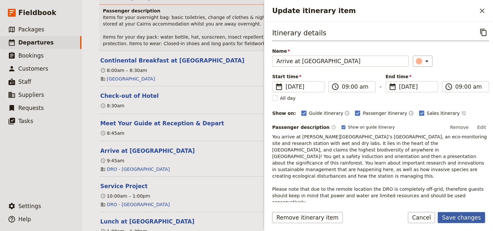
click at [465, 217] on button "Save changes" at bounding box center [461, 217] width 47 height 11
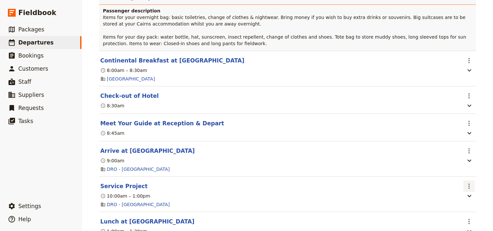
click at [469, 182] on icon "Actions" at bounding box center [469, 186] width 8 height 8
click at [461, 195] on span "Edit this itinerary item" at bounding box center [436, 197] width 51 height 7
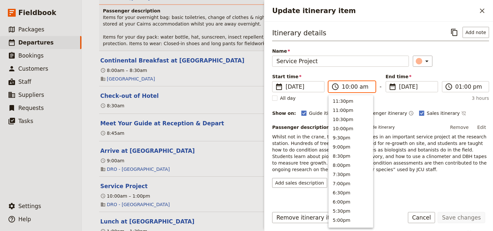
click at [345, 87] on input "10:00 am" at bounding box center [356, 87] width 29 height 8
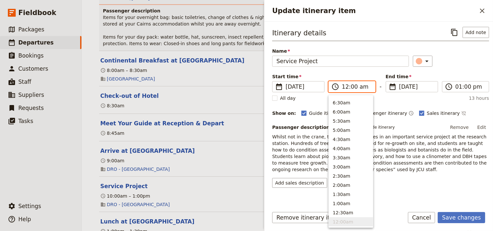
click at [346, 86] on input "12:00 am" at bounding box center [356, 87] width 29 height 8
type input "10:00 am"
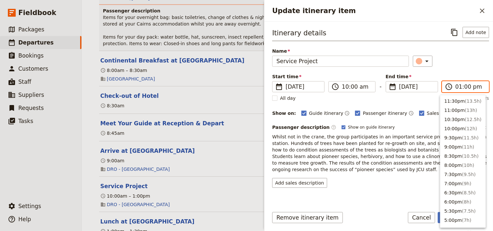
click at [456, 86] on input "01:00 pm" at bounding box center [470, 87] width 29 height 8
type input "12:00 pm"
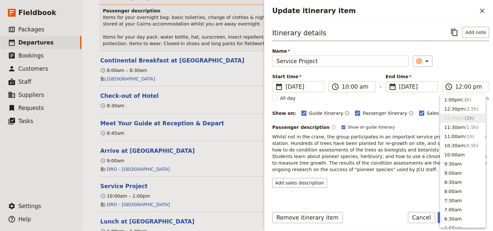
click at [466, 64] on div "​" at bounding box center [451, 61] width 76 height 11
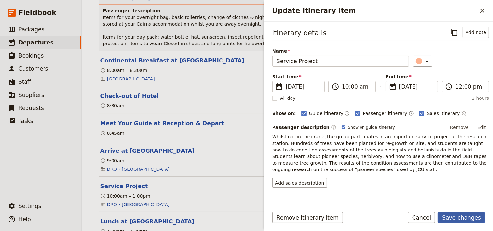
click at [455, 219] on button "Save changes" at bounding box center [461, 217] width 47 height 11
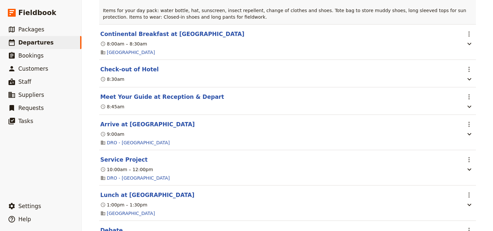
scroll to position [861, 0]
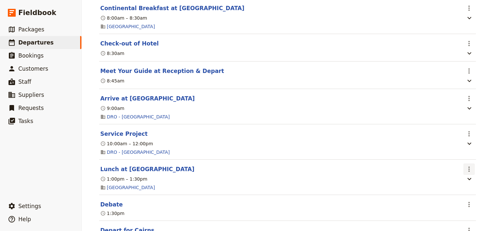
drag, startPoint x: 468, startPoint y: 166, endPoint x: 466, endPoint y: 171, distance: 4.8
click at [468, 167] on icon "Actions" at bounding box center [469, 169] width 8 height 8
click at [463, 176] on button "Edit this itinerary item" at bounding box center [439, 180] width 65 height 9
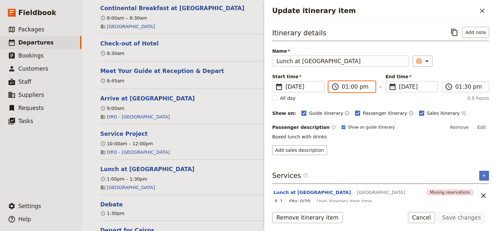
click at [343, 88] on input "01:00 pm" at bounding box center [356, 87] width 29 height 8
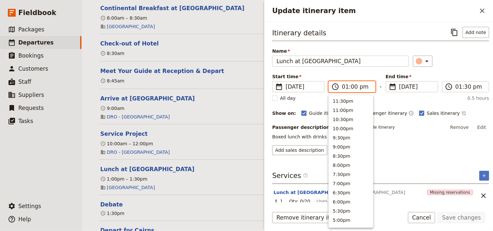
scroll to position [194, 0]
type input "12:00 pm"
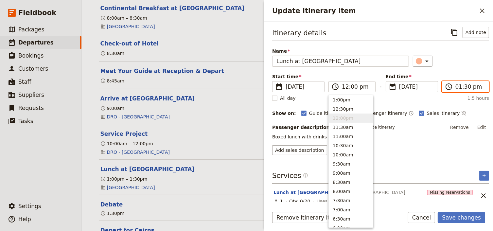
click at [456, 87] on input "01:30 pm" at bounding box center [470, 87] width 29 height 8
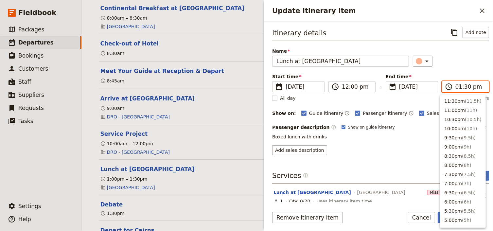
scroll to position [185, 0]
type input "12:00 pm"
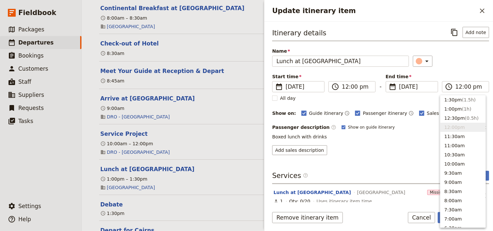
drag, startPoint x: 463, startPoint y: 60, endPoint x: 450, endPoint y: 117, distance: 58.4
click at [463, 61] on div "​" at bounding box center [451, 61] width 76 height 11
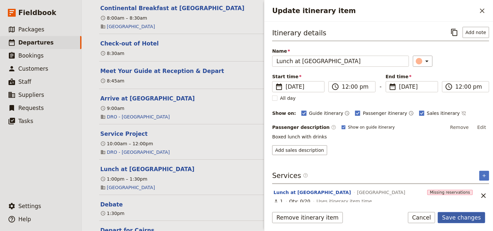
click at [464, 217] on button "Save changes" at bounding box center [461, 217] width 47 height 11
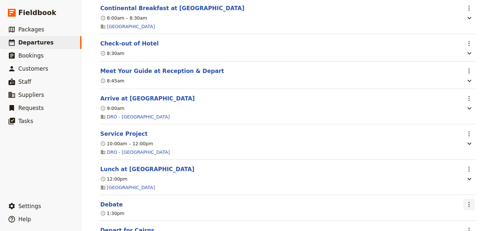
click at [469, 202] on icon "Actions" at bounding box center [469, 204] width 1 height 5
click at [442, 181] on span "Edit this itinerary item" at bounding box center [436, 178] width 51 height 7
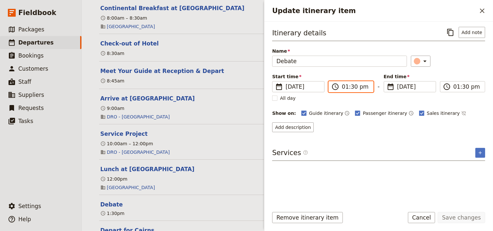
click at [351, 85] on input "01:30 pm" at bounding box center [355, 87] width 27 height 8
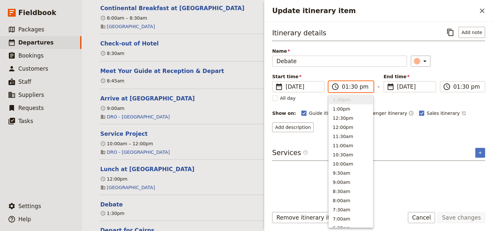
click at [351, 85] on input "01:30 pm" at bounding box center [355, 87] width 27 height 8
type input "01:00 pm"
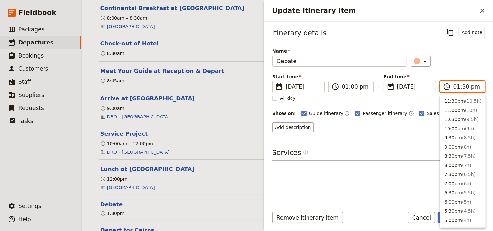
click at [456, 87] on input "01:30 pm" at bounding box center [467, 87] width 27 height 8
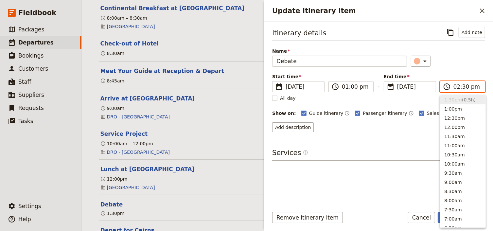
scroll to position [166, 0]
click at [461, 86] on input "02:30 pm" at bounding box center [467, 87] width 27 height 8
type input "02:00 pm"
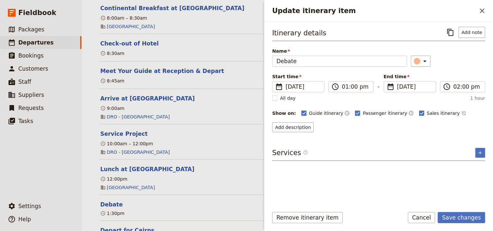
drag, startPoint x: 461, startPoint y: 68, endPoint x: 489, endPoint y: 154, distance: 90.3
click at [461, 68] on div "Itinerary details ​ Add note Name Debate ​ Start time ​ [DATE] [DATE] [DATE] 13…" at bounding box center [378, 79] width 213 height 105
click at [468, 218] on button "Save changes" at bounding box center [461, 217] width 47 height 11
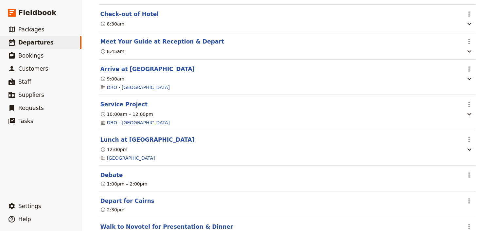
scroll to position [914, 0]
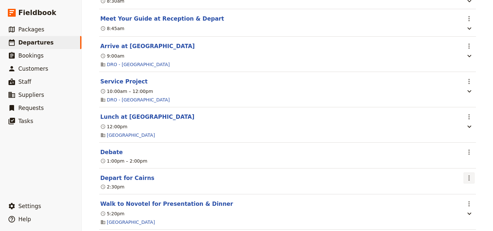
click at [469, 176] on icon "Actions" at bounding box center [469, 177] width 1 height 5
click at [459, 189] on span "Edit this itinerary item" at bounding box center [436, 190] width 51 height 7
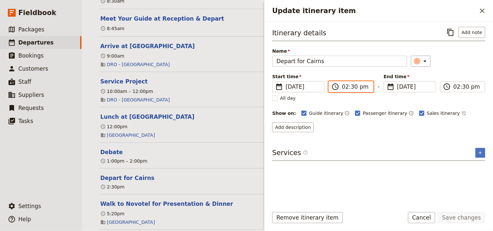
click at [353, 85] on input "02:30 pm" at bounding box center [355, 87] width 27 height 8
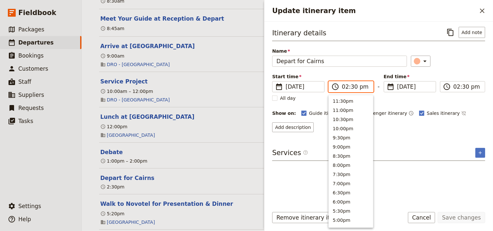
scroll to position [166, 0]
click at [351, 86] on input "02:30 pm" at bounding box center [355, 87] width 27 height 8
type input "02:00 pm"
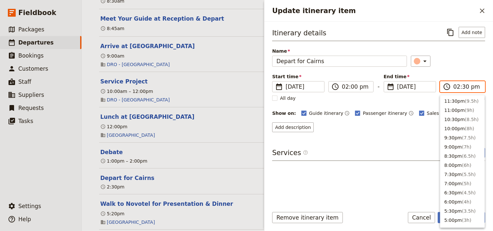
click at [463, 86] on input "02:30 pm" at bounding box center [467, 87] width 27 height 8
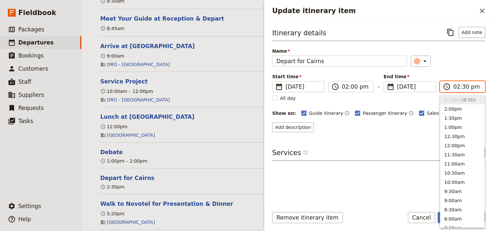
click at [463, 86] on input "02:30 pm" at bounding box center [467, 87] width 27 height 8
click at [456, 86] on input "12:30 pm" at bounding box center [467, 87] width 27 height 8
click at [464, 86] on input "02:30 pm" at bounding box center [467, 87] width 27 height 8
type input "02:00 pm"
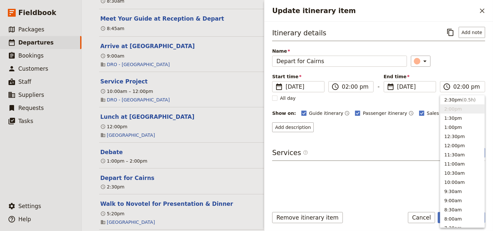
click at [461, 73] on div "Start time ​ [DATE] [DATE] [DATE] 14:00 ​ 02:00 pm - End time ​ [DATE] [DATE] […" at bounding box center [378, 82] width 213 height 19
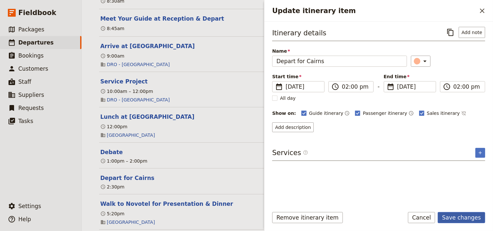
click at [466, 215] on button "Save changes" at bounding box center [461, 217] width 47 height 11
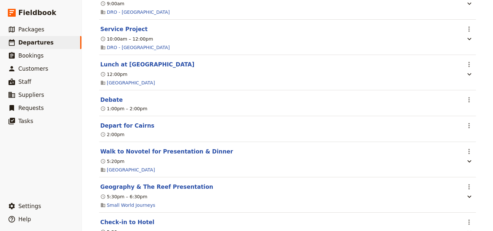
scroll to position [992, 0]
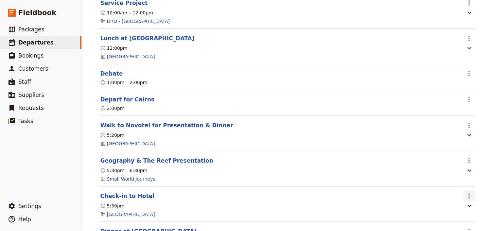
click at [467, 193] on icon "Actions" at bounding box center [469, 196] width 8 height 8
click at [456, 207] on span "Edit this itinerary item" at bounding box center [436, 208] width 51 height 7
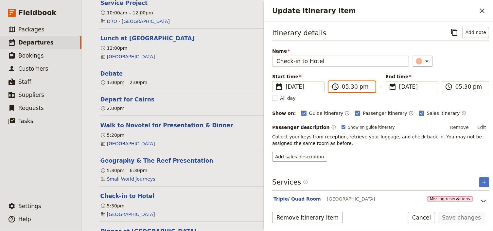
click at [351, 87] on input "05:30 pm" at bounding box center [356, 87] width 29 height 8
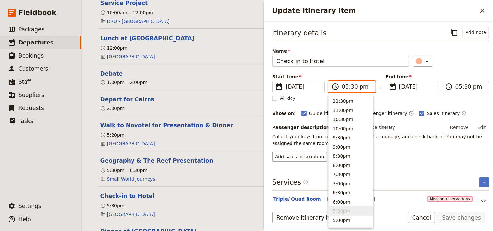
click at [353, 86] on input "05:30 pm" at bounding box center [356, 87] width 29 height 8
type input "05:00 pm"
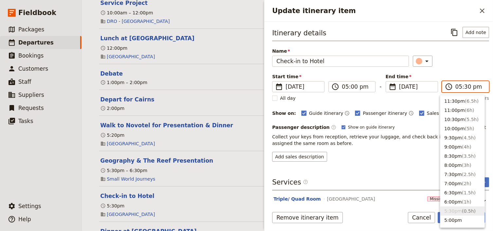
click at [462, 86] on input "05:30 pm" at bounding box center [470, 87] width 29 height 8
click at [464, 86] on input "05:30 pm" at bounding box center [470, 87] width 29 height 8
type input "05:00 pm"
click at [459, 68] on div "Itinerary details ​ Add note Name Check-in to Hotel ​ Start time ​ [DATE] [DATE…" at bounding box center [380, 94] width 217 height 135
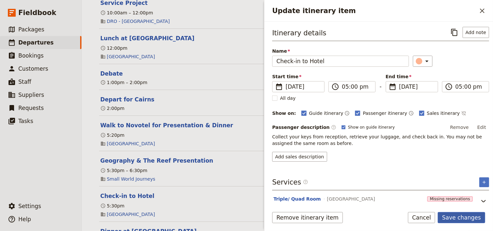
click at [457, 218] on button "Save changes" at bounding box center [461, 217] width 47 height 11
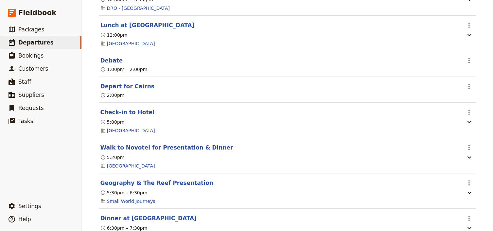
scroll to position [1018, 0]
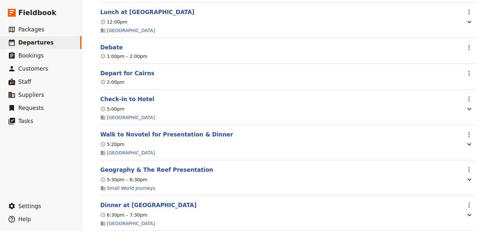
click at [482, 162] on div "Canberra Girls School: Custom Trip ​ Scheduled [DATE] – [DATE] 6 days / 5 night…" at bounding box center [287, 115] width 411 height 231
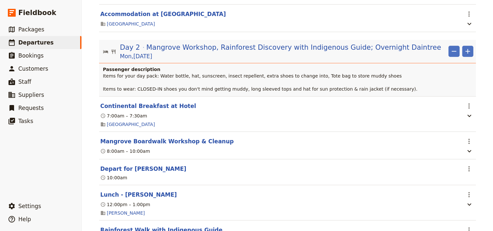
scroll to position [390, 0]
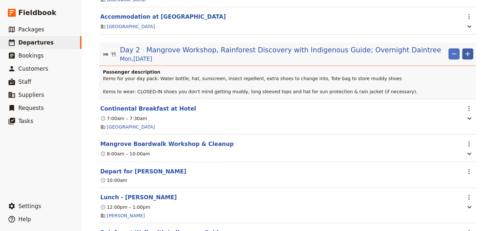
click at [467, 56] on icon "Add" at bounding box center [468, 54] width 8 height 8
click at [444, 74] on span "Add itinerary item" at bounding box center [447, 70] width 42 height 7
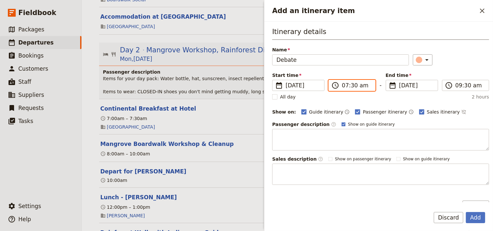
click at [344, 86] on input "07:30 am" at bounding box center [356, 85] width 29 height 8
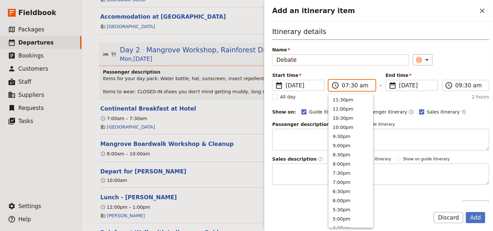
scroll to position [295, 0]
click at [352, 86] on input "05:30 am" at bounding box center [356, 85] width 29 height 8
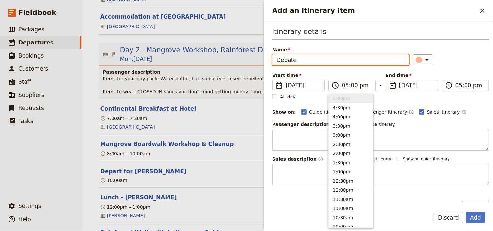
click at [456, 85] on input "05:00 pm" at bounding box center [470, 85] width 29 height 8
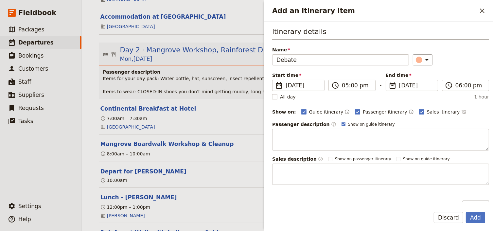
click at [463, 72] on div "Start time ​ [DATE] [DATE] [DATE] 17:00 ​ 05:00 pm - End time ​ [DATE] [DATE] […" at bounding box center [380, 81] width 217 height 19
click at [476, 216] on button "Add" at bounding box center [475, 217] width 19 height 11
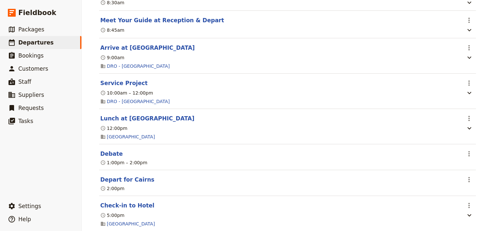
scroll to position [940, 0]
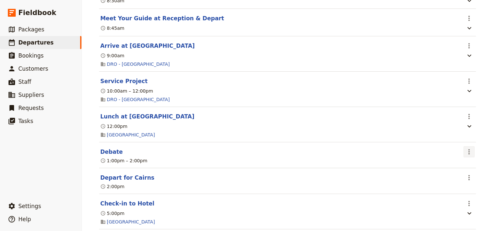
click at [469, 149] on icon "Actions" at bounding box center [469, 151] width 1 height 5
click at [450, 171] on span "Delete this itinerary item" at bounding box center [440, 173] width 58 height 7
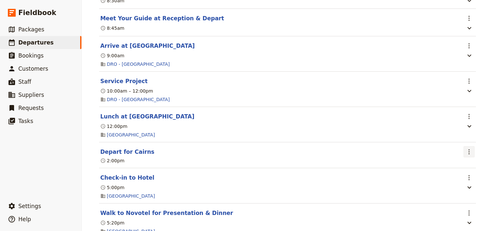
click at [465, 149] on icon "Actions" at bounding box center [469, 152] width 8 height 8
click at [462, 163] on span "Edit this itinerary item" at bounding box center [436, 163] width 51 height 7
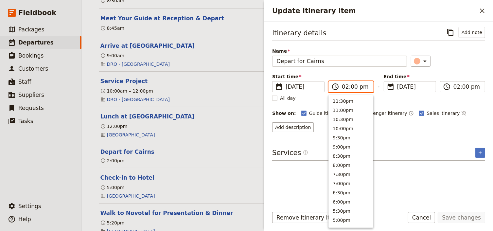
click at [343, 85] on input "02:00 pm" at bounding box center [355, 87] width 27 height 8
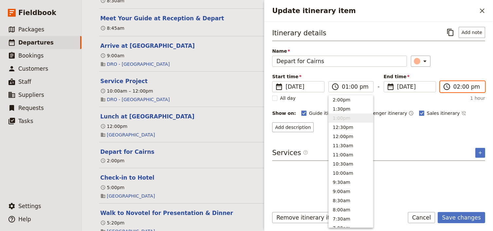
click at [454, 85] on input "02:00 pm" at bounding box center [467, 87] width 27 height 8
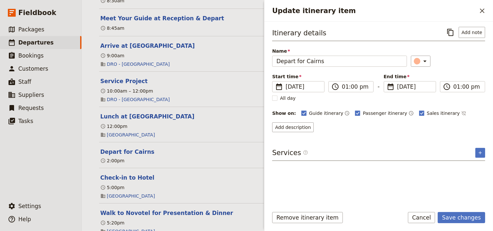
click at [452, 71] on div "Itinerary details ​ Add note Name Depart for [GEOGRAPHIC_DATA] ​ Start time ​ […" at bounding box center [378, 79] width 213 height 105
click at [453, 218] on button "Save changes" at bounding box center [461, 217] width 47 height 11
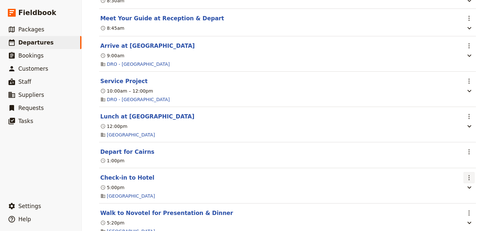
click at [469, 175] on icon "Actions" at bounding box center [469, 177] width 1 height 5
click at [462, 188] on span "Edit this itinerary item" at bounding box center [436, 189] width 51 height 7
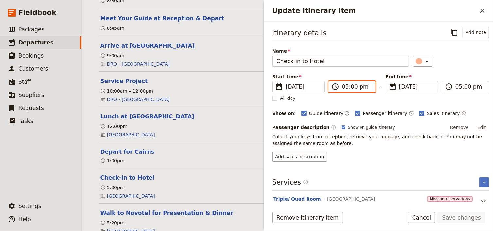
click at [343, 84] on input "05:00 pm" at bounding box center [356, 87] width 29 height 8
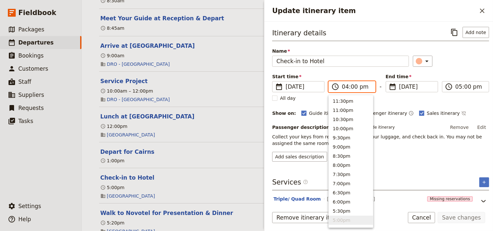
scroll to position [139, 0]
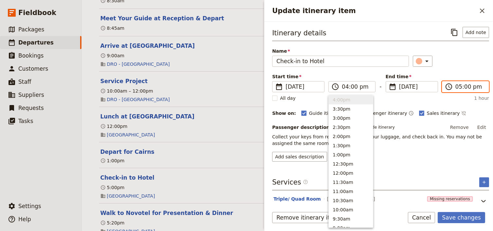
click at [456, 86] on input "05:00 pm" at bounding box center [470, 87] width 29 height 8
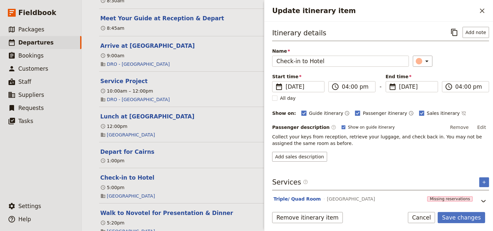
click at [448, 71] on div "Itinerary details ​ Add note Name Check-in to Hotel ​ Start time ​ [DATE] [DATE…" at bounding box center [380, 94] width 217 height 135
click at [464, 218] on button "Save changes" at bounding box center [461, 217] width 47 height 11
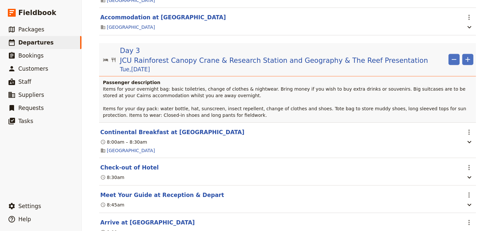
scroll to position [809, 0]
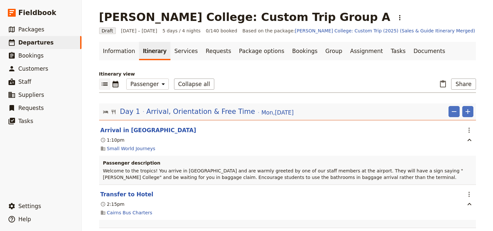
select select "PASSENGER"
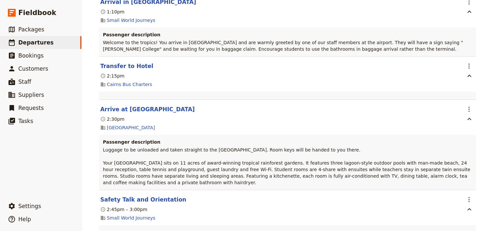
scroll to position [163, 0]
